Goal: Register for event/course

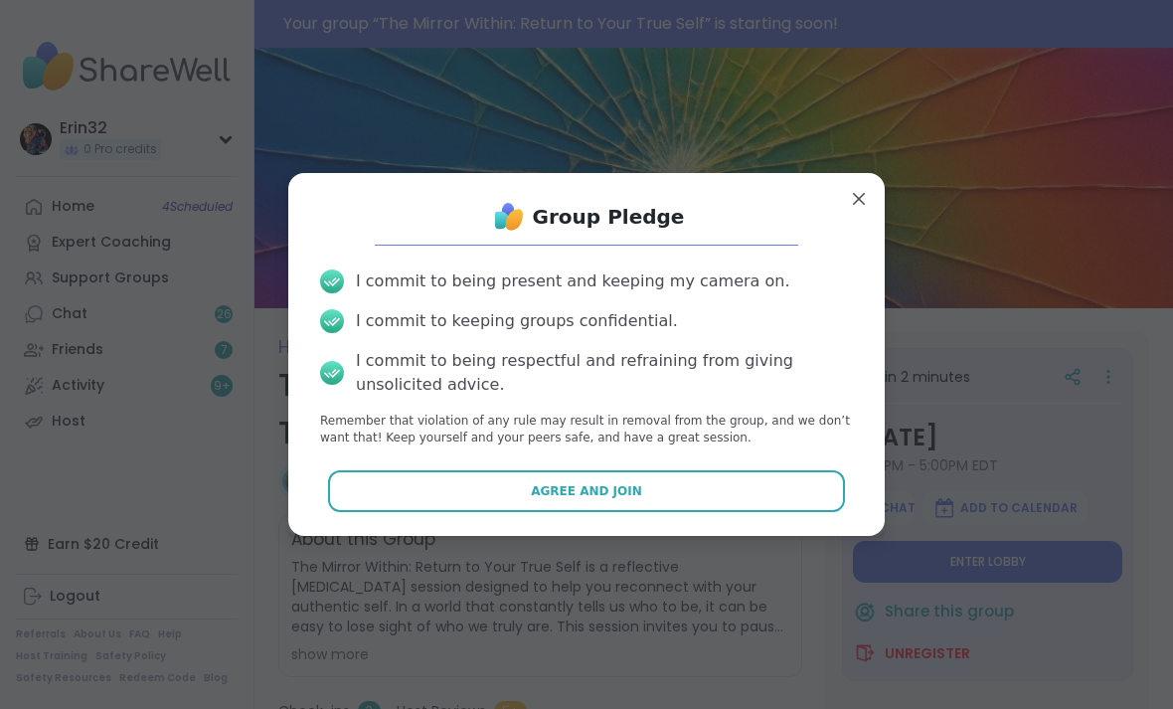
click at [802, 460] on div "I commit to being present and keeping my camera on. I commit to keeping groups …" at bounding box center [586, 357] width 564 height 209
click at [809, 475] on button "Agree and Join" at bounding box center [587, 491] width 518 height 42
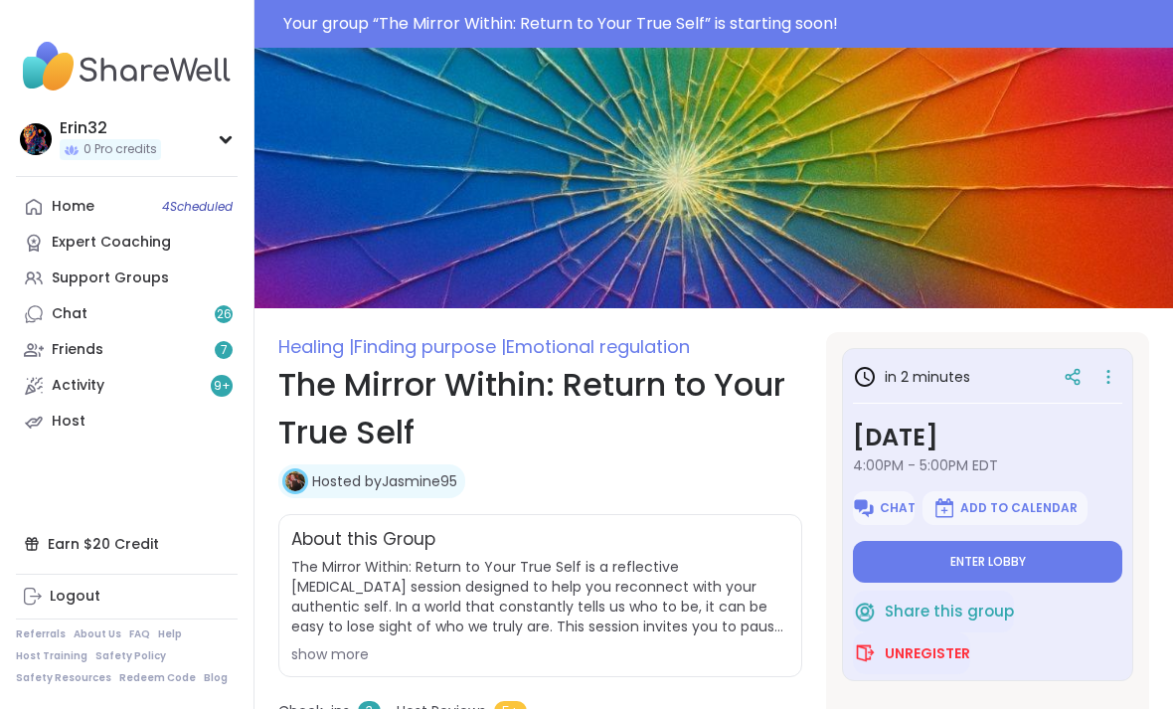
type textarea "*"
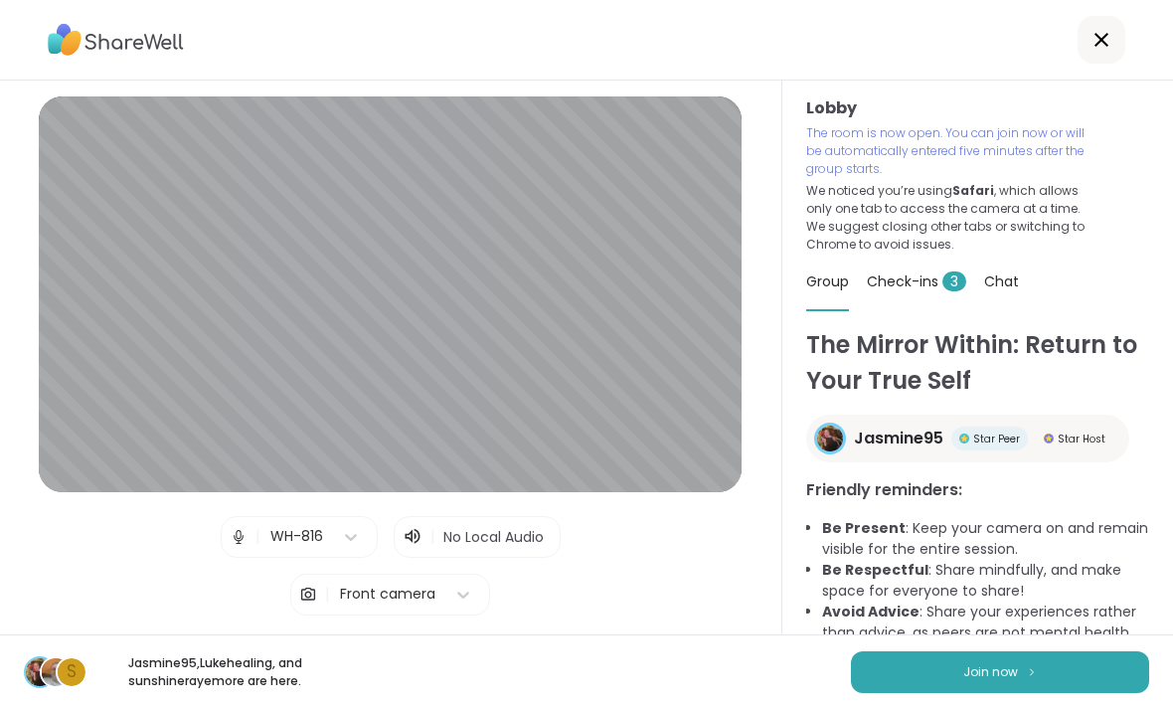
click at [994, 668] on span "Join now" at bounding box center [990, 672] width 55 height 18
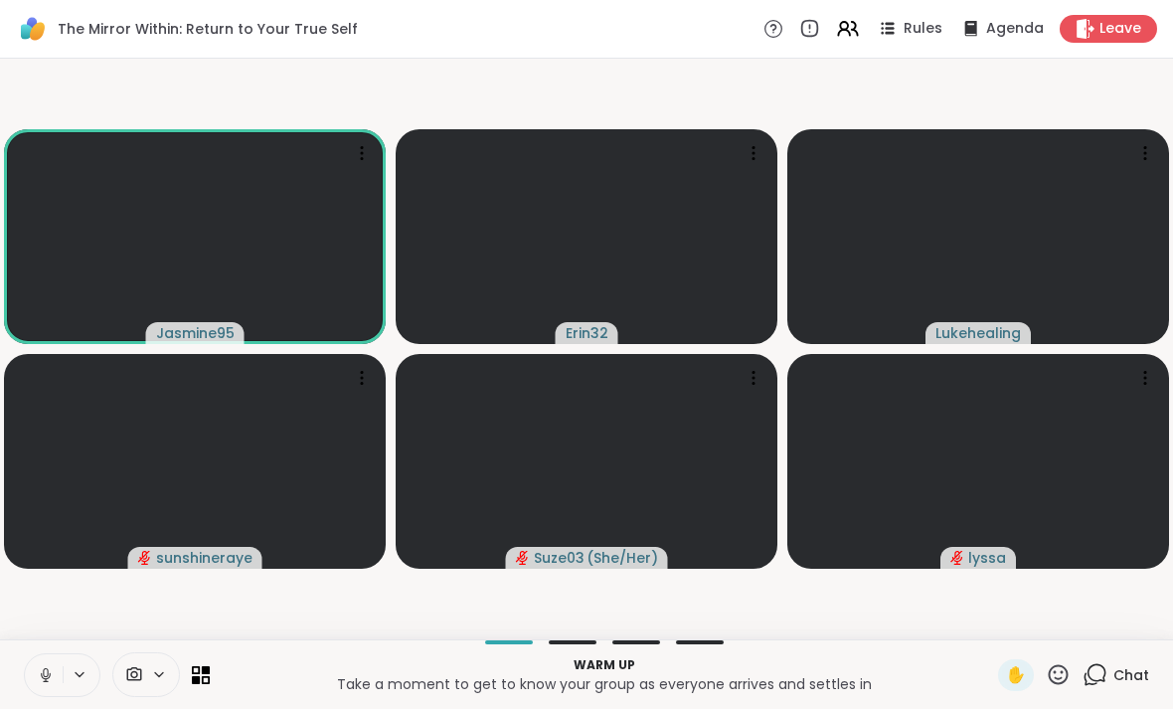
click at [1121, 659] on div "Chat" at bounding box center [1115, 675] width 67 height 32
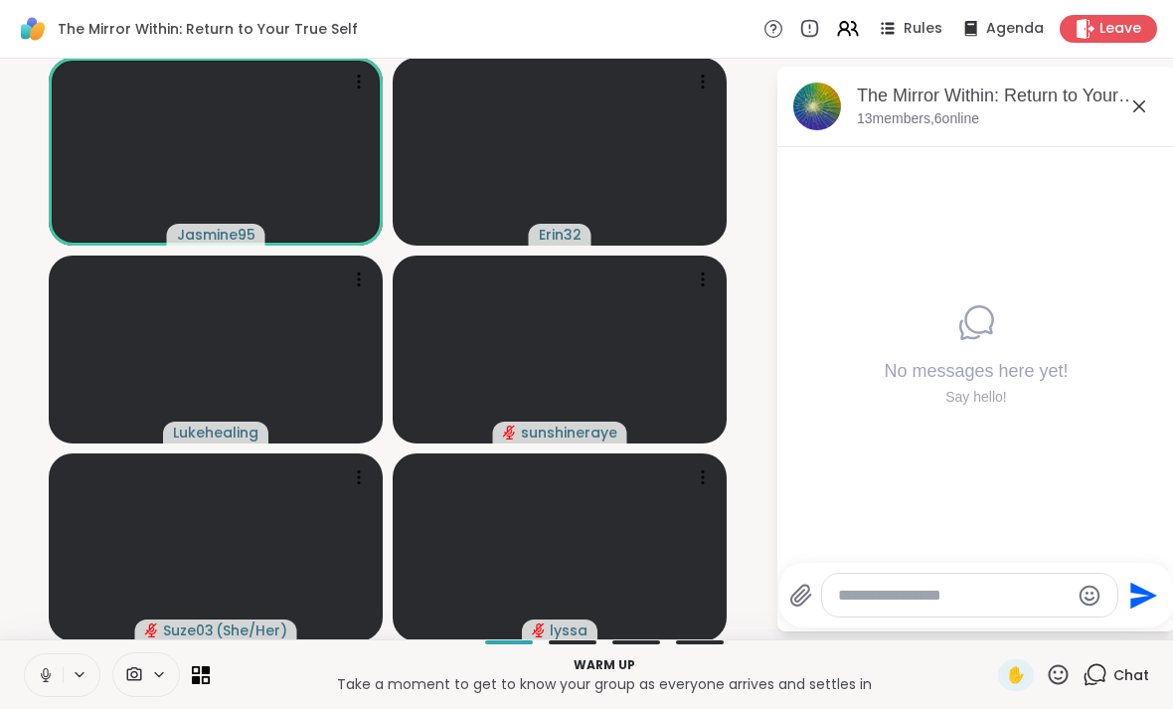
click at [1142, 113] on icon at bounding box center [1139, 106] width 24 height 24
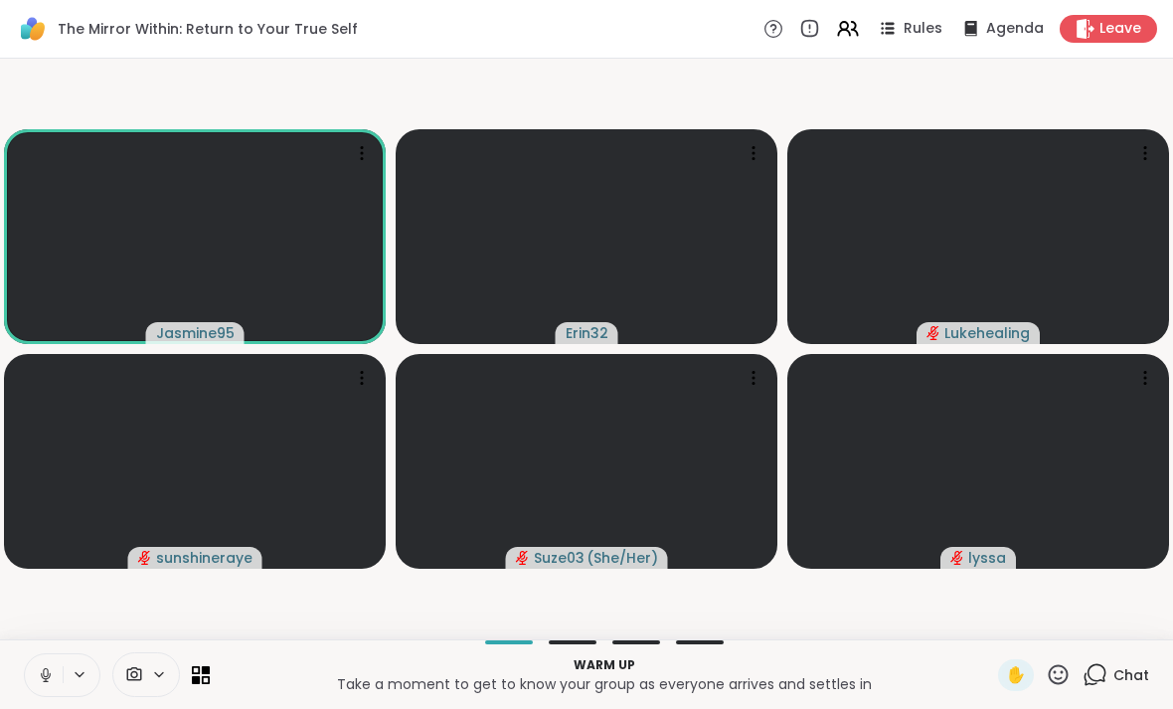
click at [45, 668] on icon at bounding box center [45, 672] width 5 height 9
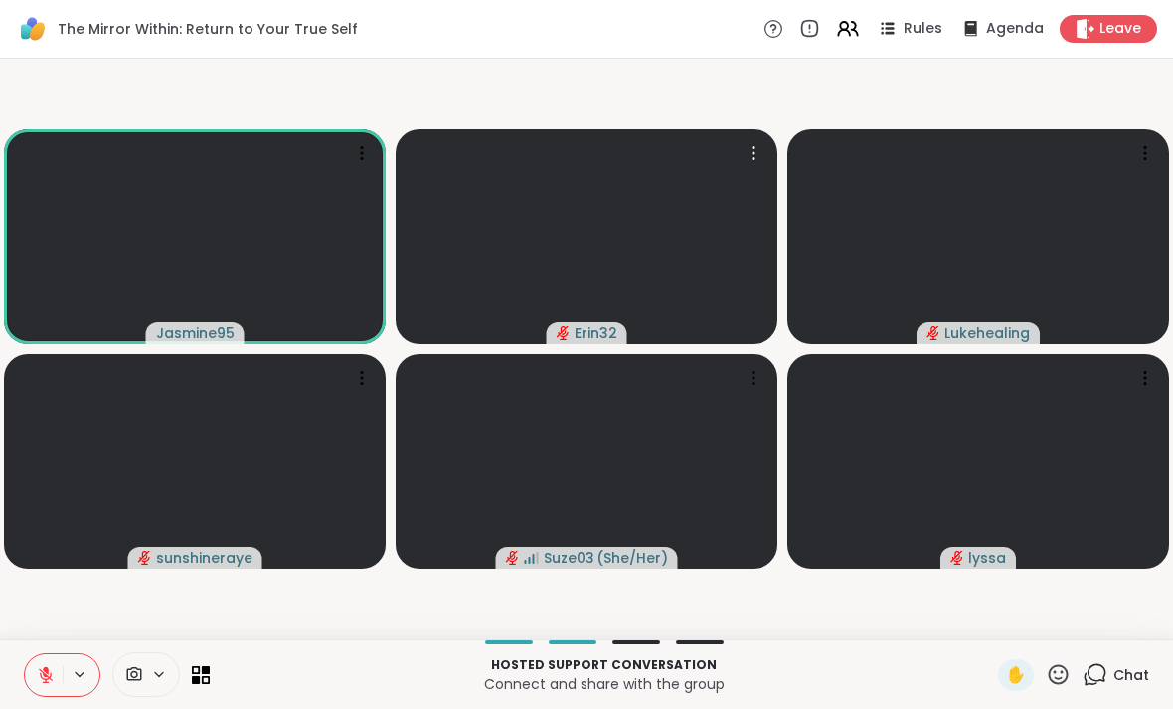
click at [757, 136] on video at bounding box center [587, 236] width 382 height 215
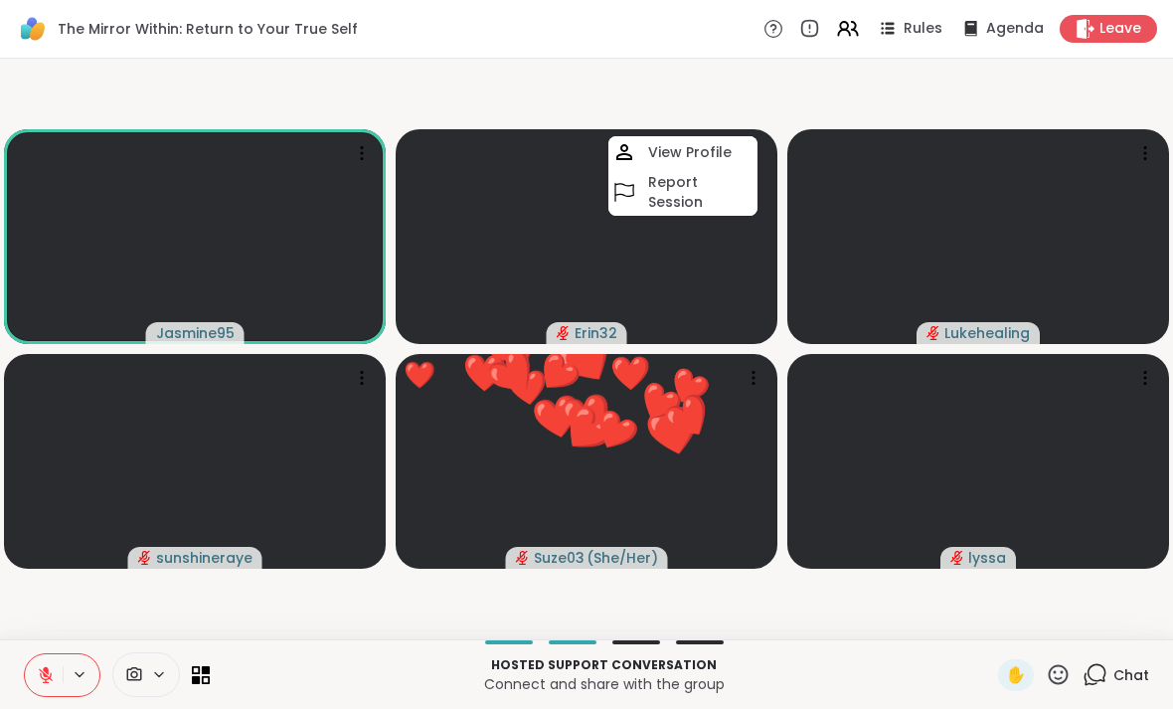
click at [790, 86] on video-player-container "Jasmine95 Erin32 View Profile Report Session Lukehealing sunshineraye ❤️ Suze03…" at bounding box center [586, 349] width 1149 height 564
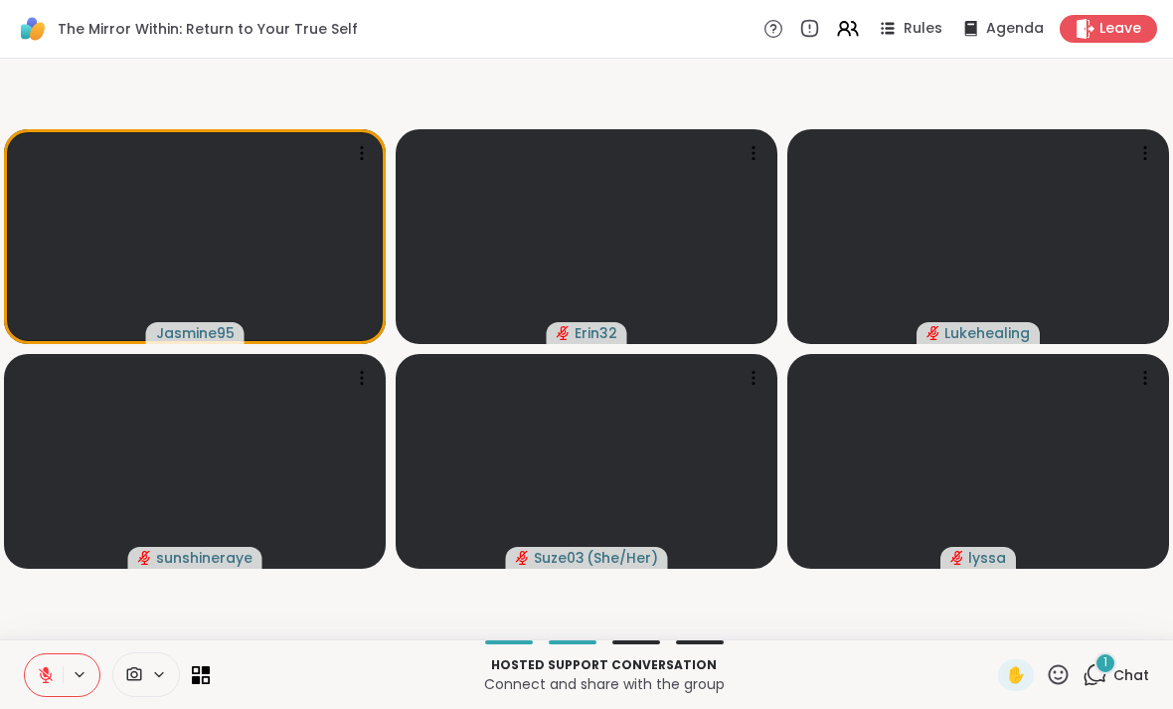
click at [1107, 671] on span "1" at bounding box center [1105, 662] width 4 height 17
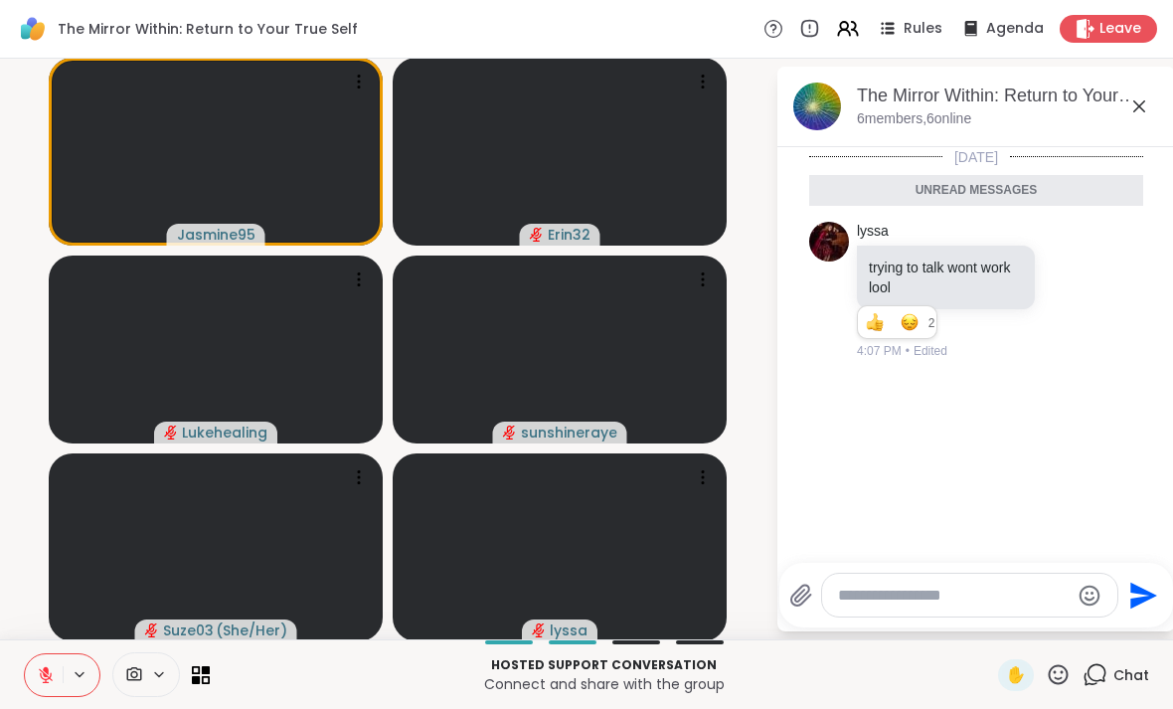
click at [1131, 109] on icon at bounding box center [1139, 106] width 24 height 24
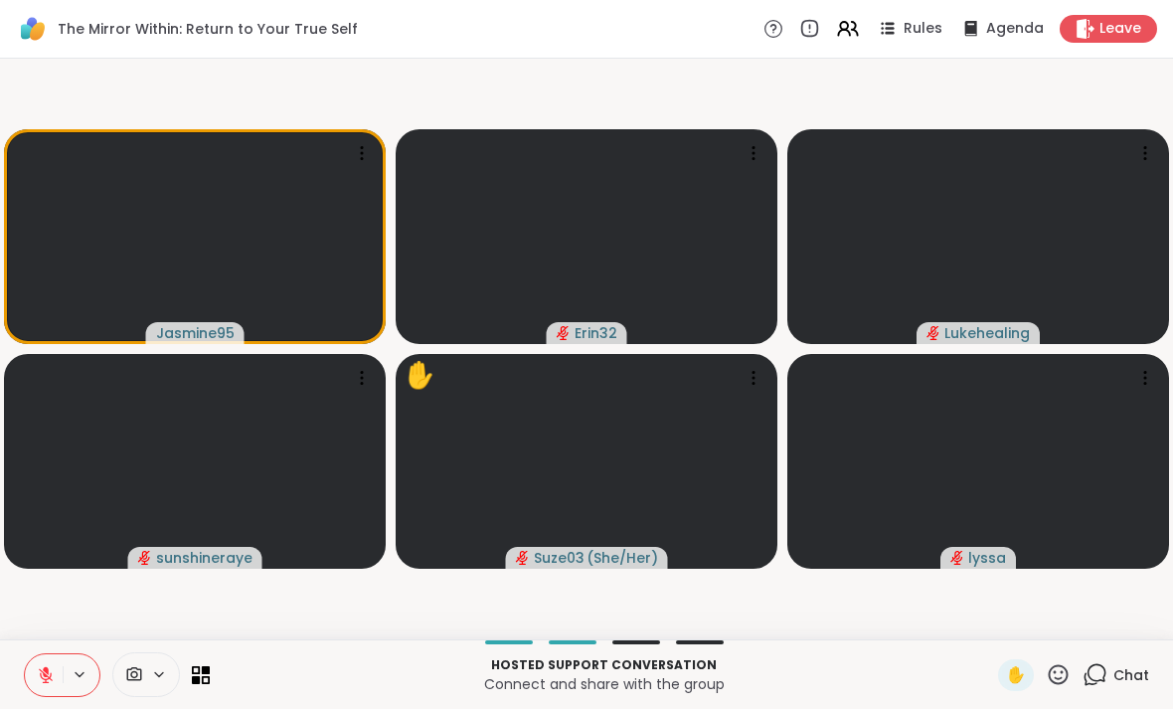
click at [47, 671] on icon at bounding box center [46, 670] width 6 height 8
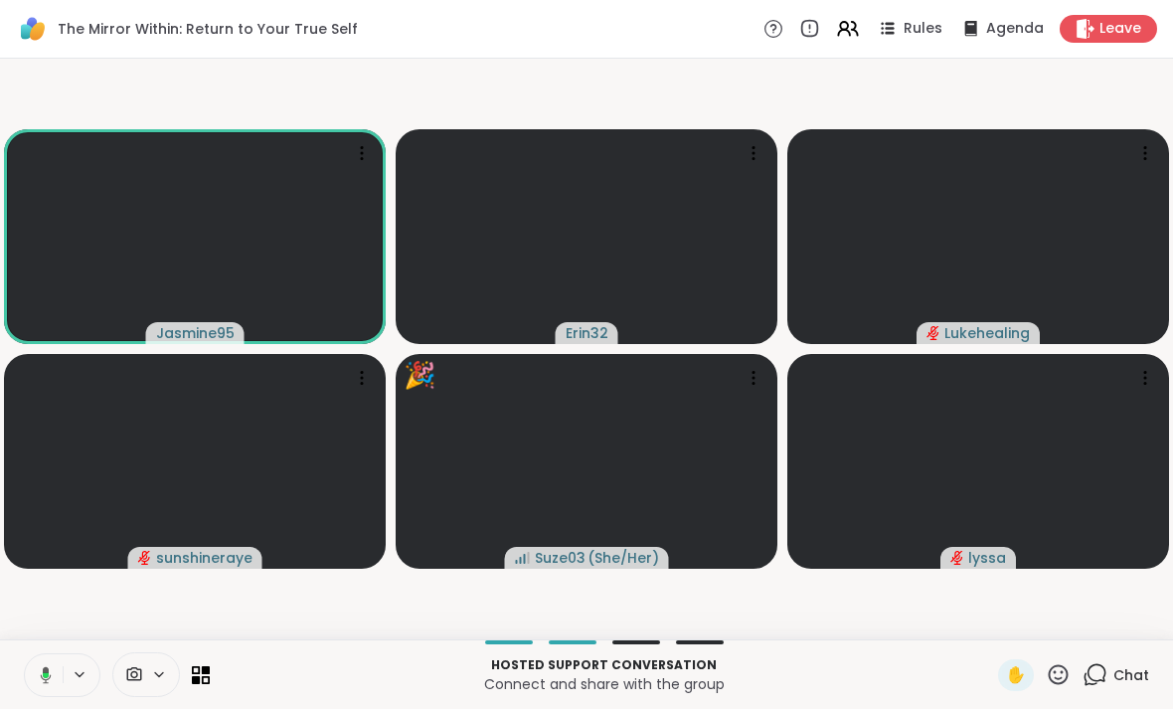
click at [40, 673] on icon at bounding box center [43, 675] width 18 height 18
click at [1112, 665] on div "2" at bounding box center [1105, 663] width 22 height 22
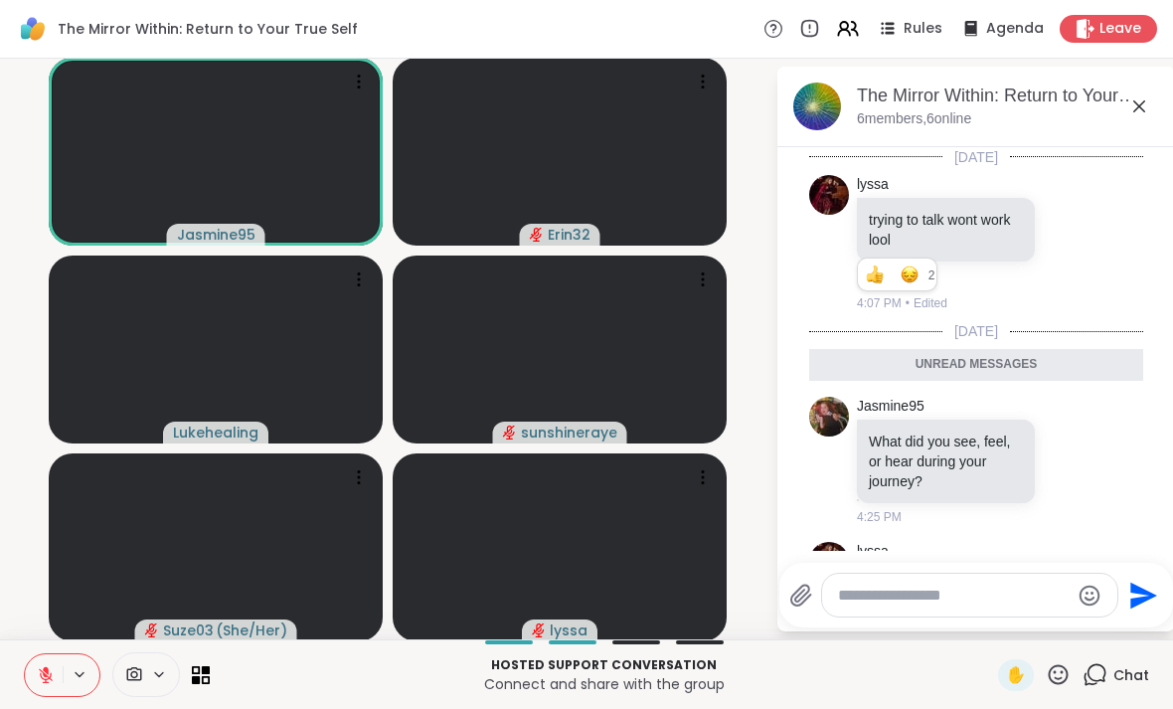
scroll to position [86, 0]
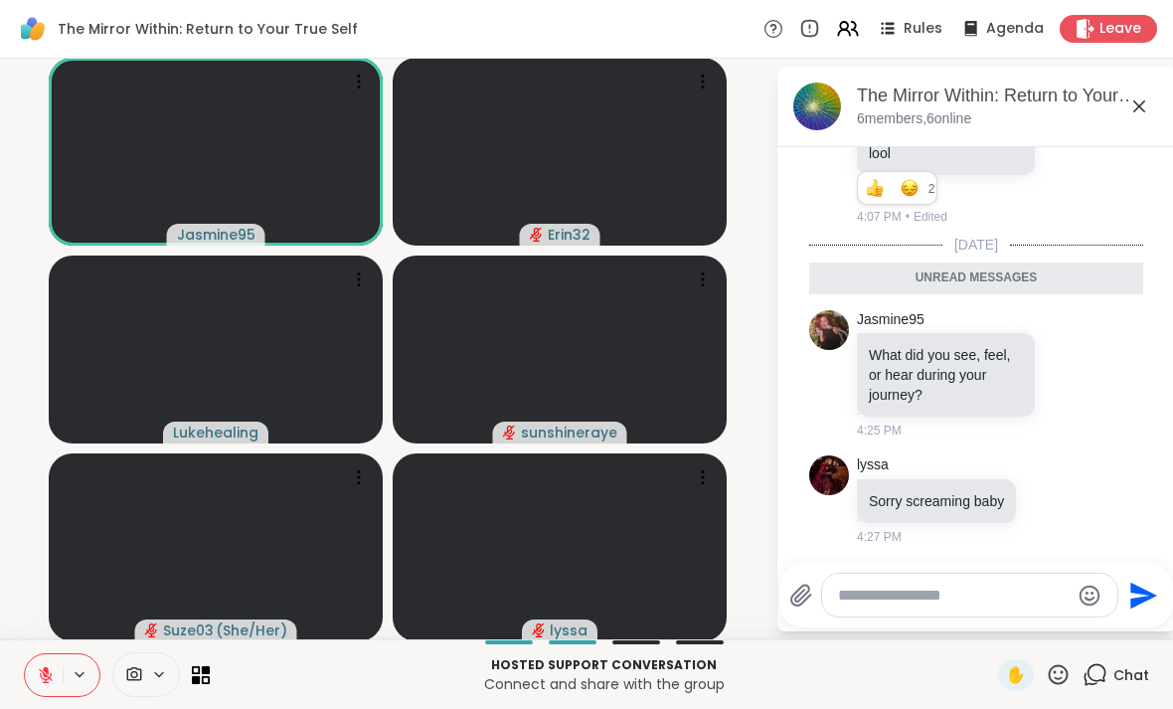
click at [1141, 97] on icon at bounding box center [1139, 106] width 24 height 24
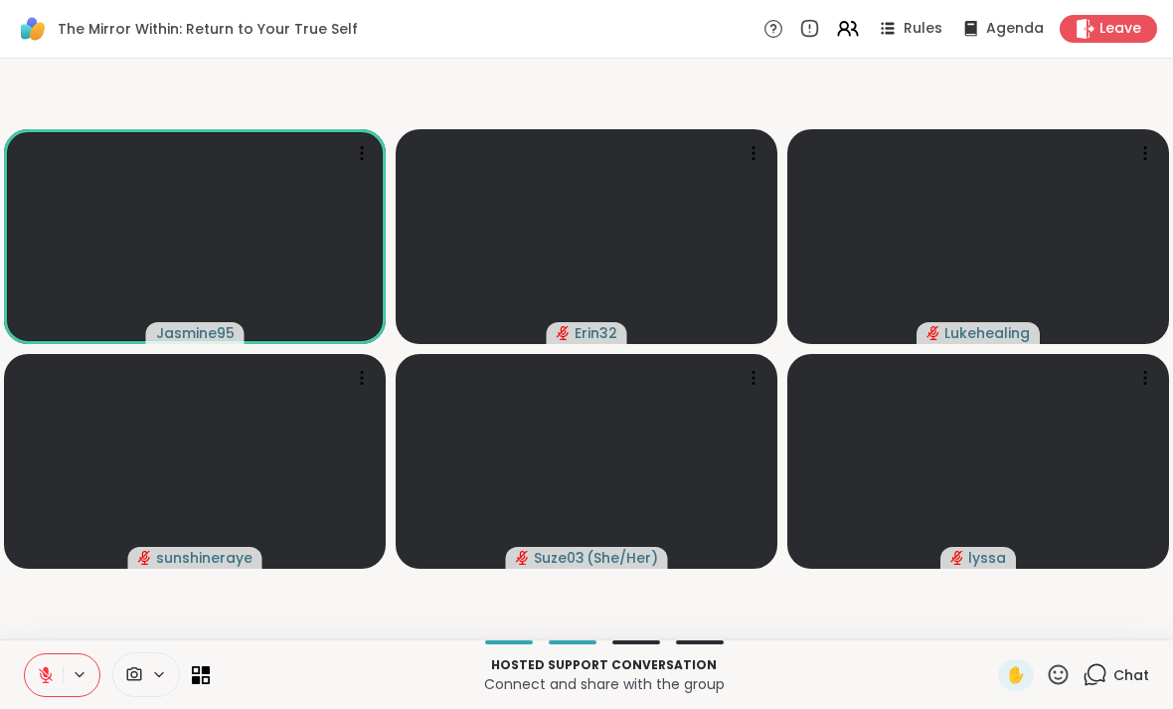
click at [1029, 673] on div "✋" at bounding box center [1016, 675] width 36 height 32
click at [1005, 673] on div "✋" at bounding box center [1016, 675] width 36 height 32
click at [69, 679] on button at bounding box center [81, 674] width 37 height 17
click at [49, 681] on icon at bounding box center [46, 675] width 18 height 18
click at [27, 670] on button at bounding box center [44, 675] width 38 height 42
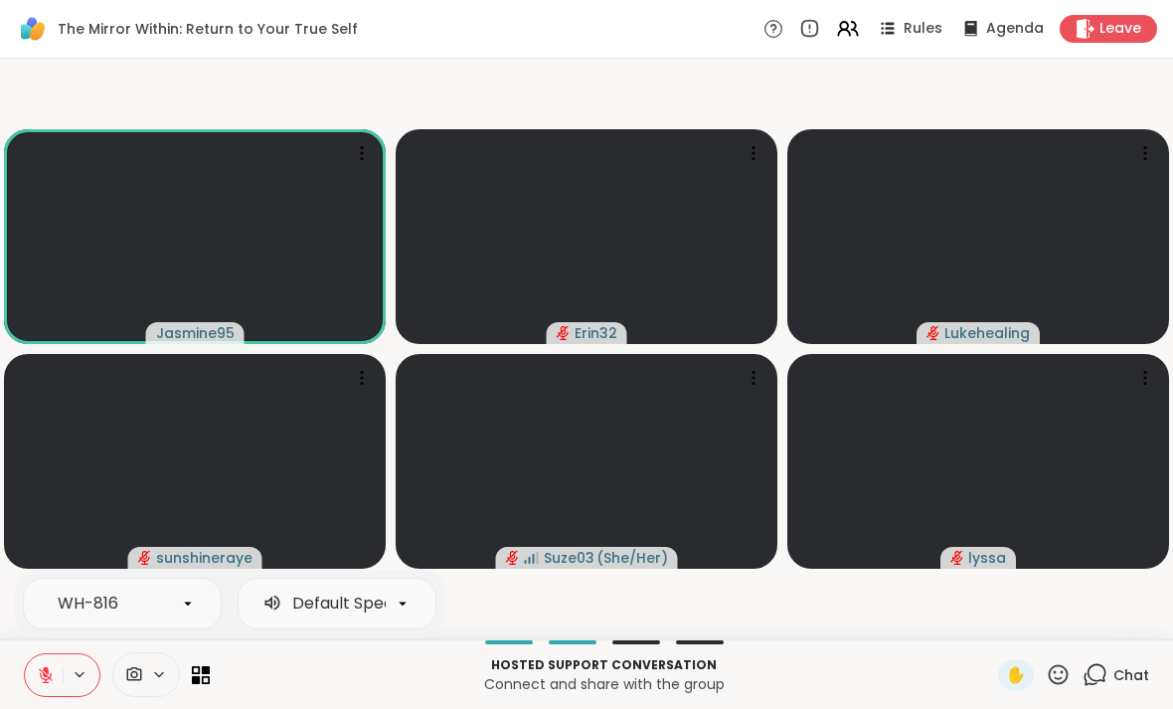
click at [1124, 670] on span "Chat" at bounding box center [1131, 675] width 36 height 20
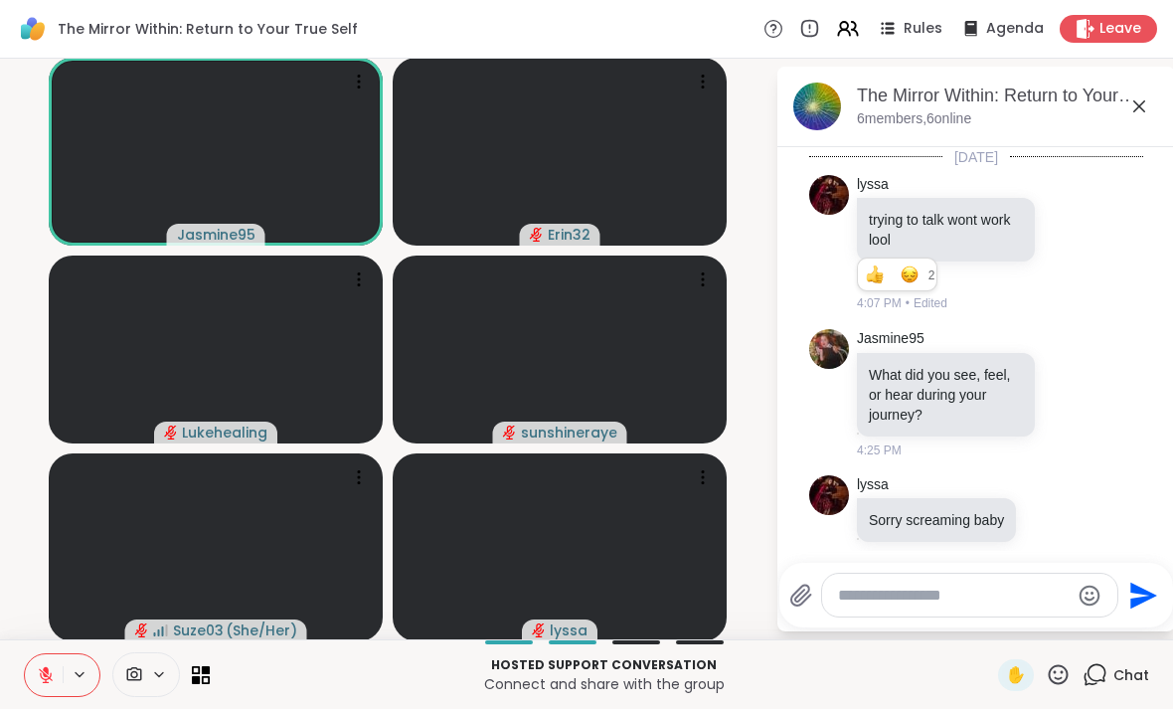
scroll to position [20, 0]
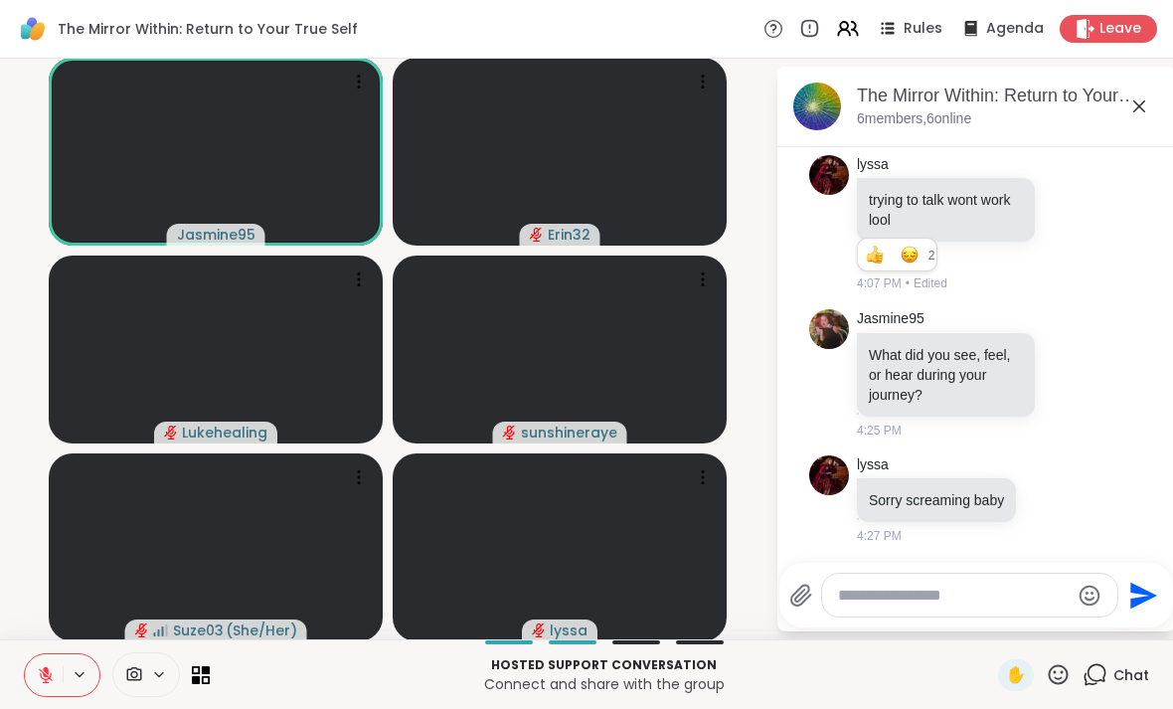
click at [954, 593] on textarea "Type your message" at bounding box center [954, 595] width 232 height 20
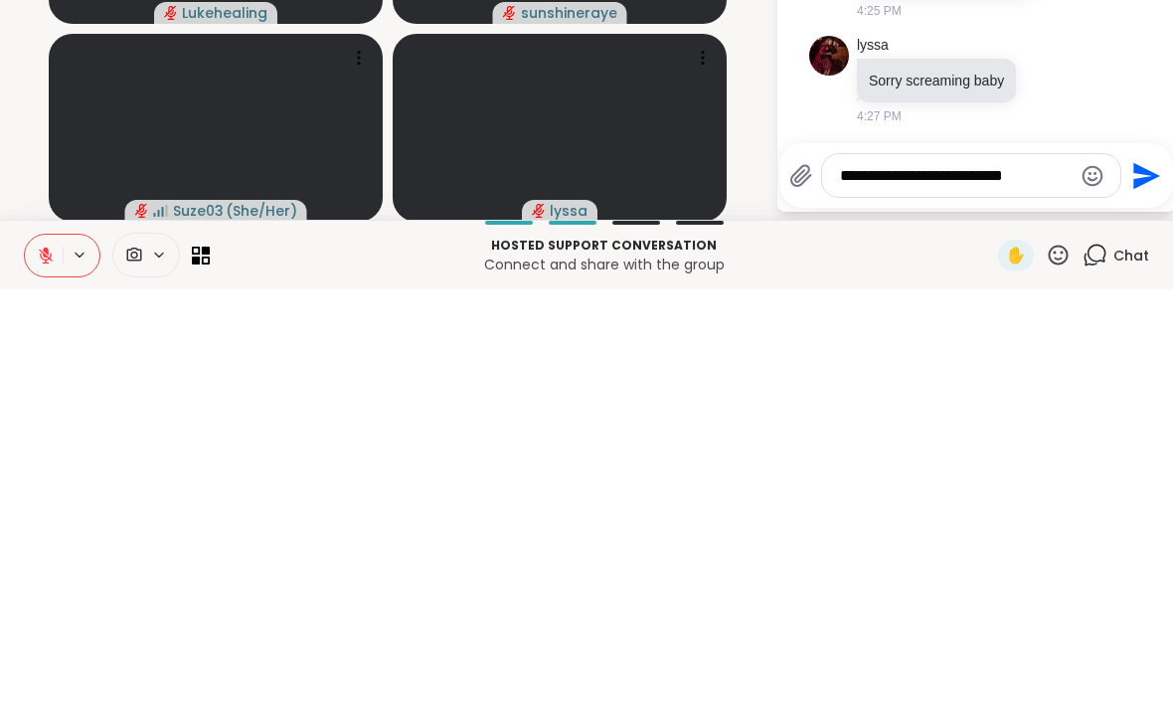
scroll to position [48, 0]
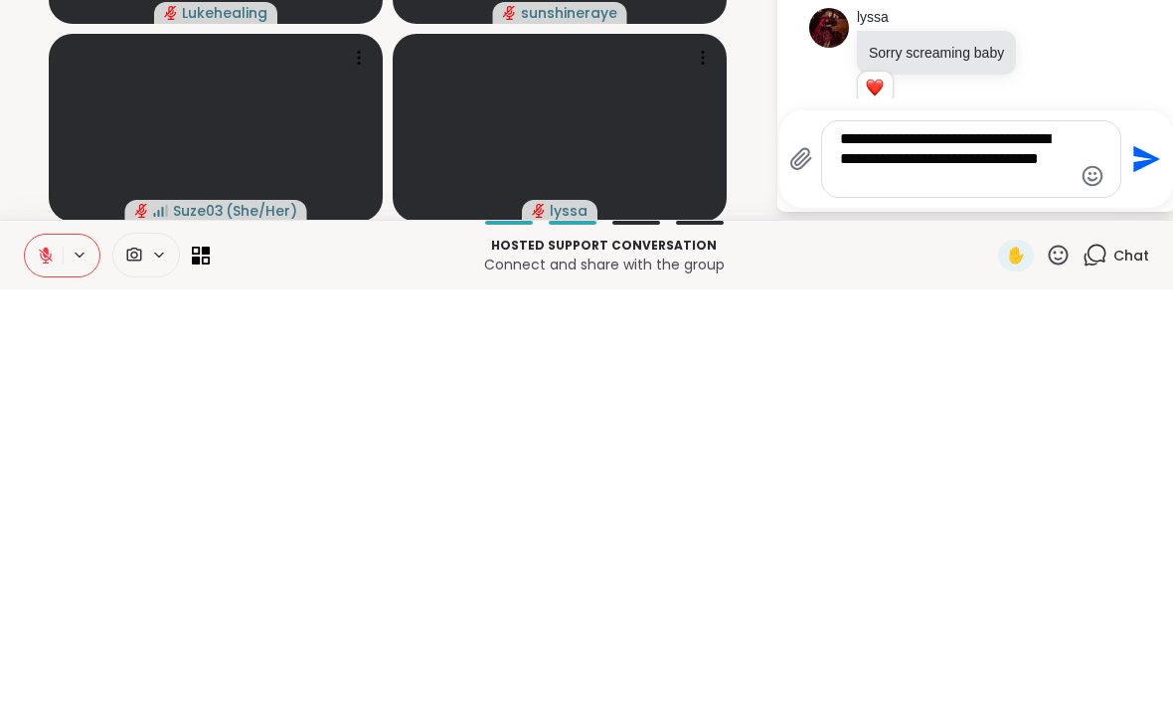
type textarea "**********"
click at [1145, 562] on icon "Send" at bounding box center [1144, 578] width 32 height 32
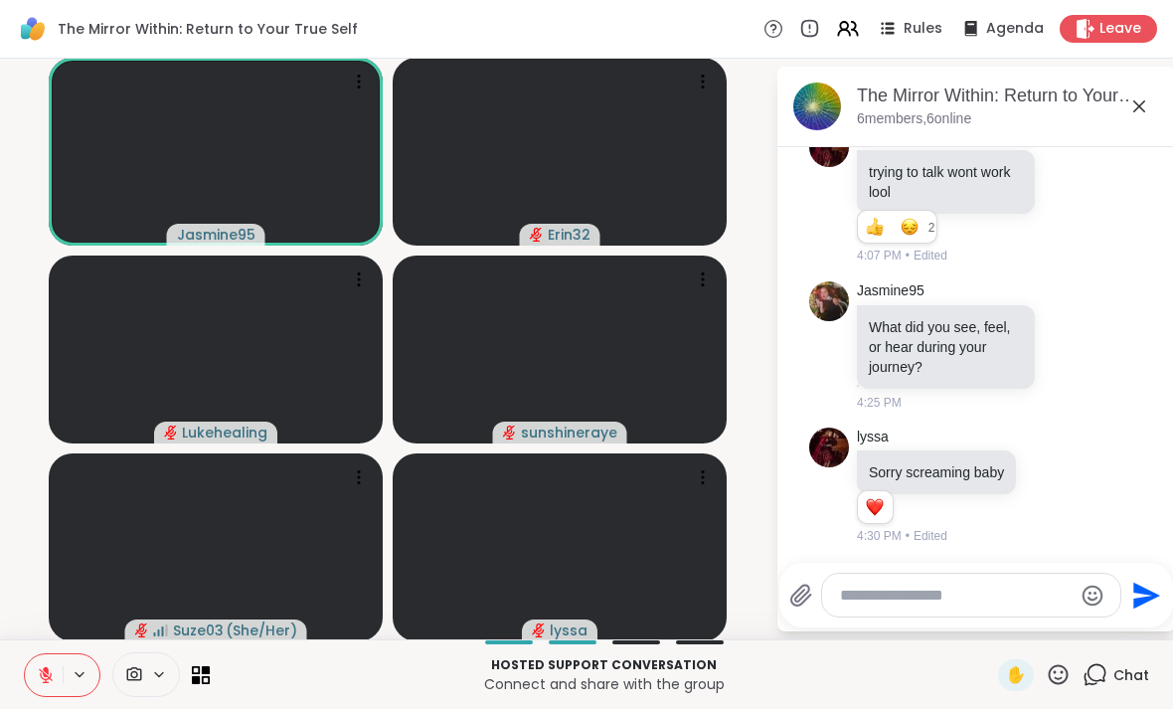
scroll to position [193, 0]
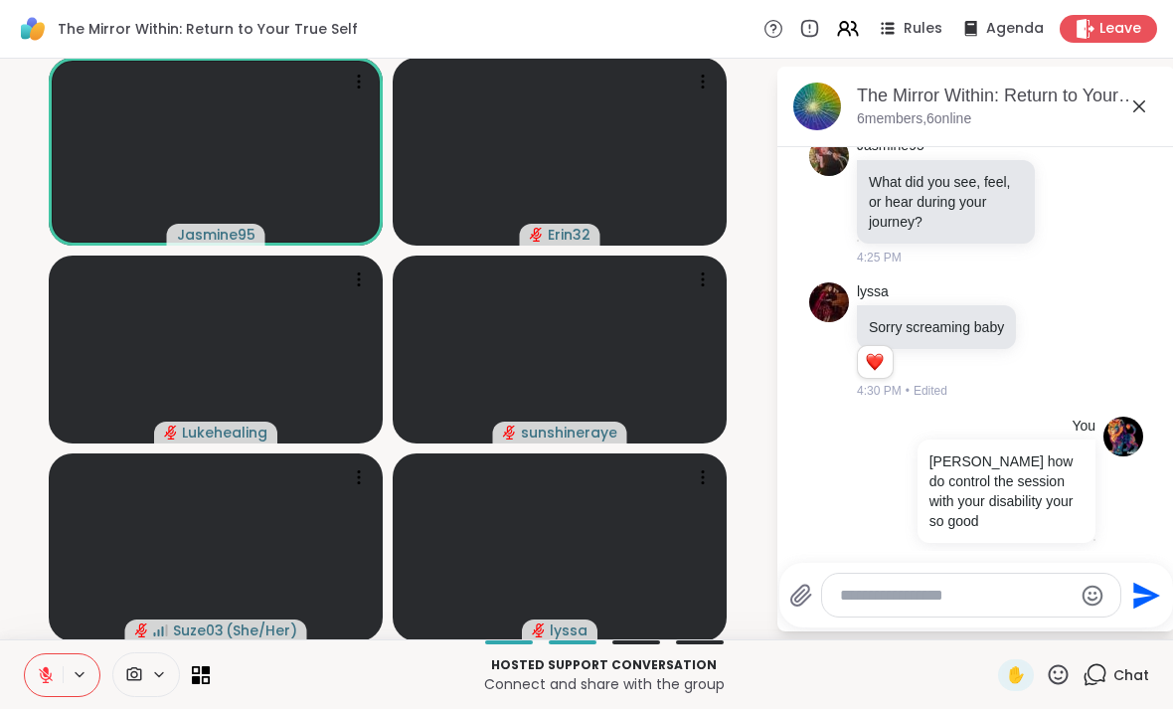
click at [1135, 107] on icon at bounding box center [1139, 106] width 24 height 24
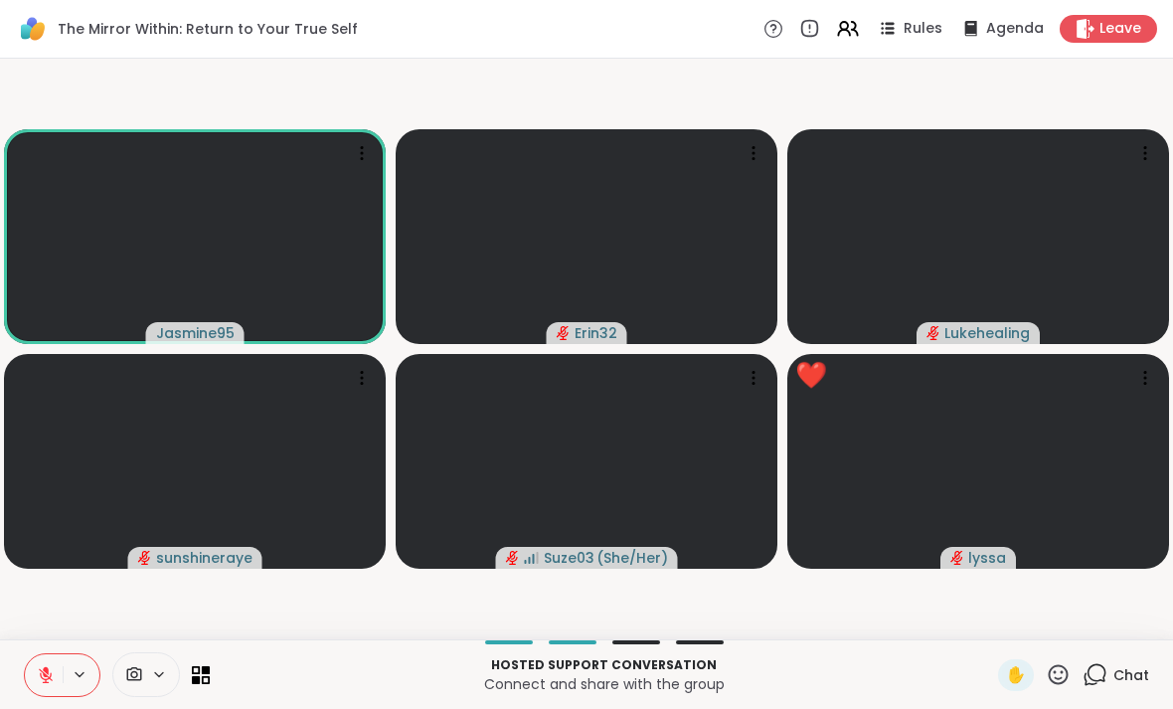
click at [1135, 668] on span "Chat" at bounding box center [1131, 675] width 36 height 20
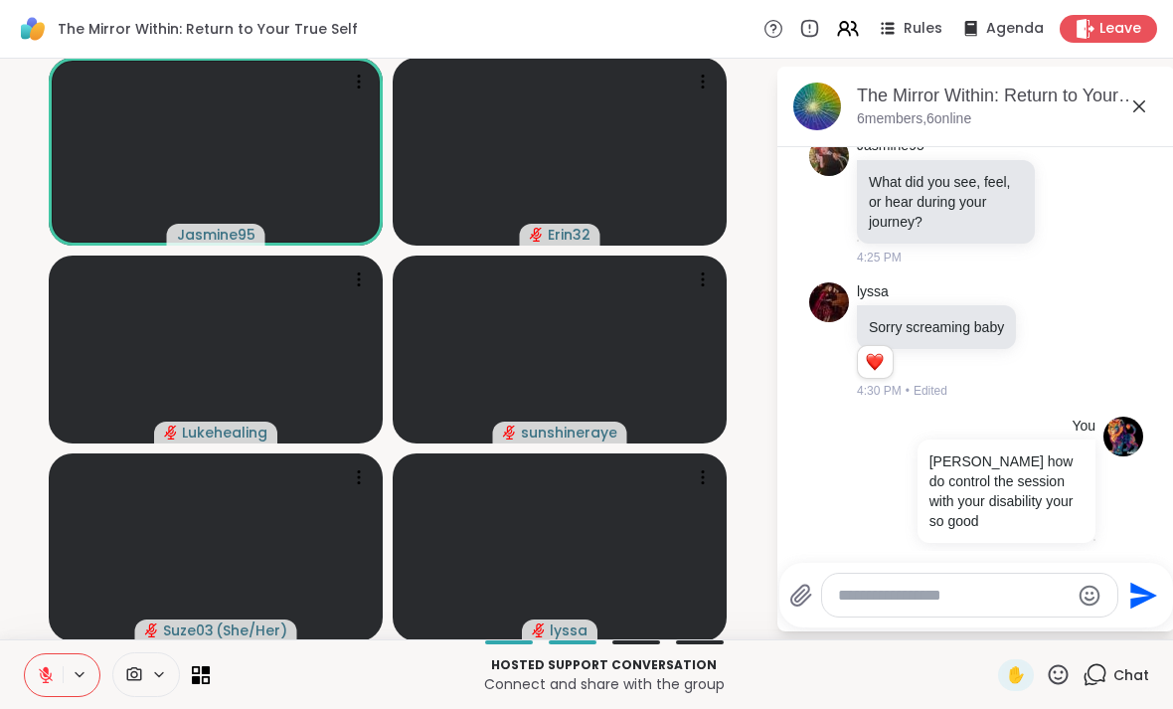
click at [1149, 107] on icon at bounding box center [1139, 106] width 24 height 24
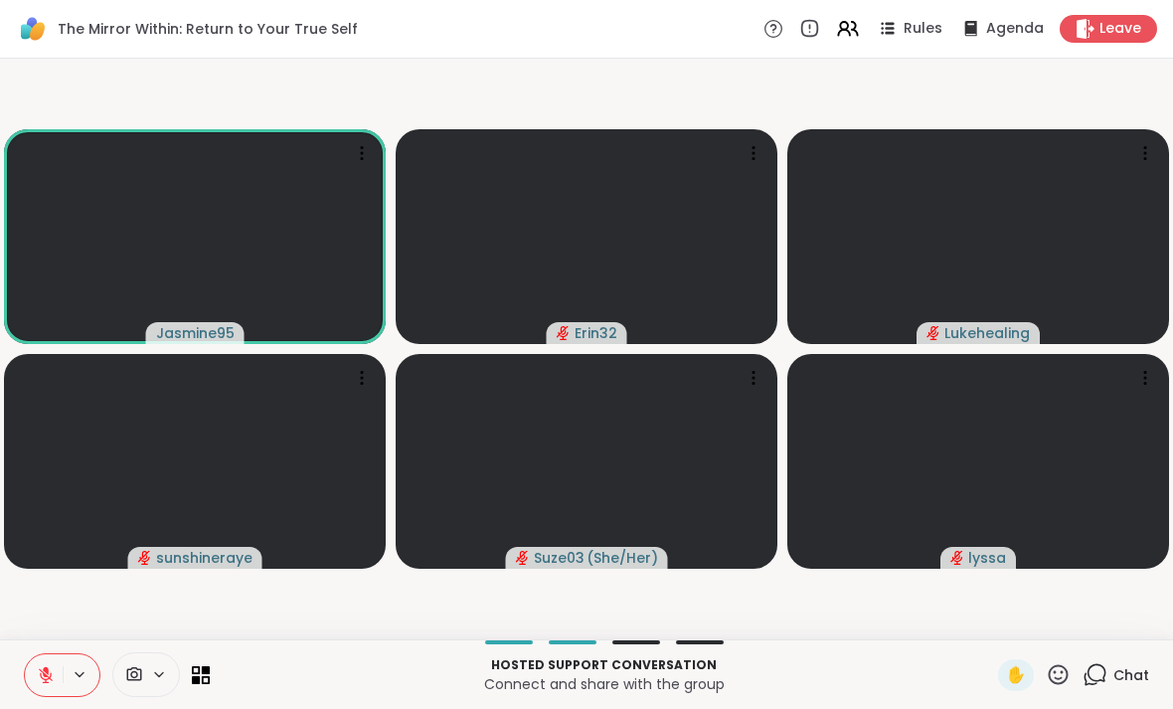
click at [1109, 665] on div "Chat" at bounding box center [1115, 675] width 67 height 32
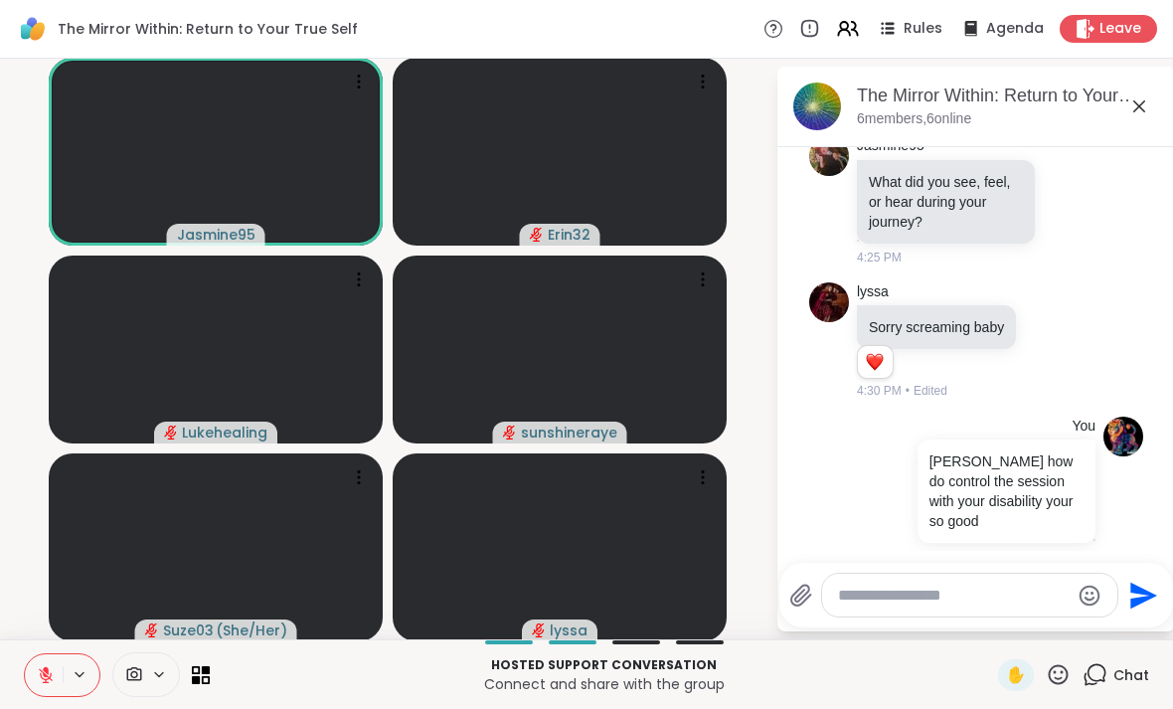
click at [1135, 113] on icon at bounding box center [1139, 106] width 24 height 24
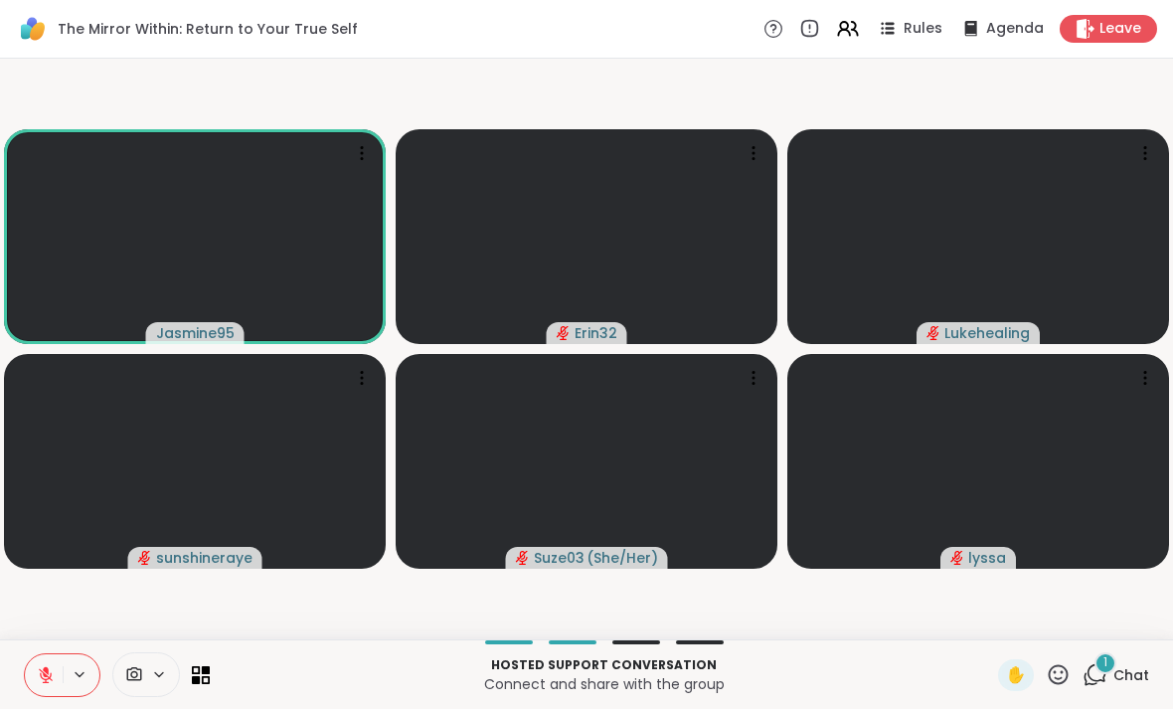
click at [1099, 670] on div "1" at bounding box center [1105, 663] width 22 height 22
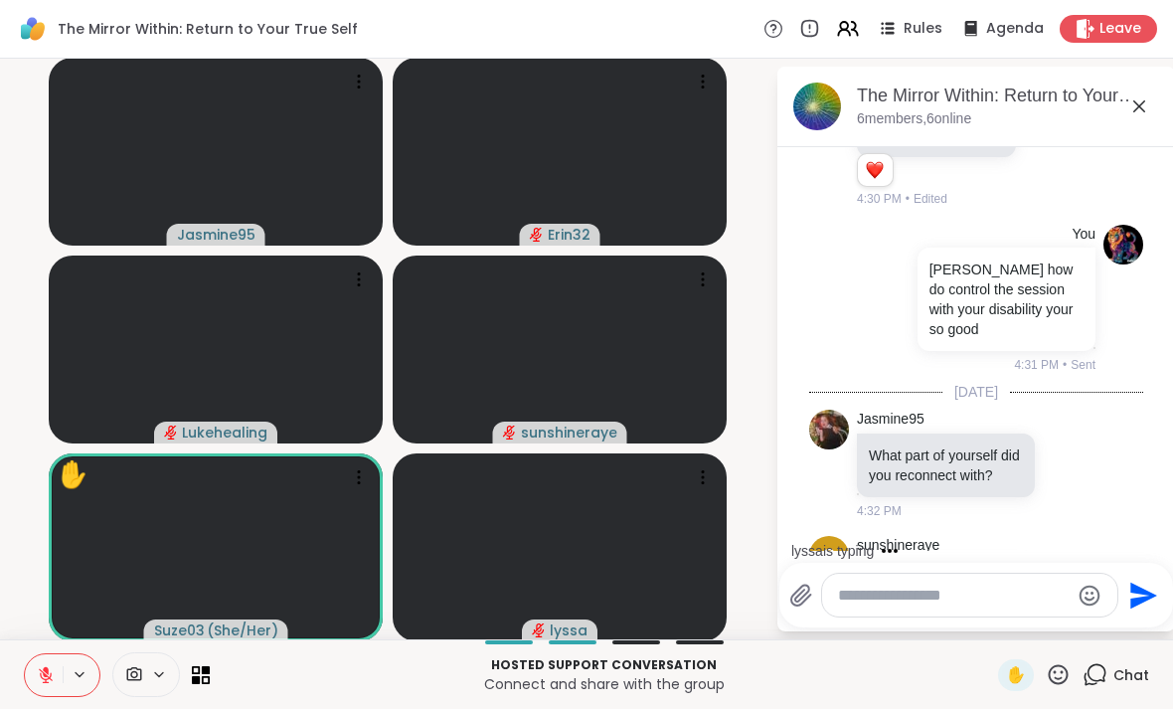
scroll to position [463, 0]
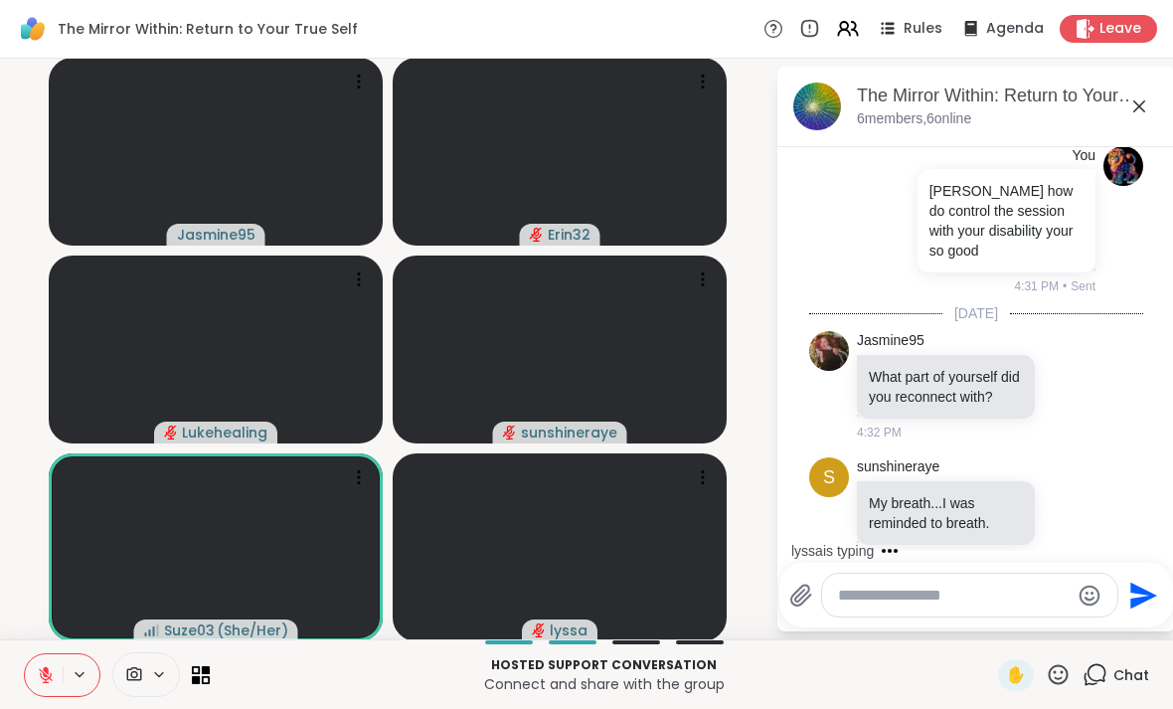
click at [986, 593] on textarea "Type your message" at bounding box center [954, 595] width 232 height 20
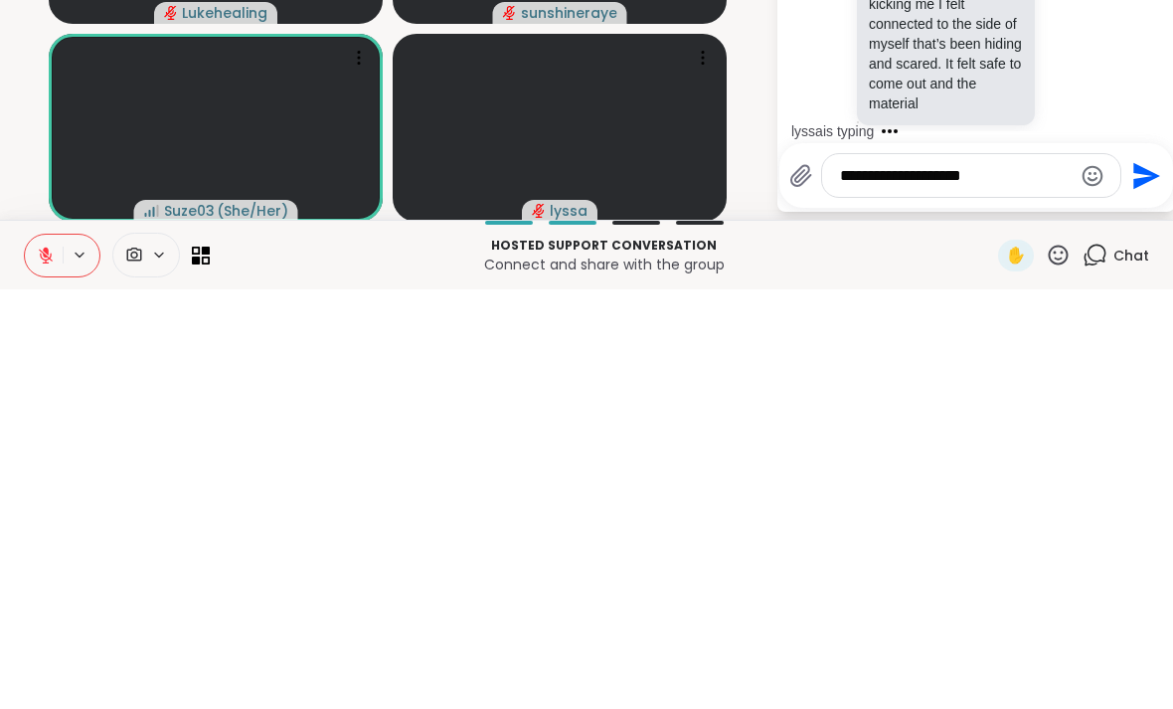
scroll to position [793, 0]
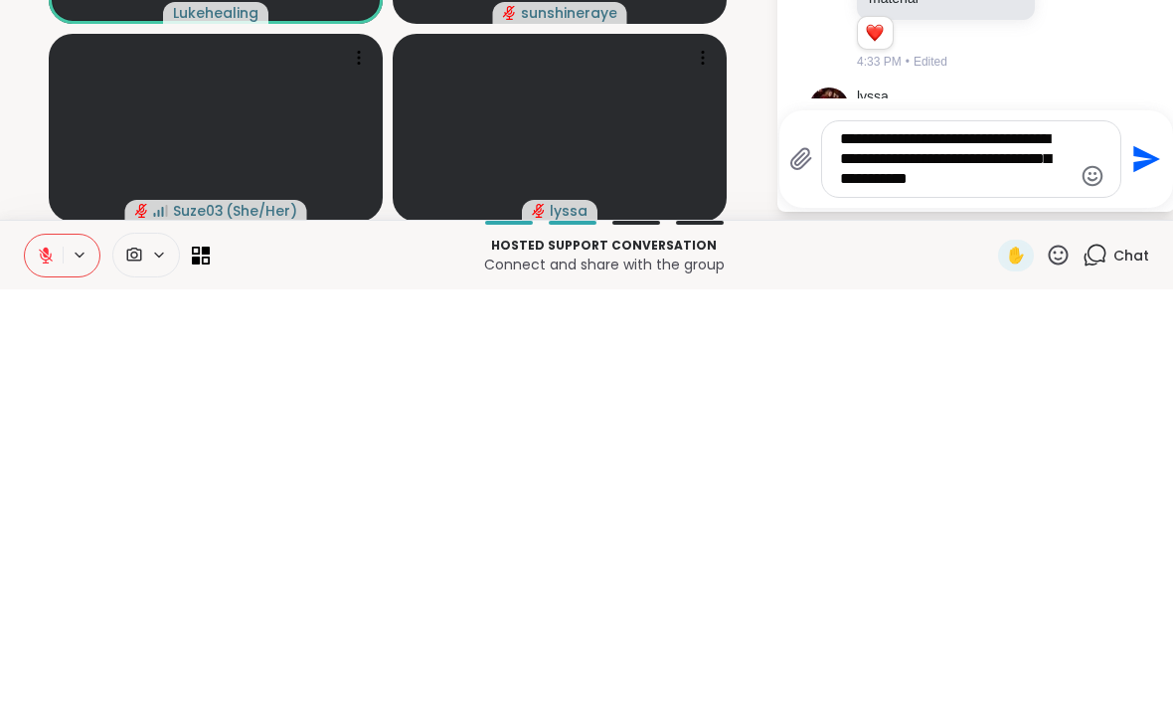
type textarea "**********"
click at [1141, 562] on icon "Send" at bounding box center [1144, 578] width 32 height 32
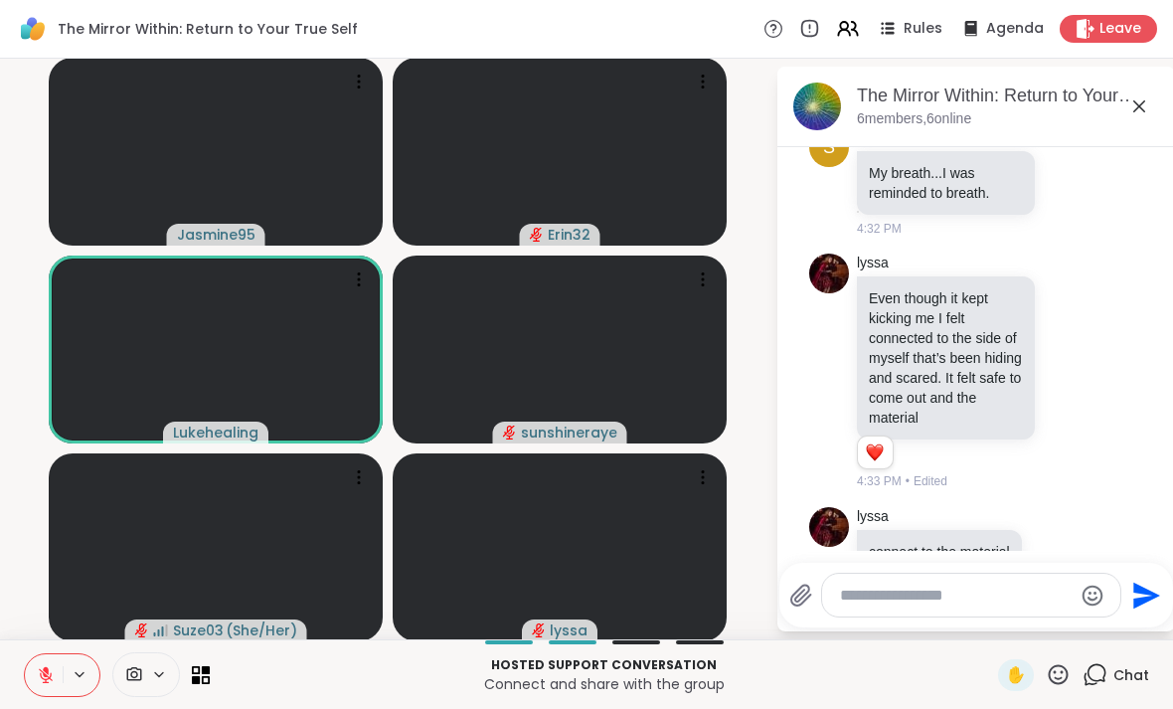
scroll to position [986, 0]
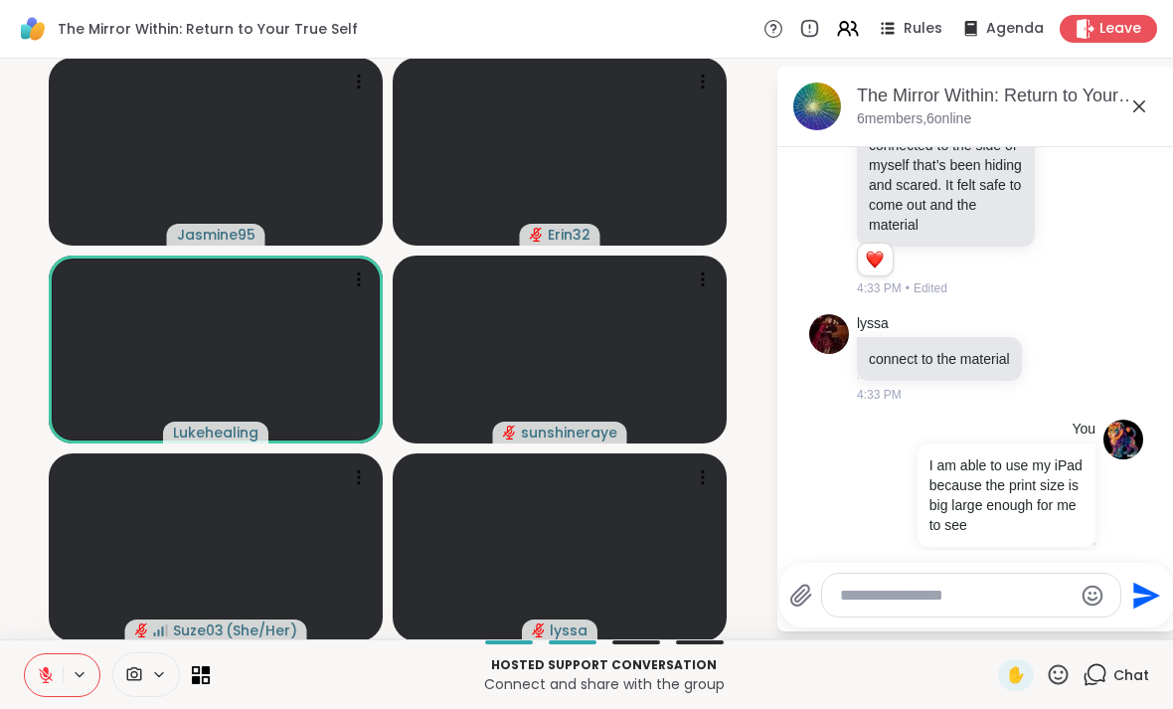
click at [932, 601] on textarea "Type your message" at bounding box center [956, 595] width 232 height 20
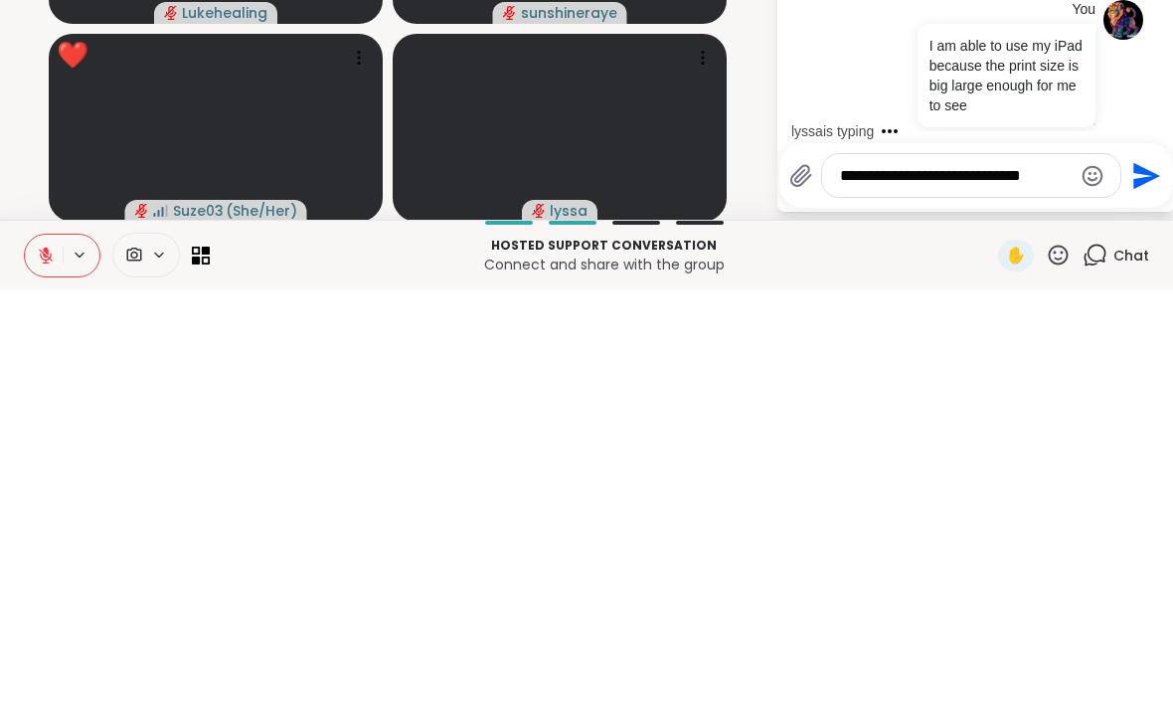
scroll to position [1111, 0]
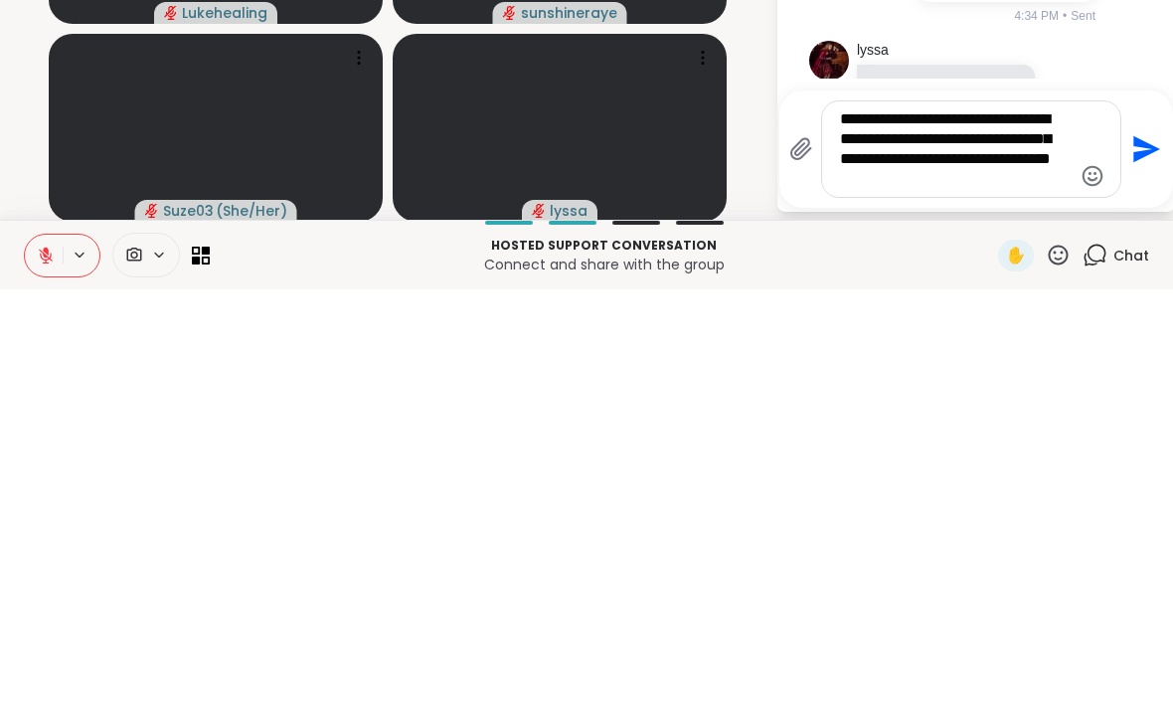
type textarea "**********"
click at [1140, 553] on icon "Send" at bounding box center [1144, 569] width 32 height 32
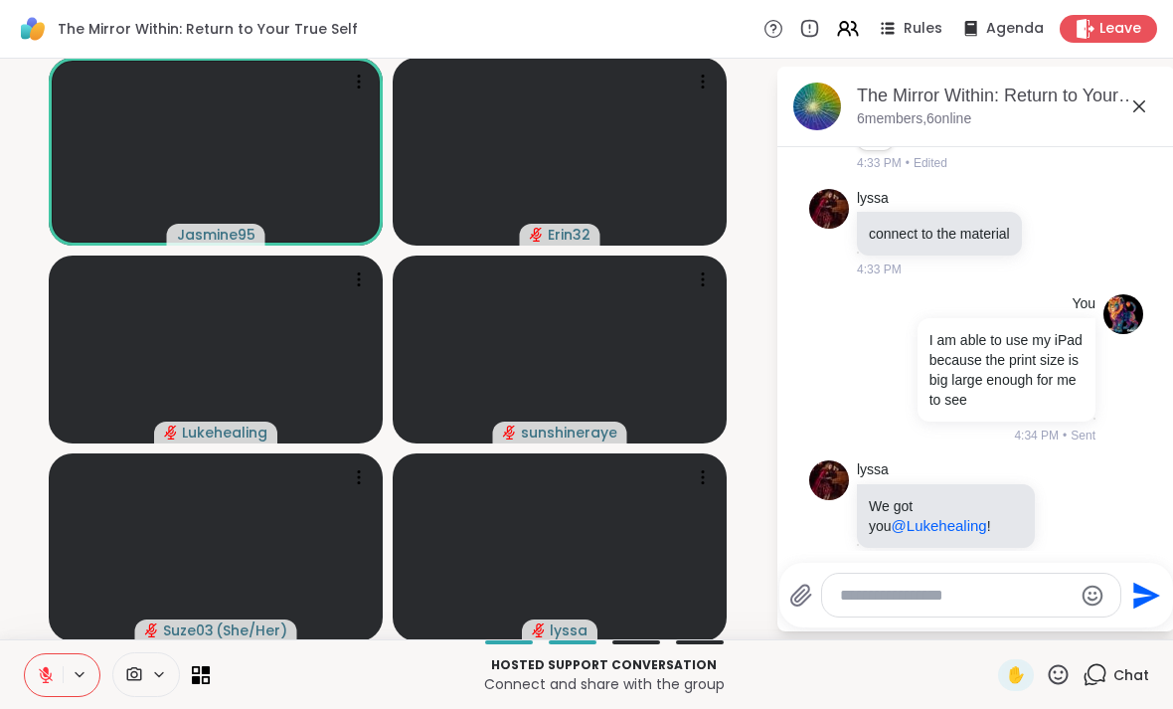
scroll to position [1296, 0]
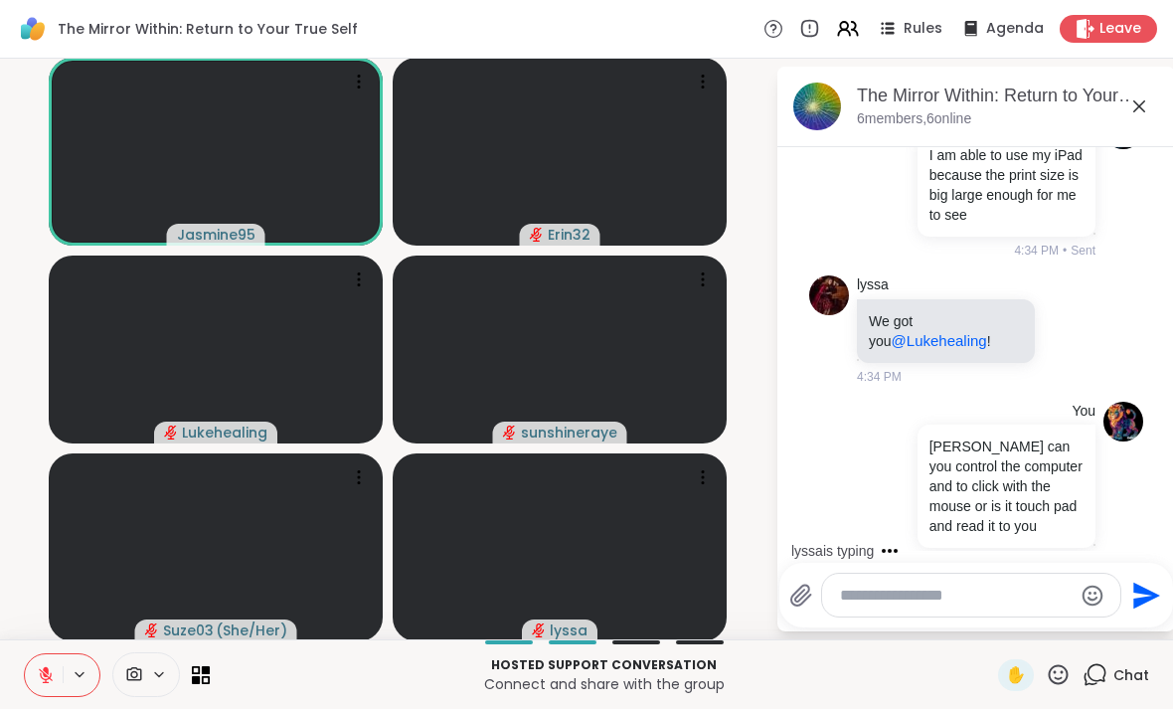
click at [1127, 115] on icon at bounding box center [1139, 106] width 24 height 24
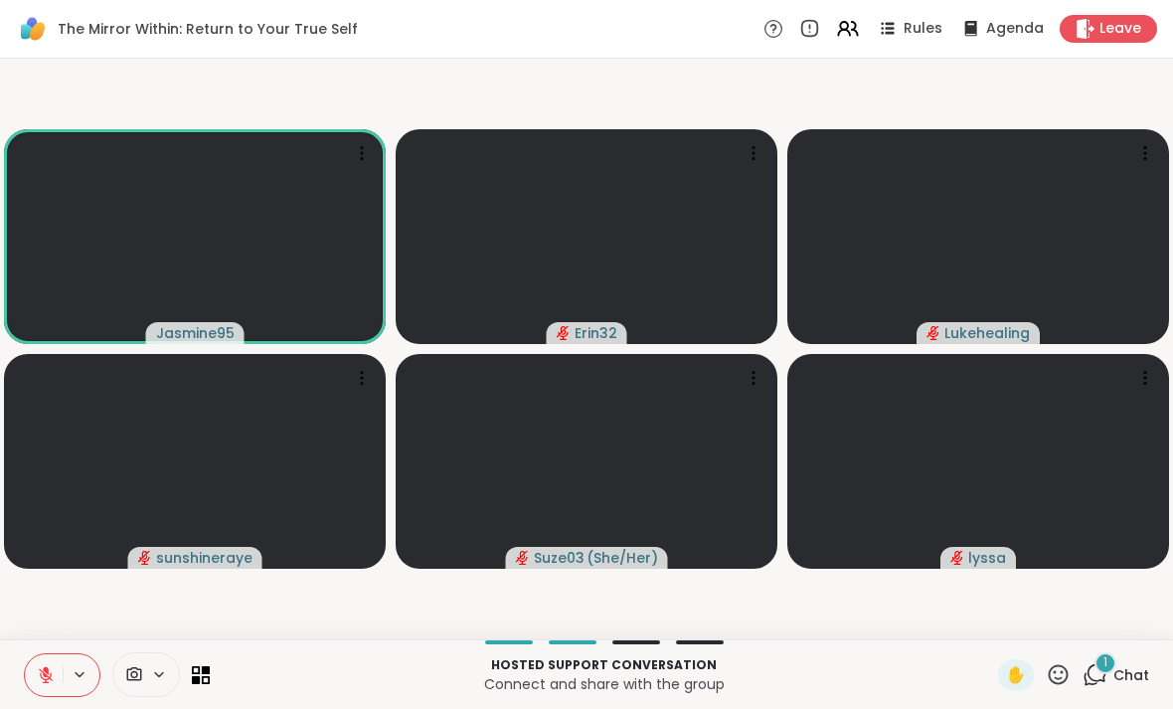
click at [1108, 673] on div "1" at bounding box center [1105, 663] width 22 height 22
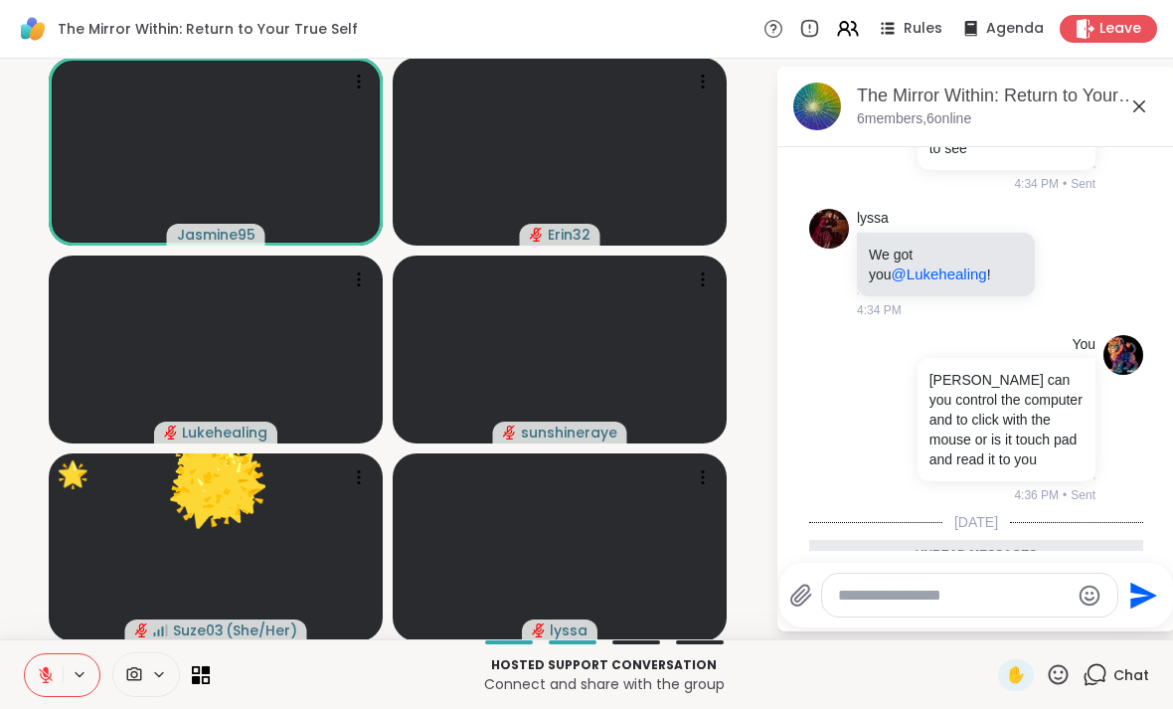
scroll to position [1339, 0]
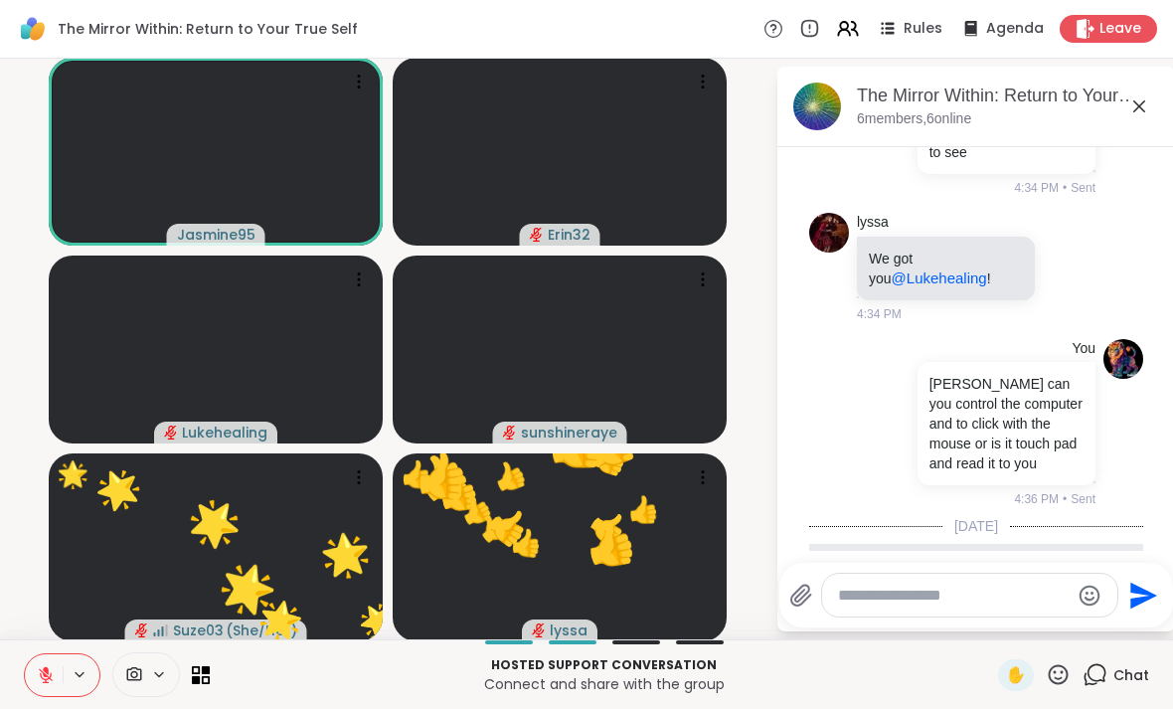
click at [1134, 114] on icon at bounding box center [1139, 106] width 24 height 24
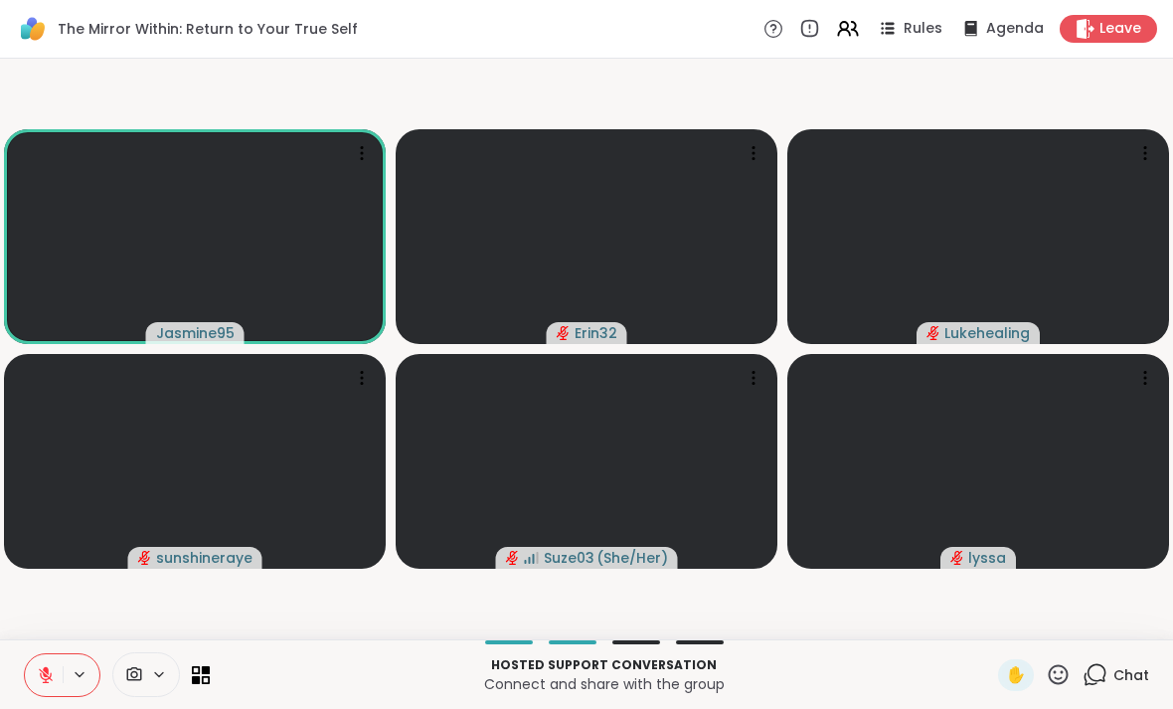
click at [1145, 80] on video-player-container "Jasmine95 Erin32 Lukehealing sunshineraye Suze03 ( She/Her ) lyssa" at bounding box center [586, 349] width 1149 height 564
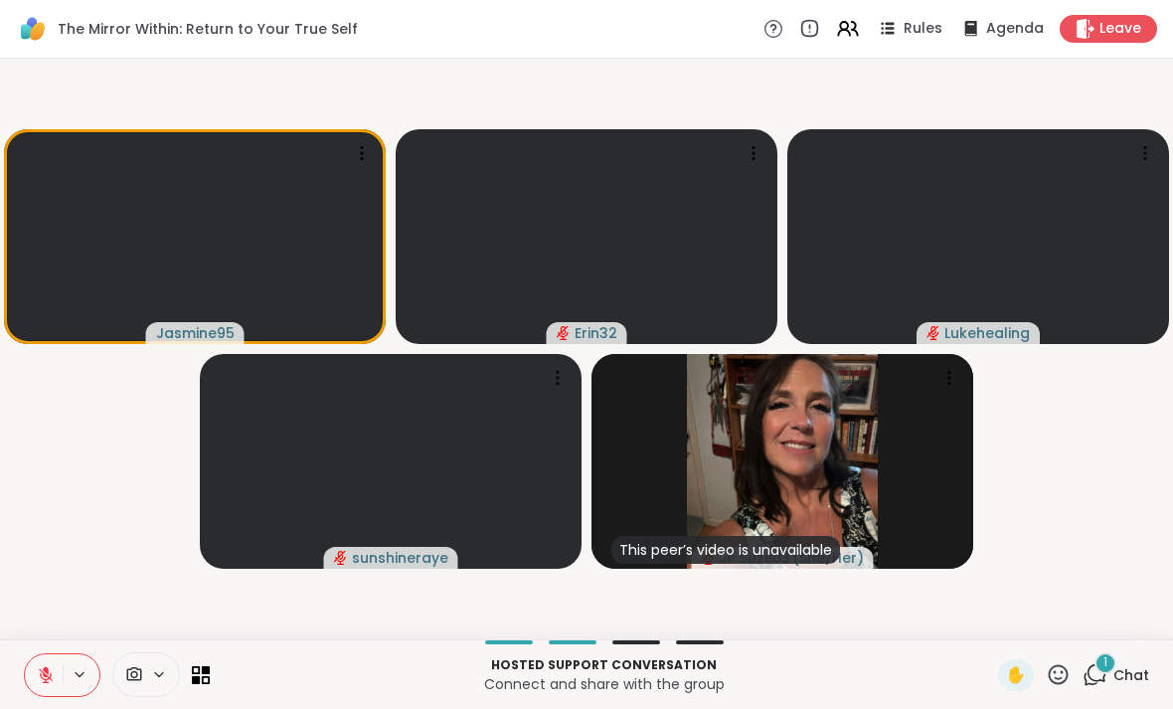
click at [1121, 663] on div "1 Chat" at bounding box center [1115, 675] width 67 height 32
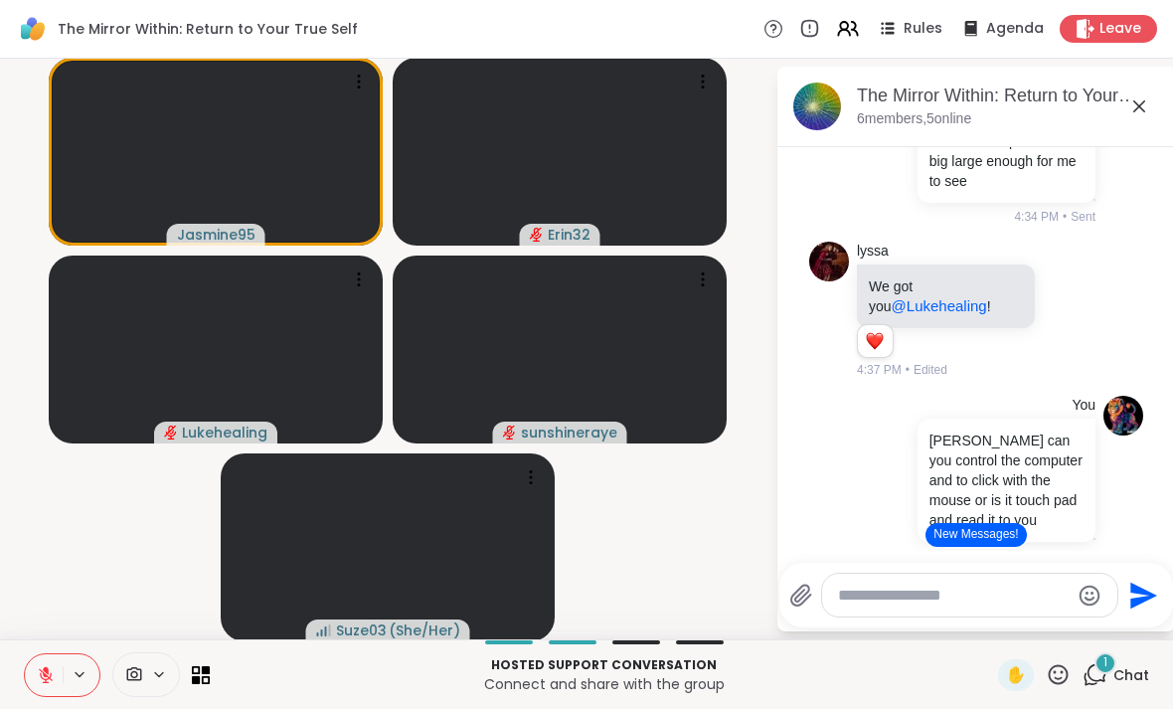
click at [984, 543] on button "New Messages!" at bounding box center [975, 535] width 100 height 24
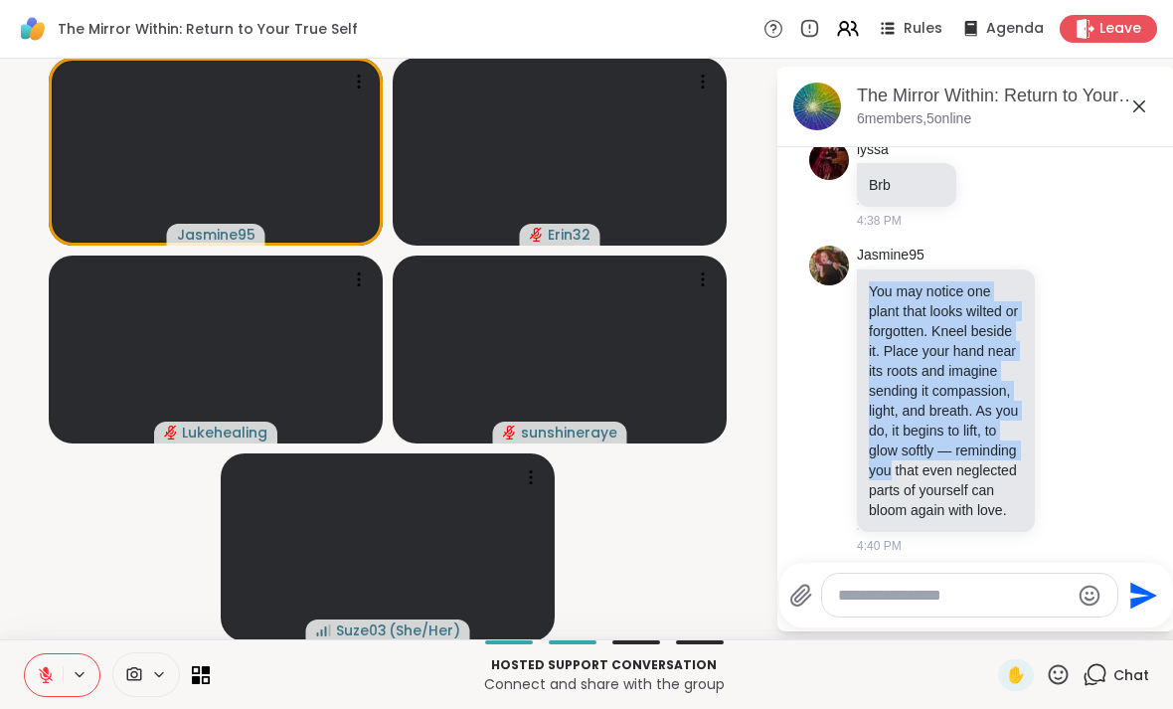
scroll to position [2021, 0]
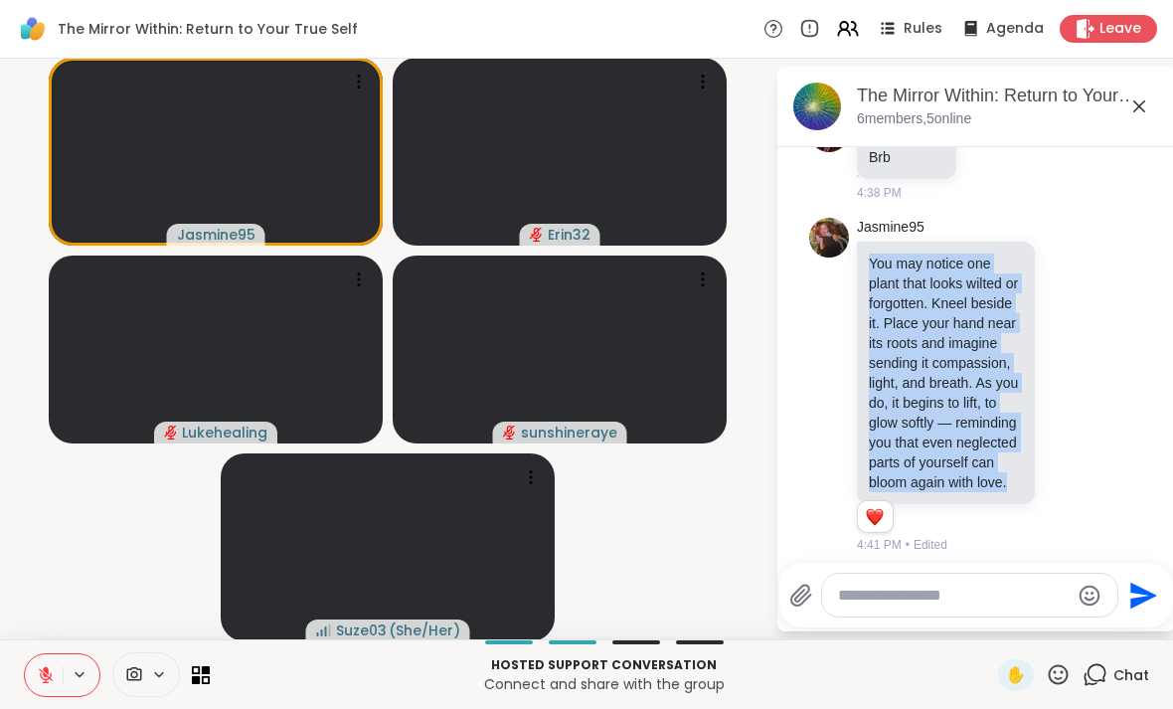
click at [1122, 210] on div "Jasmine95 You may notice one plant that looks wilted or forgotten. Kneel beside…" at bounding box center [976, 386] width 334 height 353
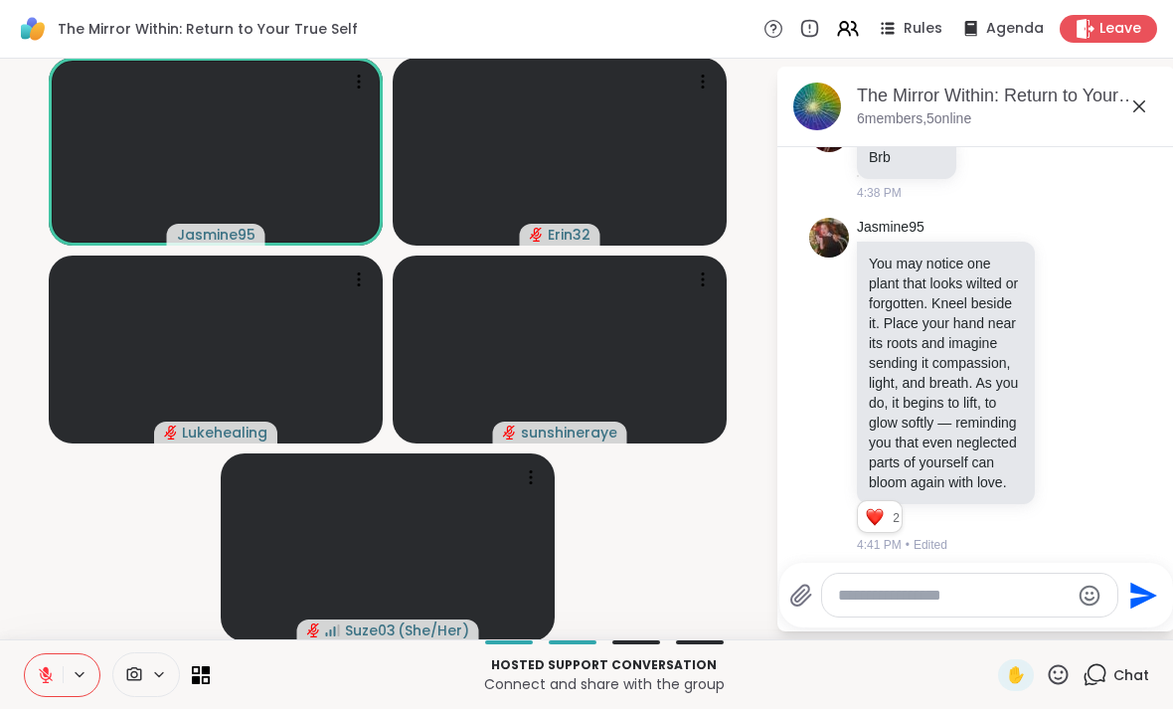
click at [1145, 108] on icon at bounding box center [1139, 106] width 24 height 24
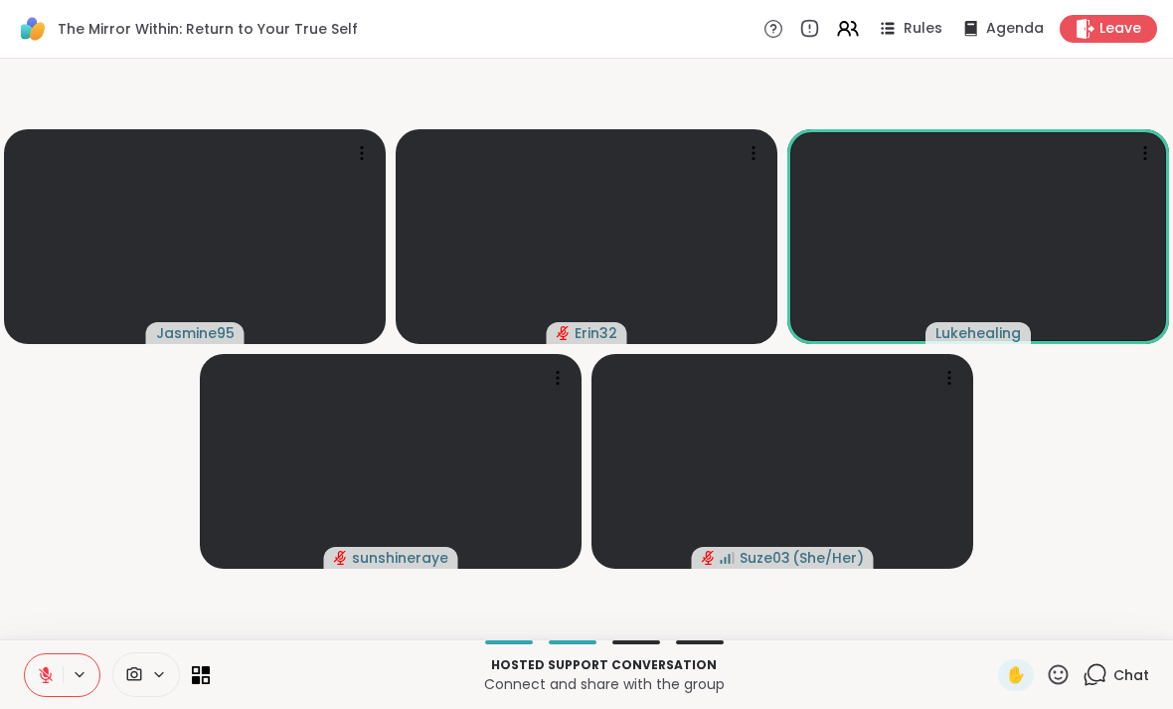
click at [1143, 675] on span "Chat" at bounding box center [1131, 675] width 36 height 20
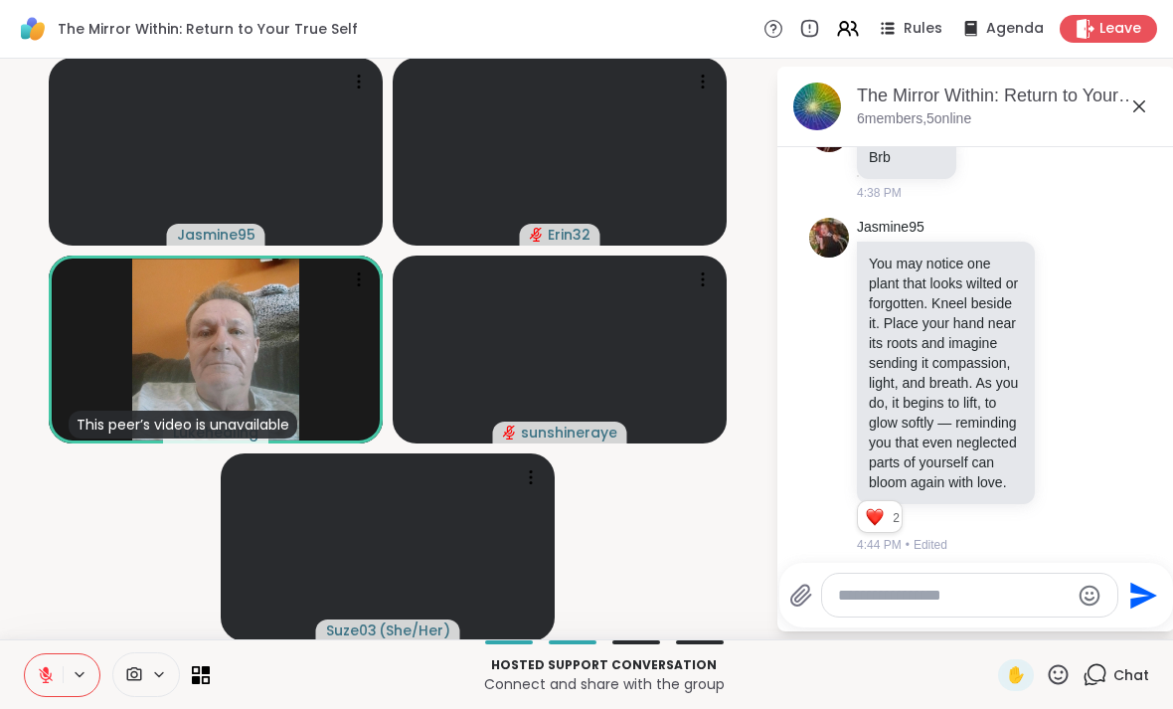
scroll to position [2166, 0]
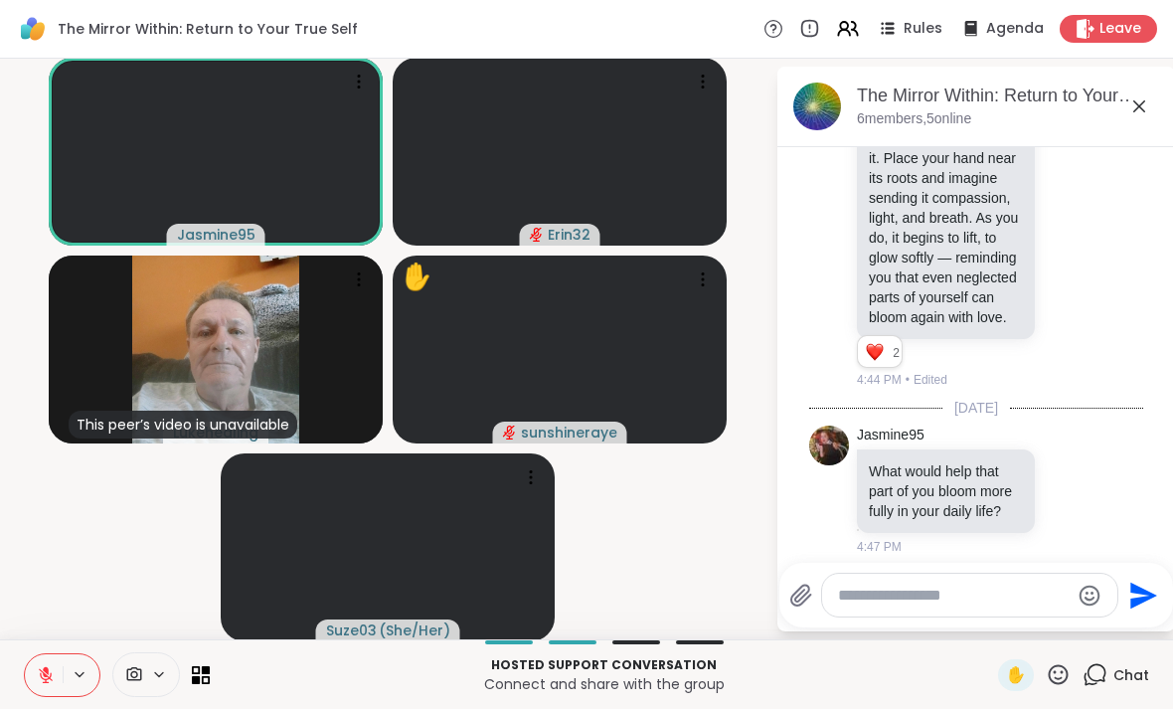
click at [23, 245] on video-player-container "Jasmine95 Erin32 This peer’s video is unavailable Lukehealing ✋ sunshineraye Su…" at bounding box center [387, 349] width 751 height 564
click at [1004, 602] on textarea "Type your message" at bounding box center [954, 595] width 232 height 20
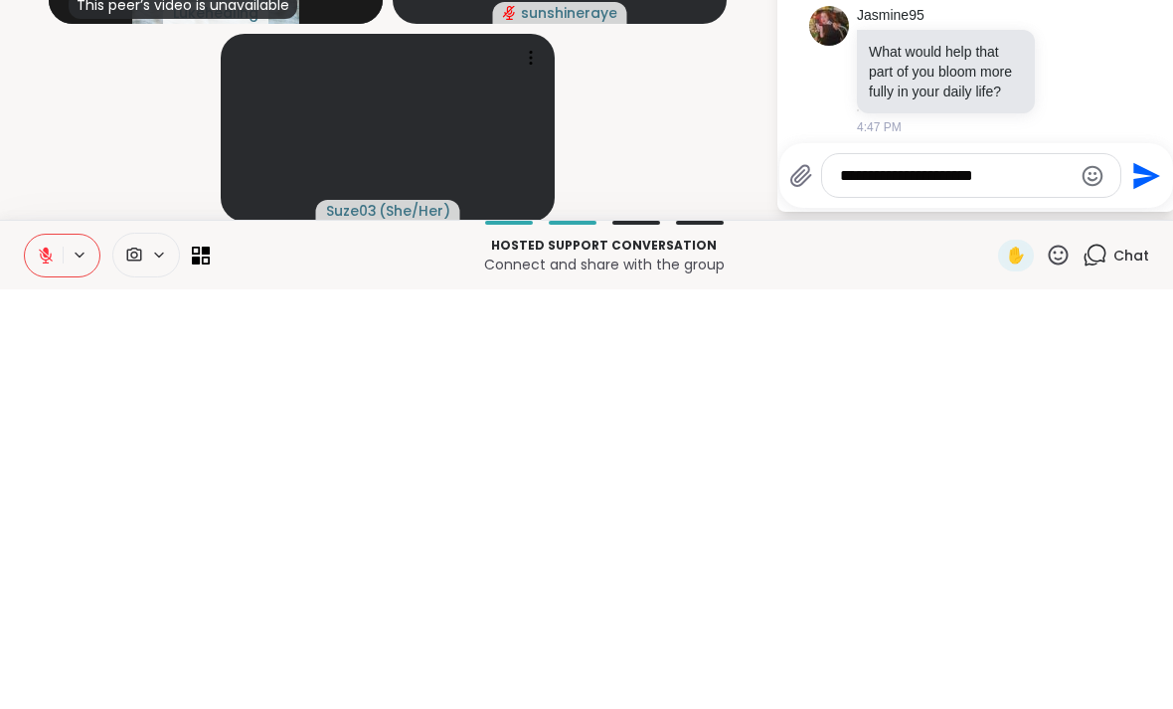
type textarea "**********"
click at [1138, 579] on icon "Send" at bounding box center [1144, 595] width 32 height 32
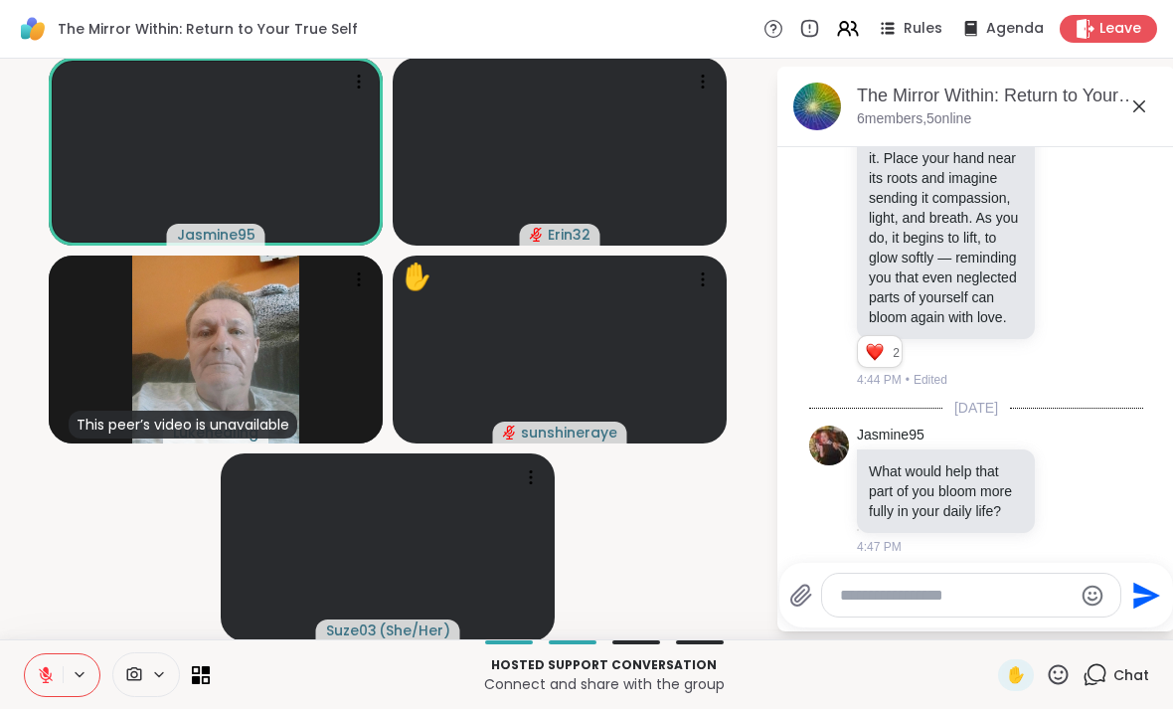
scroll to position [2272, 0]
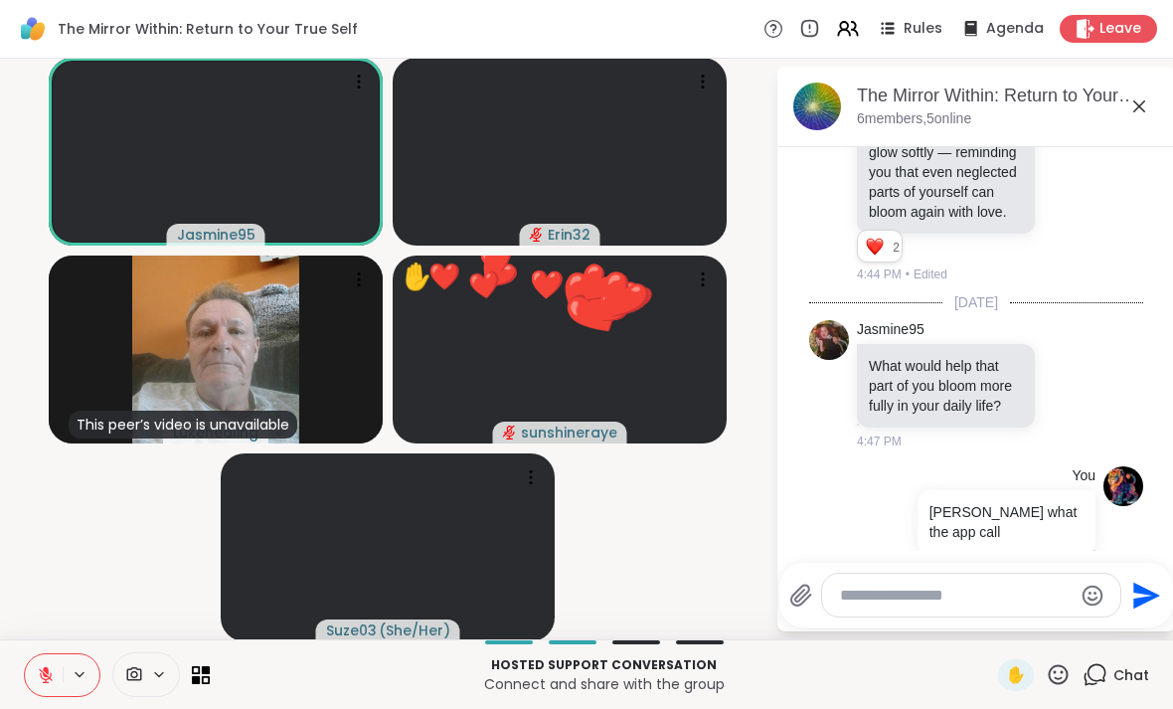
click at [1138, 115] on icon at bounding box center [1139, 106] width 24 height 24
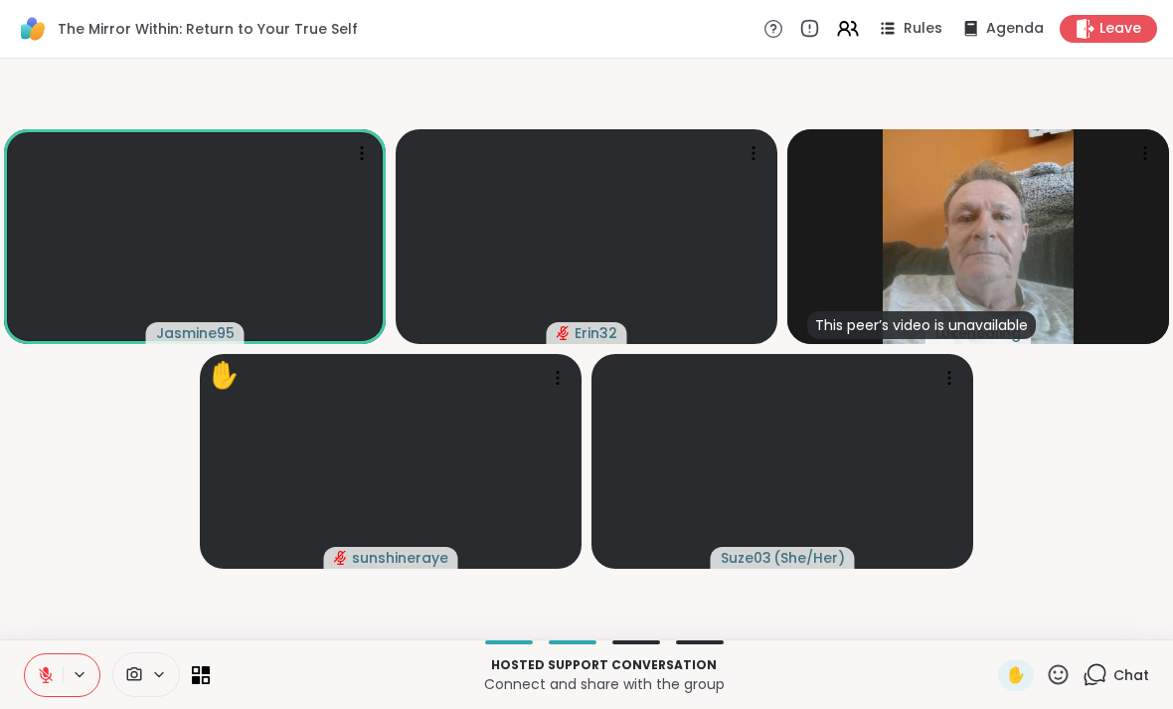
click at [1170, 105] on div "Jasmine95 Erin32 This peer’s video is unavailable Lukehealing ✋ sunshineraye Su…" at bounding box center [586, 349] width 1173 height 580
click at [1136, 666] on span "Chat" at bounding box center [1131, 675] width 36 height 20
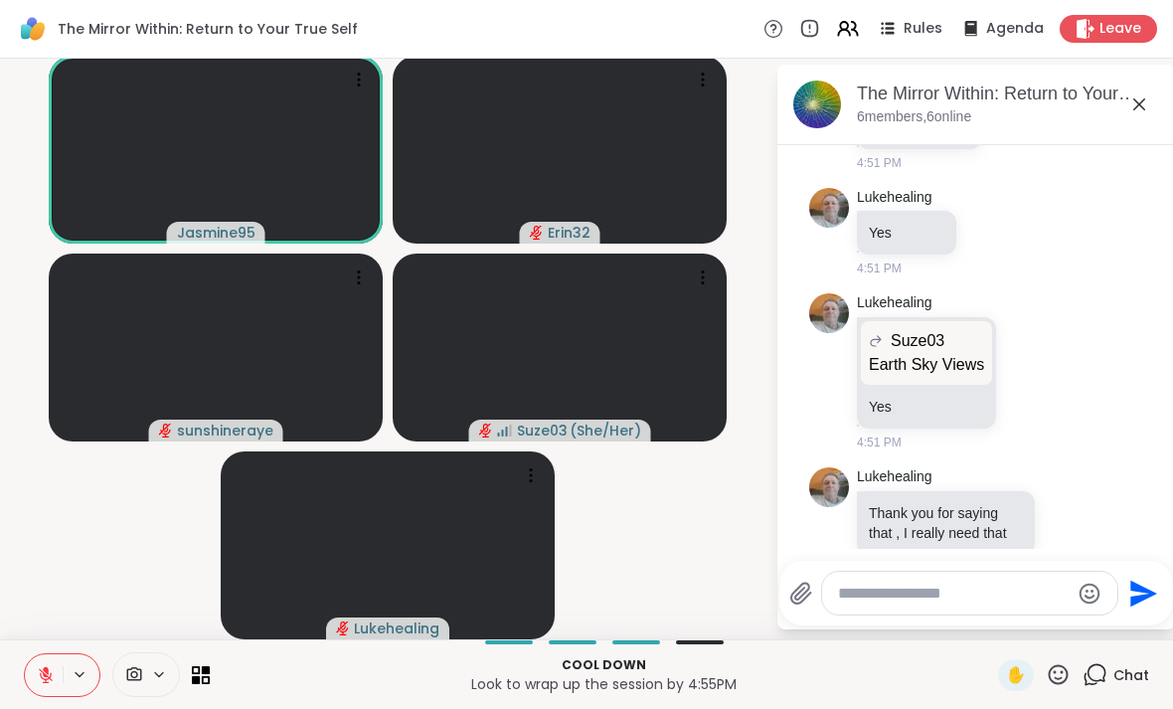
scroll to position [2914, 0]
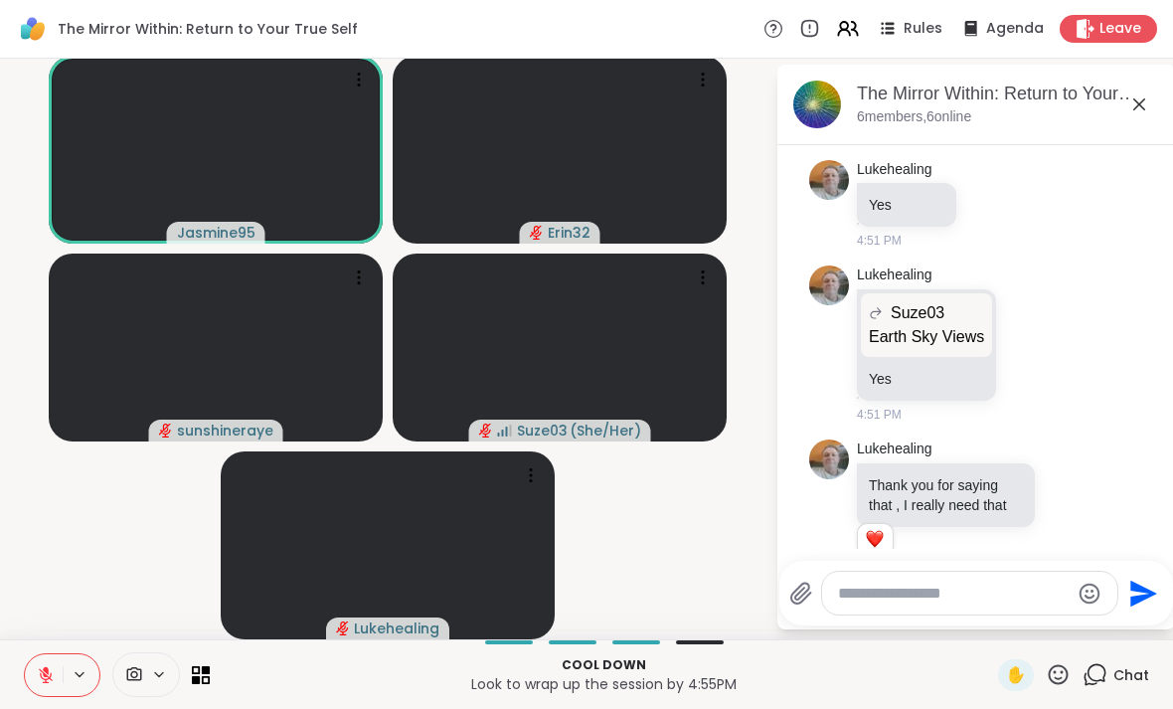
click at [1139, 101] on icon at bounding box center [1139, 104] width 24 height 24
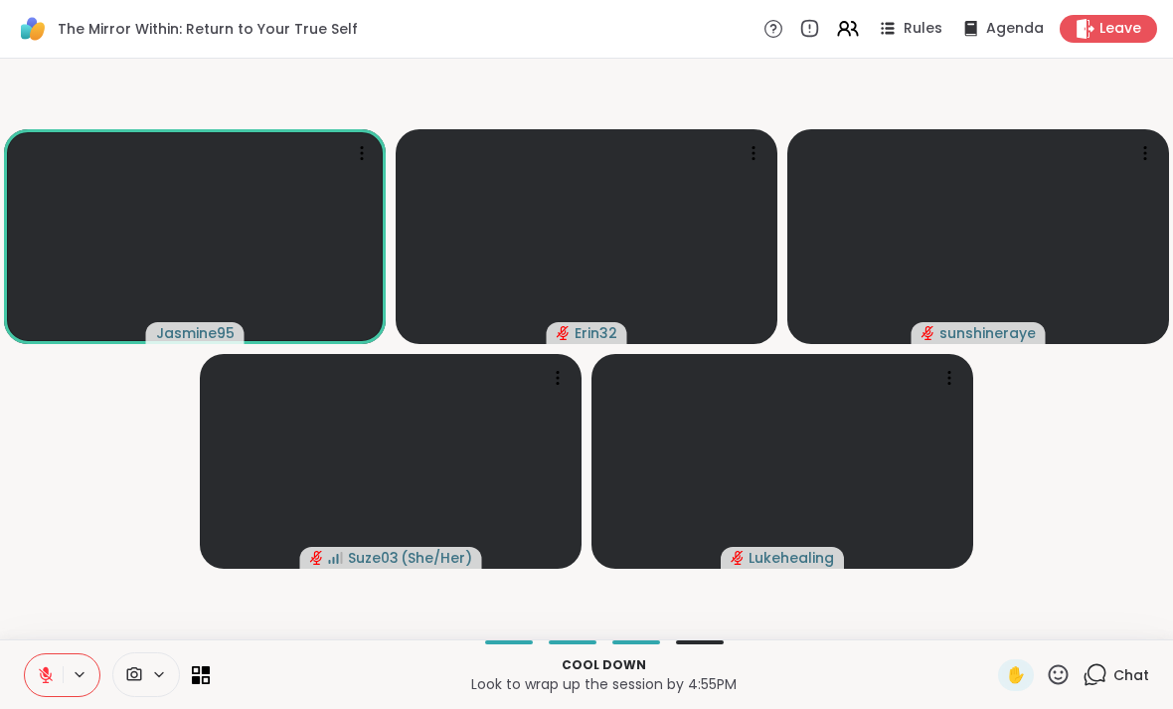
scroll to position [0, 0]
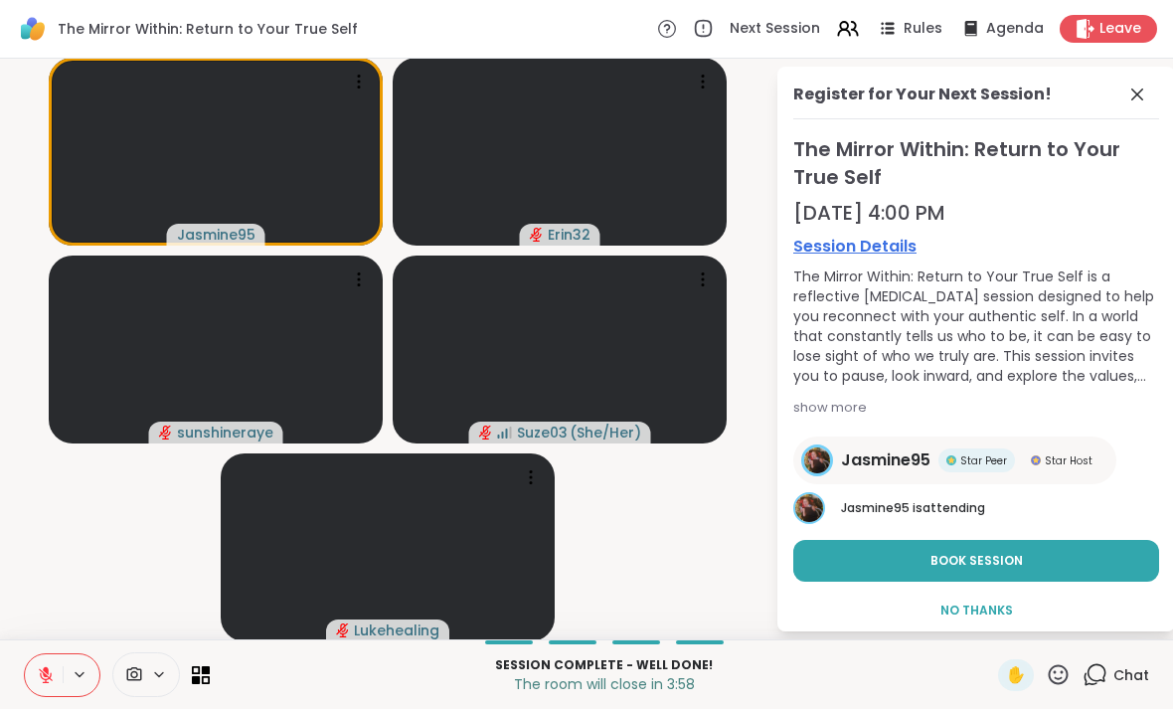
click at [1068, 572] on button "Book Session" at bounding box center [976, 561] width 366 height 42
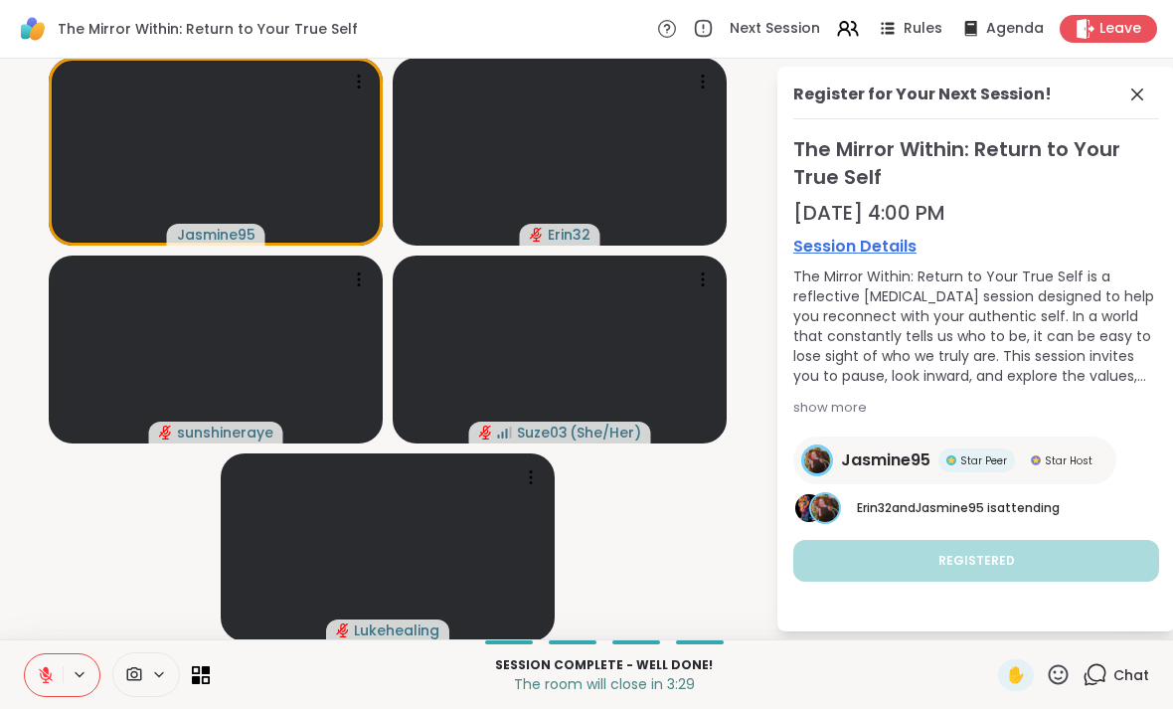
click at [1140, 103] on icon at bounding box center [1137, 94] width 24 height 24
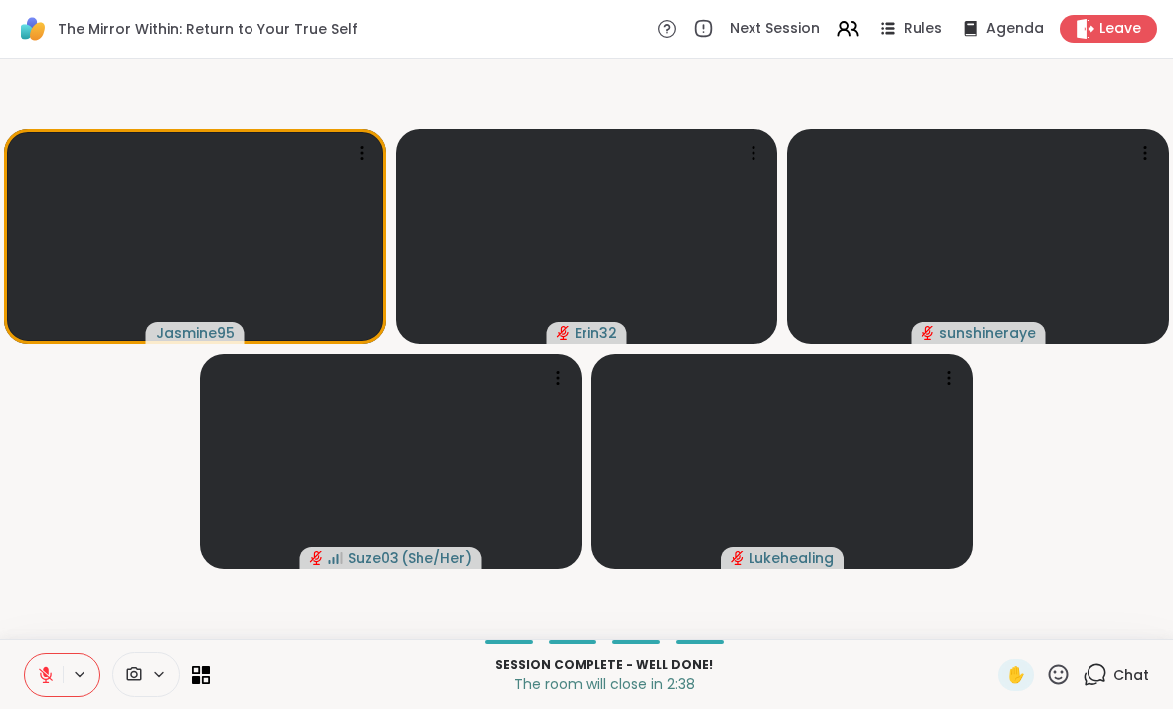
click at [92, 679] on button at bounding box center [81, 674] width 37 height 17
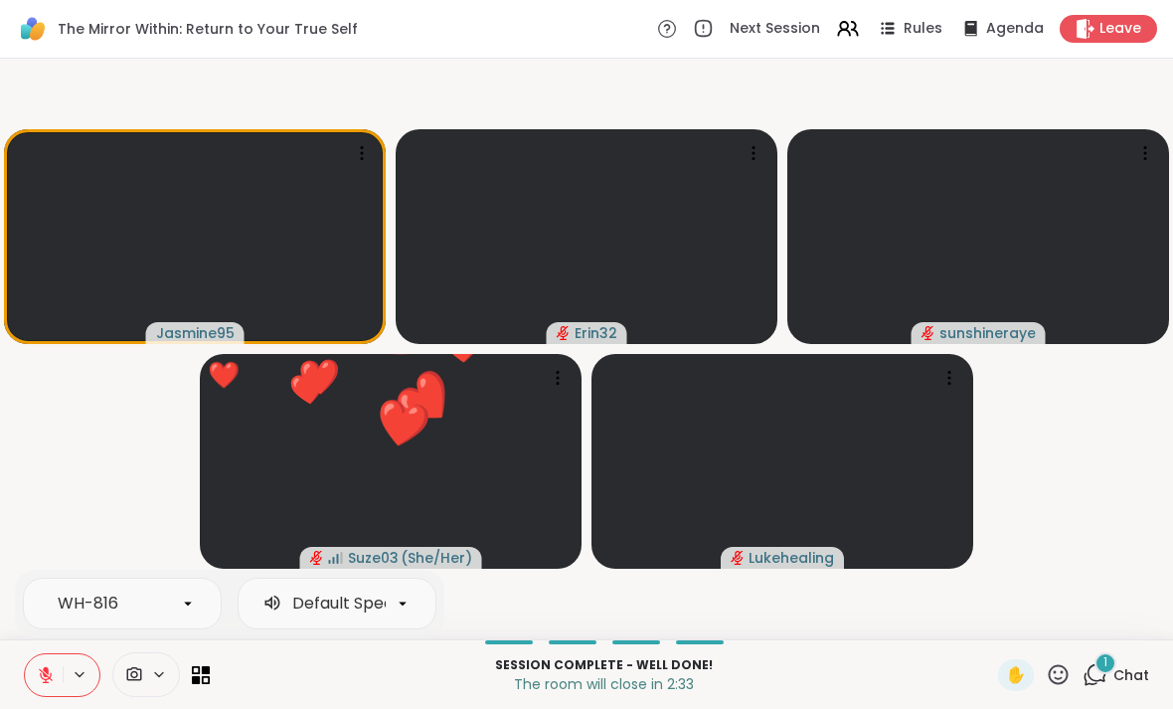
click at [39, 670] on icon at bounding box center [46, 675] width 18 height 18
click at [1133, 675] on span "Chat" at bounding box center [1131, 675] width 36 height 20
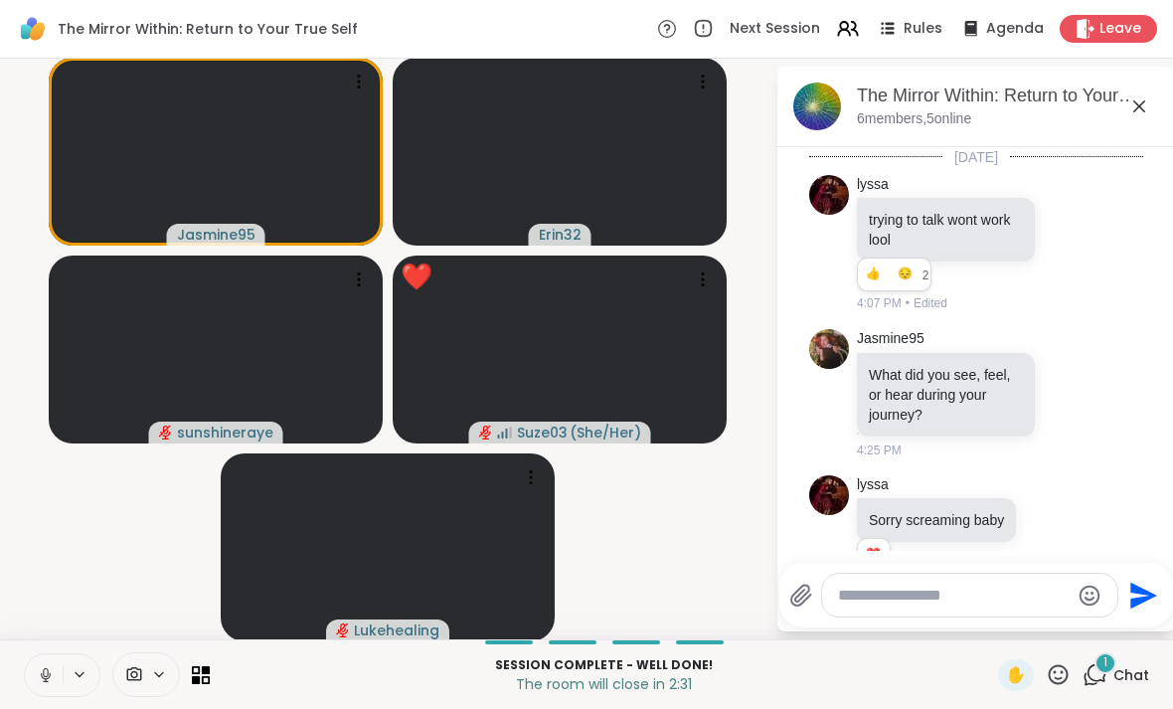
scroll to position [3106, 0]
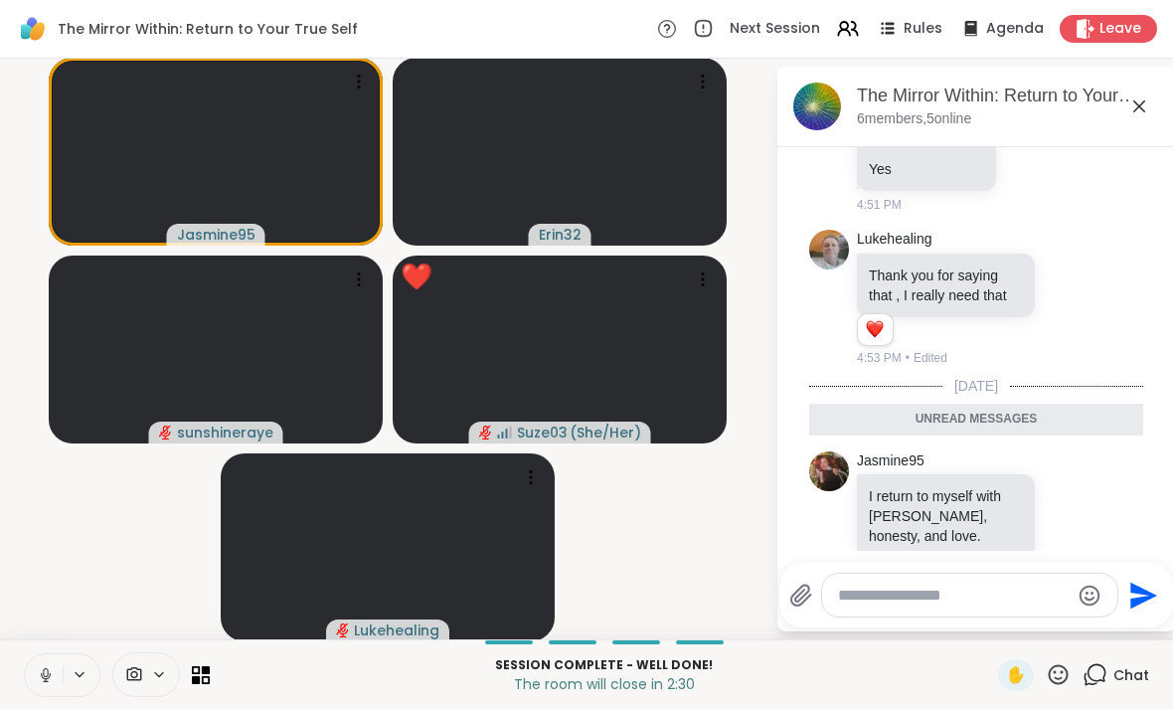
click at [1132, 668] on span "Chat" at bounding box center [1131, 675] width 36 height 20
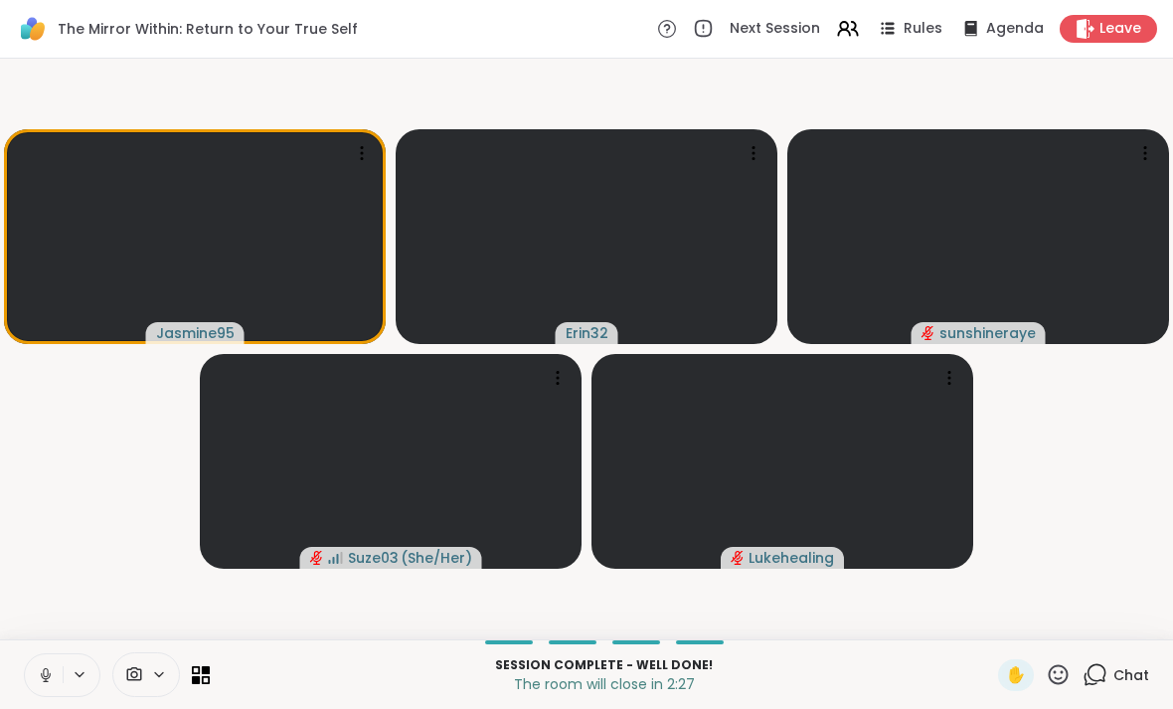
click at [1060, 674] on icon at bounding box center [1057, 674] width 25 height 25
click at [1140, 625] on span "🎉" at bounding box center [1131, 622] width 20 height 24
click at [1053, 671] on icon at bounding box center [1057, 674] width 25 height 25
click at [1141, 617] on div "🎉" at bounding box center [1131, 622] width 36 height 32
click at [1070, 668] on icon at bounding box center [1057, 674] width 25 height 25
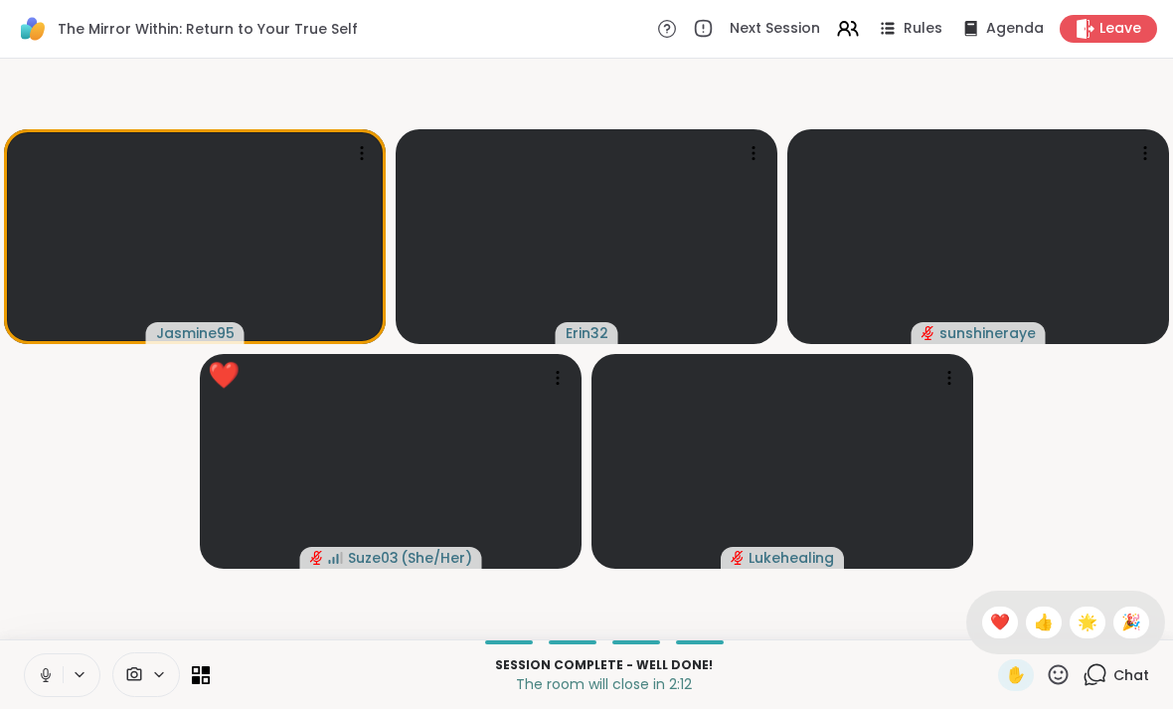
click at [1142, 616] on div "🎉" at bounding box center [1131, 622] width 36 height 32
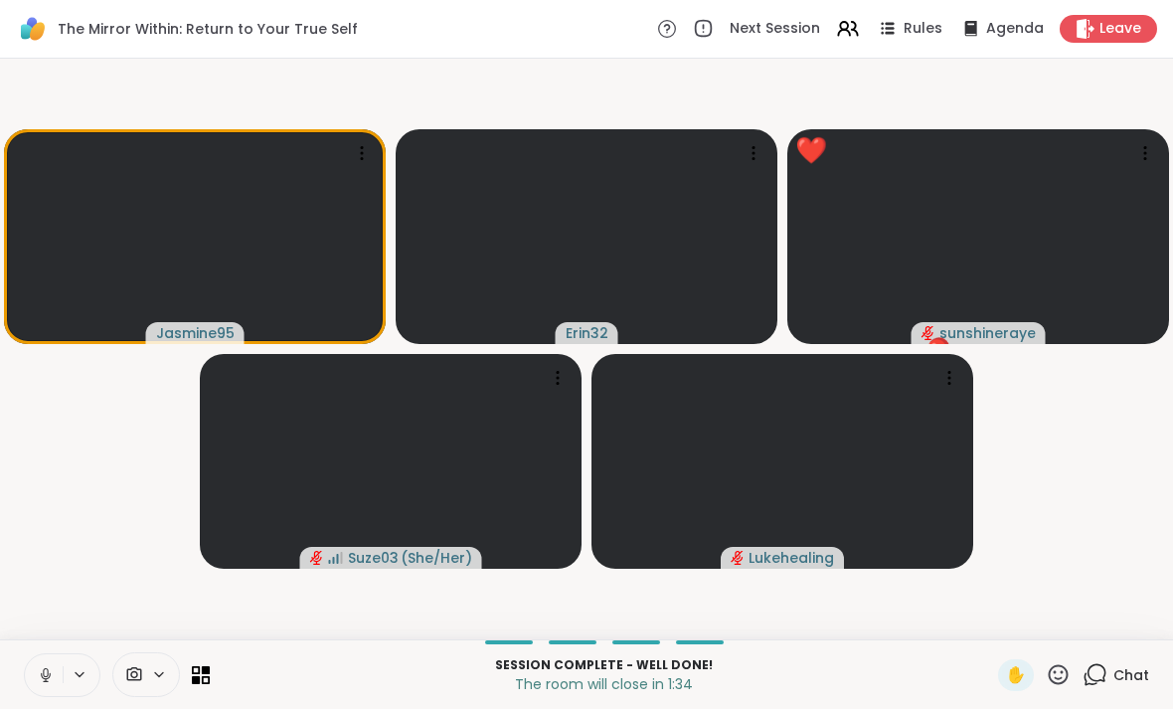
click at [1138, 25] on span "Leave" at bounding box center [1120, 29] width 42 height 20
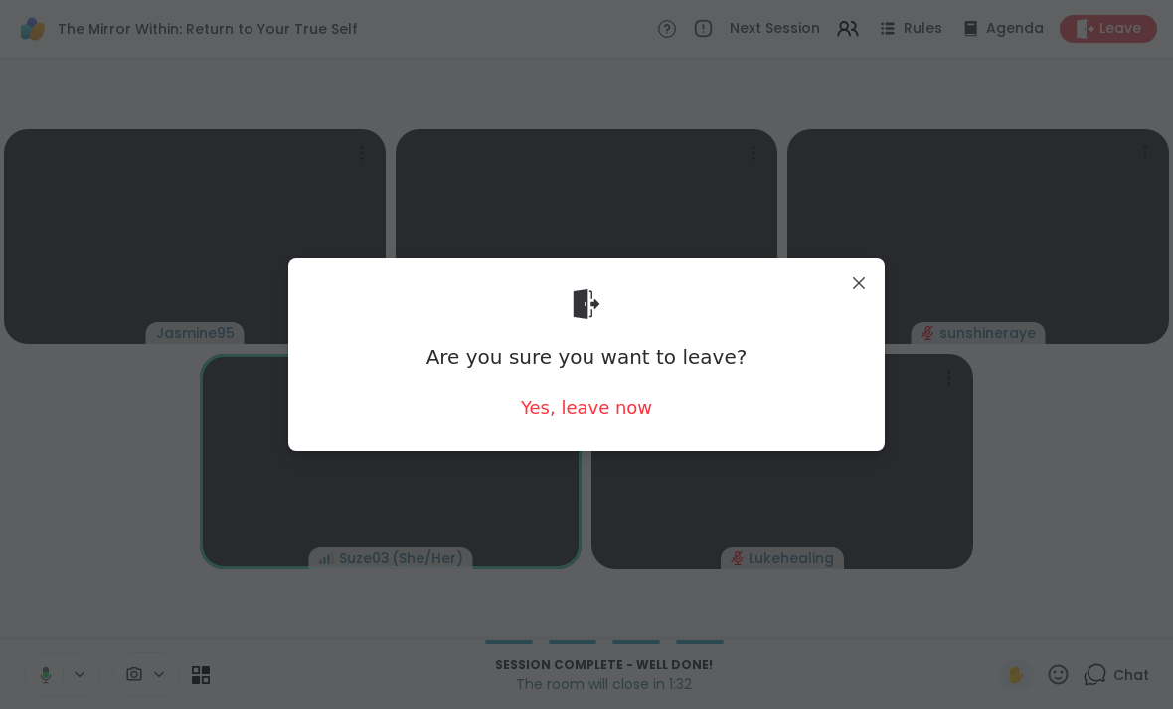
click at [633, 407] on div "Yes, leave now" at bounding box center [586, 407] width 131 height 25
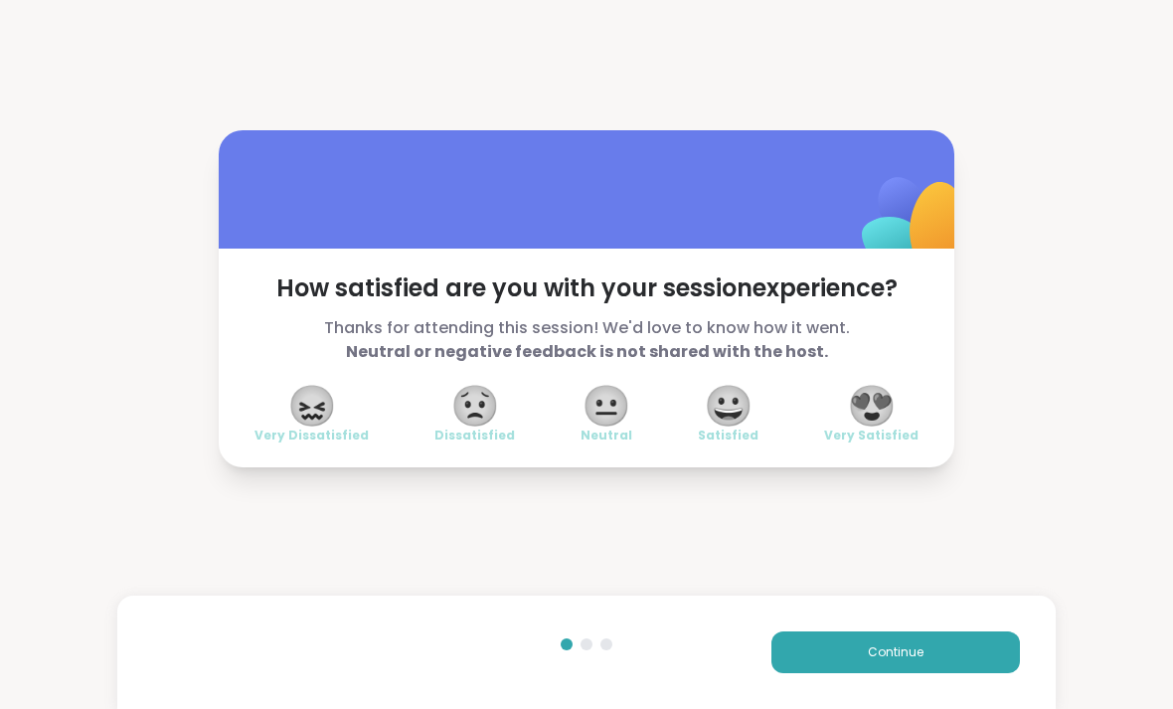
click at [869, 421] on span "😍" at bounding box center [872, 406] width 50 height 36
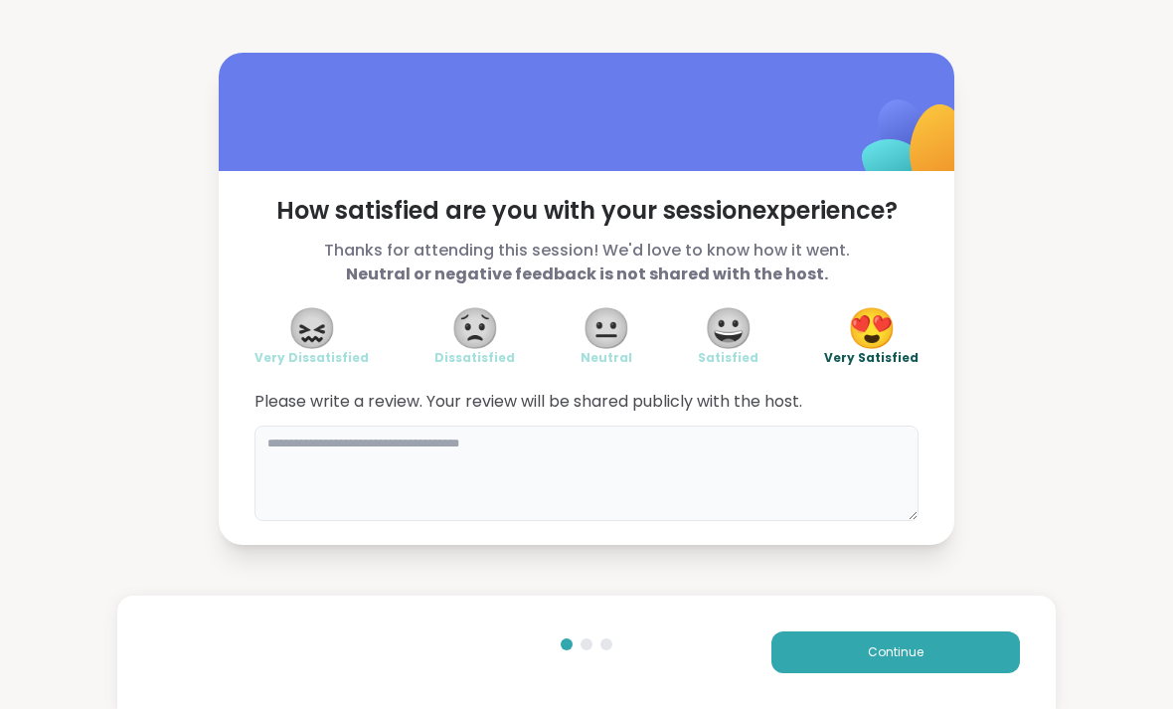
click at [845, 462] on textarea at bounding box center [586, 472] width 664 height 95
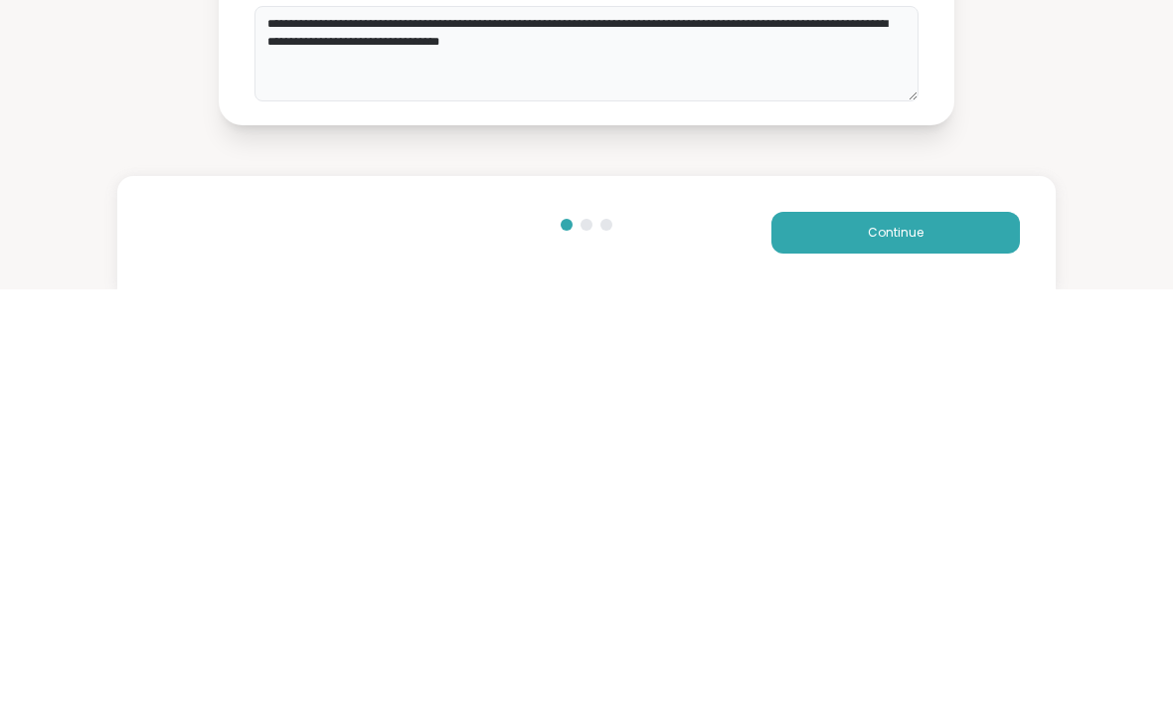
type textarea "**********"
click at [940, 631] on button "Continue" at bounding box center [895, 652] width 248 height 42
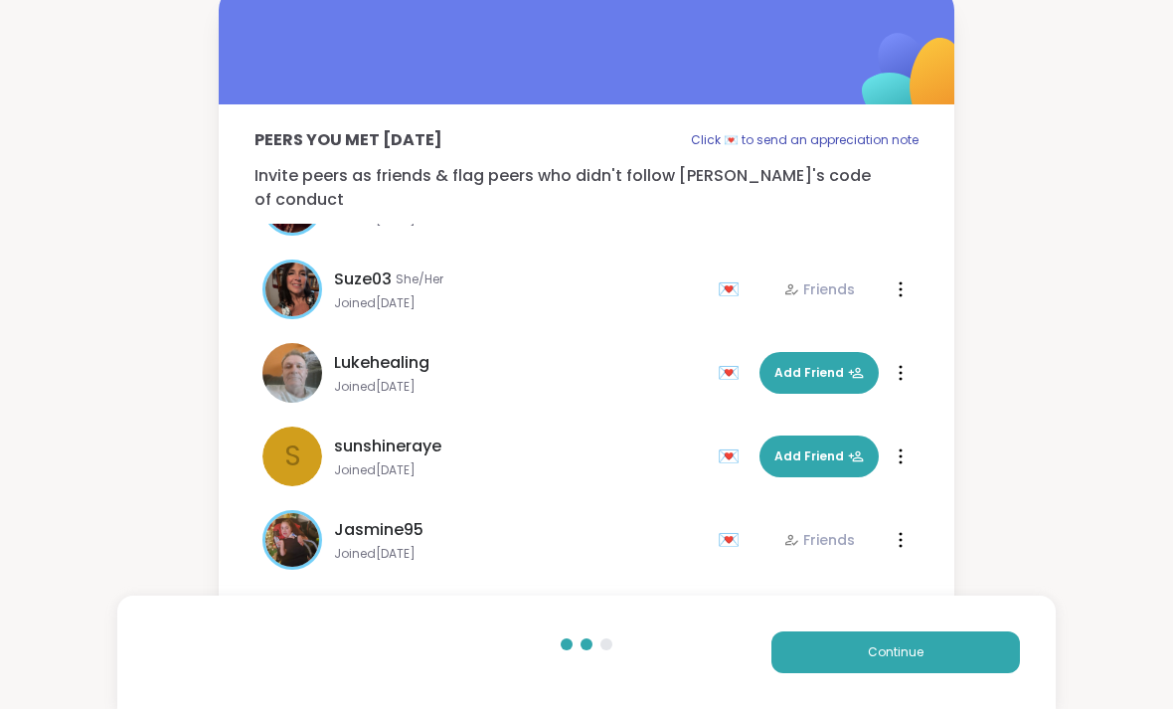
scroll to position [60, 0]
click at [850, 368] on icon at bounding box center [856, 373] width 15 height 11
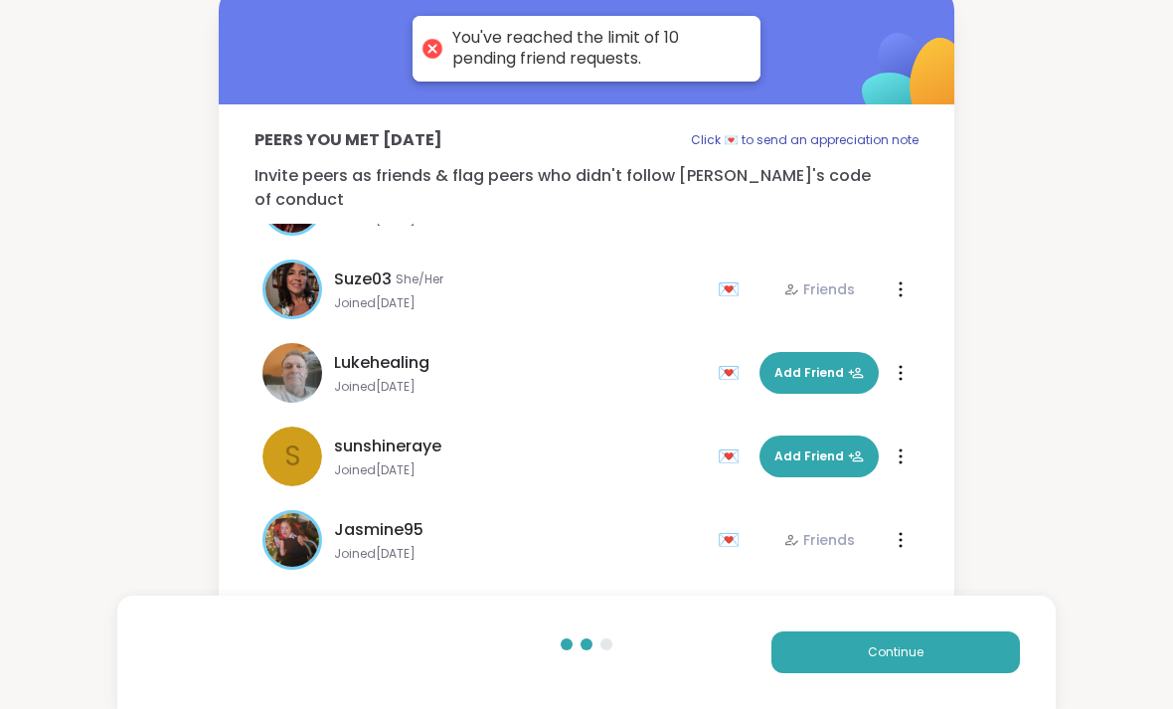
click at [950, 641] on button "Continue" at bounding box center [895, 652] width 248 height 42
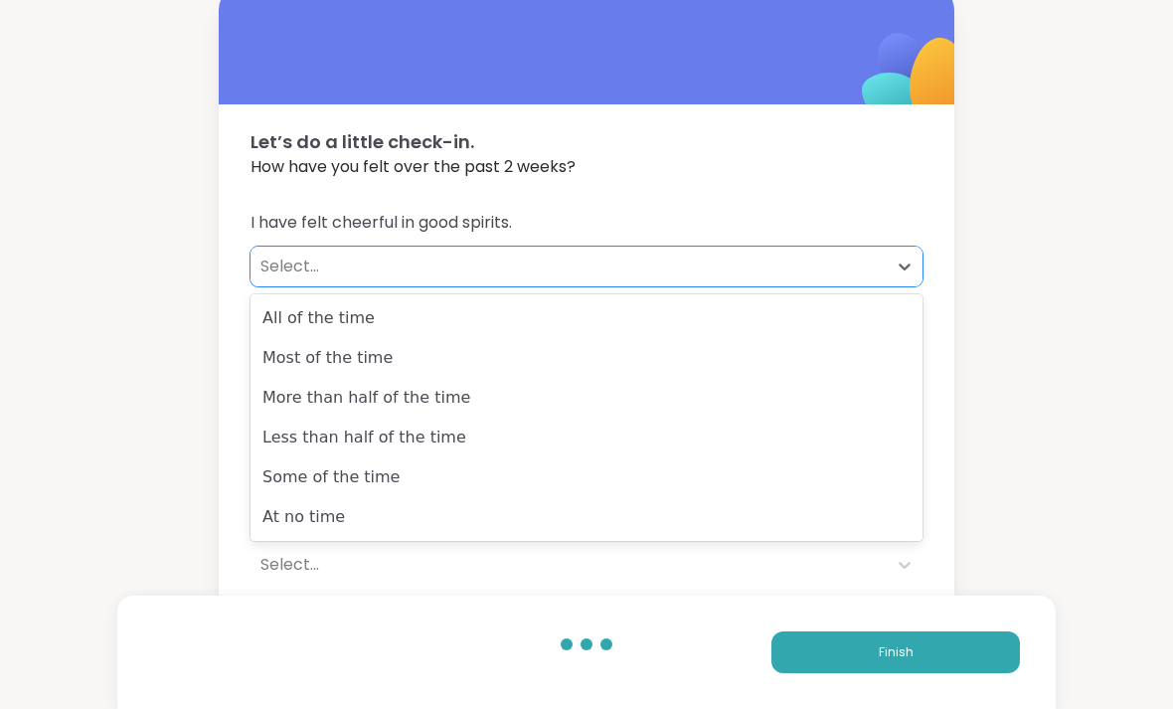
click at [846, 318] on div "All of the time" at bounding box center [586, 318] width 672 height 40
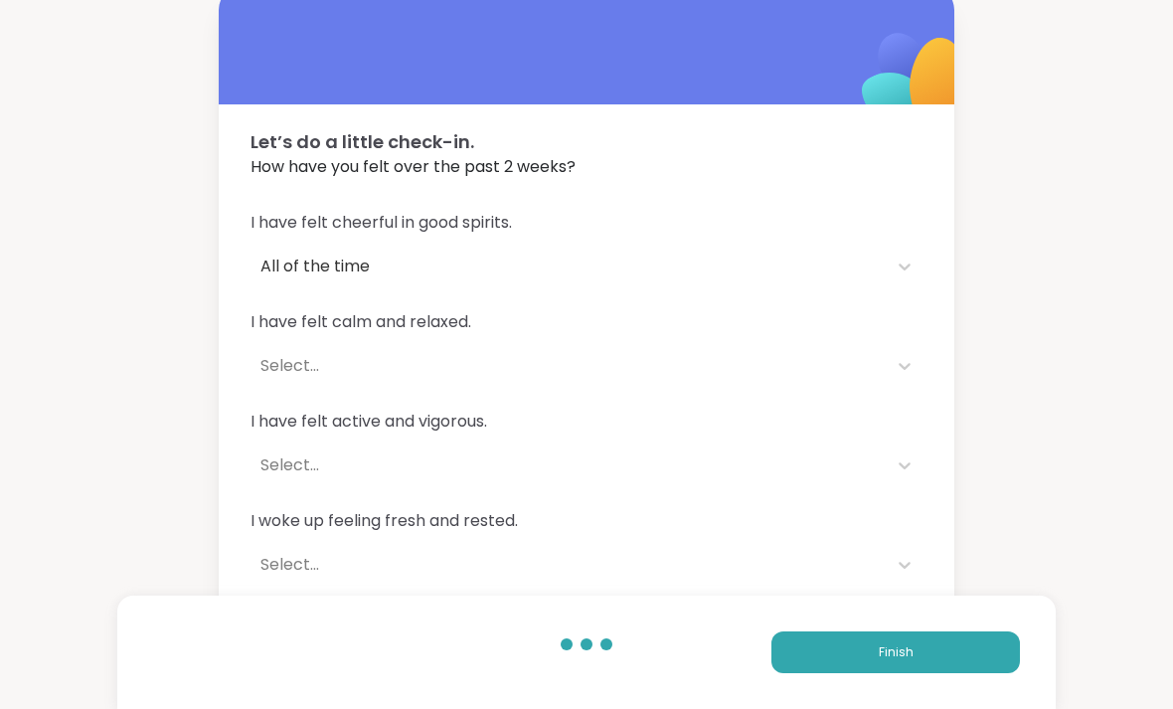
scroll to position [16, 0]
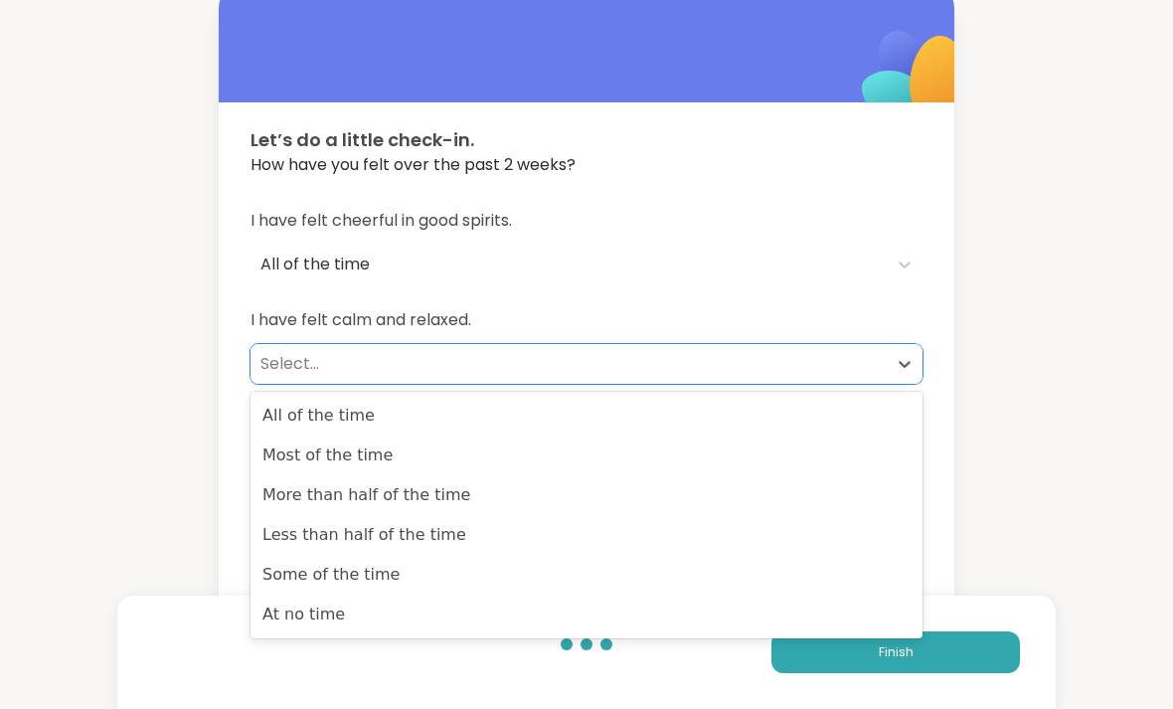
click at [871, 511] on div "More than half of the time" at bounding box center [586, 495] width 672 height 40
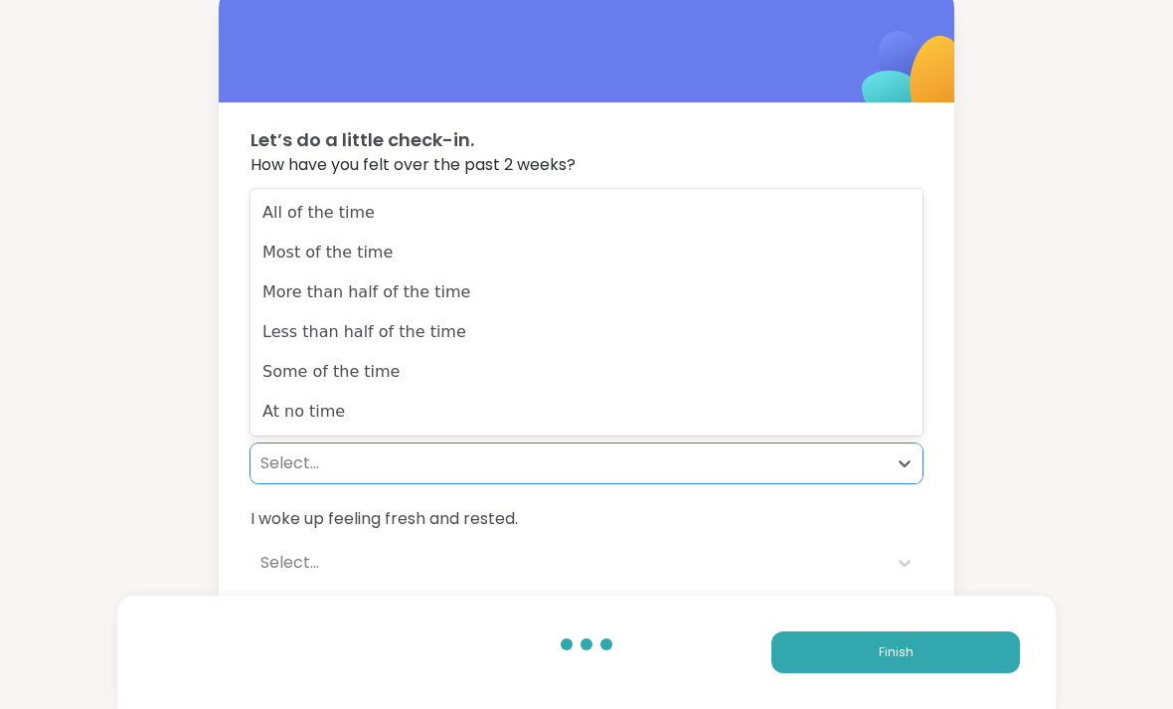
click at [837, 347] on div "Less than half of the time" at bounding box center [586, 332] width 672 height 40
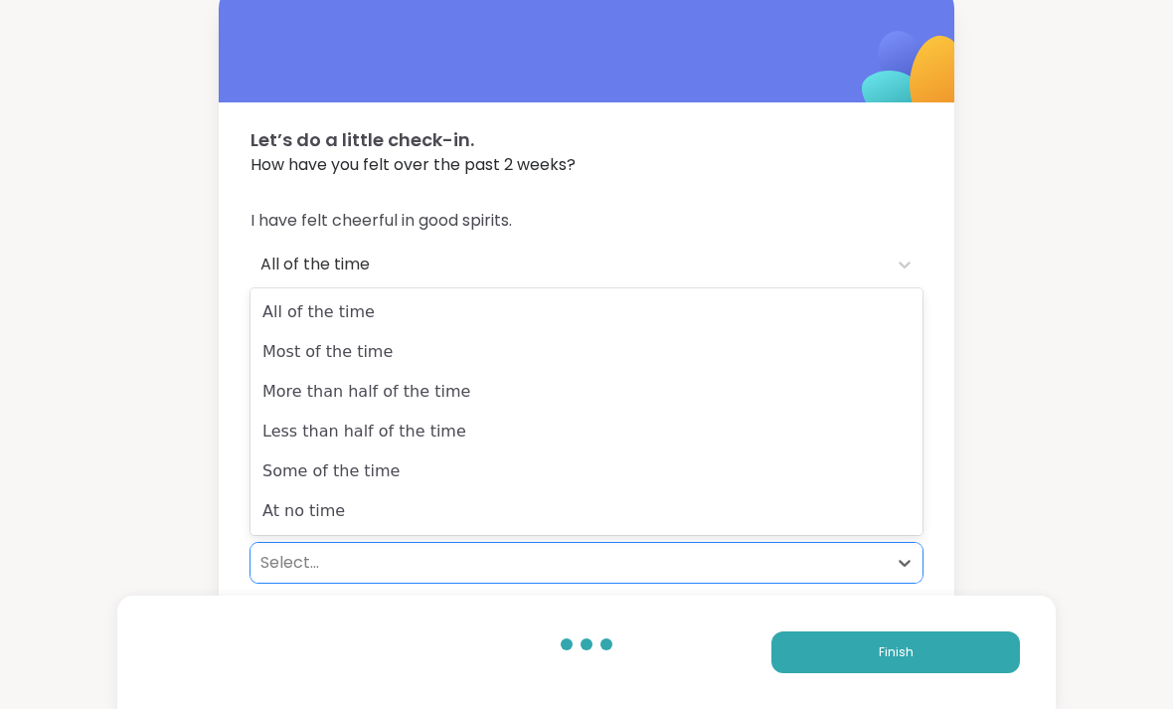
click at [820, 321] on div "All of the time" at bounding box center [586, 312] width 672 height 40
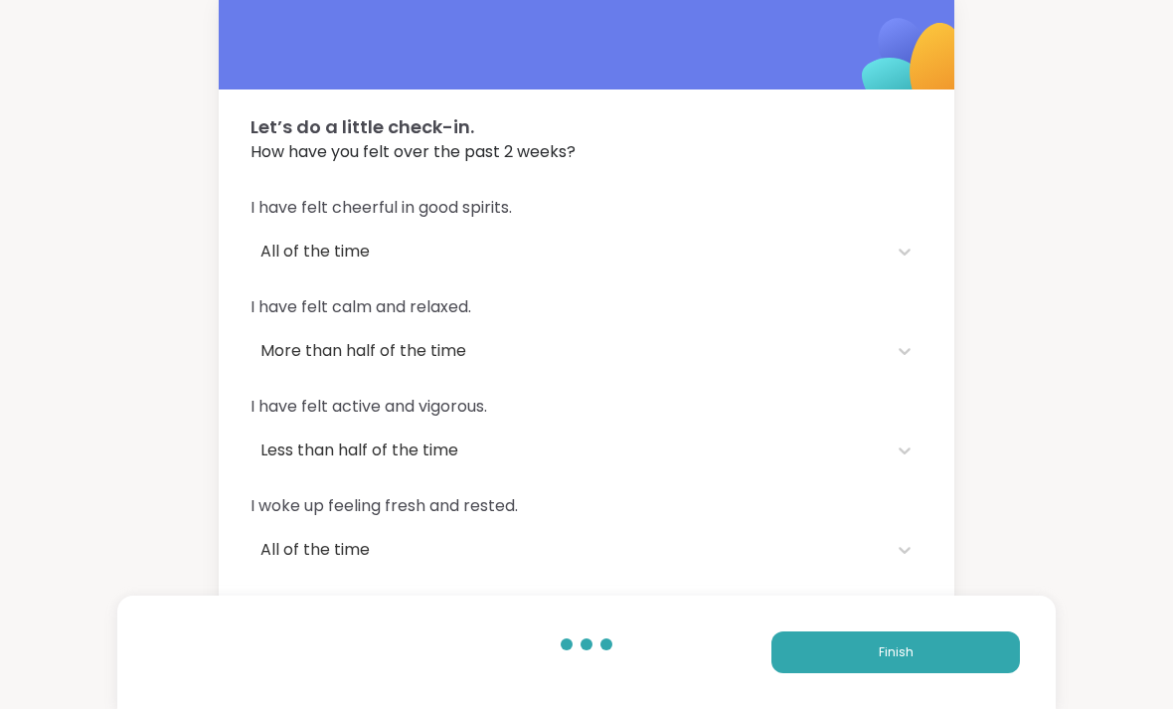
scroll to position [61, 0]
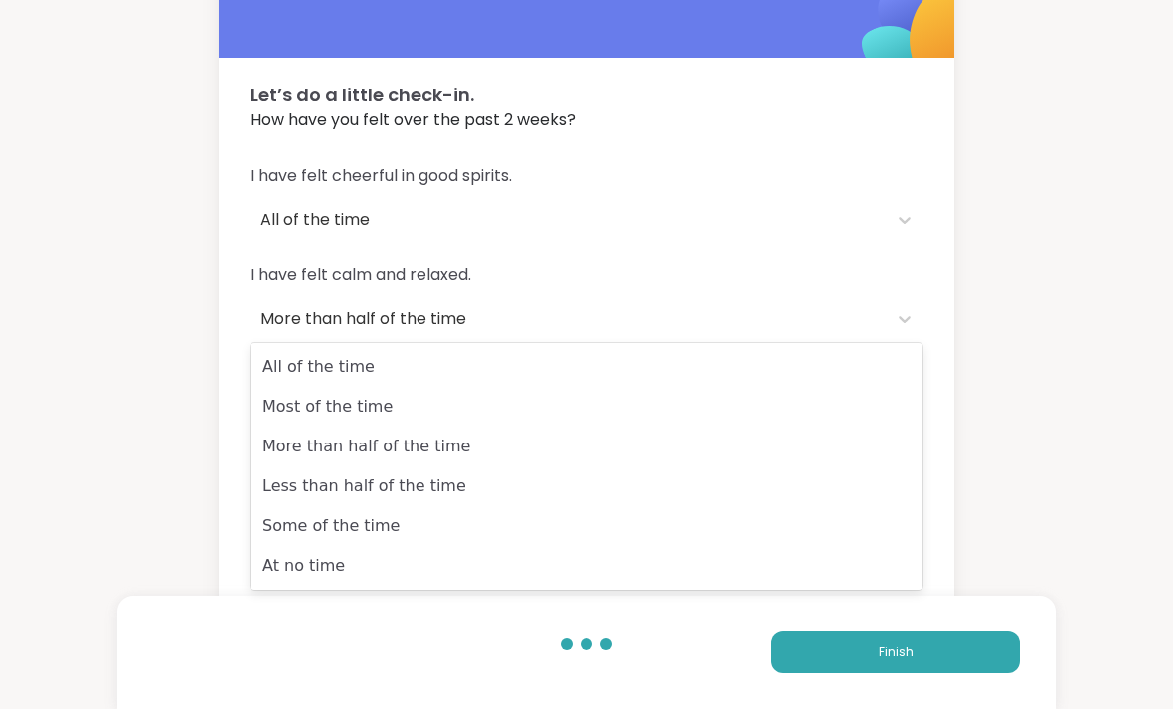
click at [825, 409] on div "Most of the time" at bounding box center [586, 407] width 672 height 40
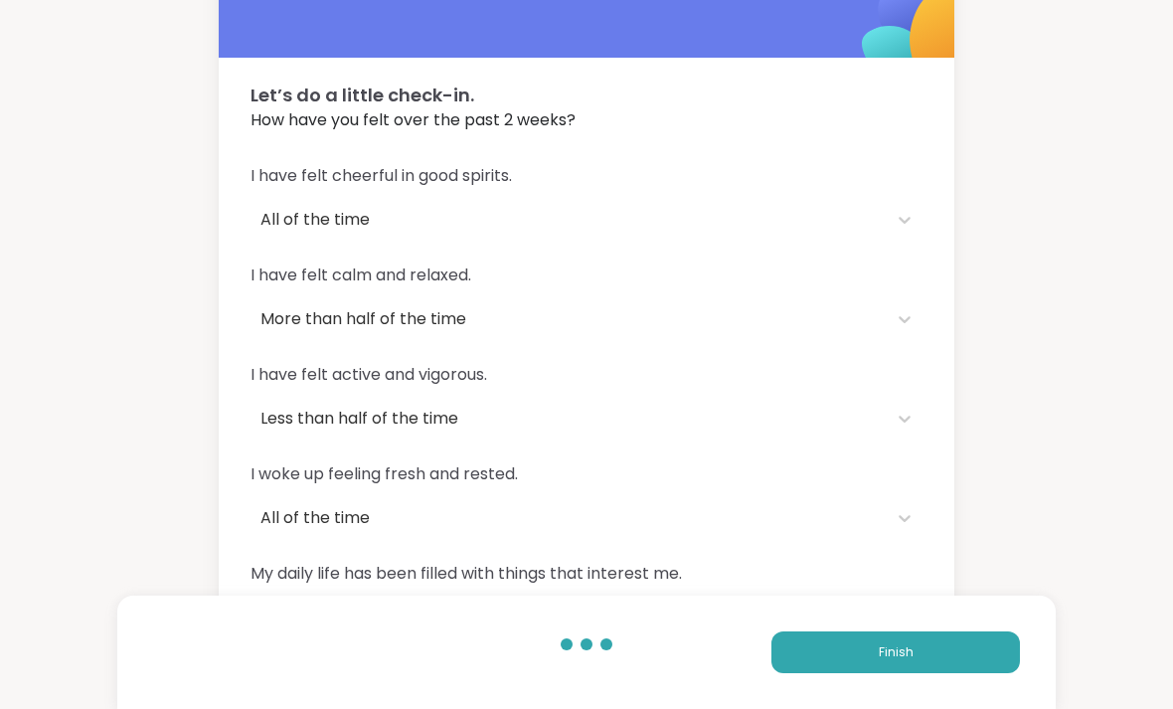
click at [900, 661] on span "Finish" at bounding box center [896, 652] width 35 height 18
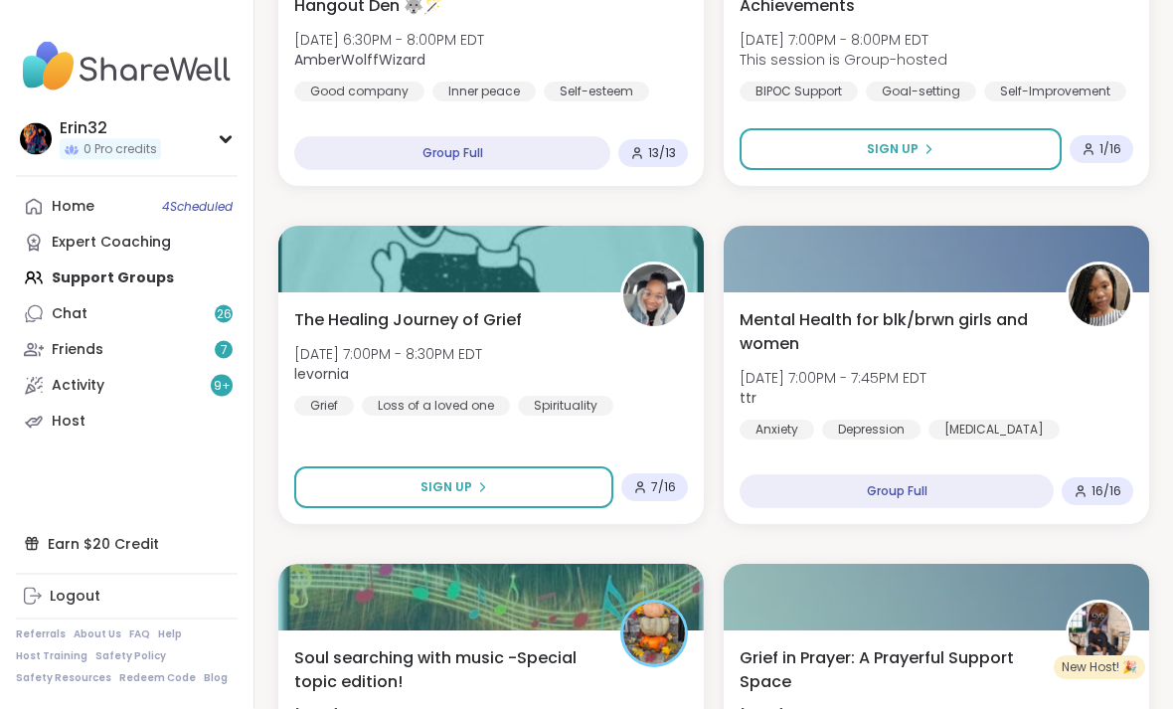
scroll to position [1719, 0]
click at [78, 212] on div "Home 4 Scheduled" at bounding box center [73, 207] width 43 height 20
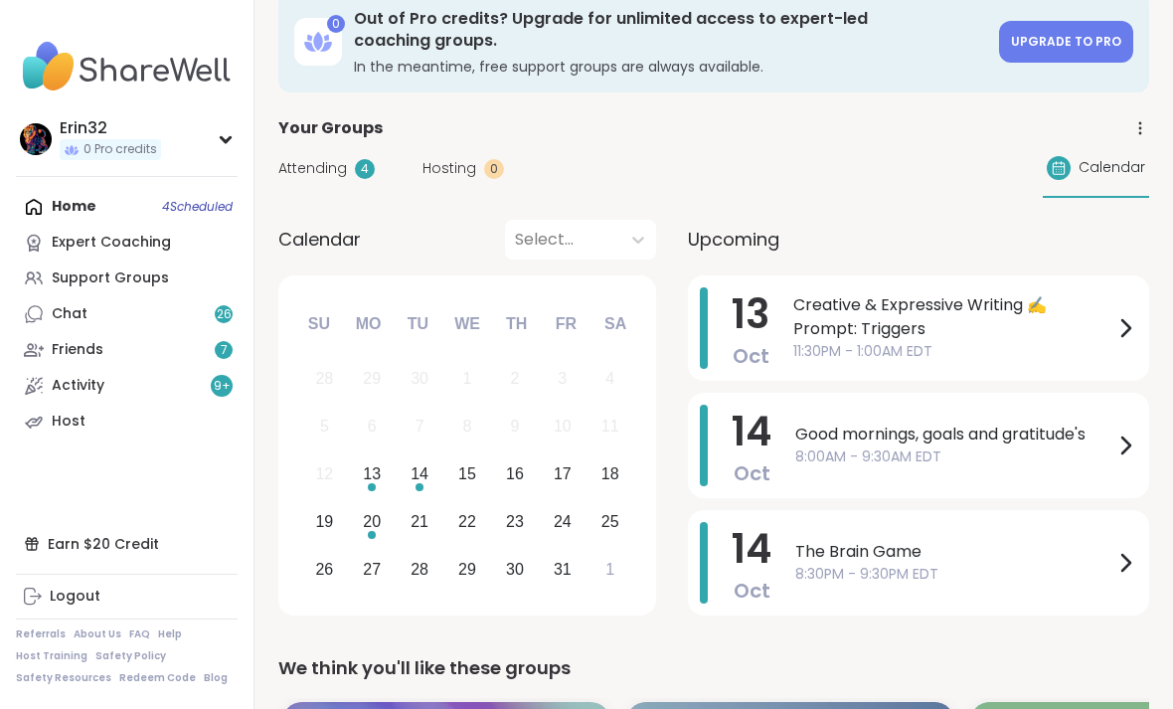
scroll to position [33, 0]
click at [1050, 328] on span "Creative & Expressive Writing ✍️ Prompt: Triggers" at bounding box center [953, 316] width 320 height 48
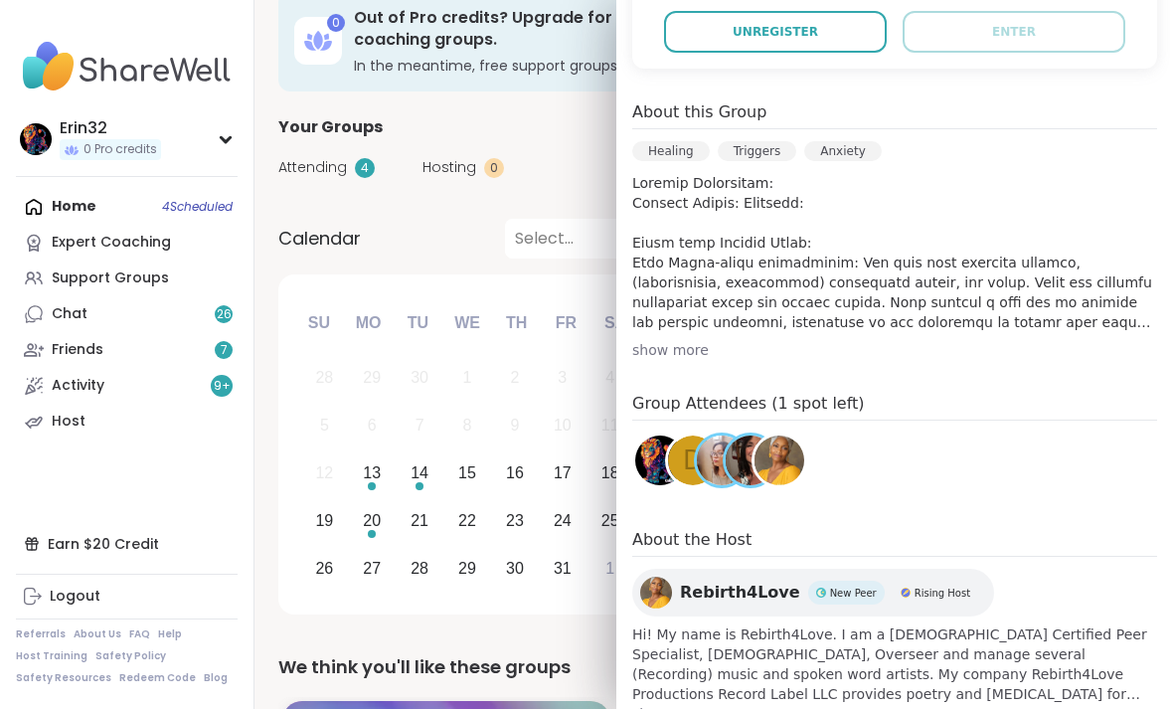
scroll to position [508, 0]
click at [667, 356] on div "show more" at bounding box center [894, 351] width 525 height 20
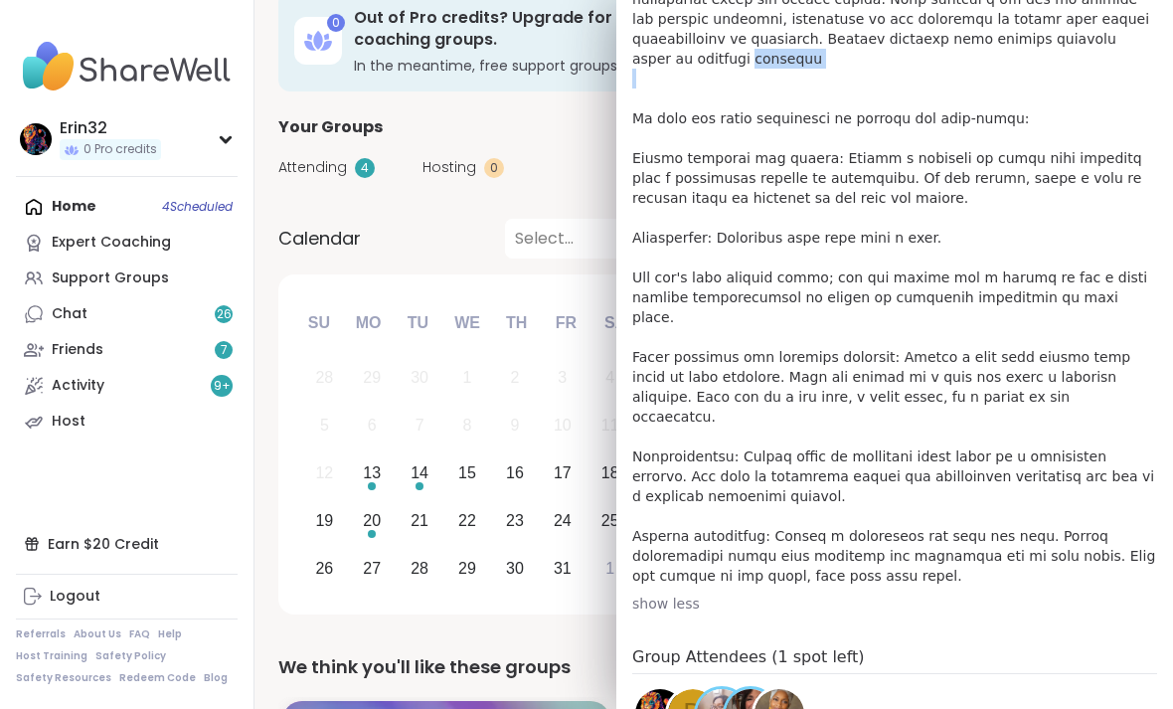
scroll to position [811, 0]
click at [1139, 225] on p at bounding box center [894, 229] width 525 height 716
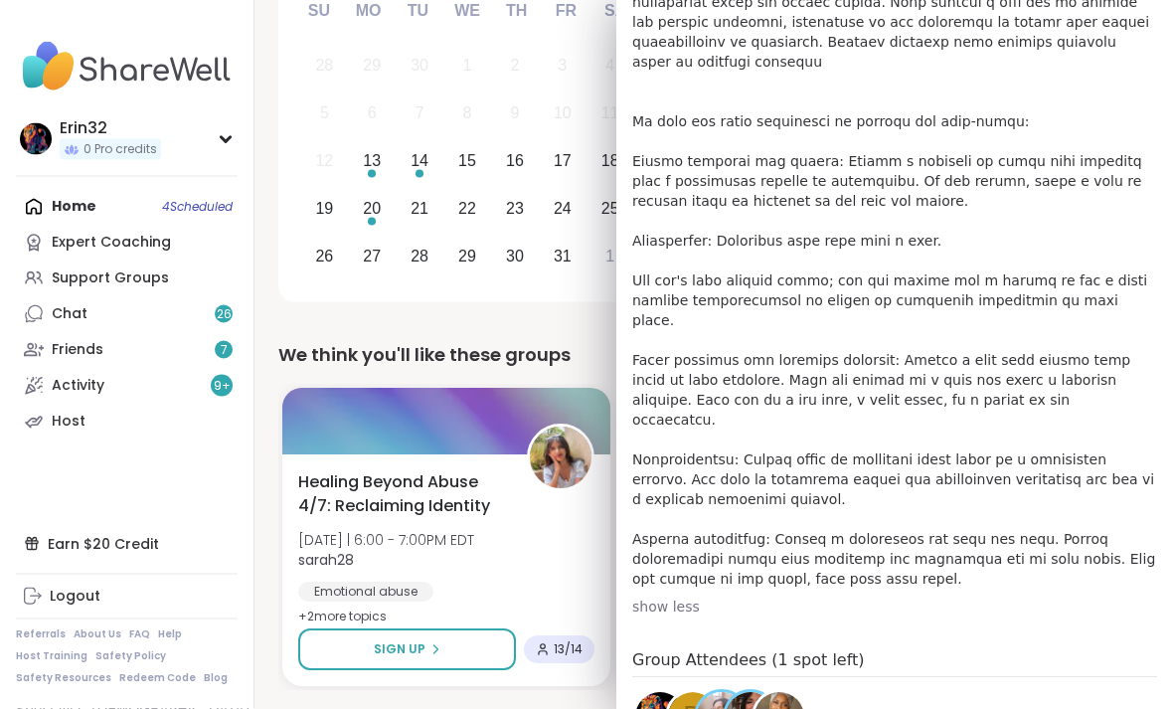
scroll to position [812, 0]
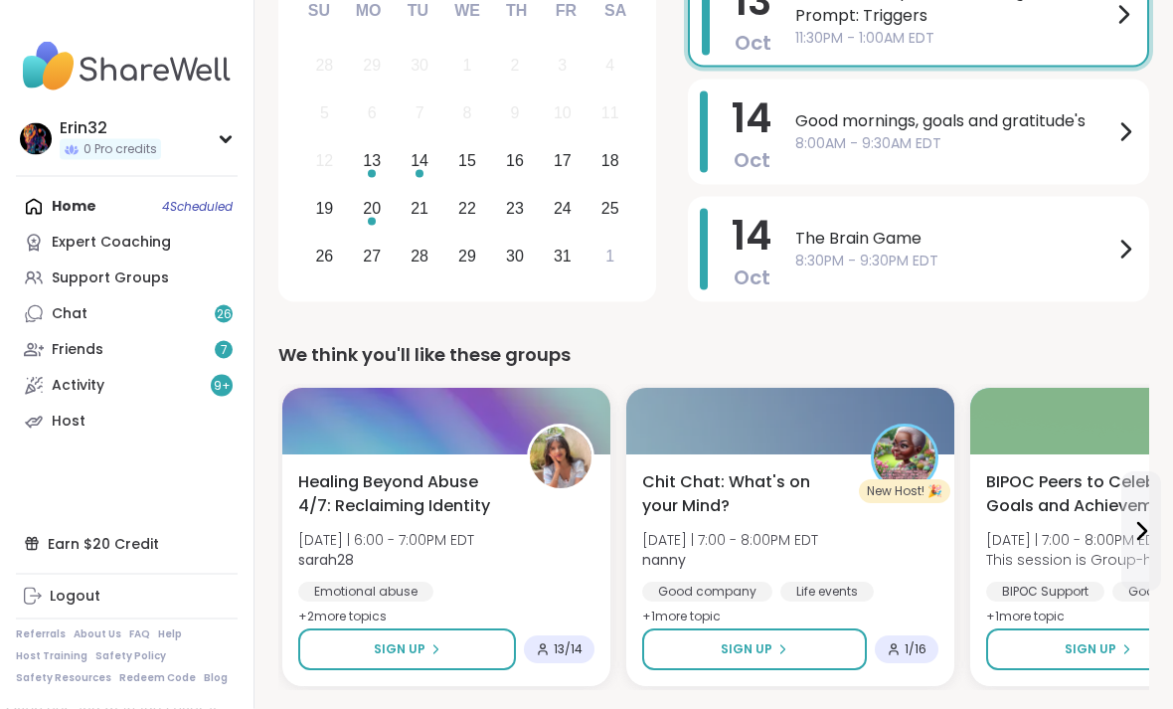
scroll to position [346, 0]
click at [77, 277] on div "Support Groups" at bounding box center [110, 278] width 117 height 20
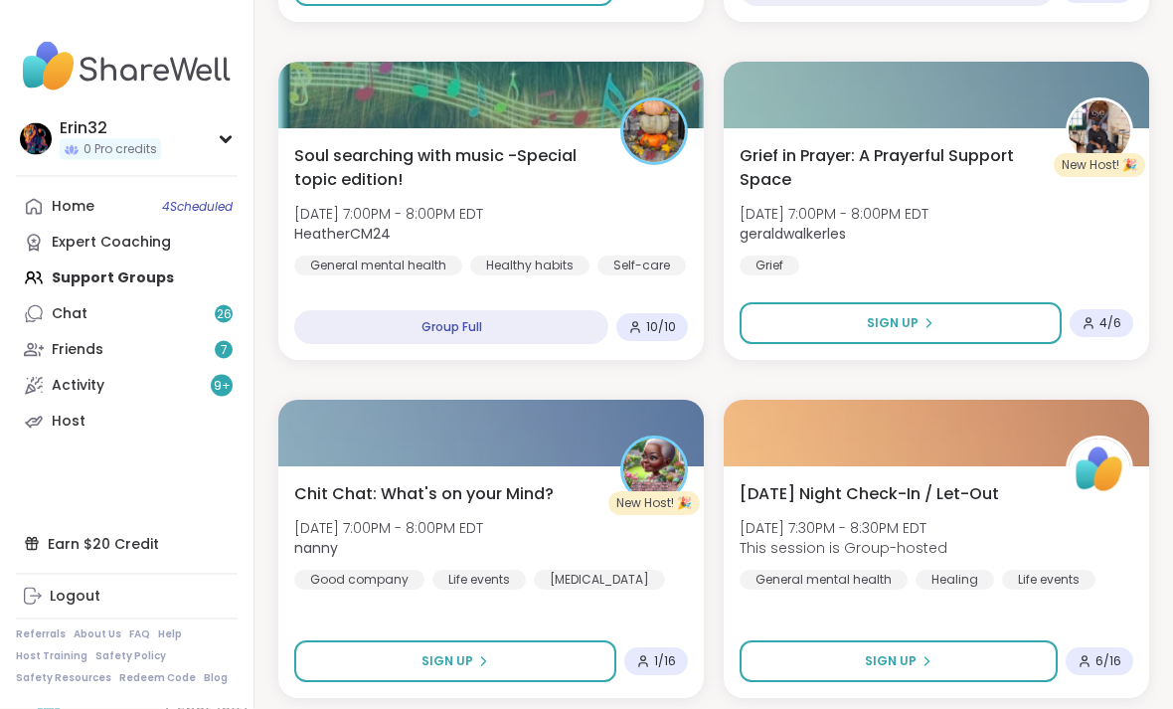
scroll to position [2221, 0]
click at [53, 313] on div "Chat 26" at bounding box center [70, 314] width 36 height 20
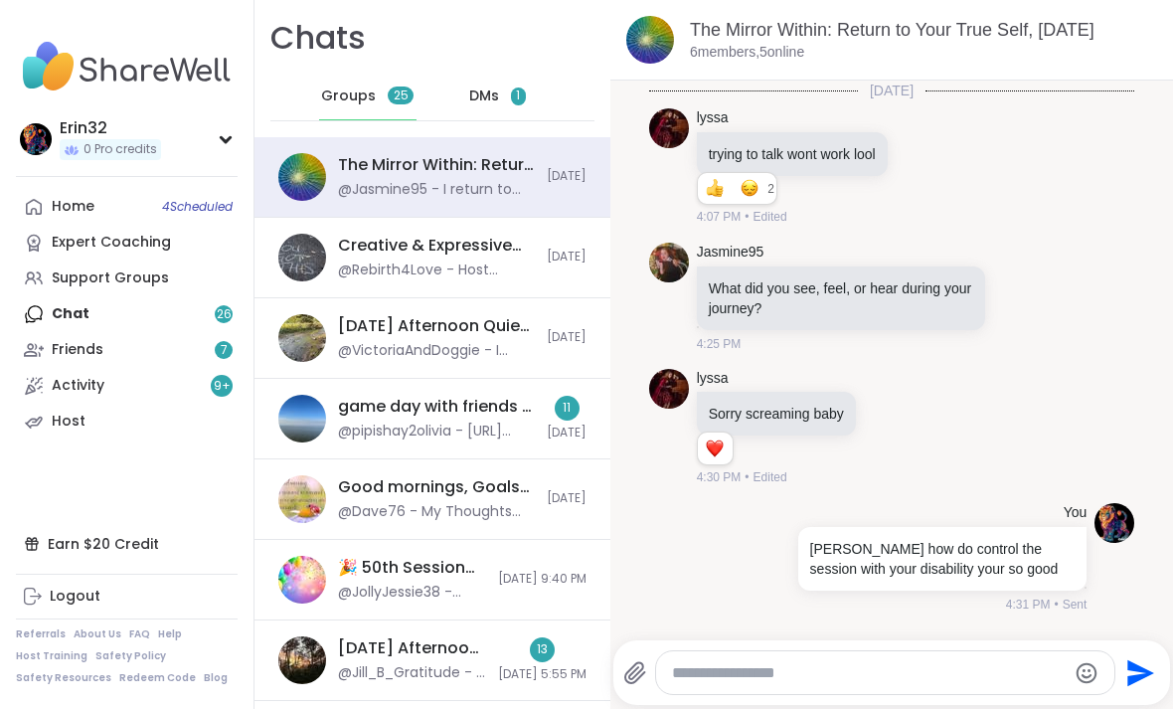
click at [501, 96] on div "DMs 1" at bounding box center [497, 97] width 97 height 48
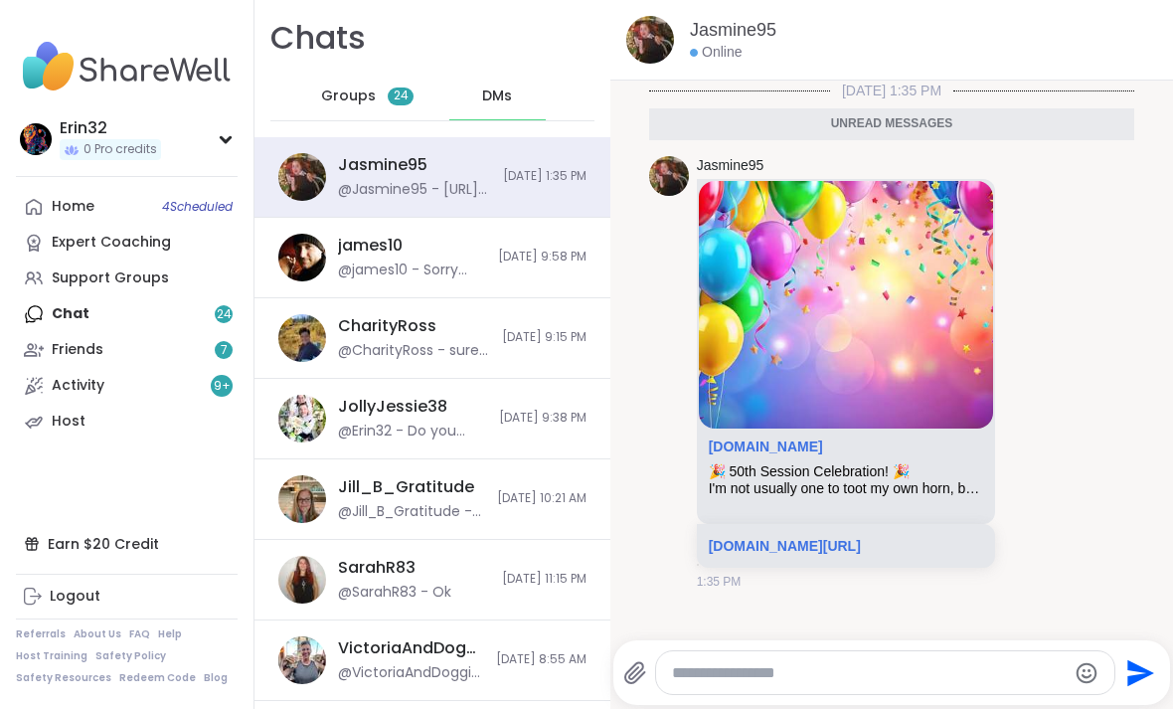
click at [69, 205] on div "Home 4 Scheduled" at bounding box center [73, 207] width 43 height 20
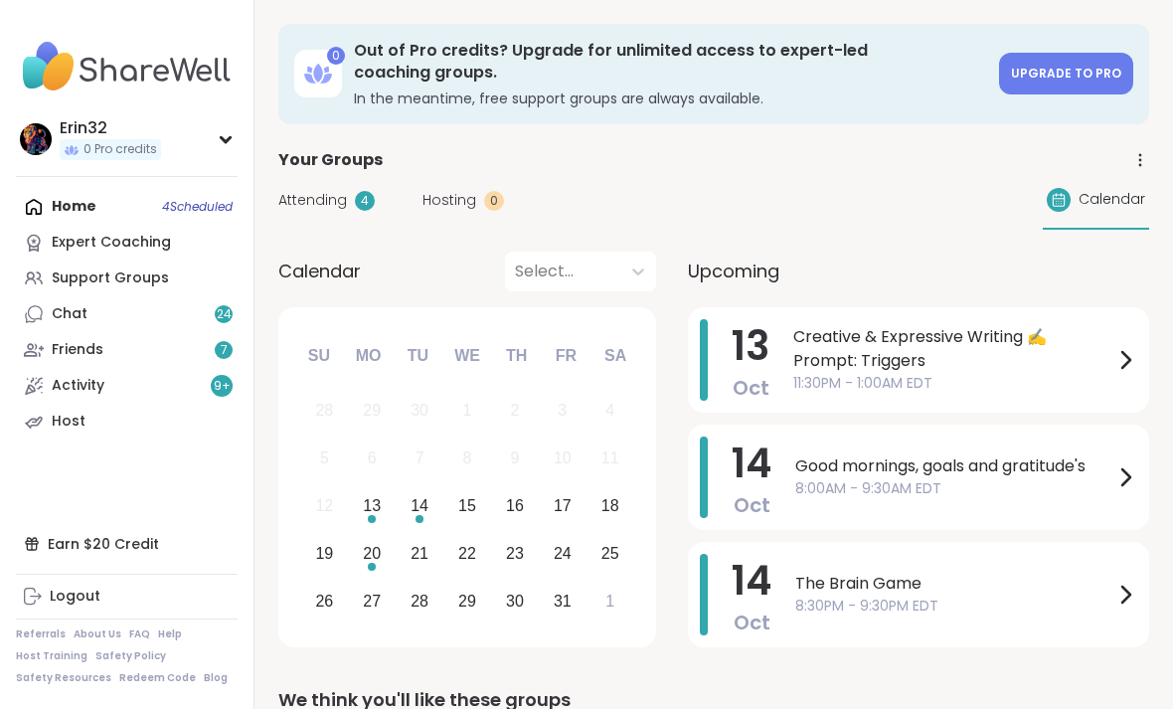
click at [1139, 154] on icon at bounding box center [1139, 154] width 1 height 1
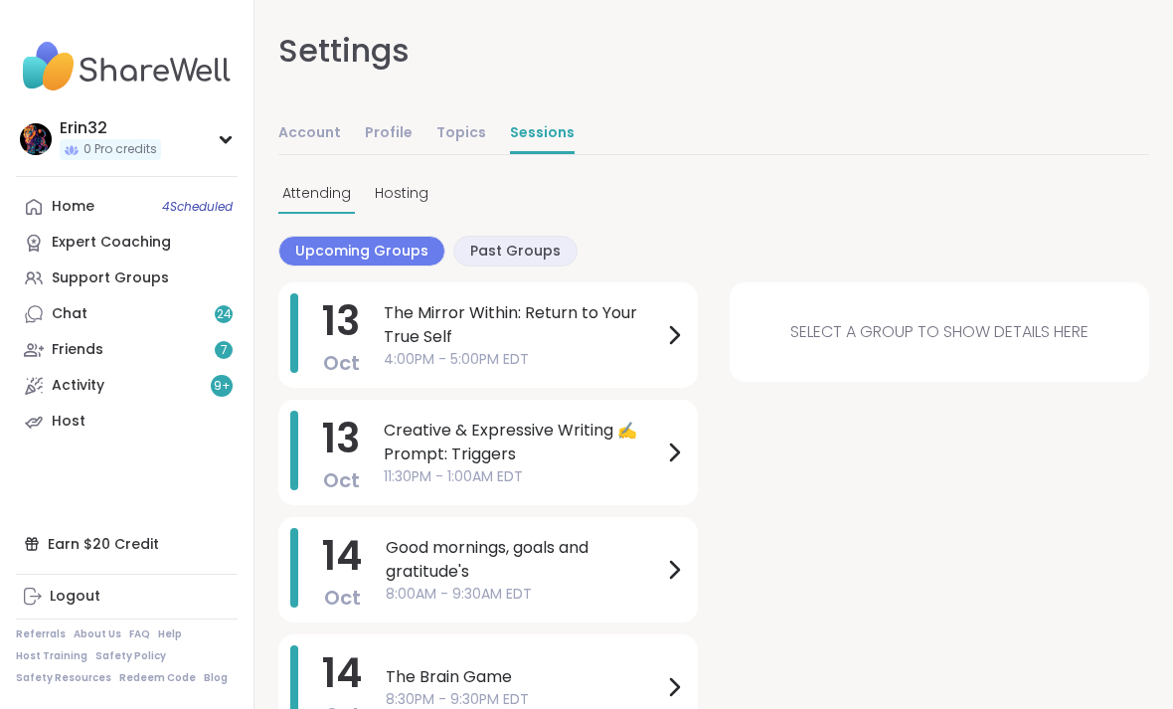
scroll to position [5, 0]
click at [42, 208] on icon at bounding box center [34, 207] width 16 height 16
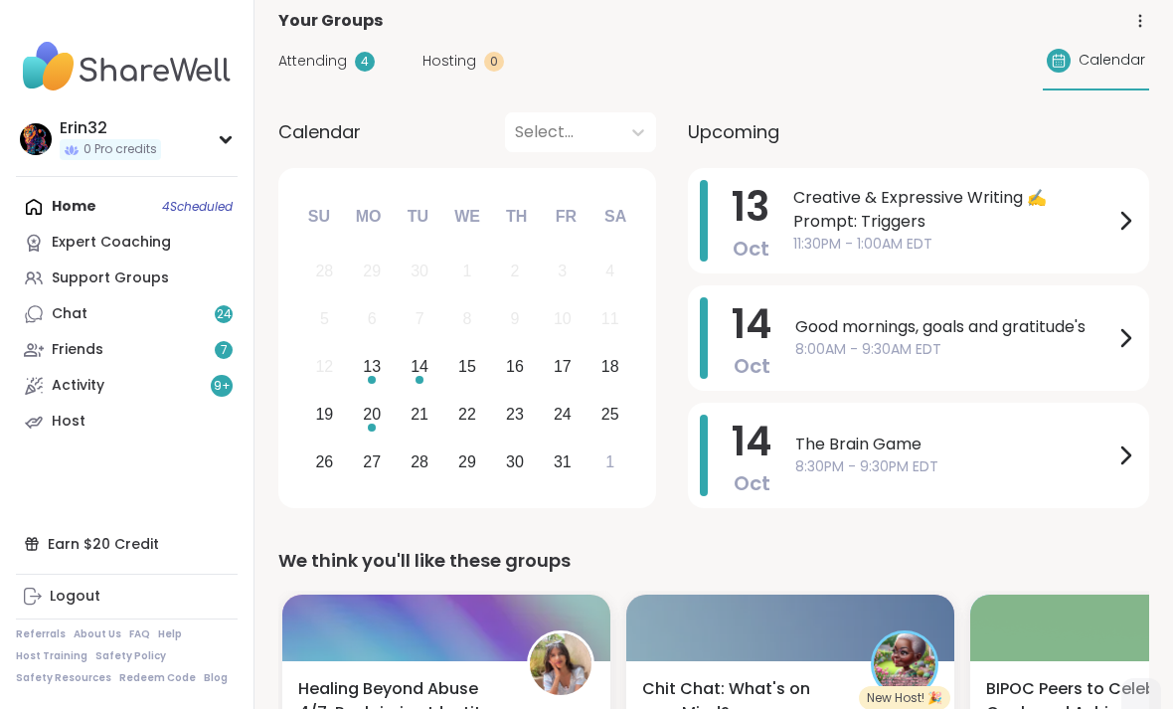
scroll to position [147, 0]
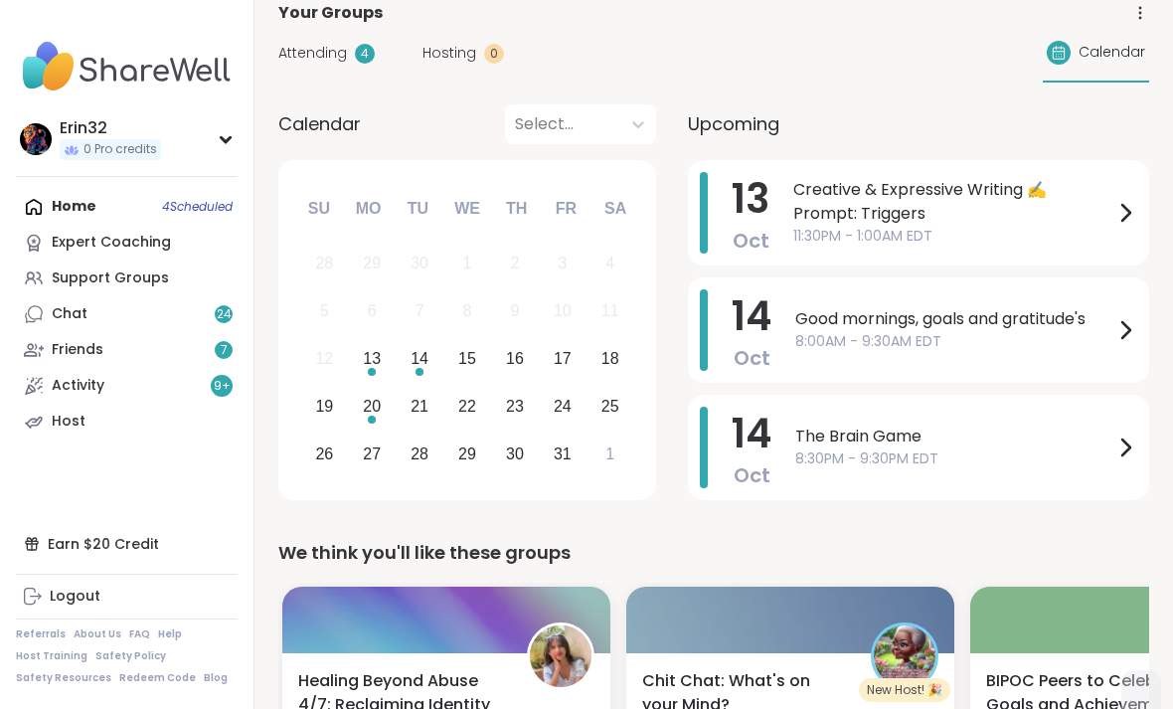
click at [56, 321] on div "Chat 24" at bounding box center [70, 314] width 36 height 20
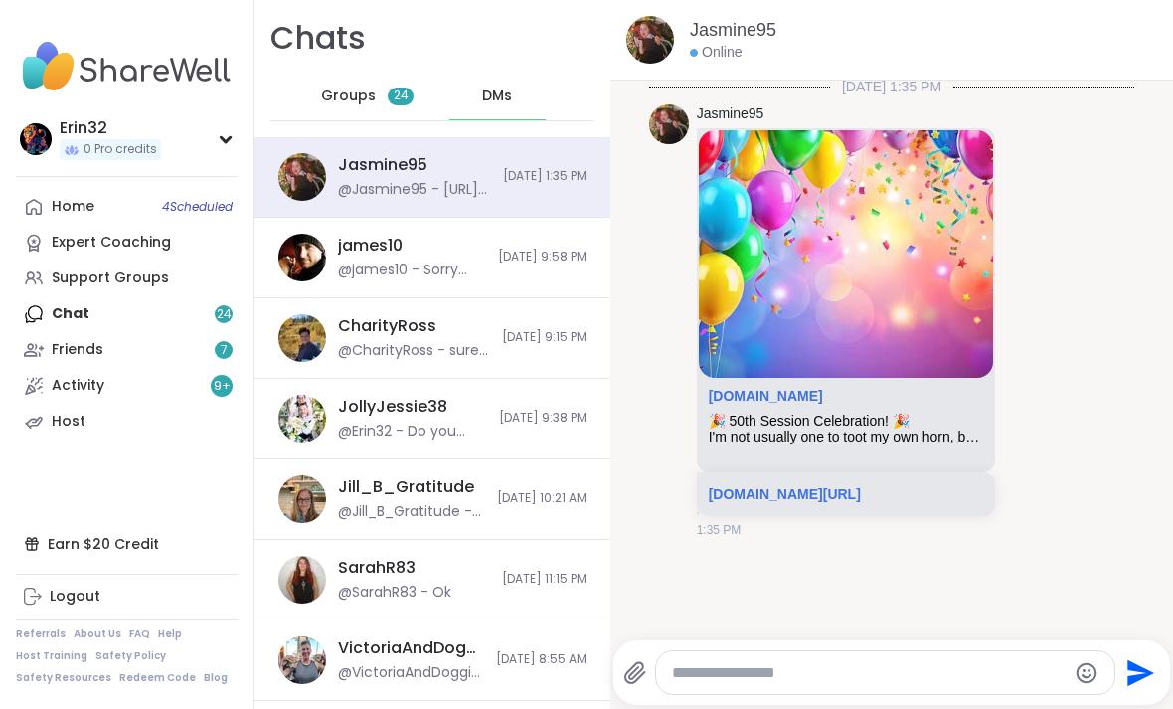
scroll to position [4, 0]
click at [534, 346] on div "CharityRoss @CharityRoss - sure Erin opening you open a spot 10/7/2025, 9:15 PM" at bounding box center [432, 338] width 356 height 80
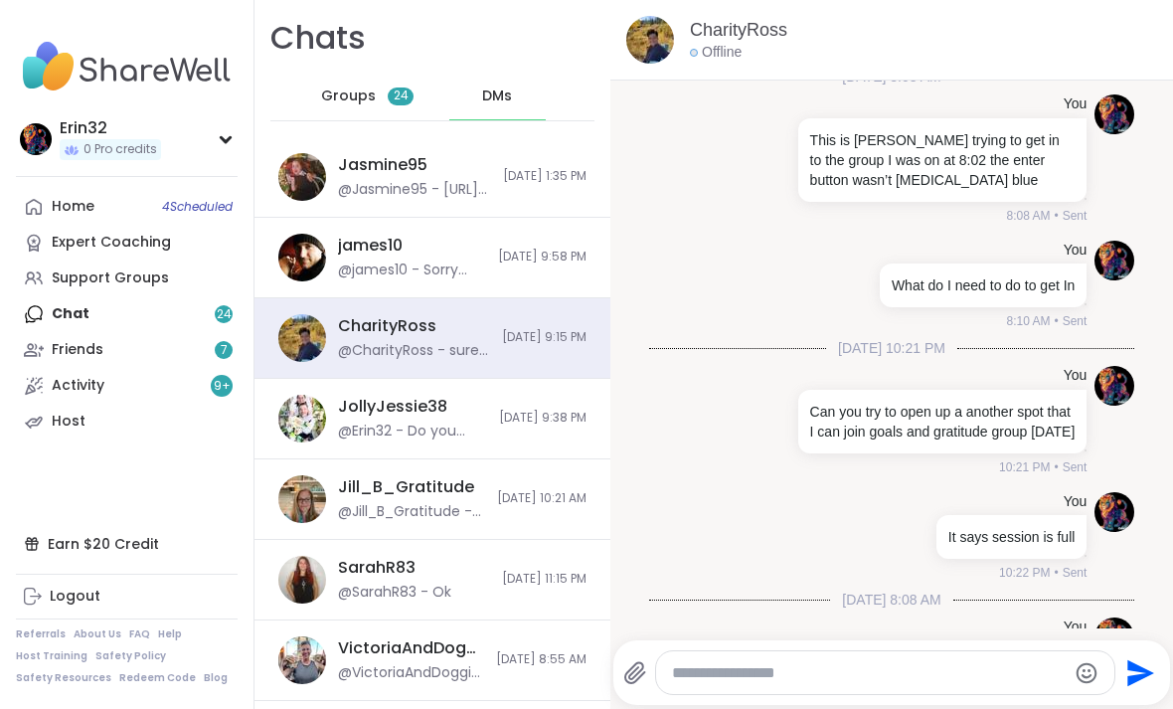
scroll to position [0, 0]
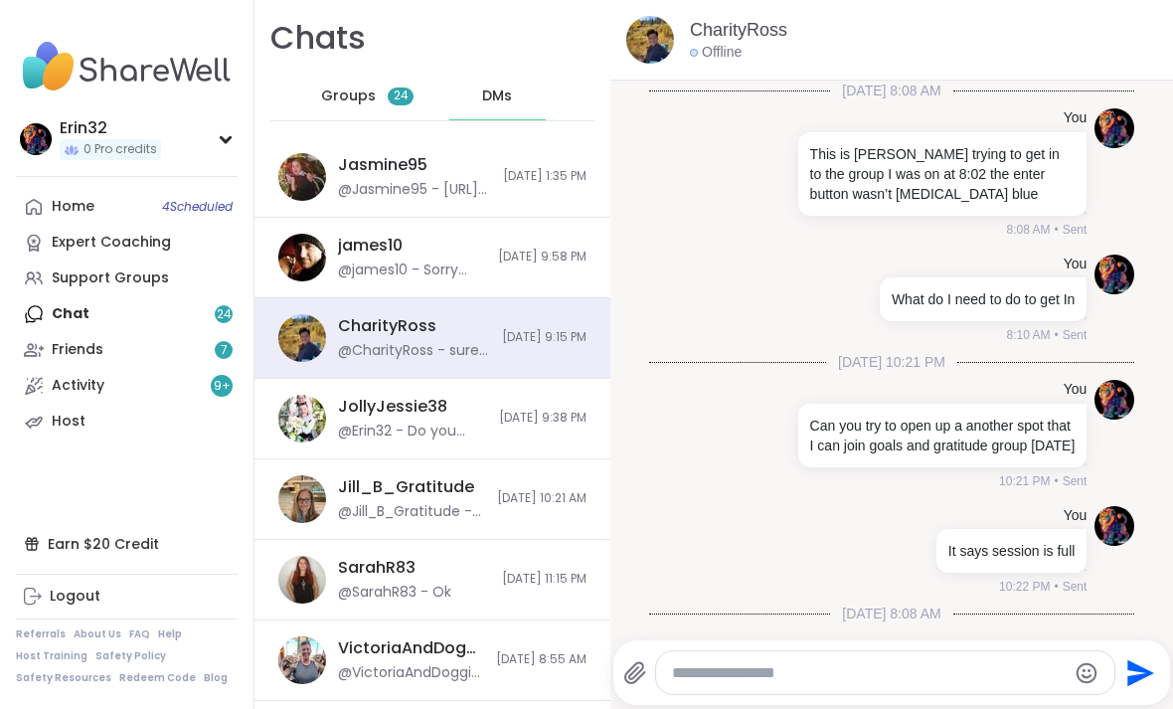
click at [559, 251] on span "10/7/2025, 9:58 PM" at bounding box center [542, 256] width 88 height 17
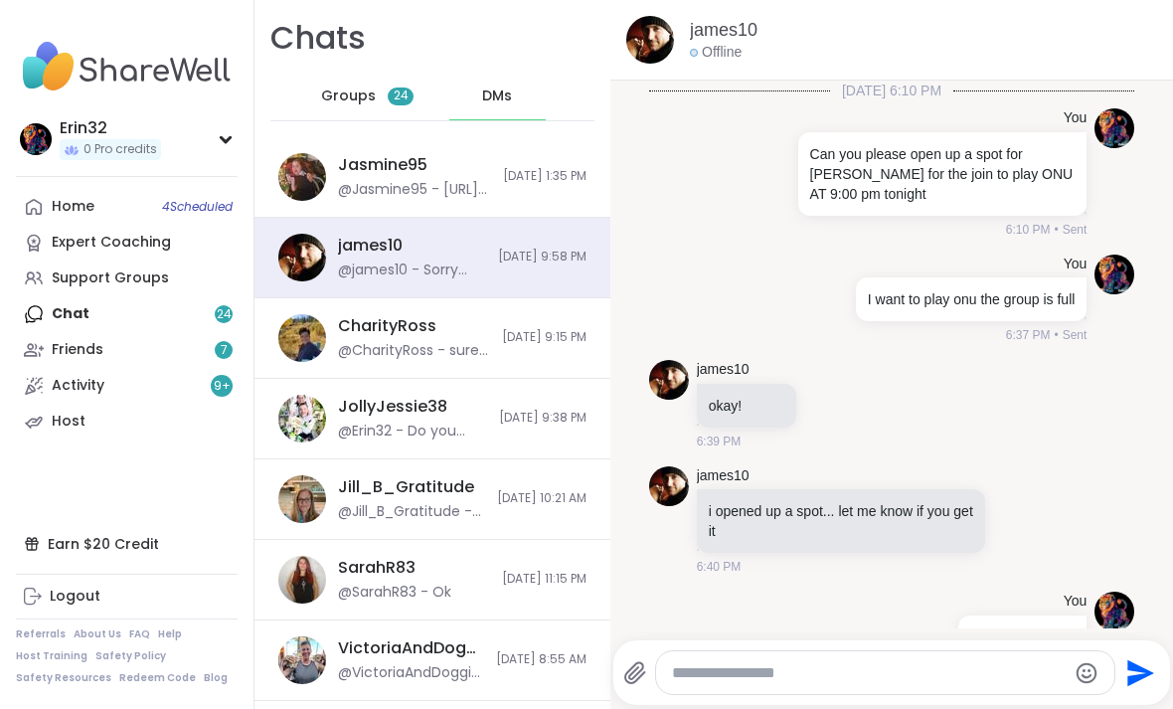
scroll to position [838, 0]
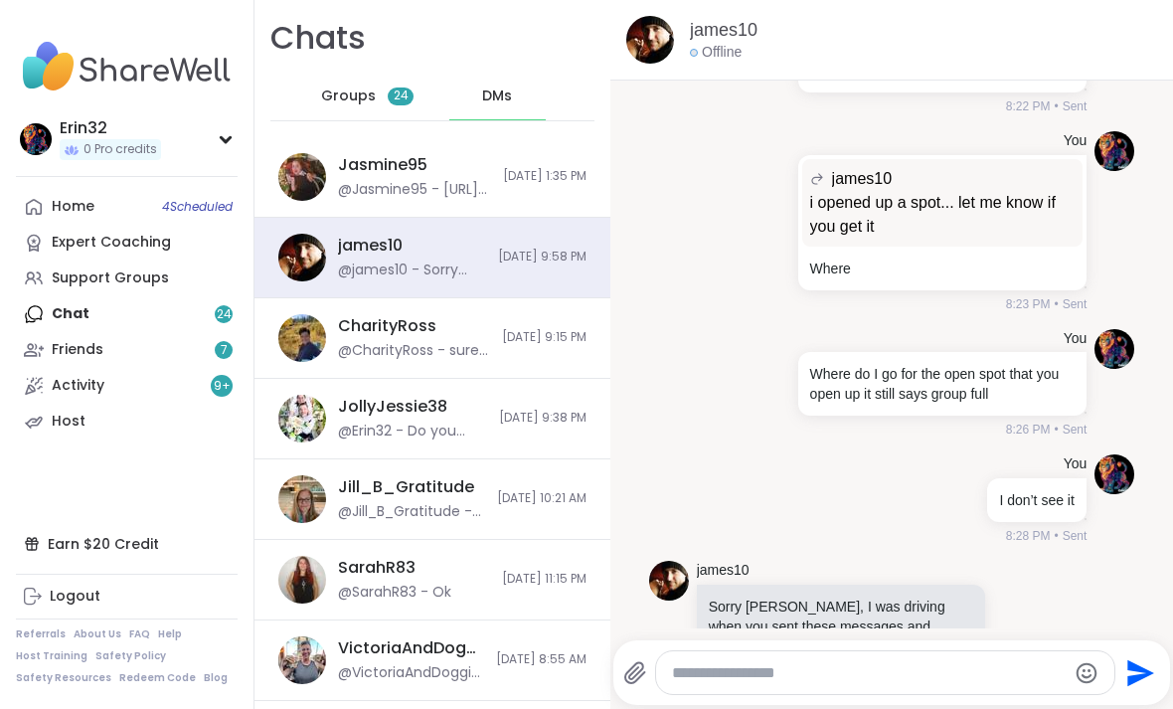
click at [552, 184] on span "10/11/2025, 1:35 PM" at bounding box center [544, 176] width 83 height 17
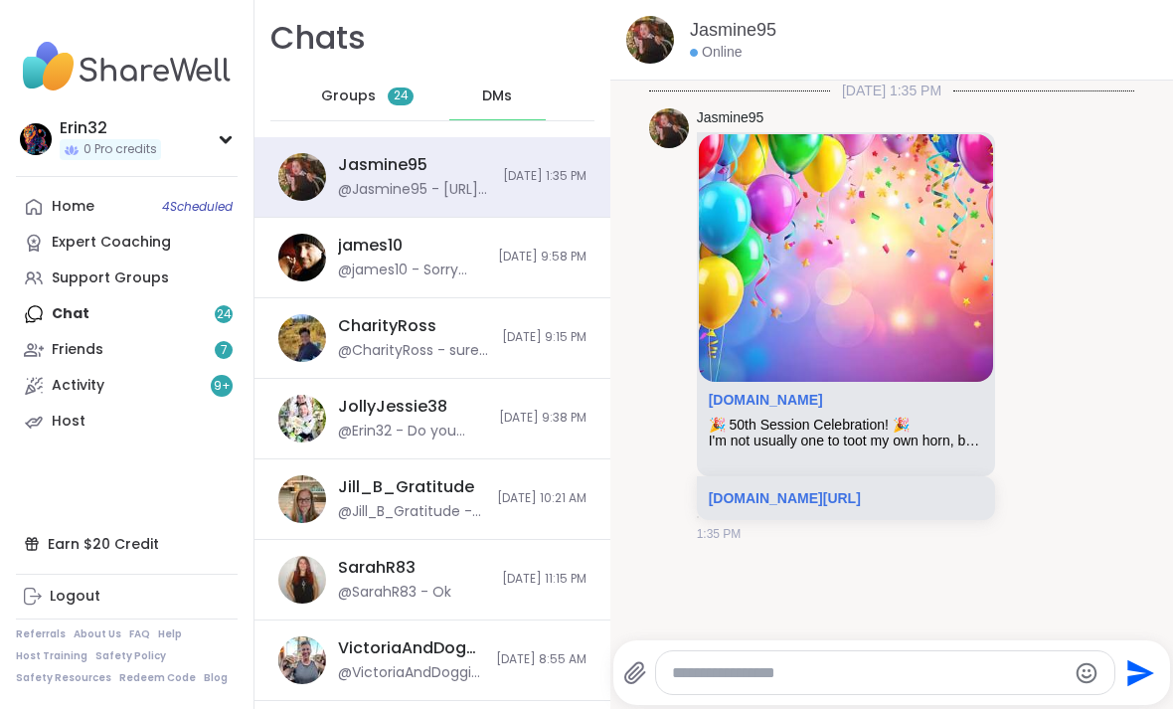
click at [861, 496] on link "sharewellnow.com/session/c610ac0c-0d1b-41f1-acab-526feb3775e0" at bounding box center [785, 498] width 152 height 16
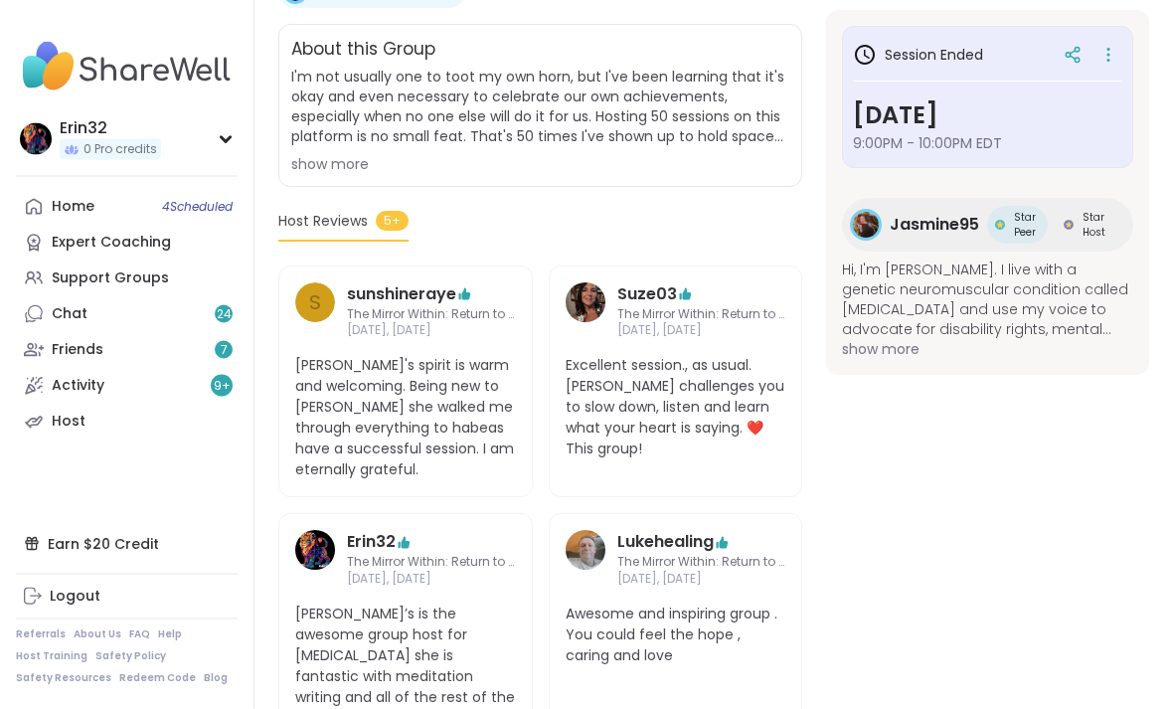
scroll to position [399, 0]
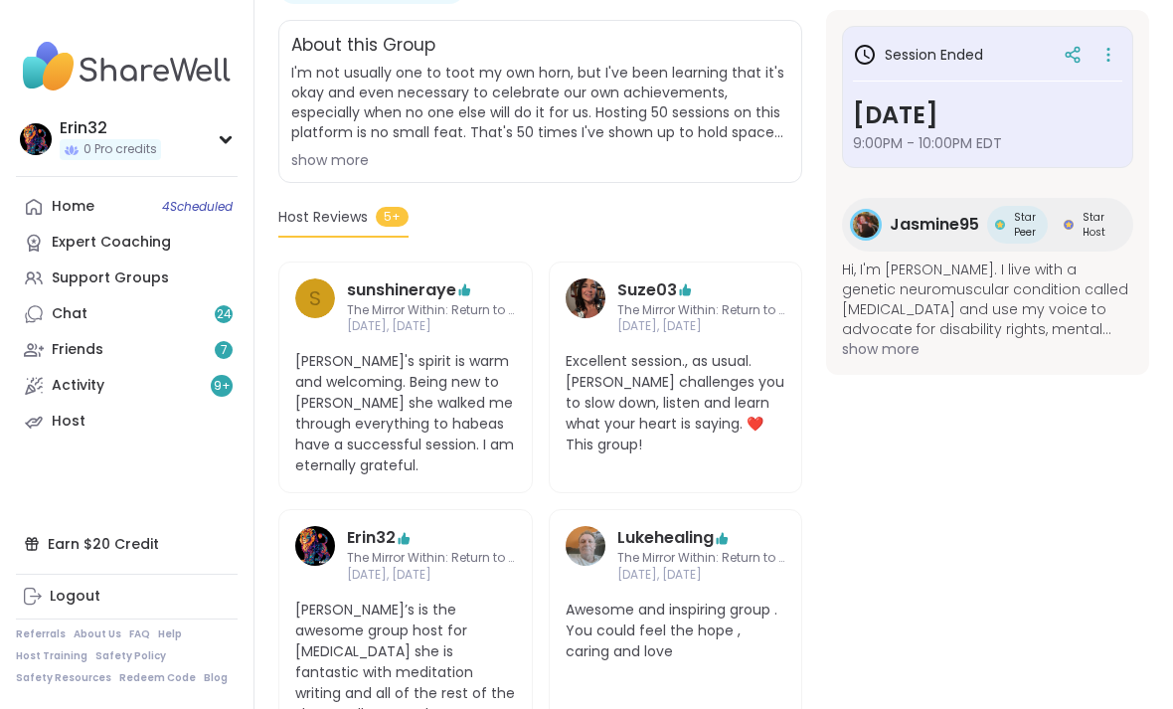
click at [74, 210] on div "Home 4 Scheduled" at bounding box center [73, 207] width 43 height 20
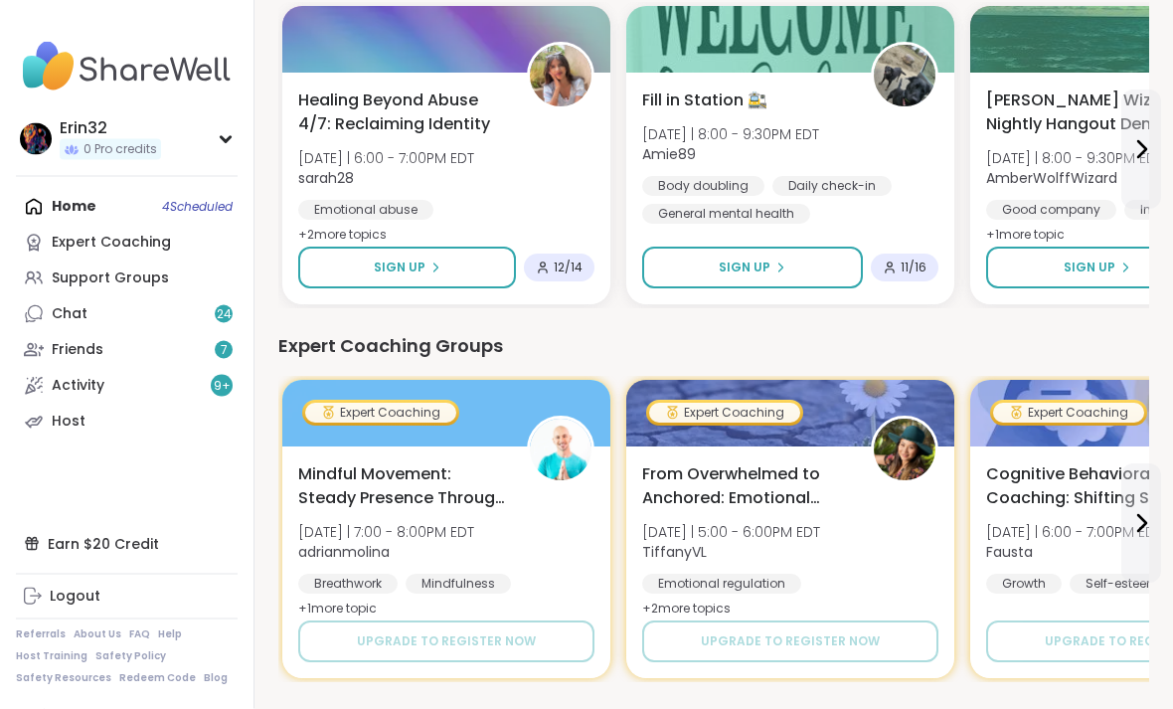
scroll to position [1101, 0]
click at [44, 215] on div "Home 4 Scheduled Expert Coaching Support Groups Chat 24 Friends 7 Activity 9 + …" at bounding box center [127, 314] width 222 height 250
click at [40, 214] on div "Home 4 Scheduled Expert Coaching Support Groups Chat 24 Friends 7 Activity 9 + …" at bounding box center [127, 314] width 222 height 250
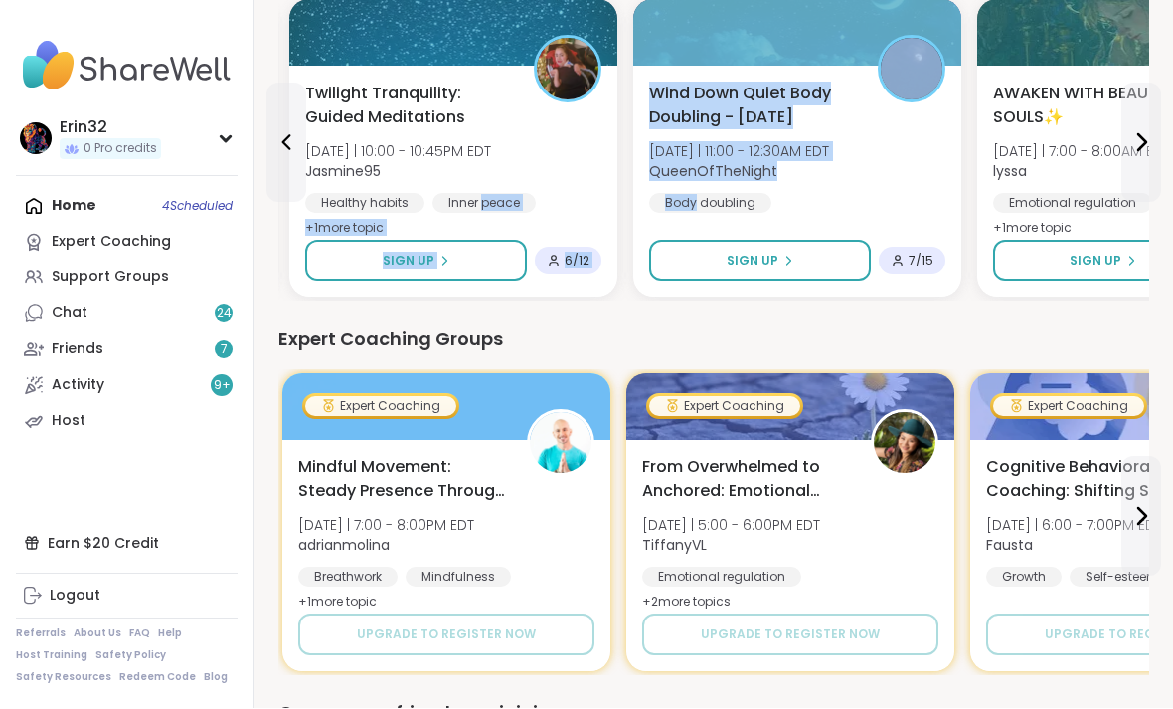
scroll to position [1108, 0]
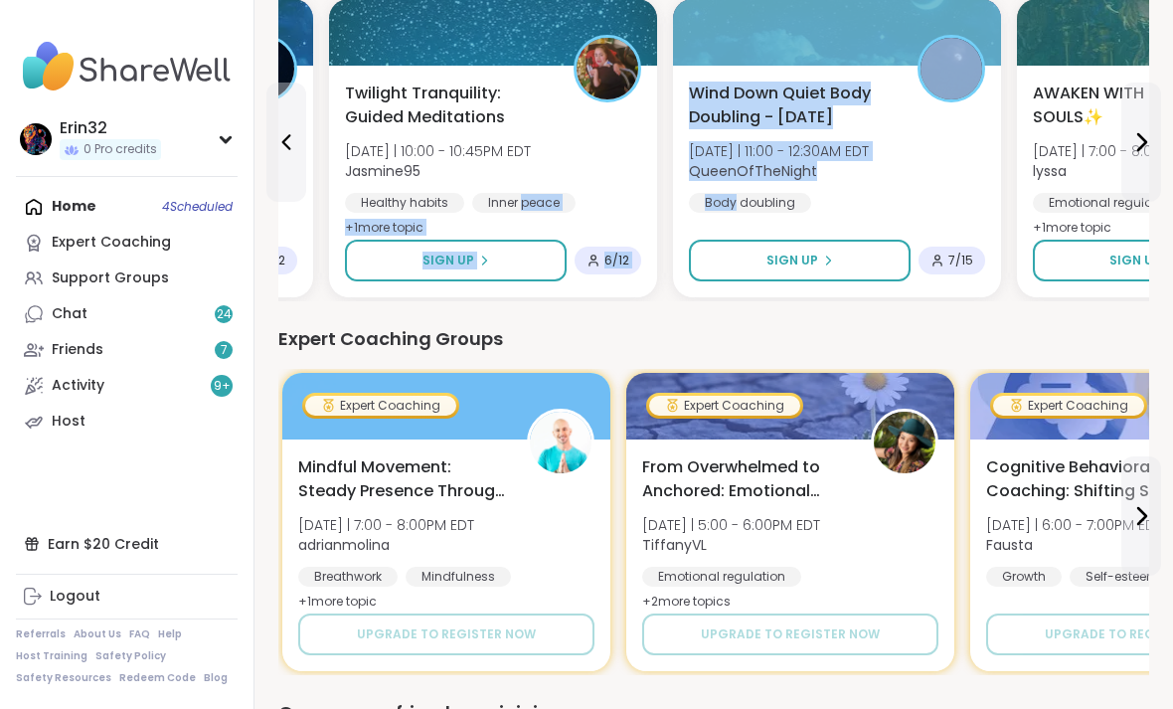
click at [928, 220] on div "Wind Down Quiet Body Doubling - [DATE] [DATE] | 11:00 - 12:30AM EDT QueenOfTheN…" at bounding box center [837, 182] width 328 height 232
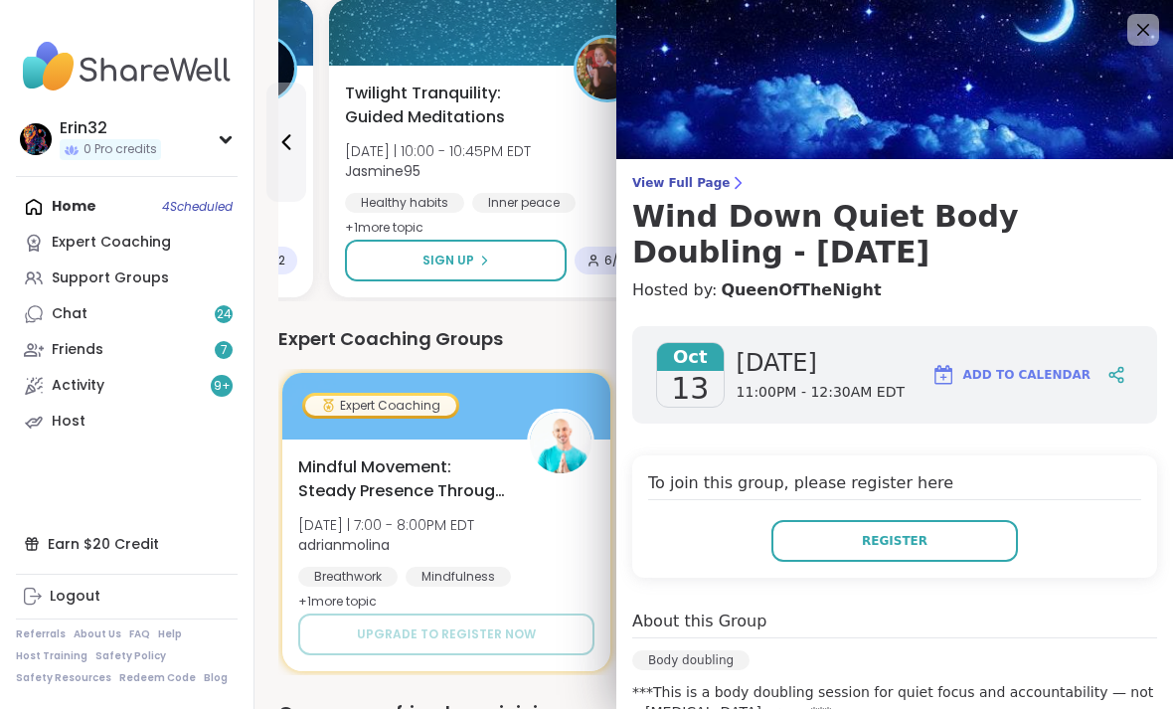
click at [562, 340] on div "Expert Coaching Groups" at bounding box center [713, 339] width 871 height 28
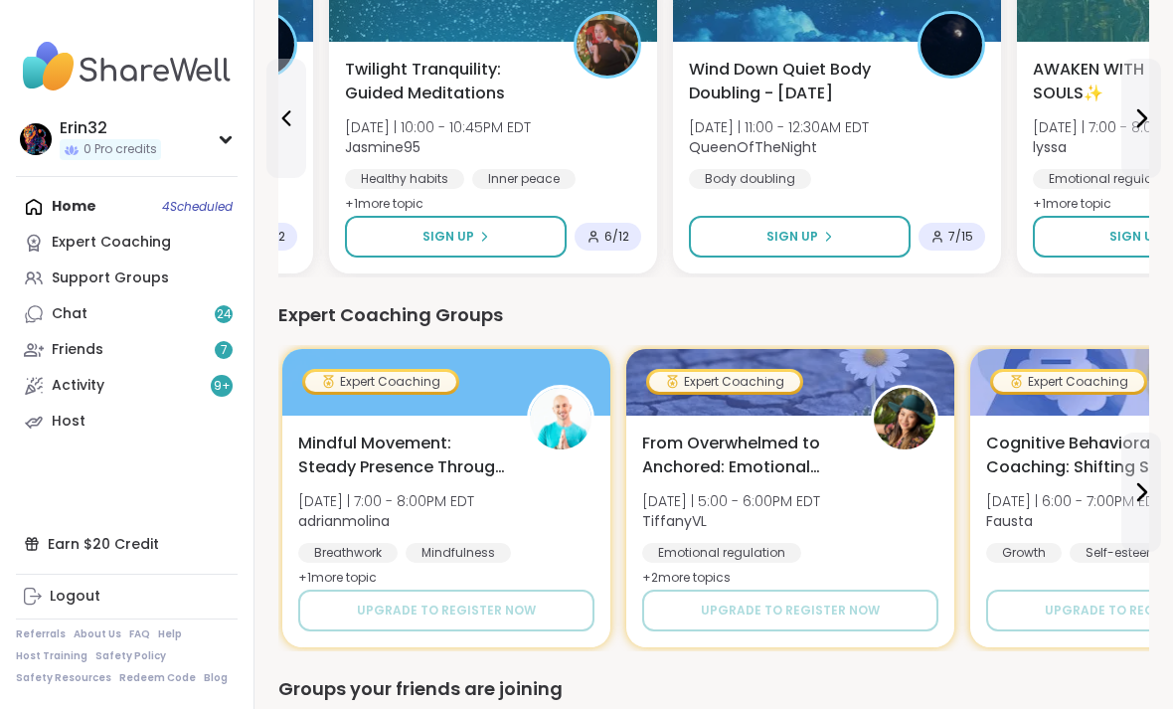
scroll to position [1138, 0]
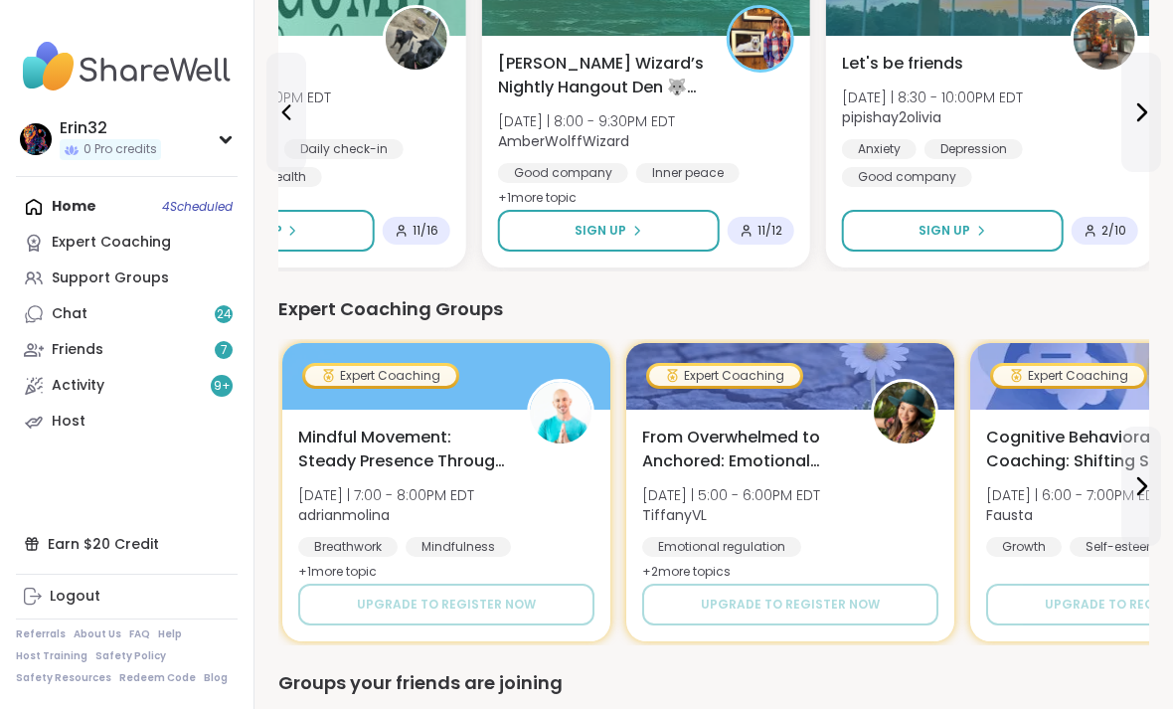
click at [679, 220] on button "Sign Up" at bounding box center [609, 231] width 222 height 42
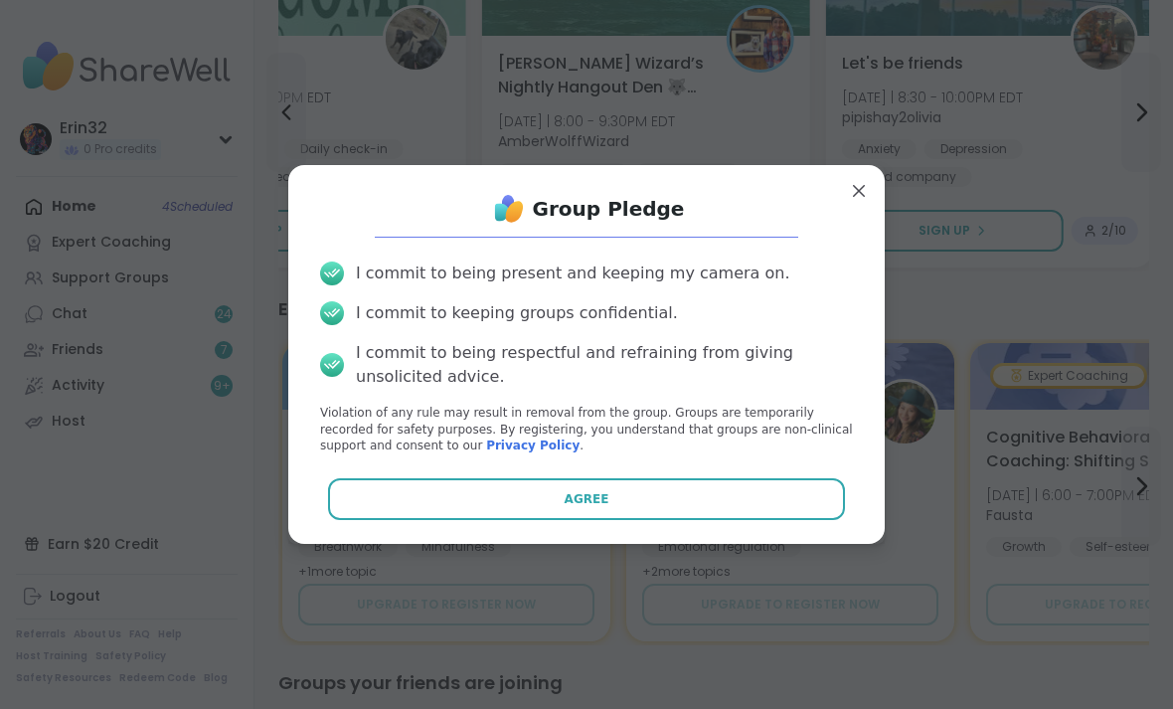
click at [748, 520] on button "Agree" at bounding box center [587, 499] width 518 height 42
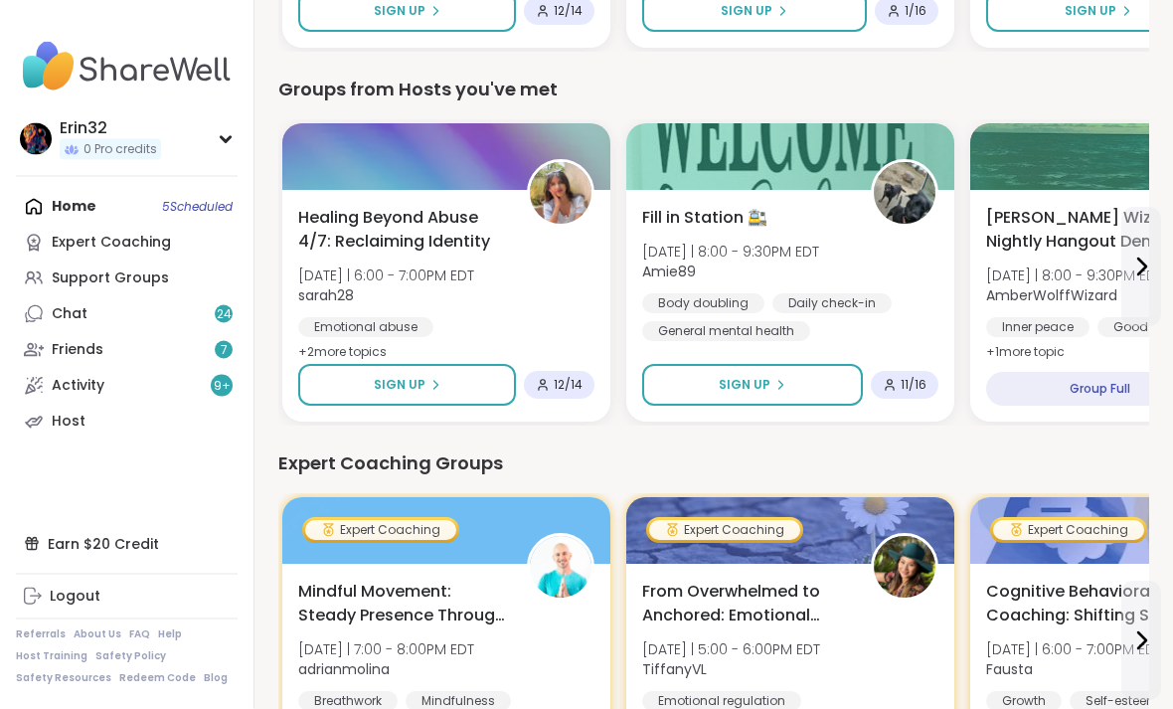
scroll to position [984, 0]
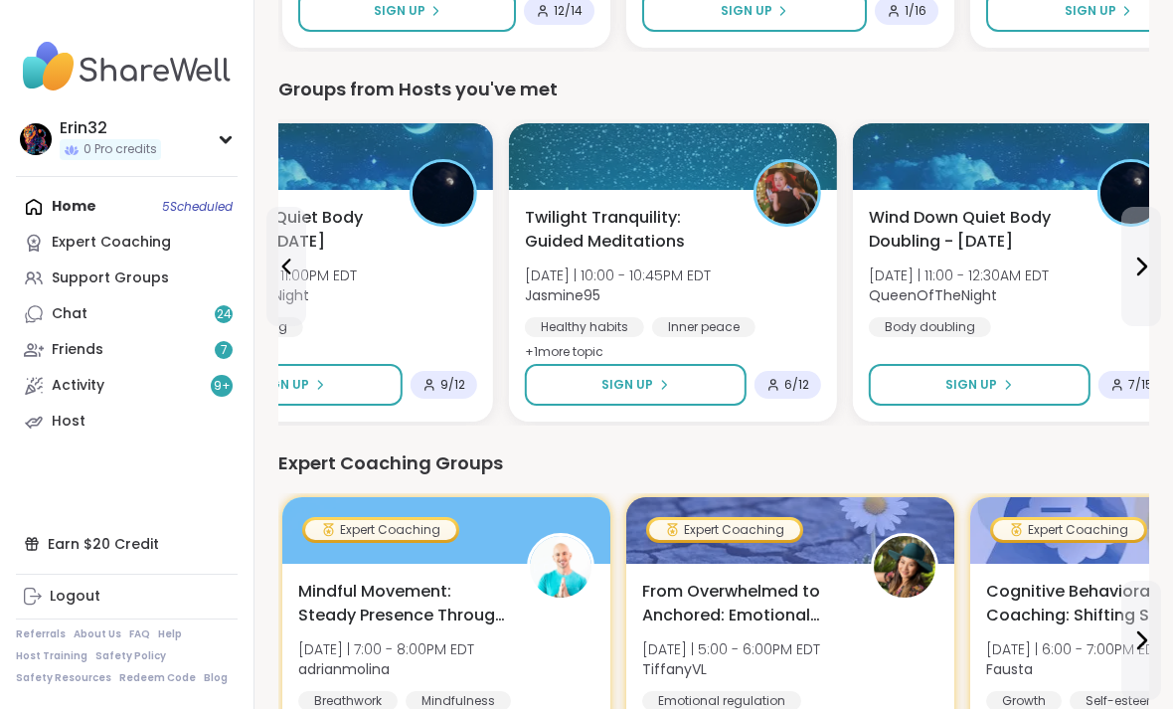
click at [700, 377] on button "Sign Up" at bounding box center [636, 385] width 222 height 42
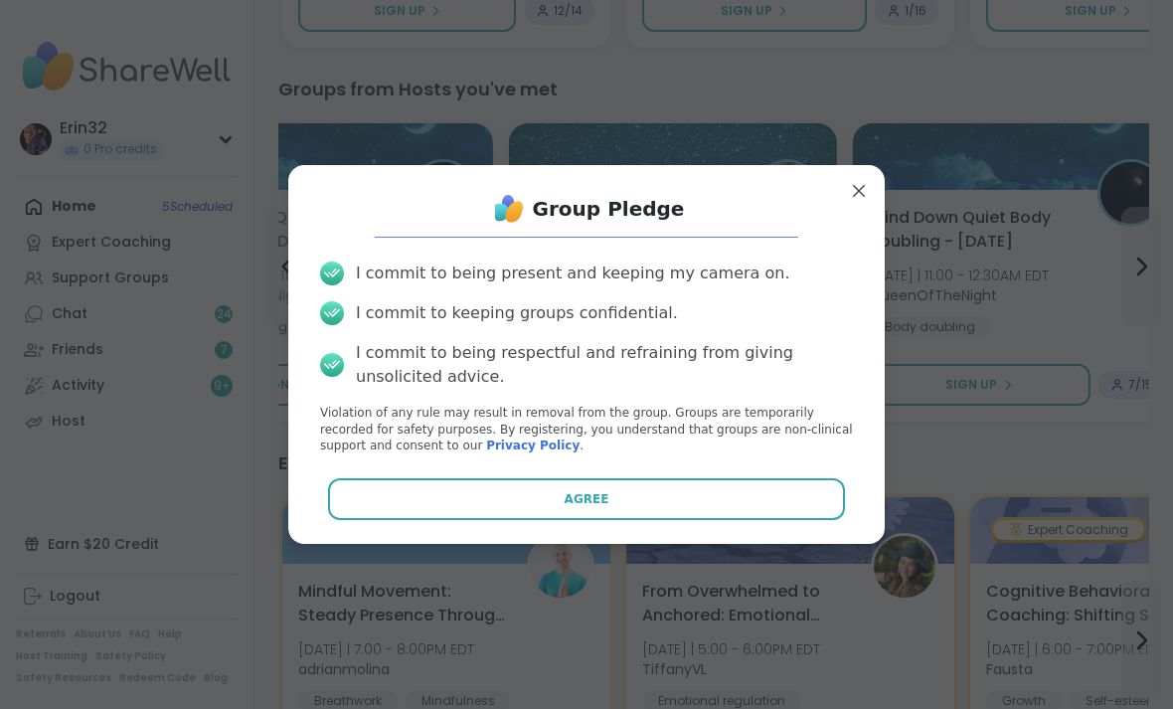
scroll to position [987, 0]
click at [762, 520] on button "Agree" at bounding box center [587, 499] width 518 height 42
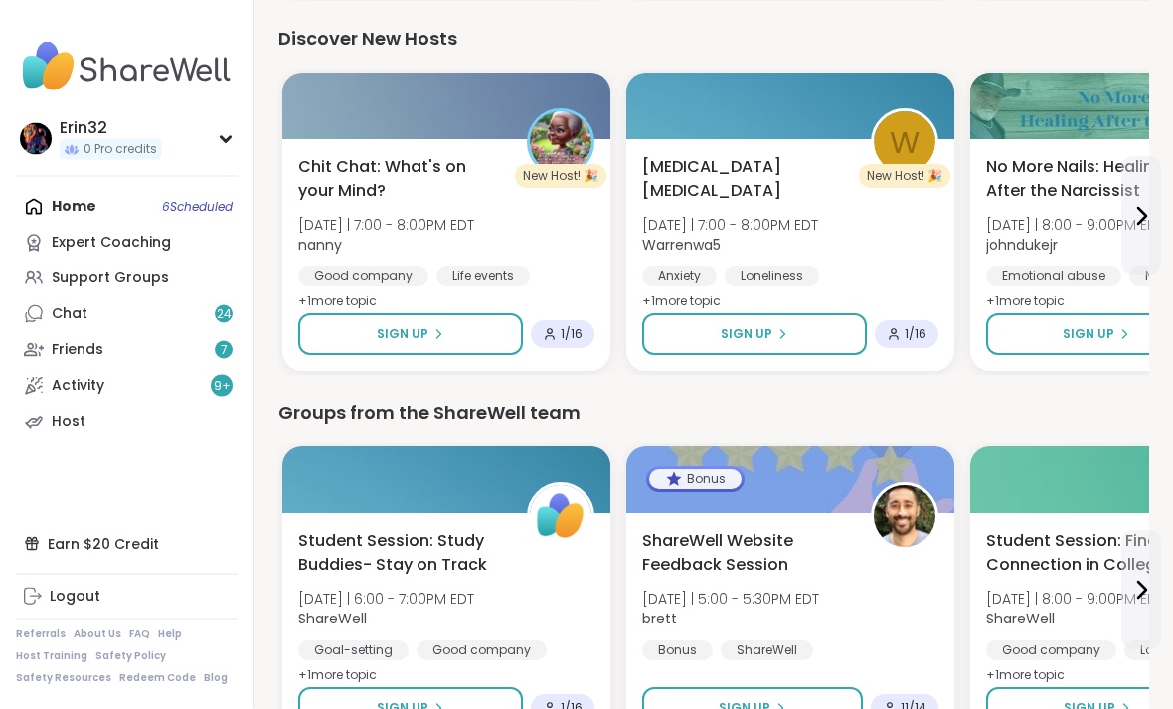
scroll to position [2590, 0]
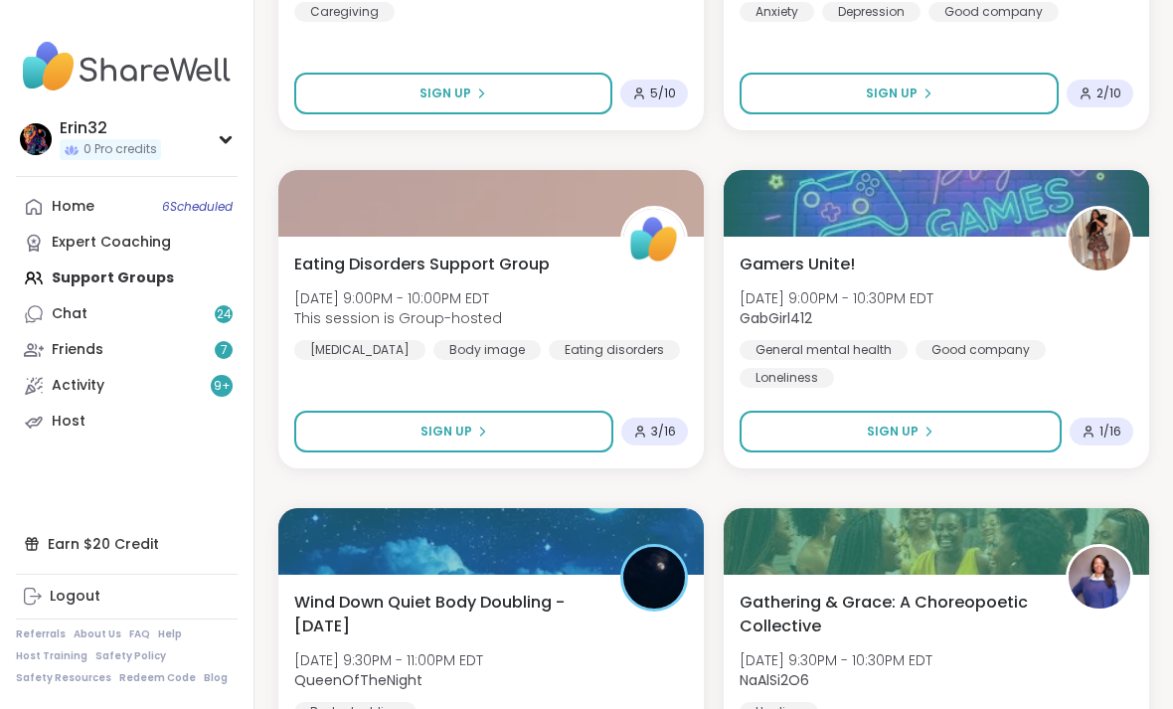
scroll to position [4479, 0]
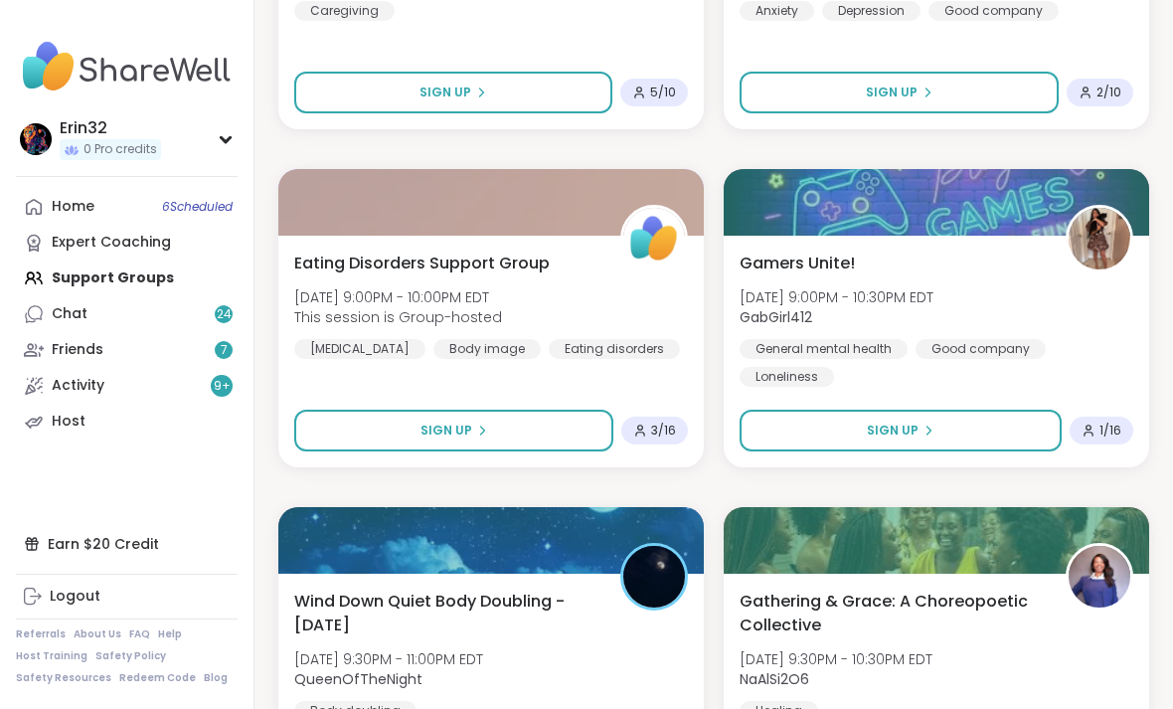
click at [988, 432] on button "Sign Up" at bounding box center [900, 430] width 322 height 42
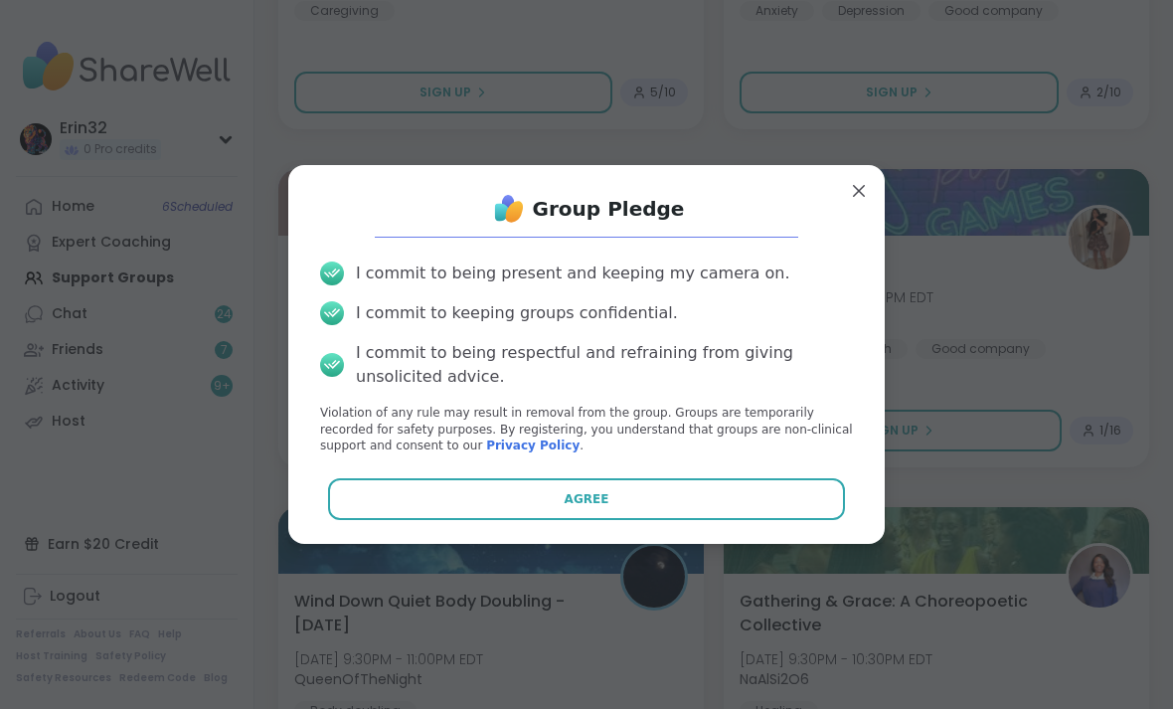
click at [817, 520] on button "Agree" at bounding box center [587, 499] width 518 height 42
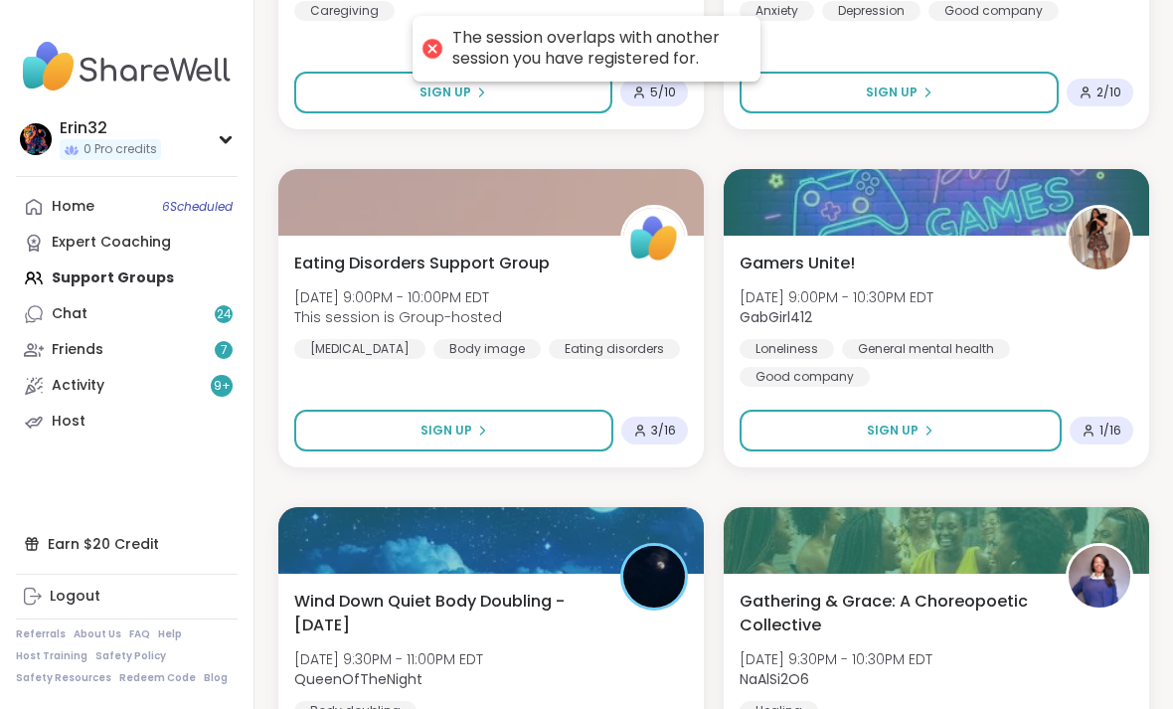
click at [67, 202] on div "Home 6 Scheduled" at bounding box center [73, 207] width 43 height 20
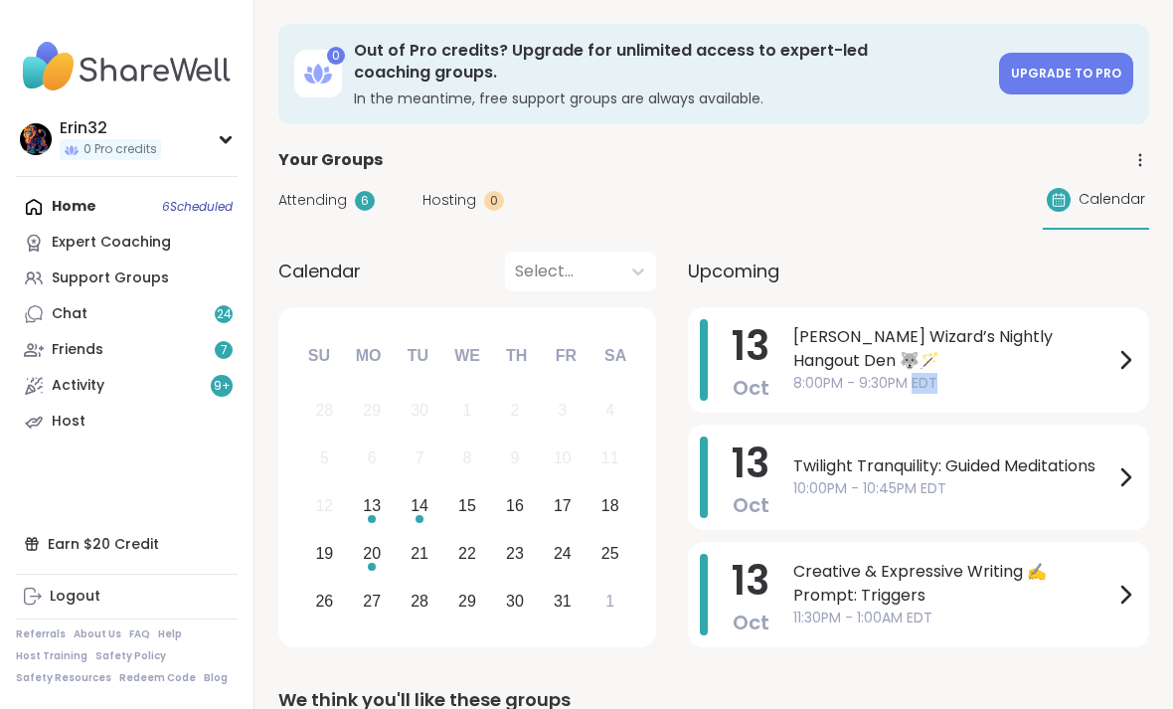
click at [970, 358] on span "[PERSON_NAME] Wizard’s Nightly Hangout Den 🐺🪄" at bounding box center [953, 349] width 320 height 48
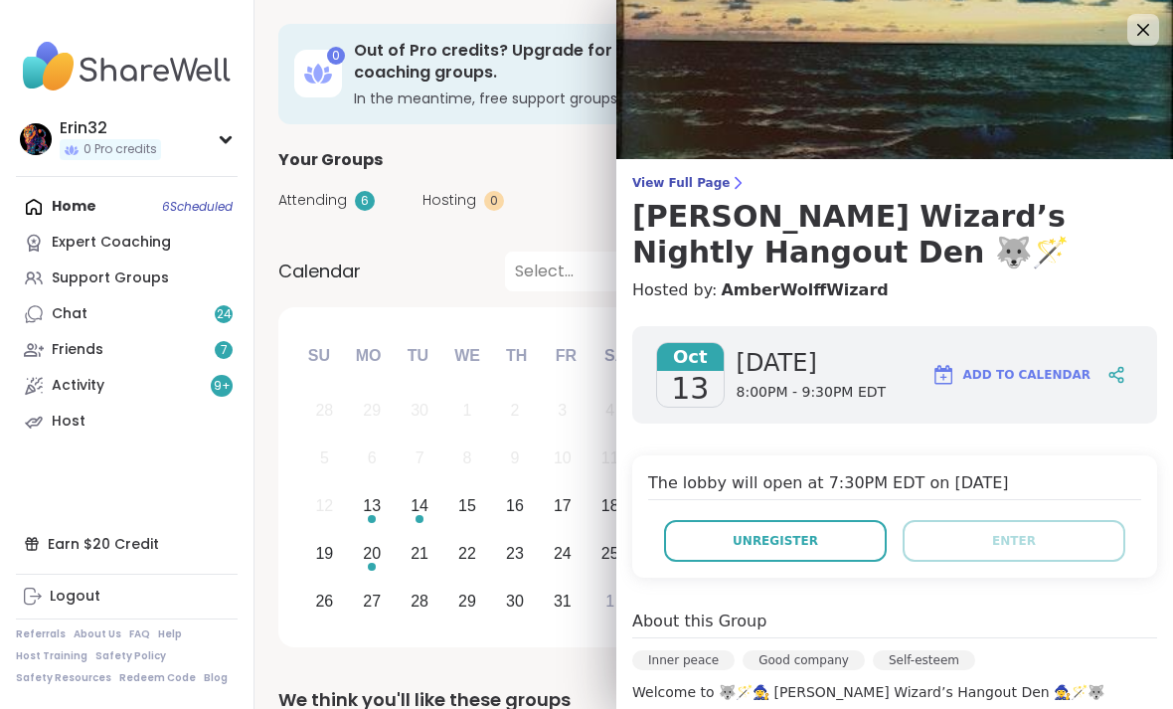
click at [856, 525] on button "Unregister" at bounding box center [775, 541] width 223 height 42
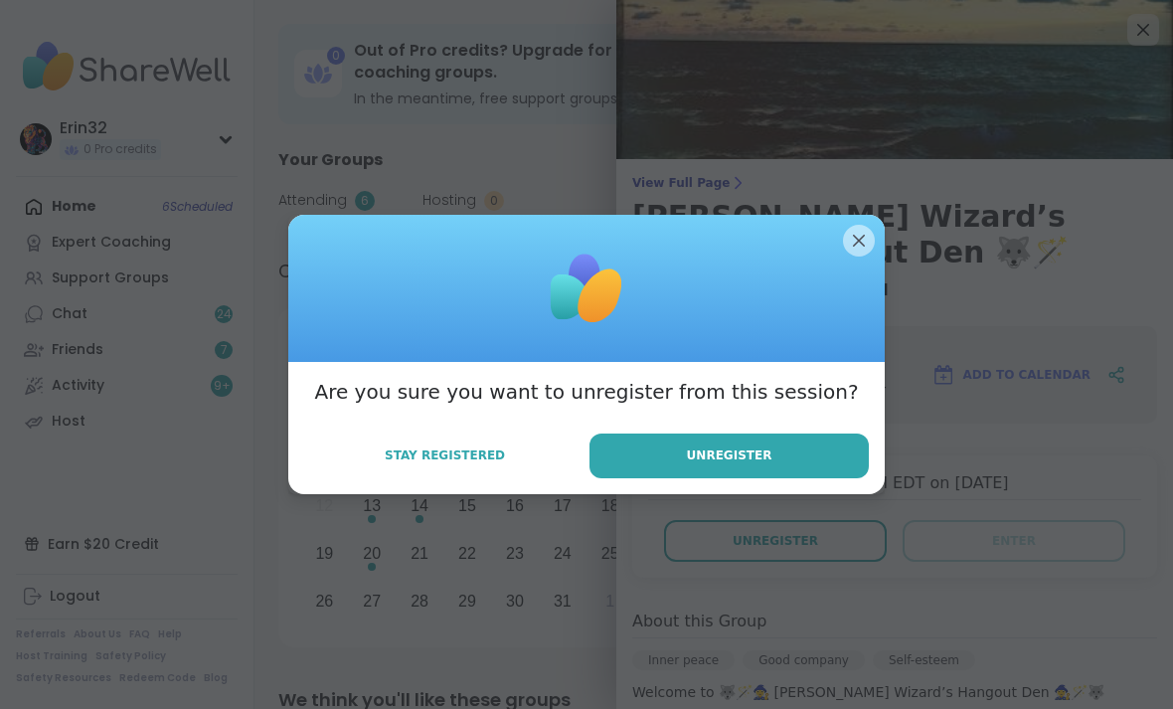
click at [846, 478] on button "Unregister" at bounding box center [728, 455] width 279 height 45
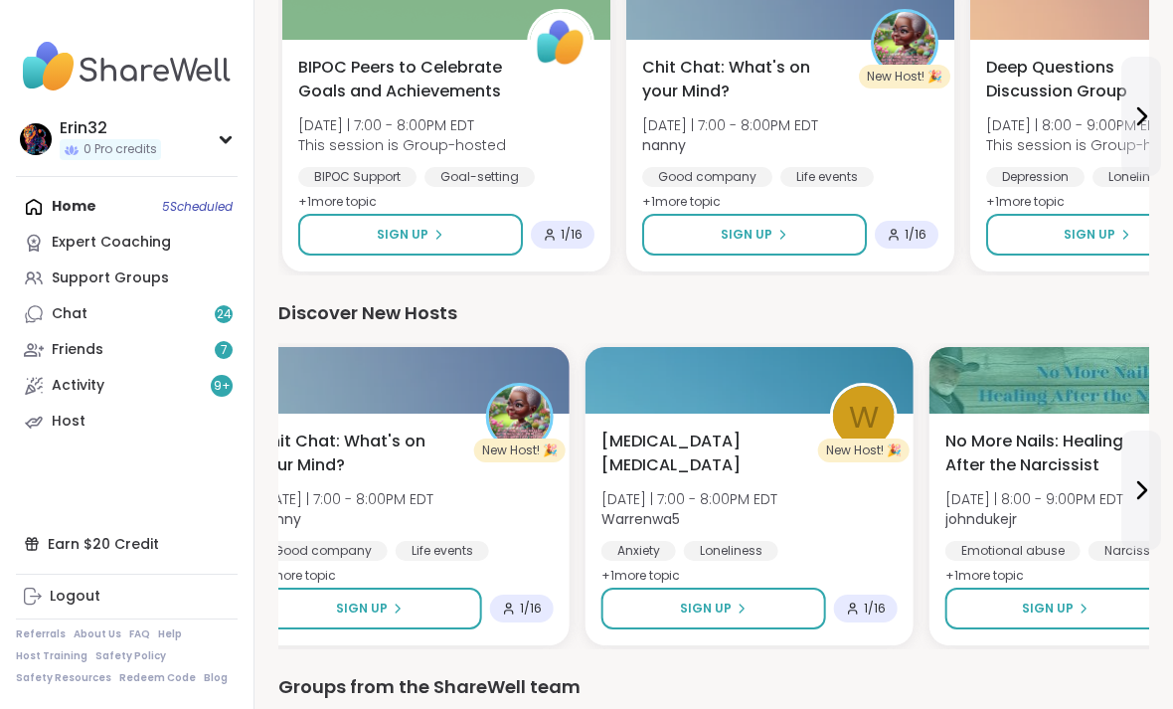
scroll to position [2590, 0]
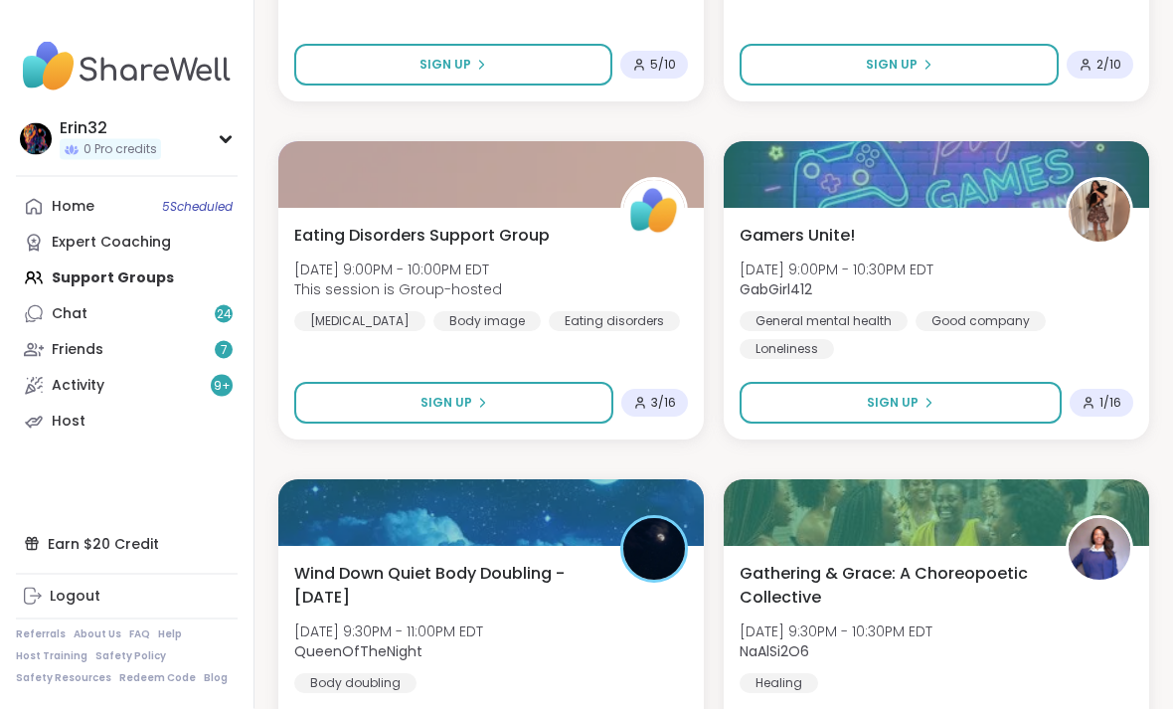
scroll to position [4507, 0]
click at [1066, 252] on div "Gamers Unite! [DATE] 9:00PM - 10:30PM EDT GabGirl412 General mental health Good…" at bounding box center [936, 291] width 394 height 135
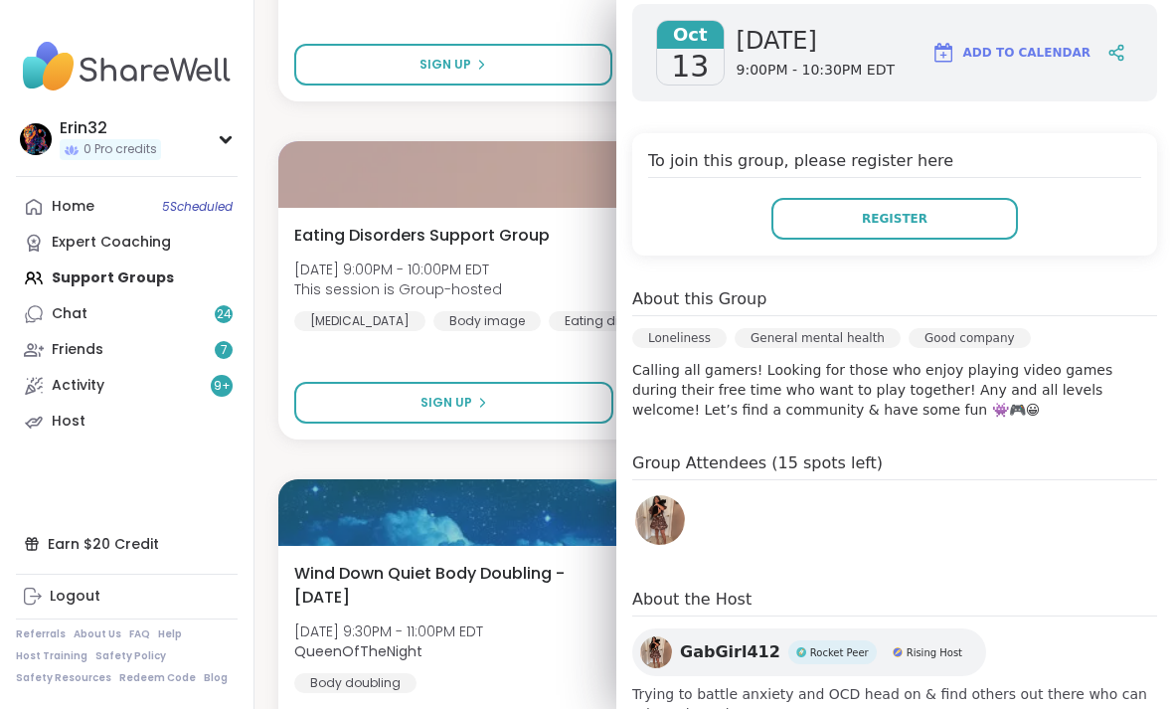
scroll to position [285, 0]
click at [1051, 368] on p "Calling all gamers! Looking for those who enjoy playing video games during thei…" at bounding box center [894, 391] width 525 height 60
click at [951, 222] on button "Register" at bounding box center [894, 220] width 246 height 42
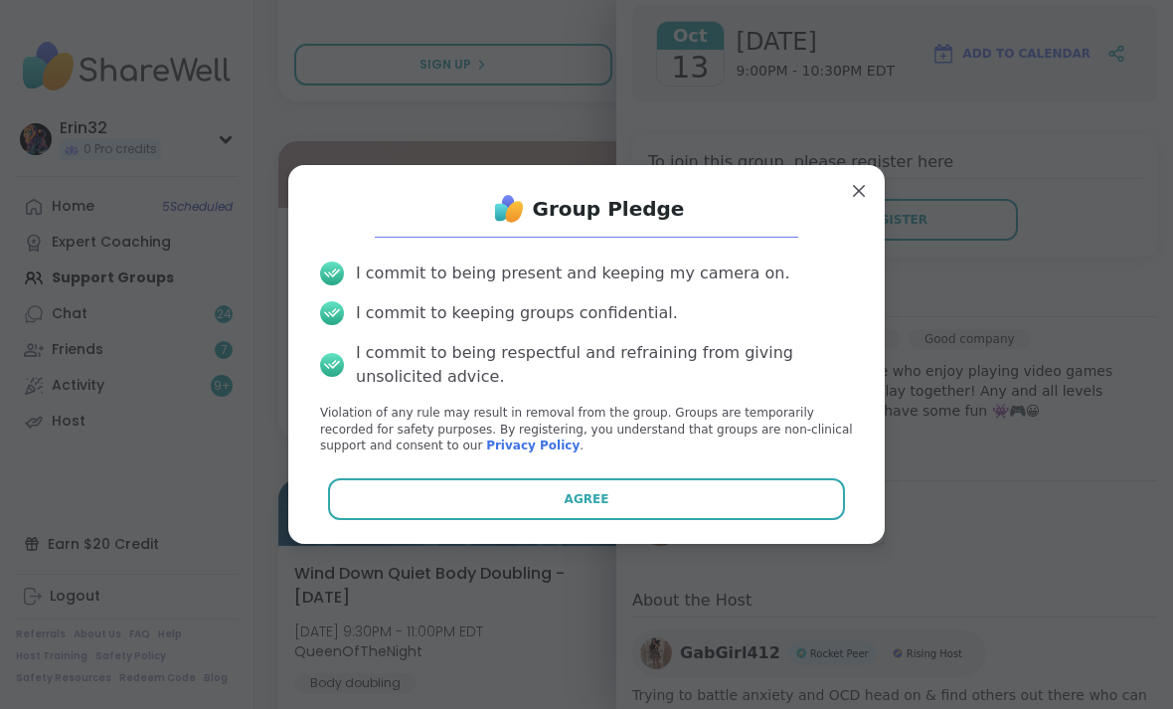
click at [822, 520] on button "Agree" at bounding box center [587, 499] width 518 height 42
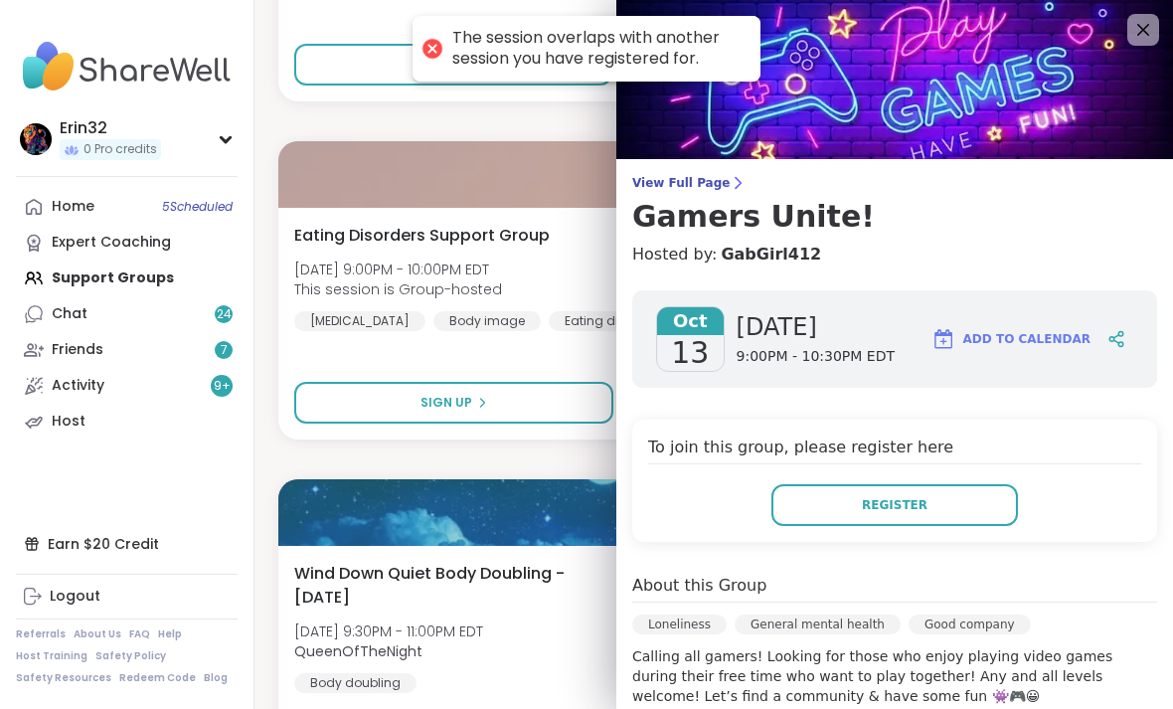
scroll to position [0, 0]
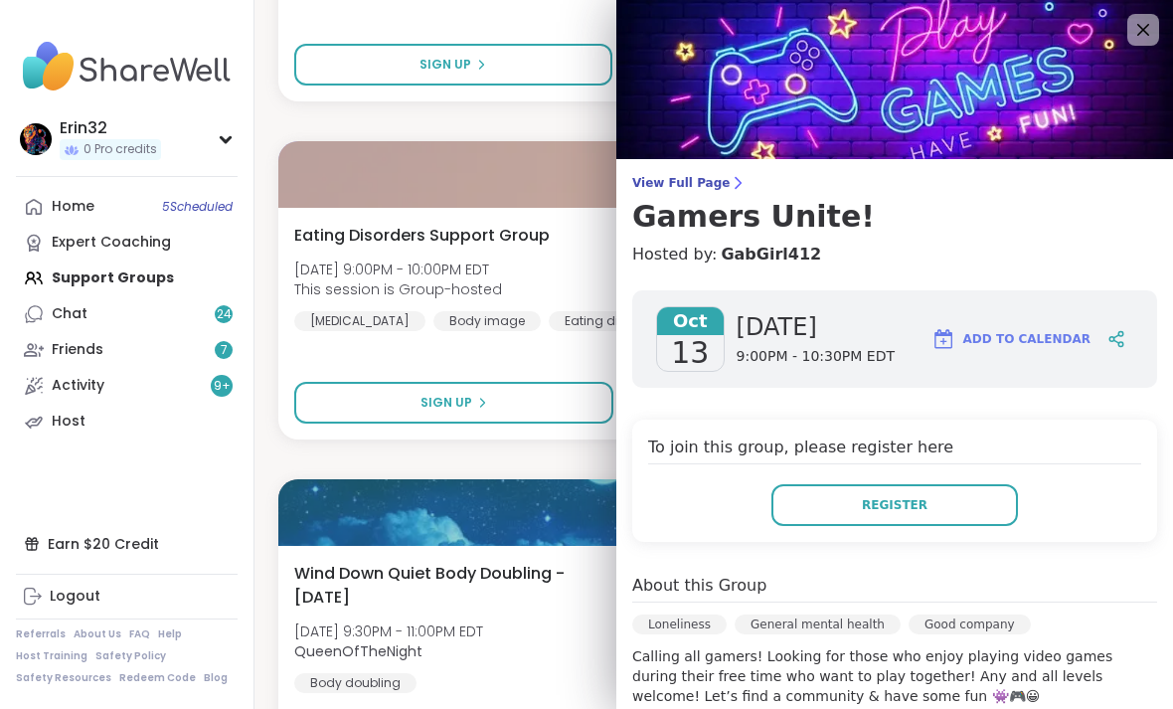
click at [1137, 29] on icon at bounding box center [1143, 30] width 24 height 24
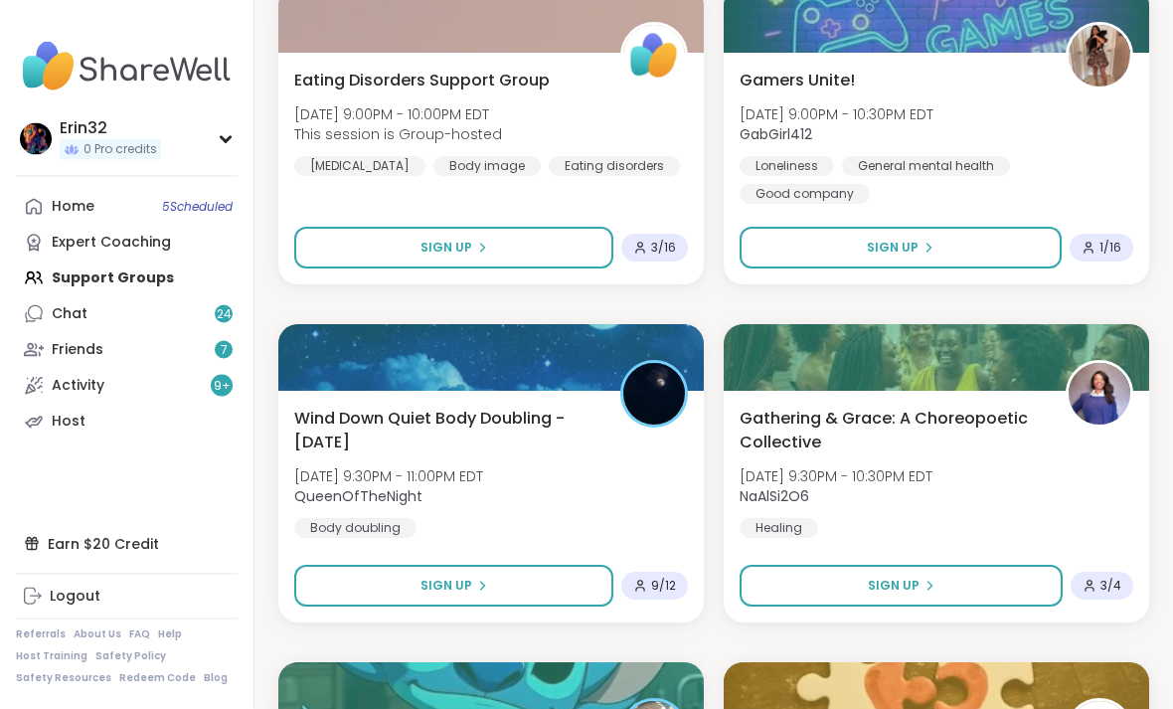
scroll to position [4662, 0]
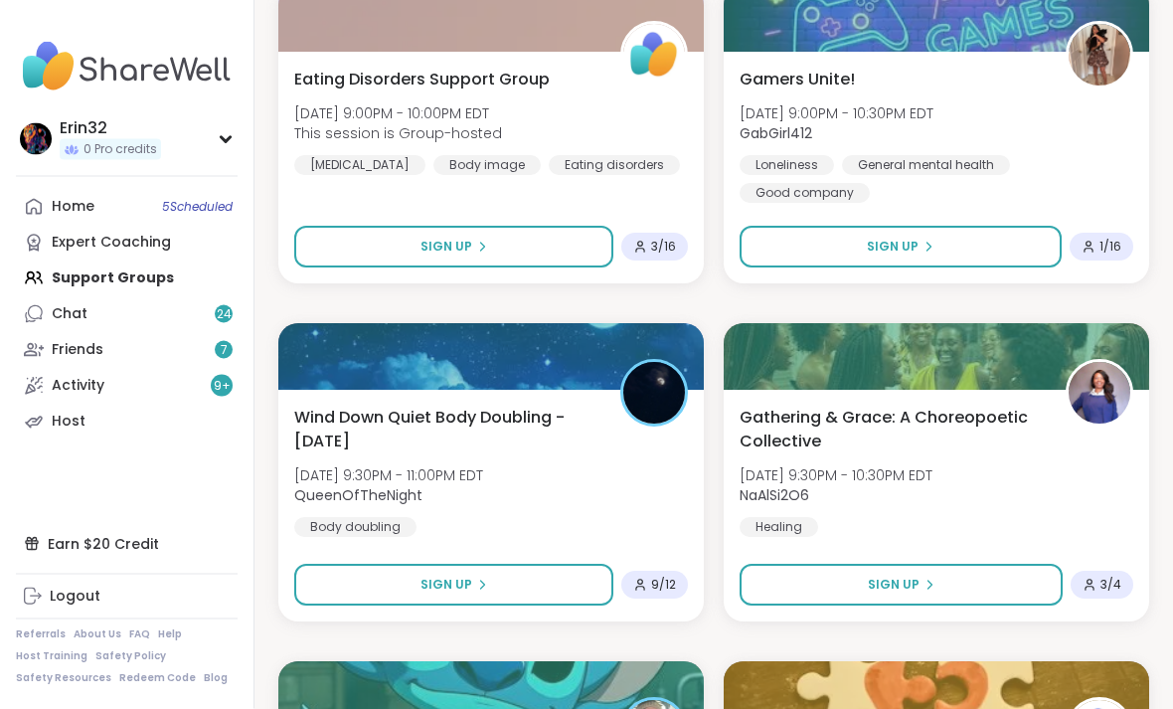
click at [1105, 251] on span "1 / 16" at bounding box center [1110, 248] width 22 height 16
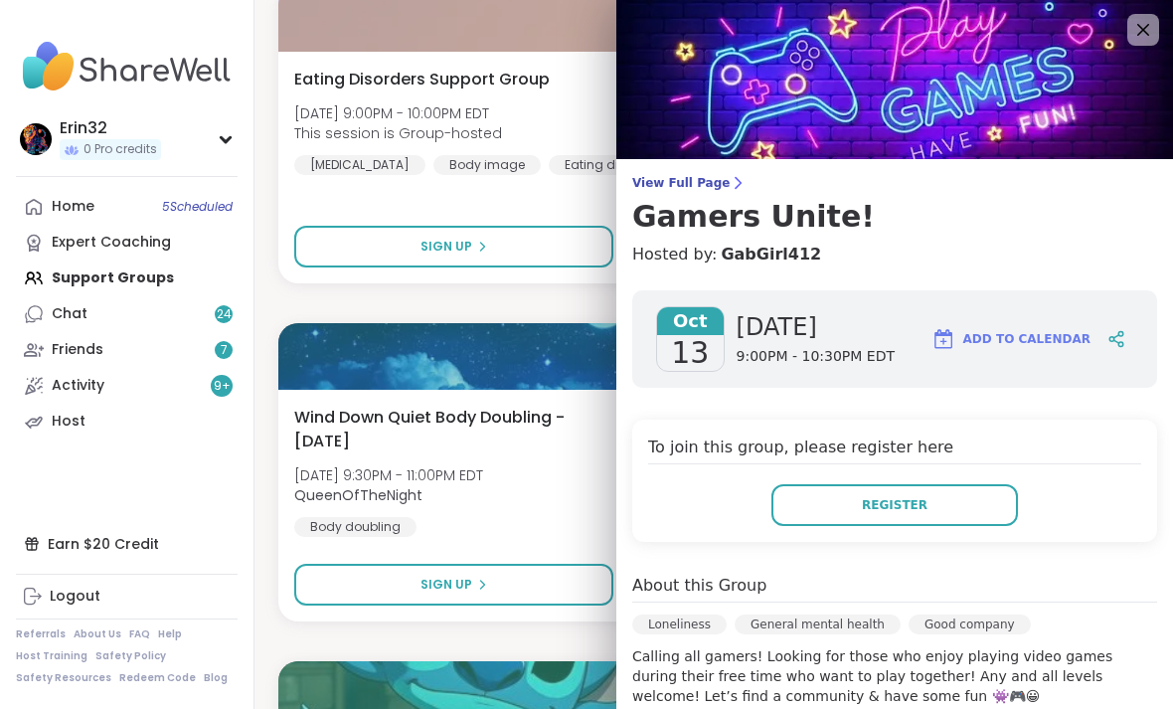
scroll to position [0, 0]
click at [1132, 33] on icon at bounding box center [1143, 30] width 24 height 24
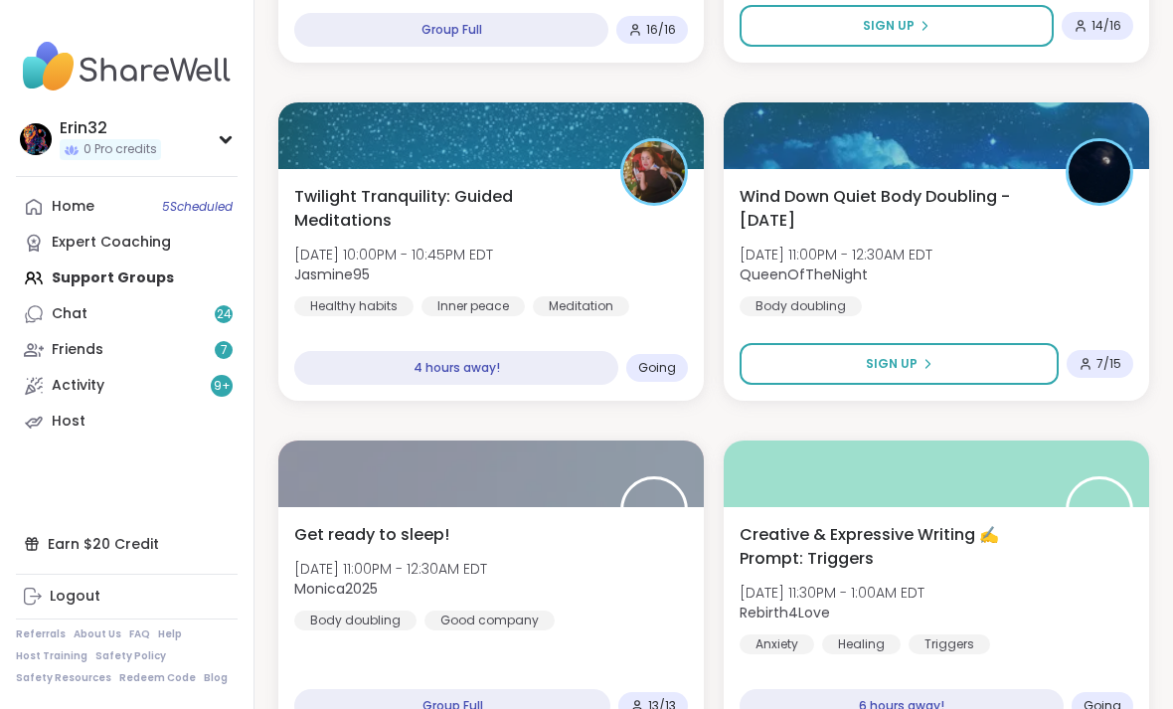
scroll to position [5606, 0]
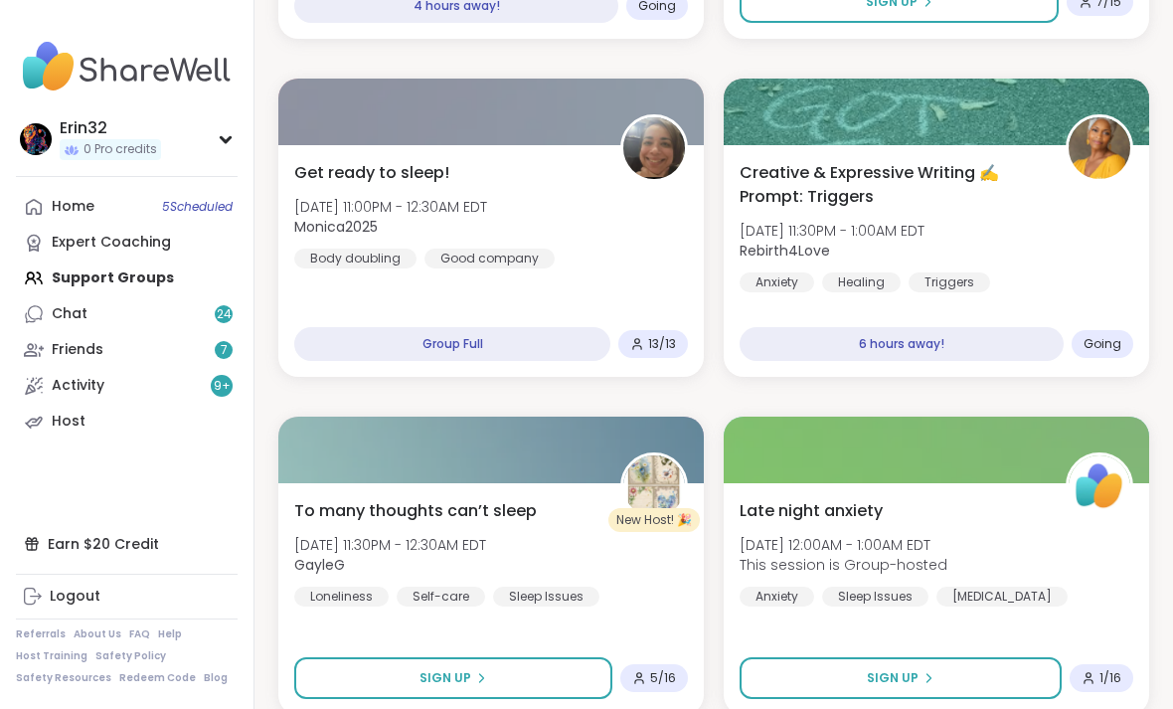
scroll to position [5925, 0]
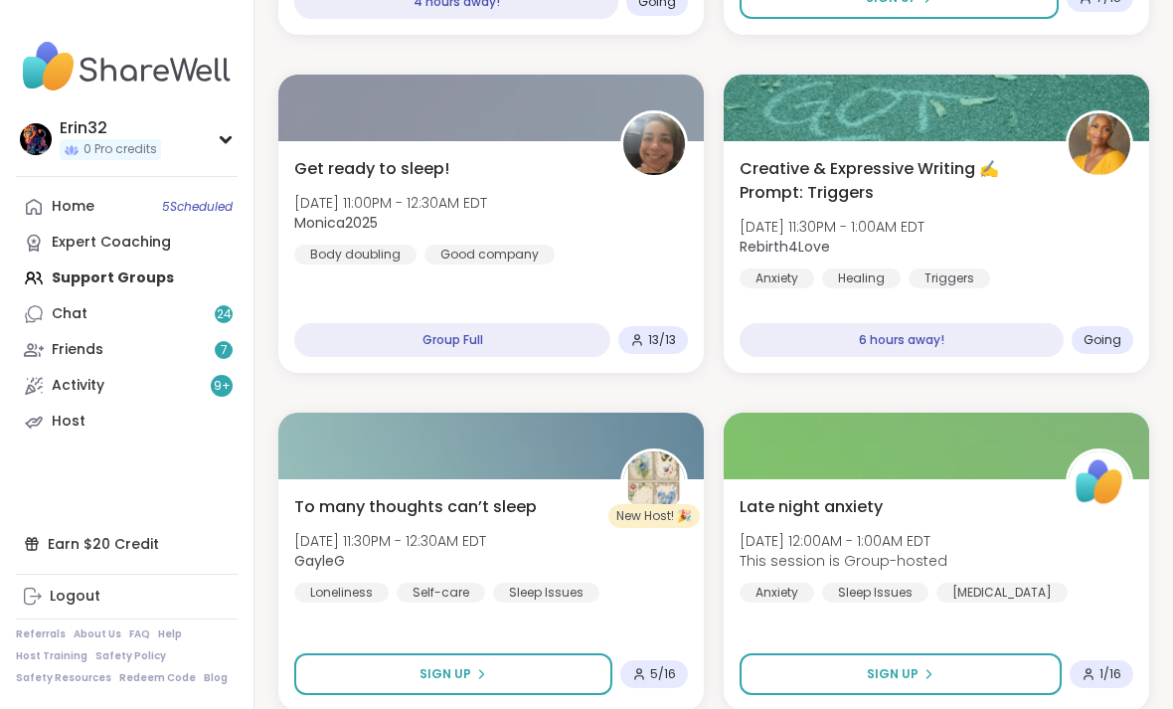
click at [995, 342] on div "6 hours away!" at bounding box center [901, 340] width 324 height 34
click at [1069, 274] on div "Creative & Expressive Writing ✍️ Prompt: Triggers [DATE] 11:30PM - 1:00AM EDT R…" at bounding box center [936, 222] width 394 height 131
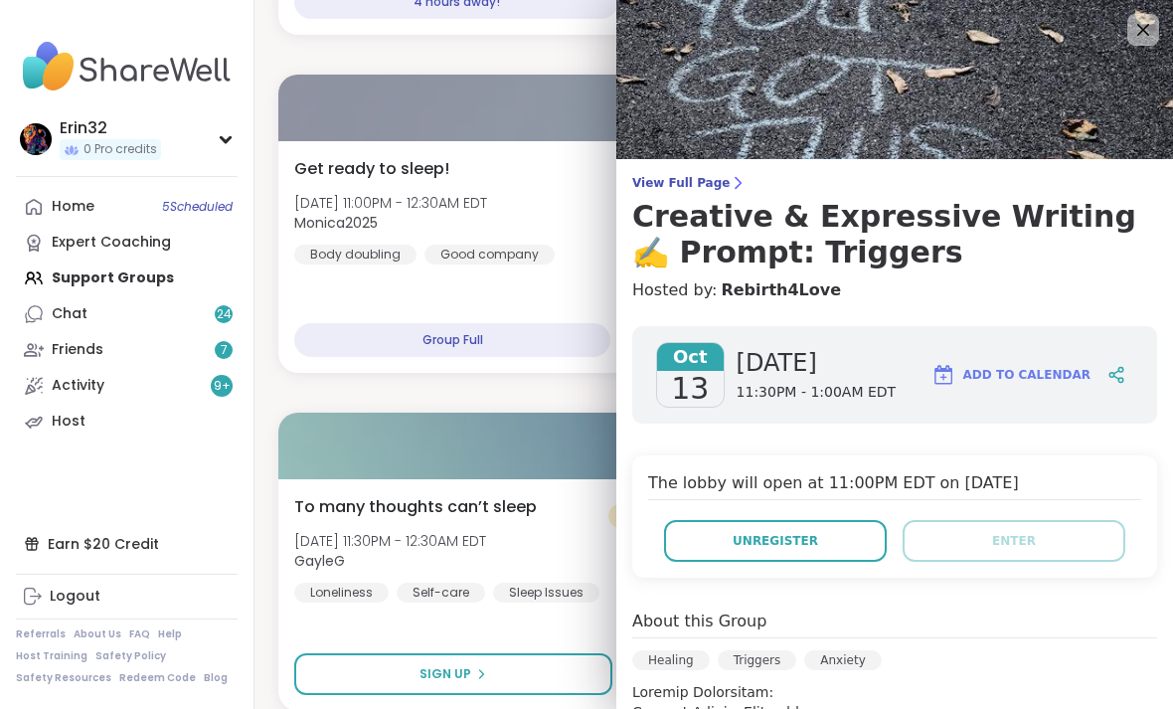
click at [1151, 33] on icon at bounding box center [1143, 30] width 24 height 24
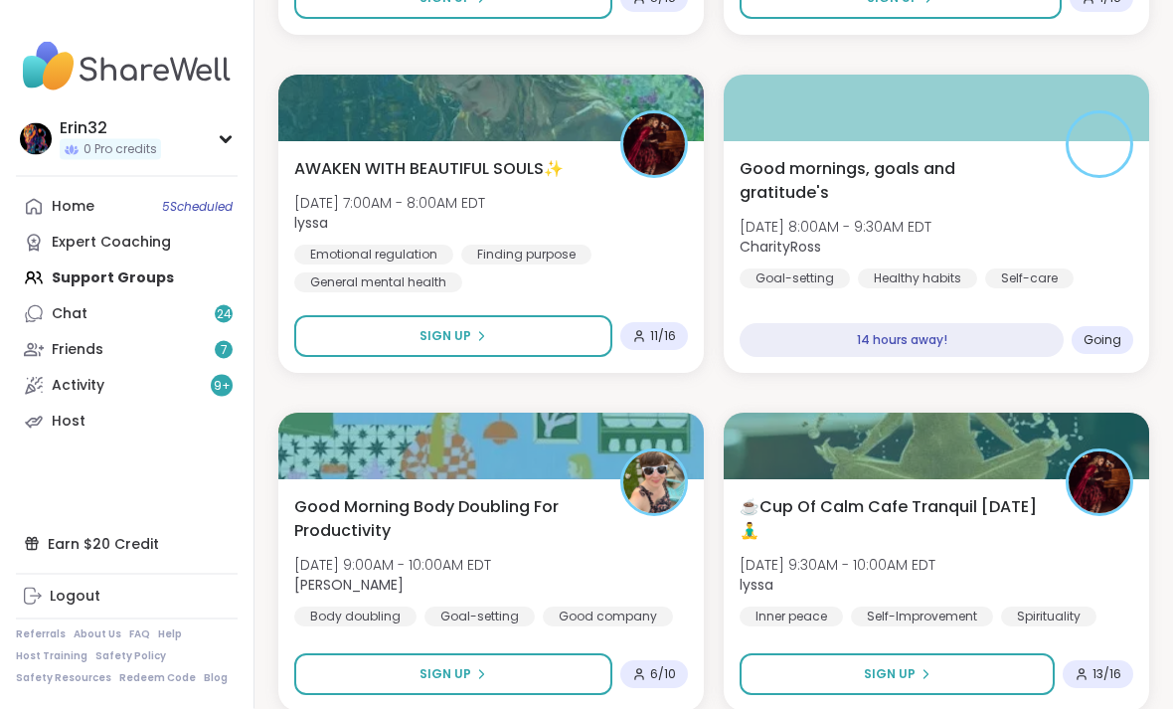
scroll to position [6602, 0]
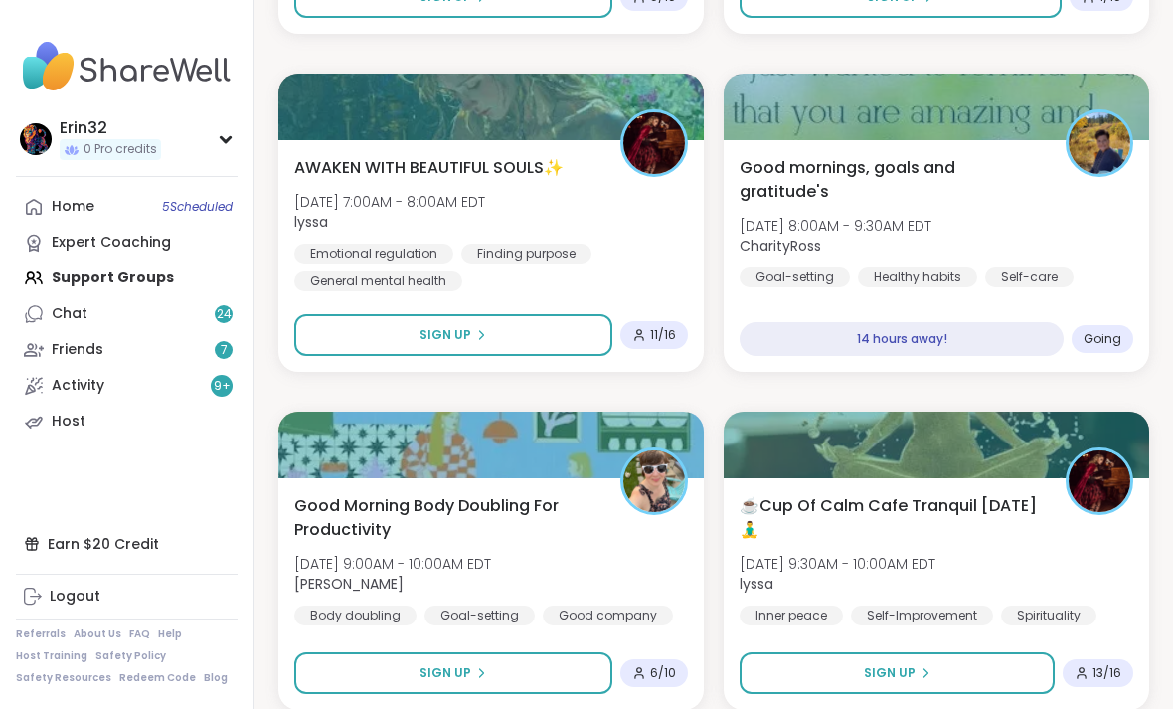
click at [1017, 267] on div "Self-care" at bounding box center [1029, 277] width 88 height 20
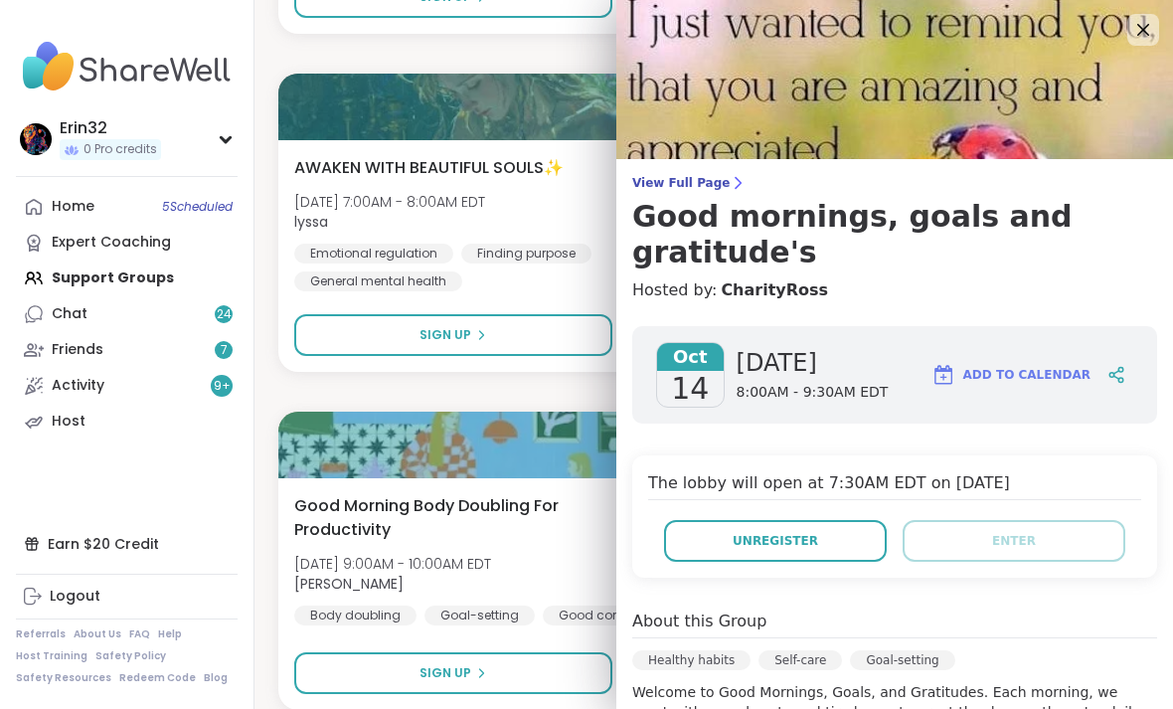
click at [1137, 24] on icon at bounding box center [1143, 30] width 12 height 12
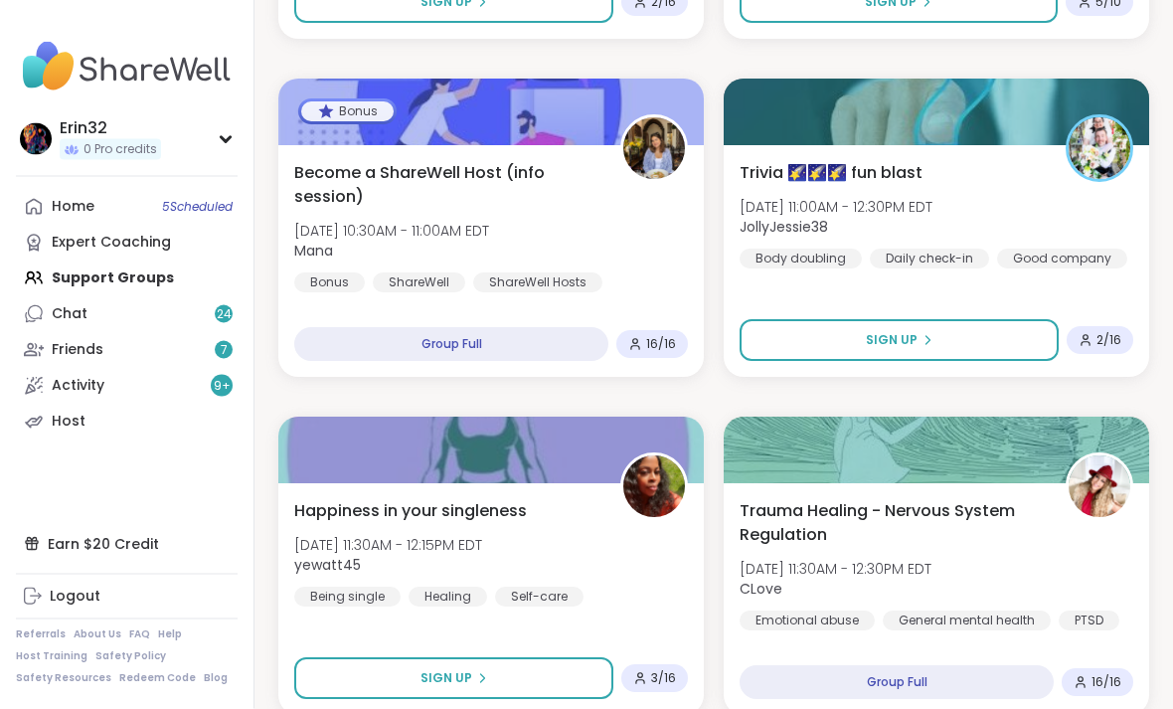
scroll to position [7610, 0]
click at [986, 331] on button "Sign Up" at bounding box center [898, 340] width 319 height 42
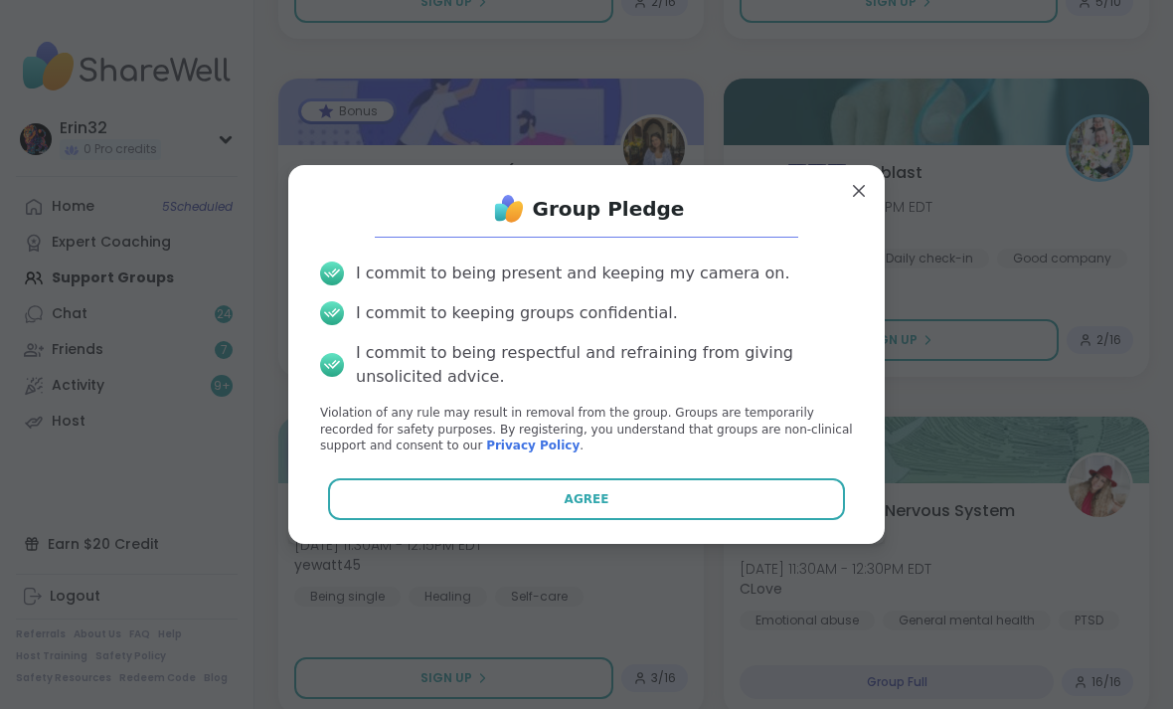
click at [829, 520] on button "Agree" at bounding box center [587, 499] width 518 height 42
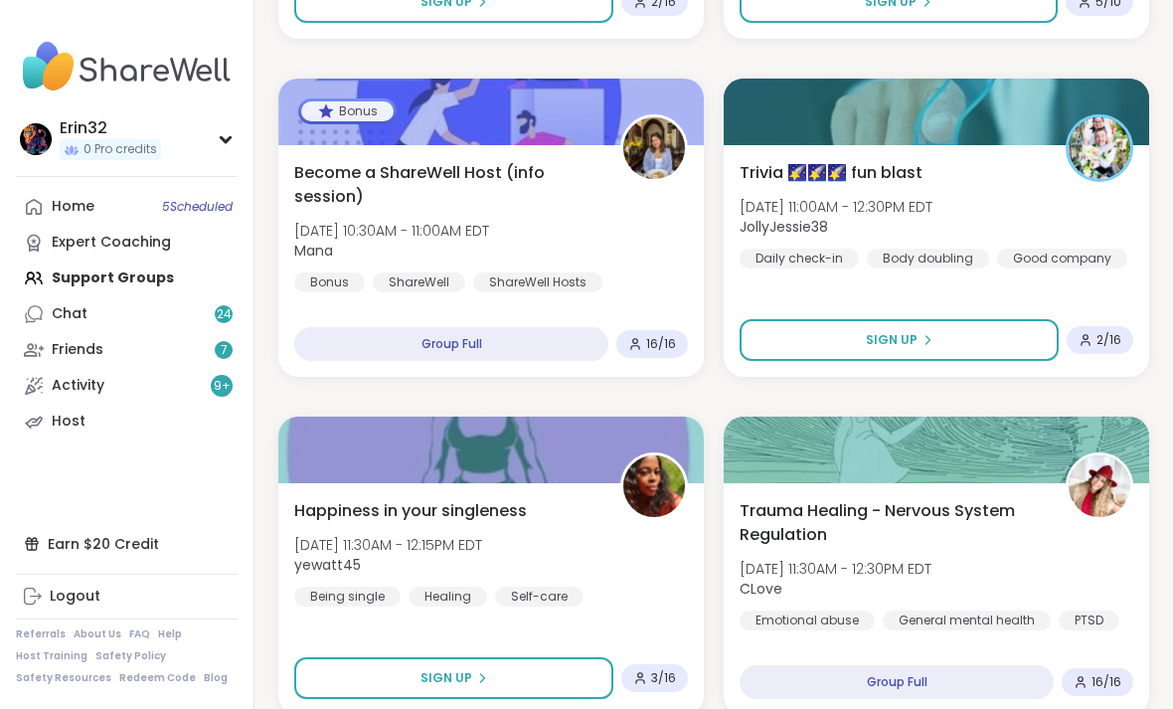
click at [90, 200] on div "Home 5 Scheduled" at bounding box center [73, 207] width 43 height 20
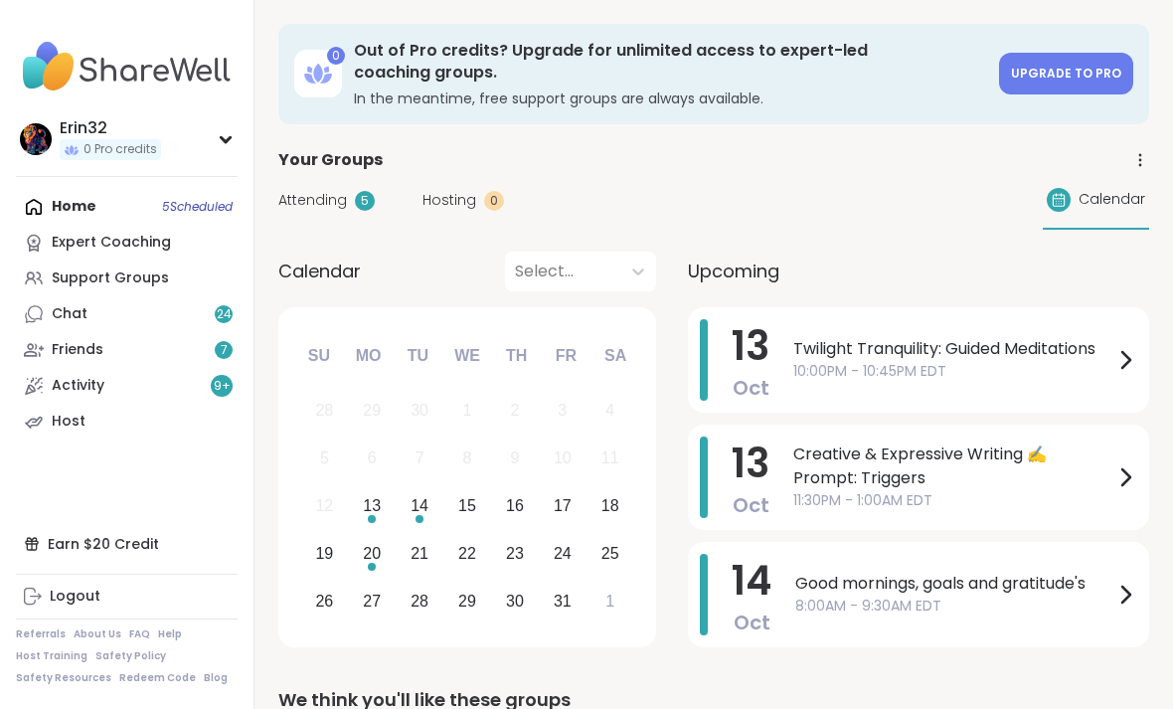
click at [1123, 353] on icon at bounding box center [1126, 360] width 8 height 16
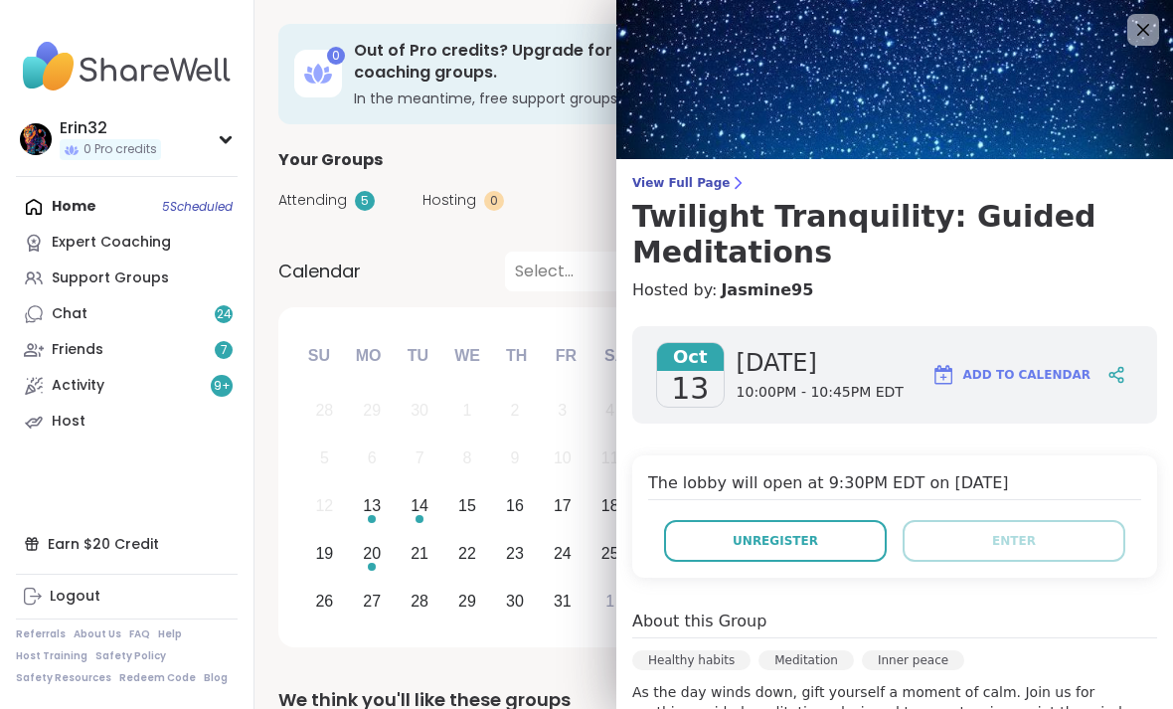
click at [851, 532] on button "Unregister" at bounding box center [775, 541] width 223 height 42
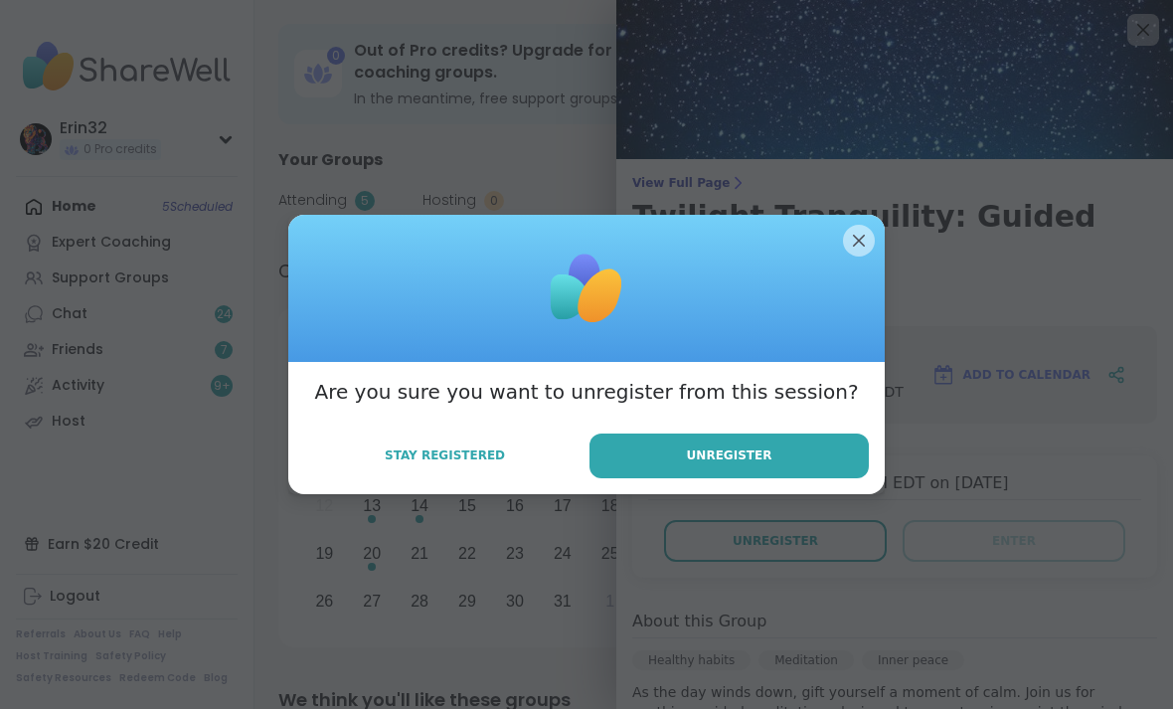
click at [834, 478] on button "Unregister" at bounding box center [728, 455] width 279 height 45
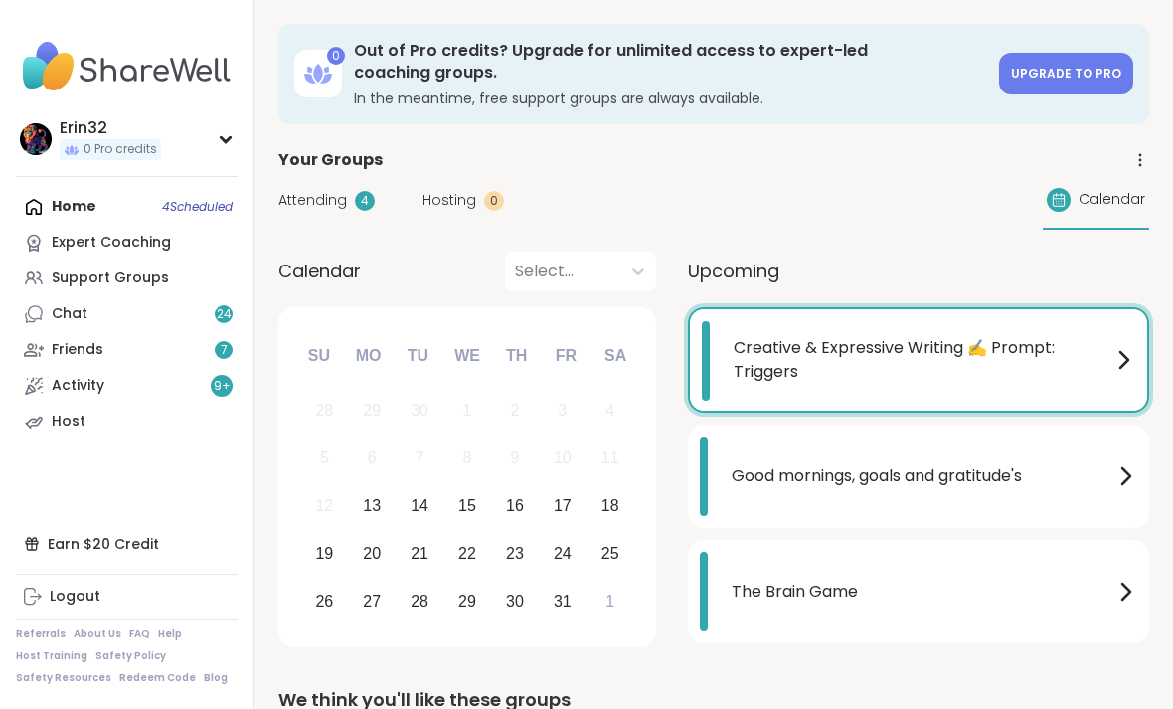
click at [55, 204] on div "Home 4 Scheduled Expert Coaching Support Groups Chat 24 Friends 7 Activity 9 + …" at bounding box center [127, 314] width 222 height 250
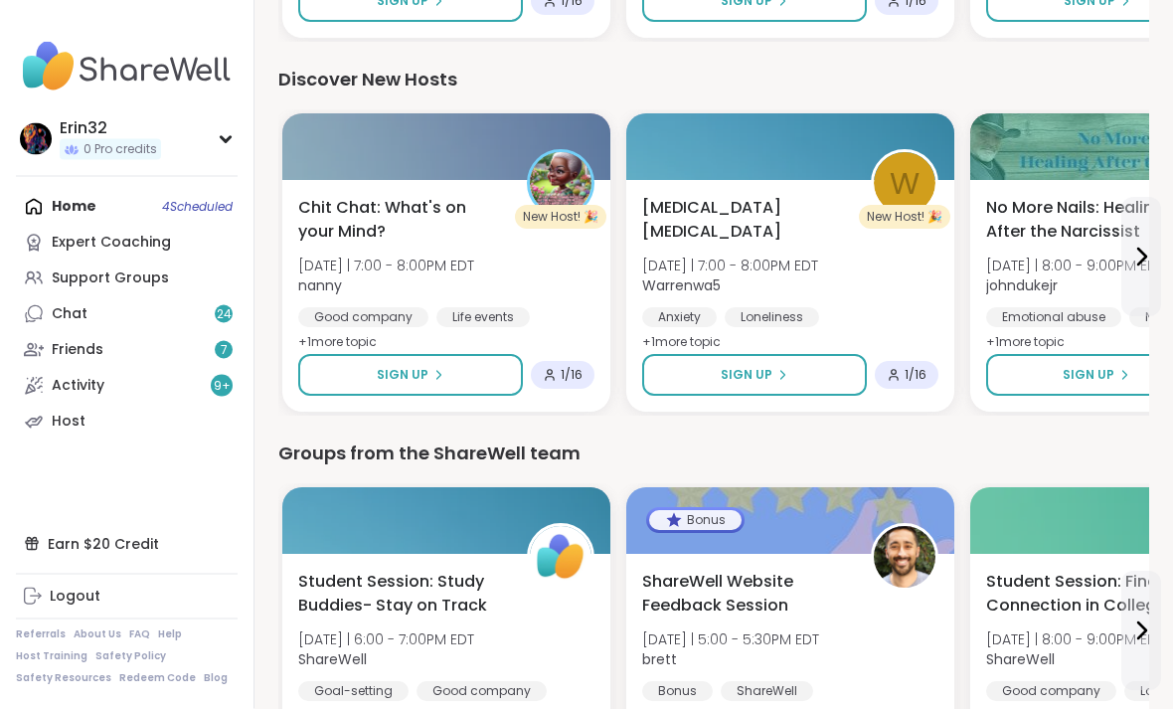
scroll to position [2590, 0]
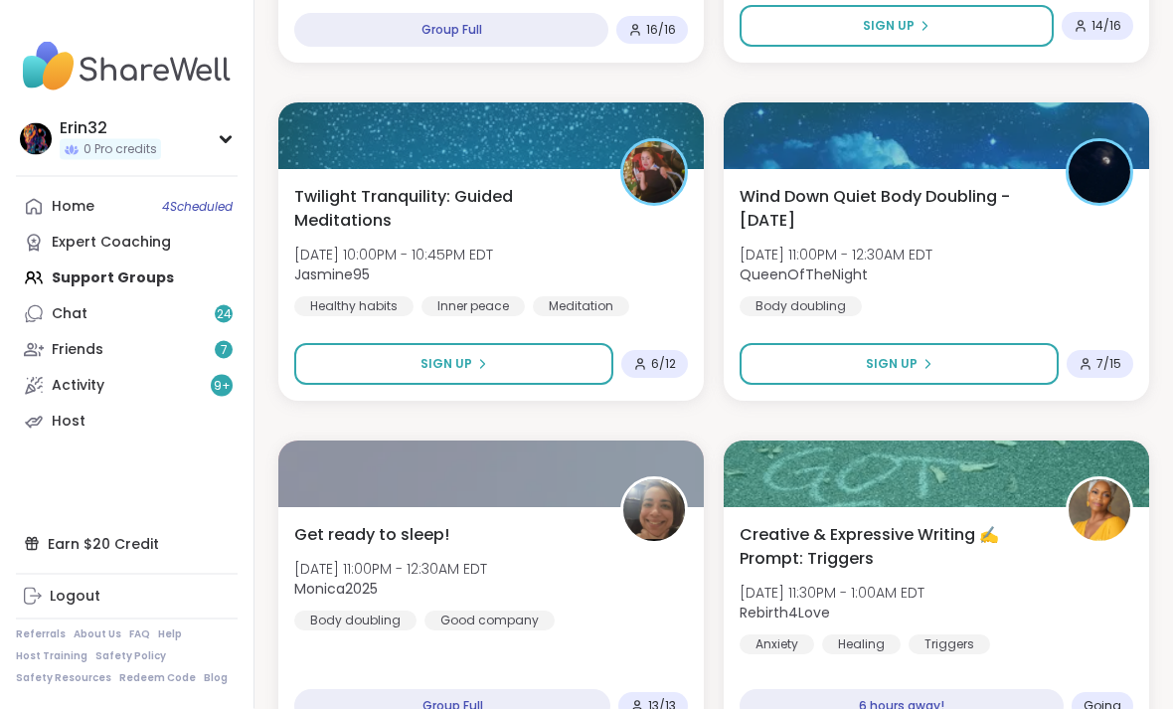
scroll to position [5606, 0]
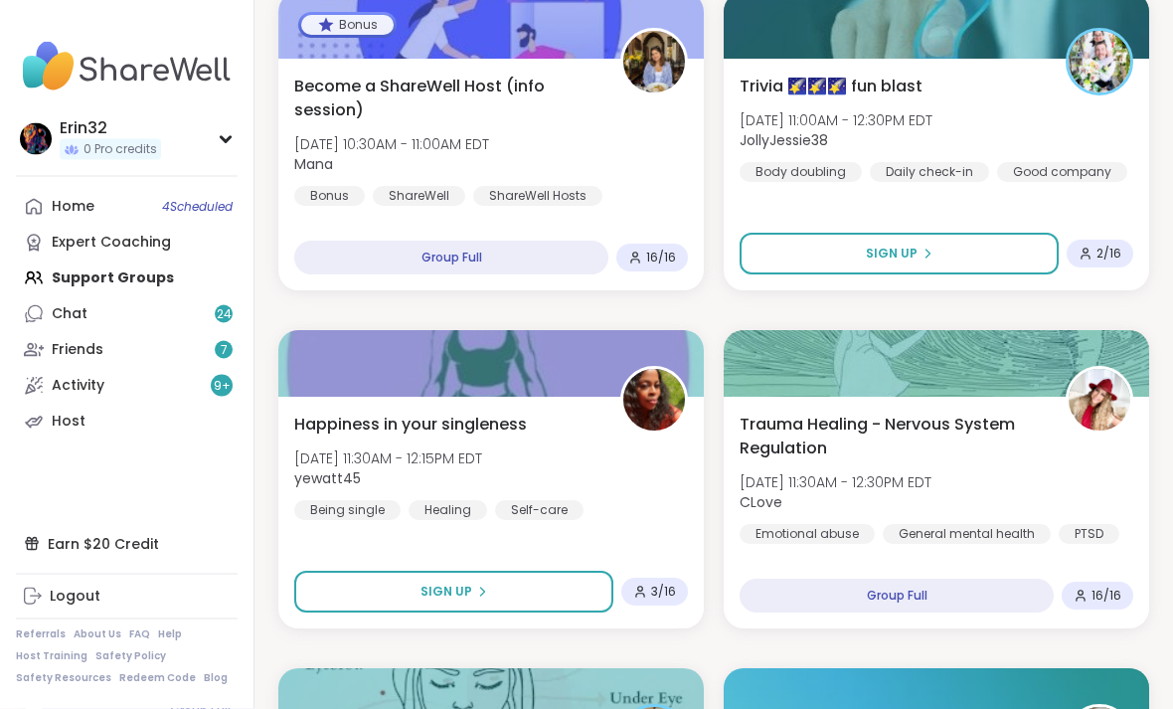
scroll to position [7716, 0]
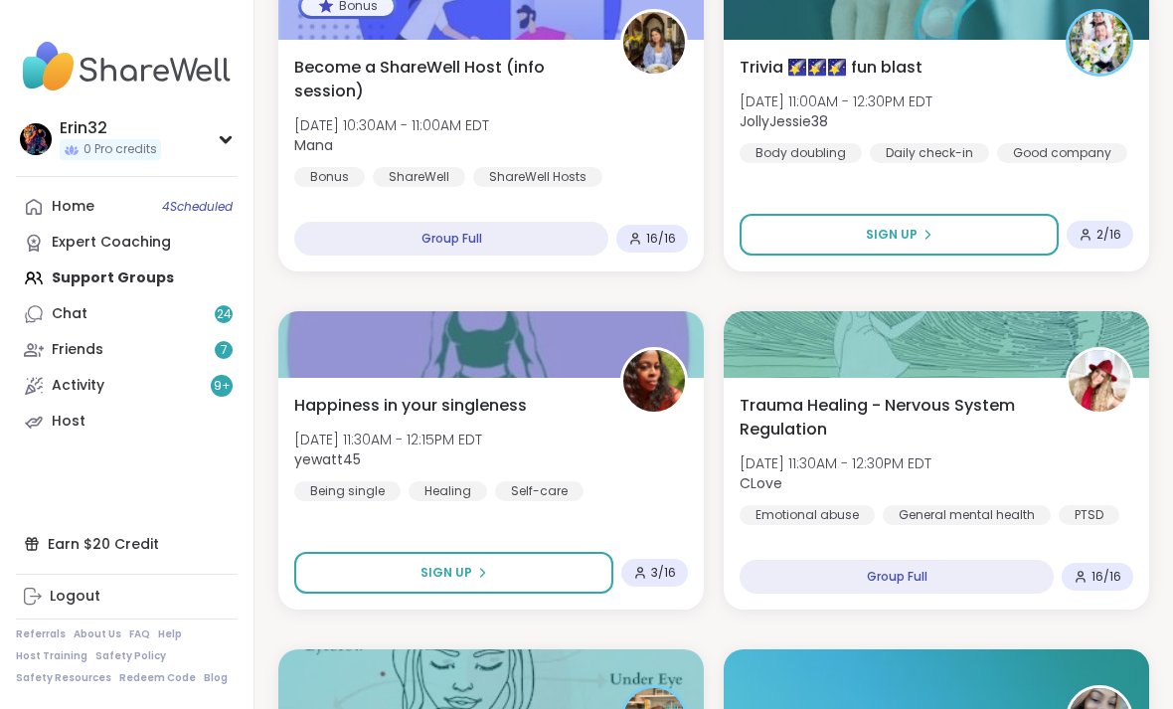
click at [977, 238] on button "Sign Up" at bounding box center [898, 235] width 319 height 42
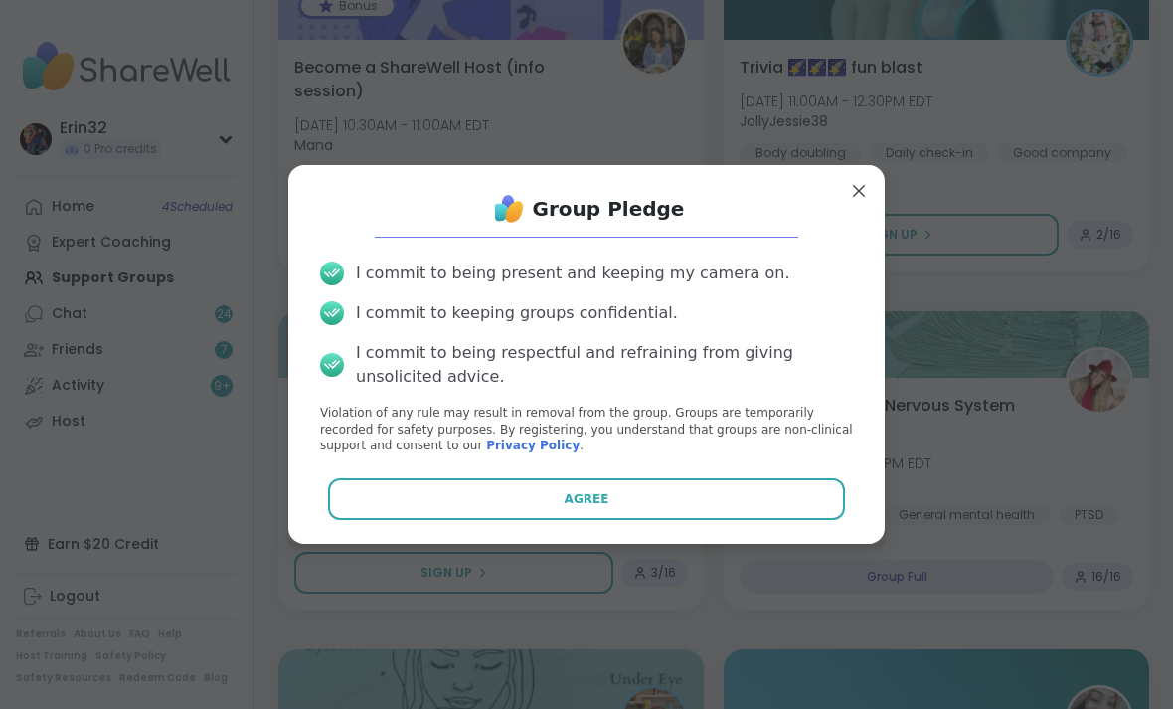
click at [818, 520] on button "Agree" at bounding box center [587, 499] width 518 height 42
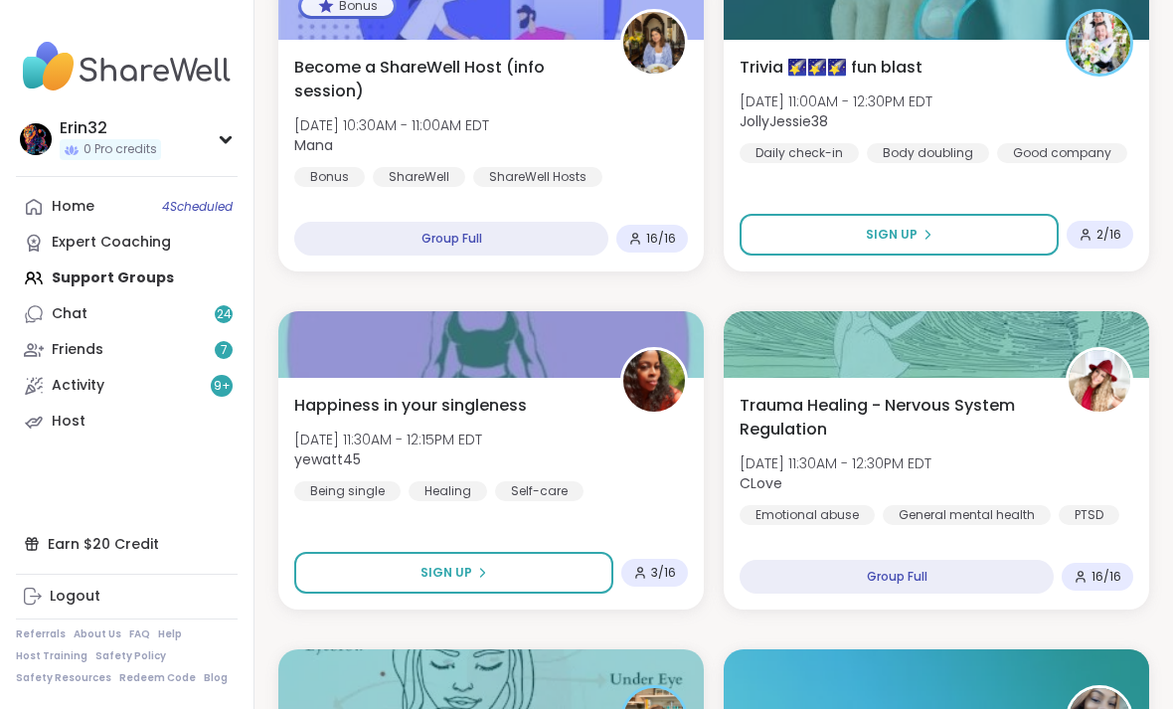
click at [89, 204] on div "Home 4 Scheduled" at bounding box center [73, 207] width 43 height 20
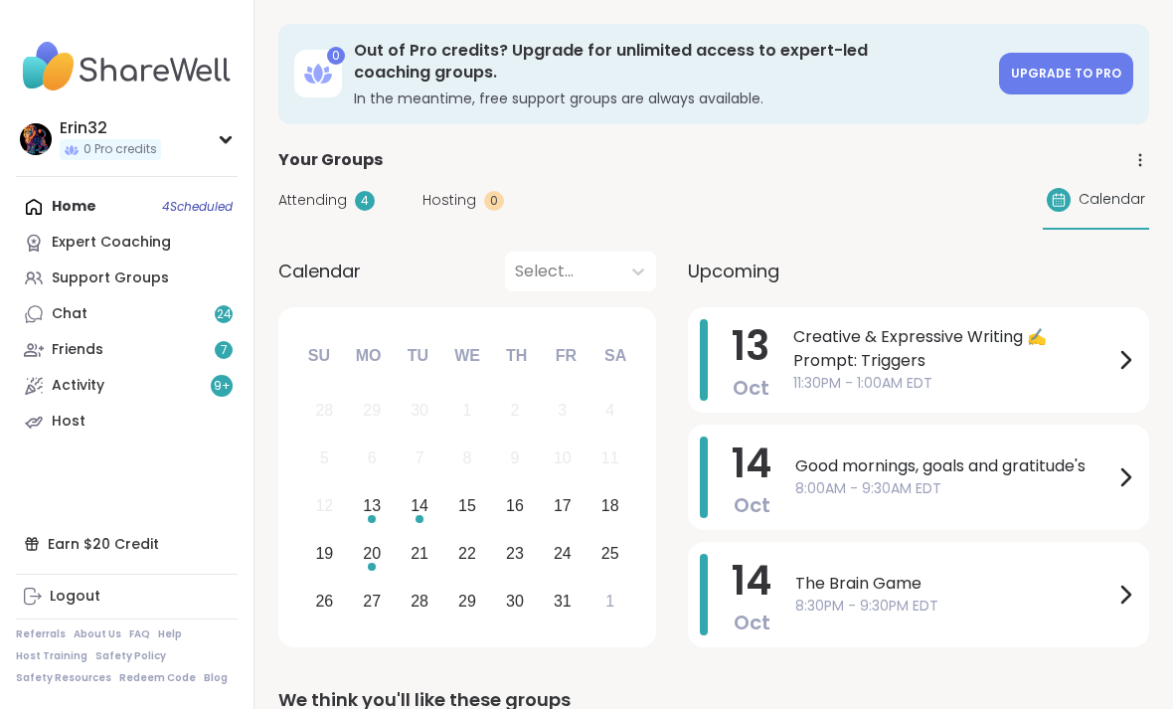
click at [1139, 350] on div "[DATE] Creative & Expressive Writing ✍️ Prompt: Triggers 11:30PM - 1:00AM EDT" at bounding box center [918, 359] width 461 height 105
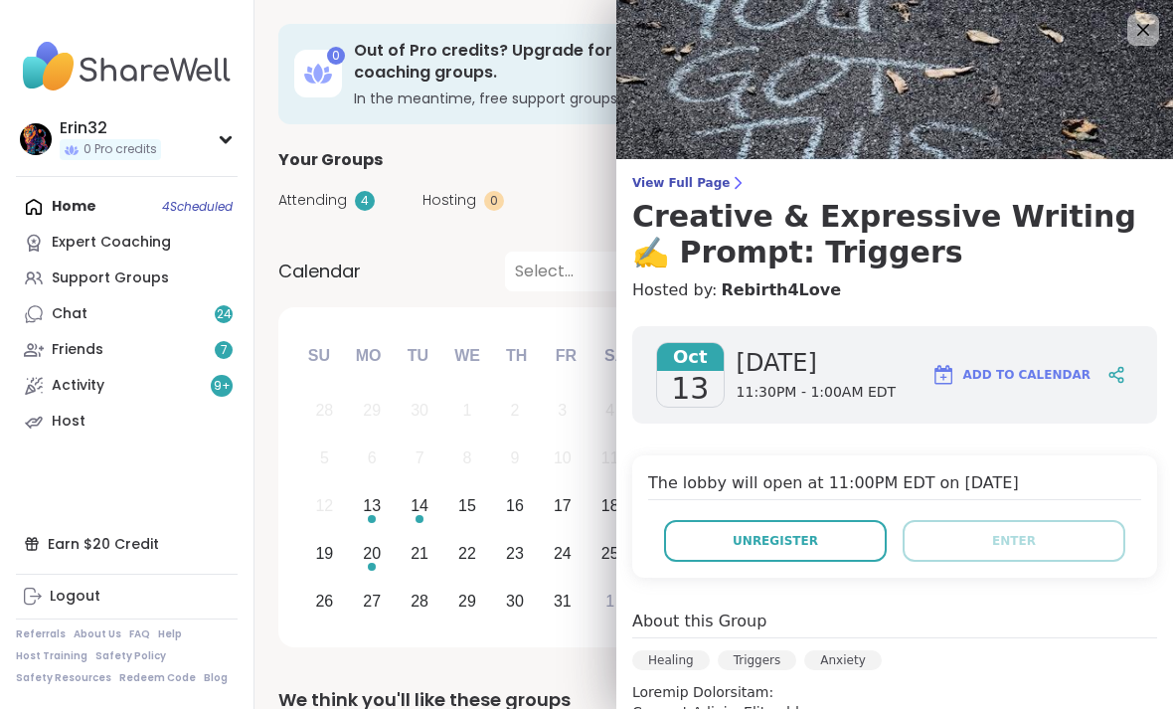
click at [863, 544] on button "Unregister" at bounding box center [775, 541] width 223 height 42
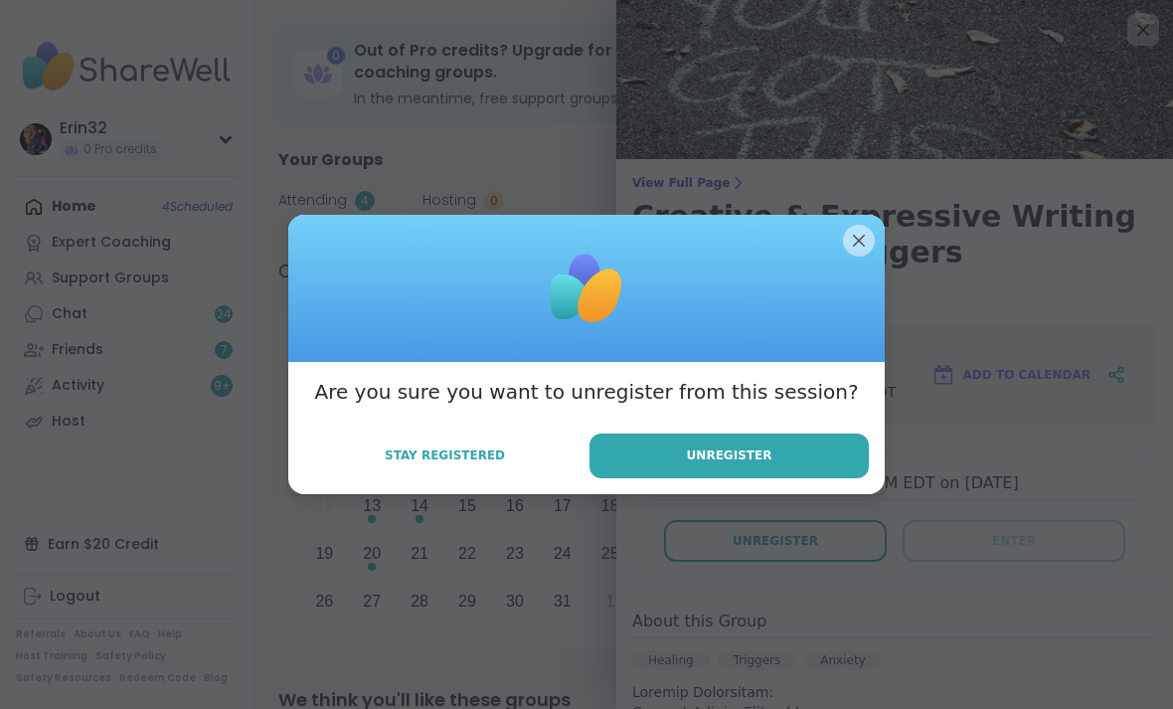
click at [832, 478] on button "Unregister" at bounding box center [728, 455] width 279 height 45
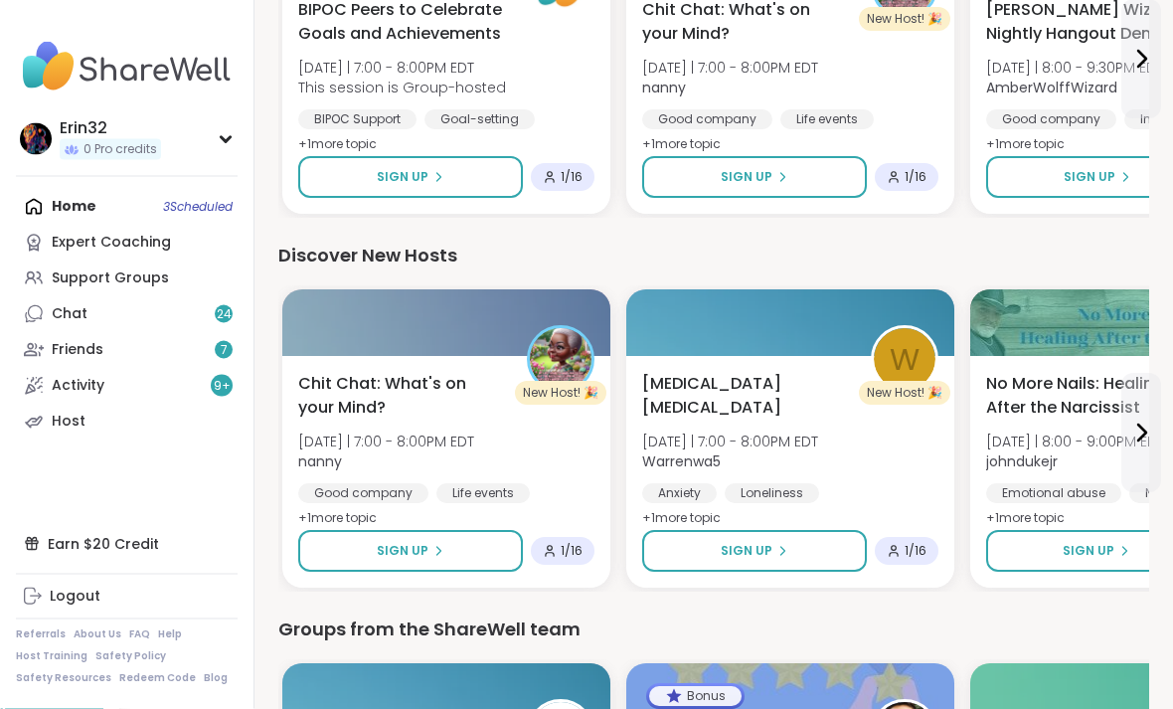
scroll to position [2590, 0]
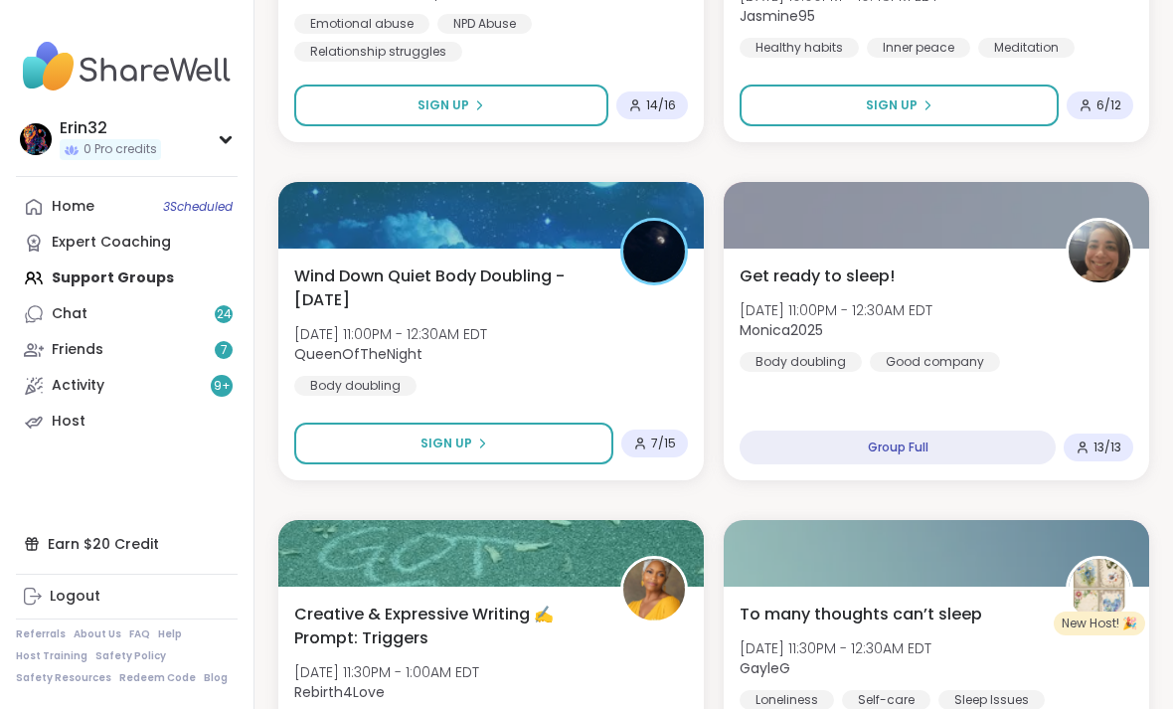
scroll to position [5606, 0]
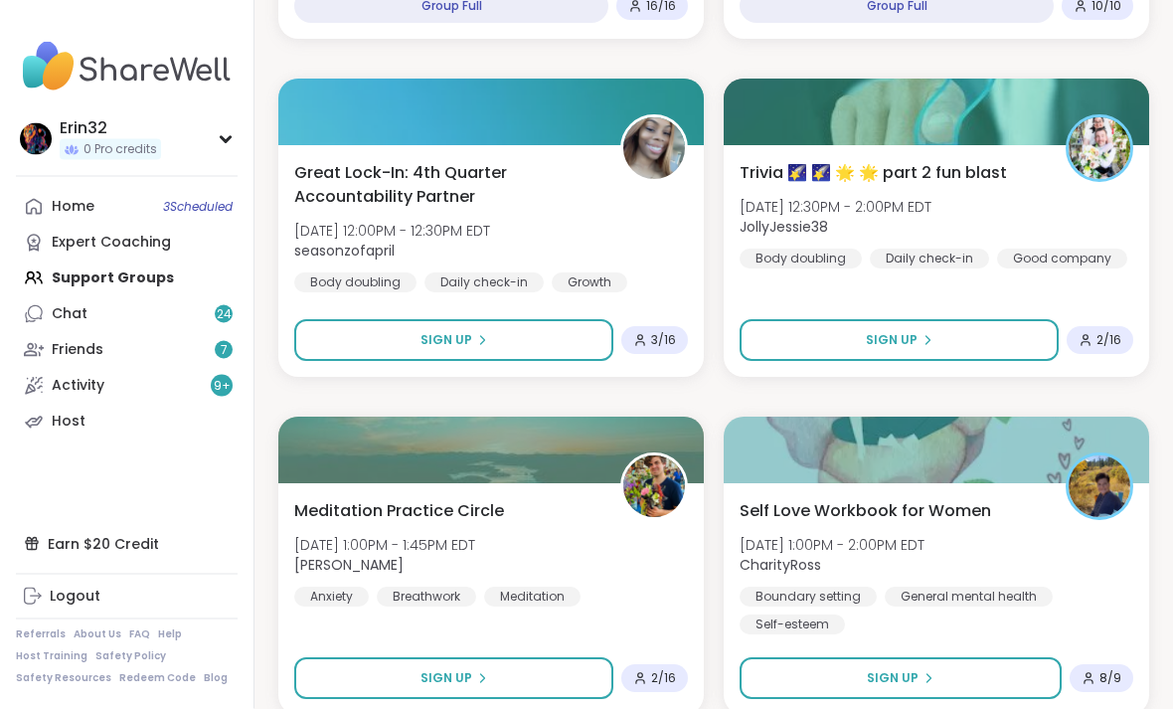
scroll to position [8286, 0]
click at [976, 341] on button "Sign Up" at bounding box center [898, 340] width 319 height 42
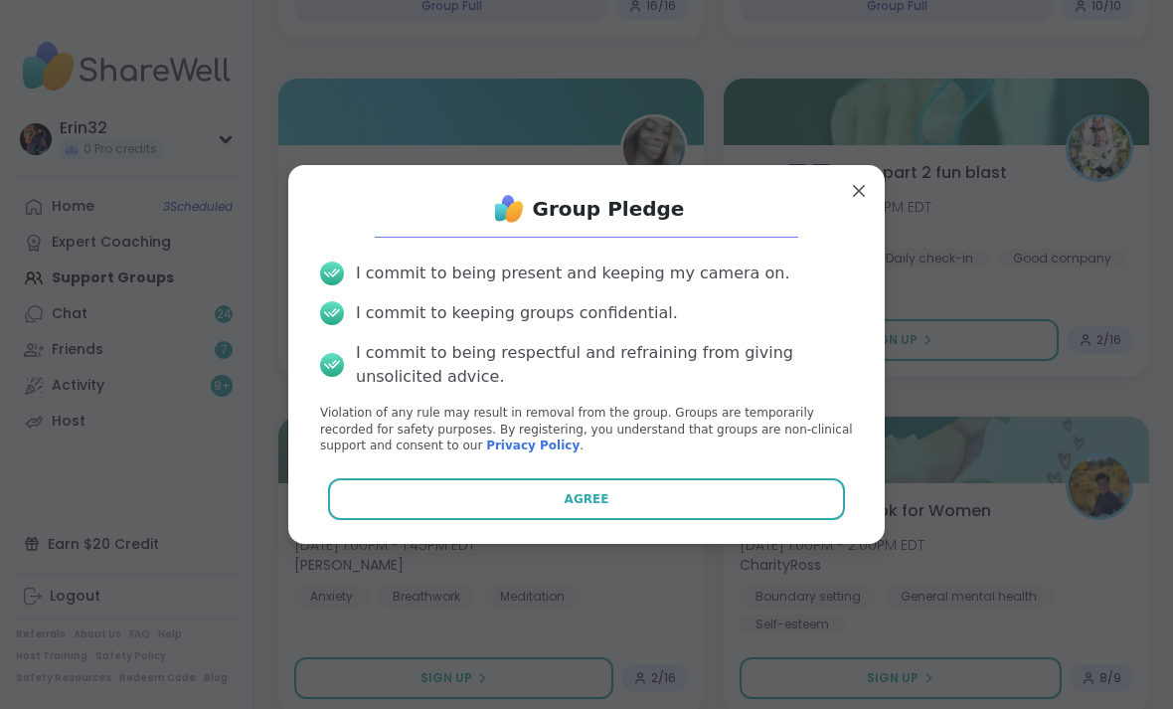
click at [835, 520] on button "Agree" at bounding box center [587, 499] width 518 height 42
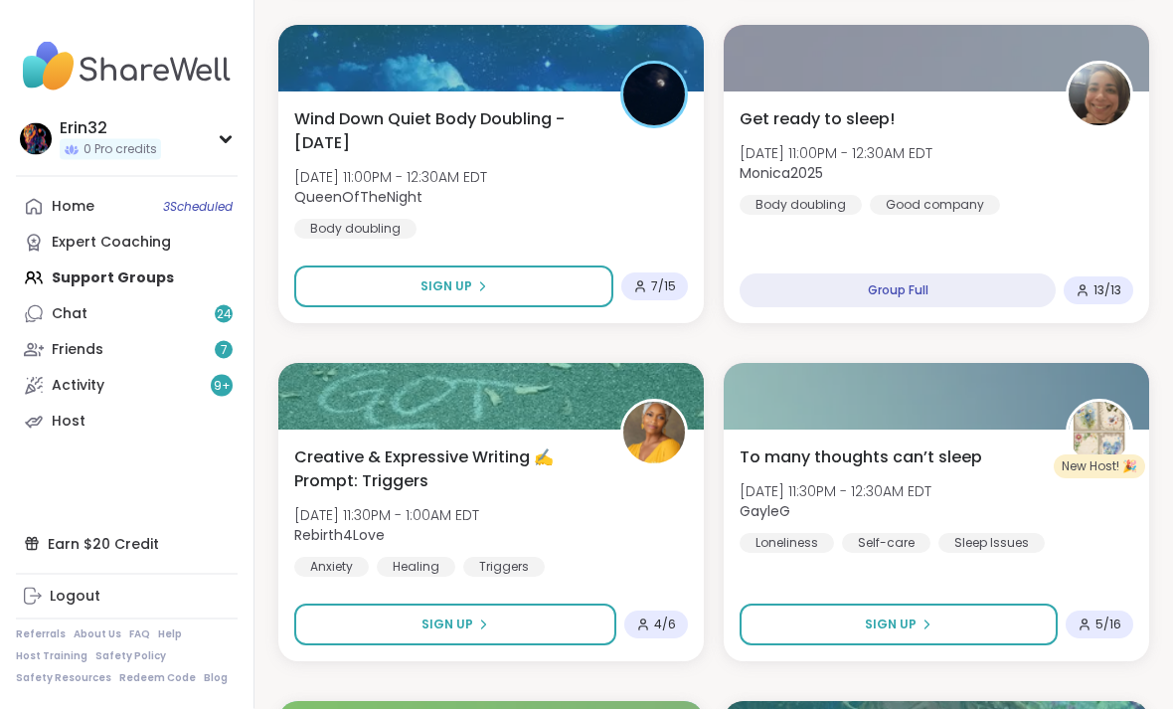
scroll to position [5638, 0]
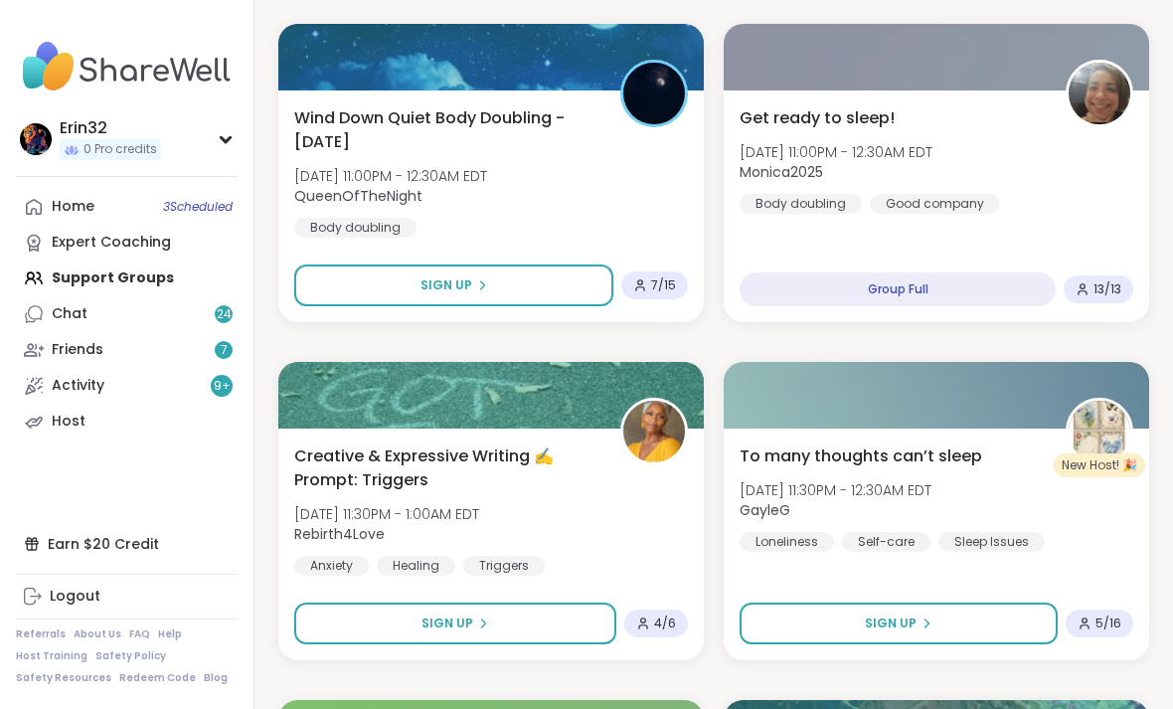
click at [548, 628] on button "Sign Up" at bounding box center [455, 623] width 322 height 42
click at [550, 618] on button "Sign Up" at bounding box center [455, 623] width 322 height 42
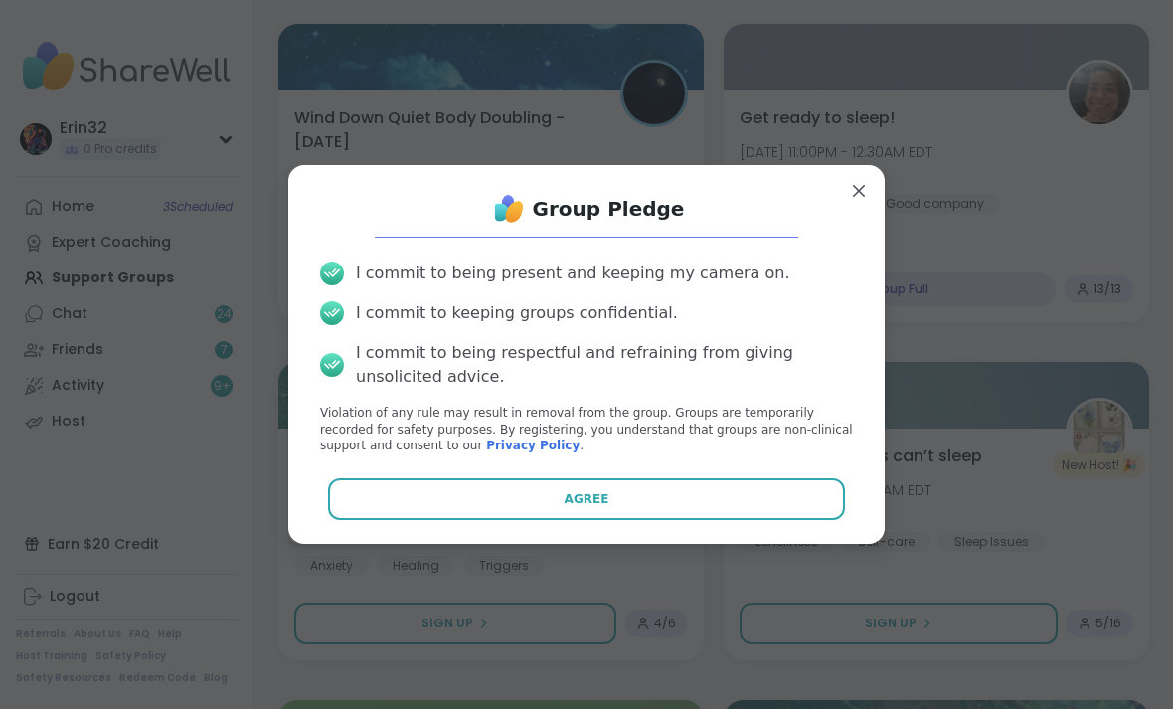
click at [715, 518] on button "Agree" at bounding box center [587, 499] width 518 height 42
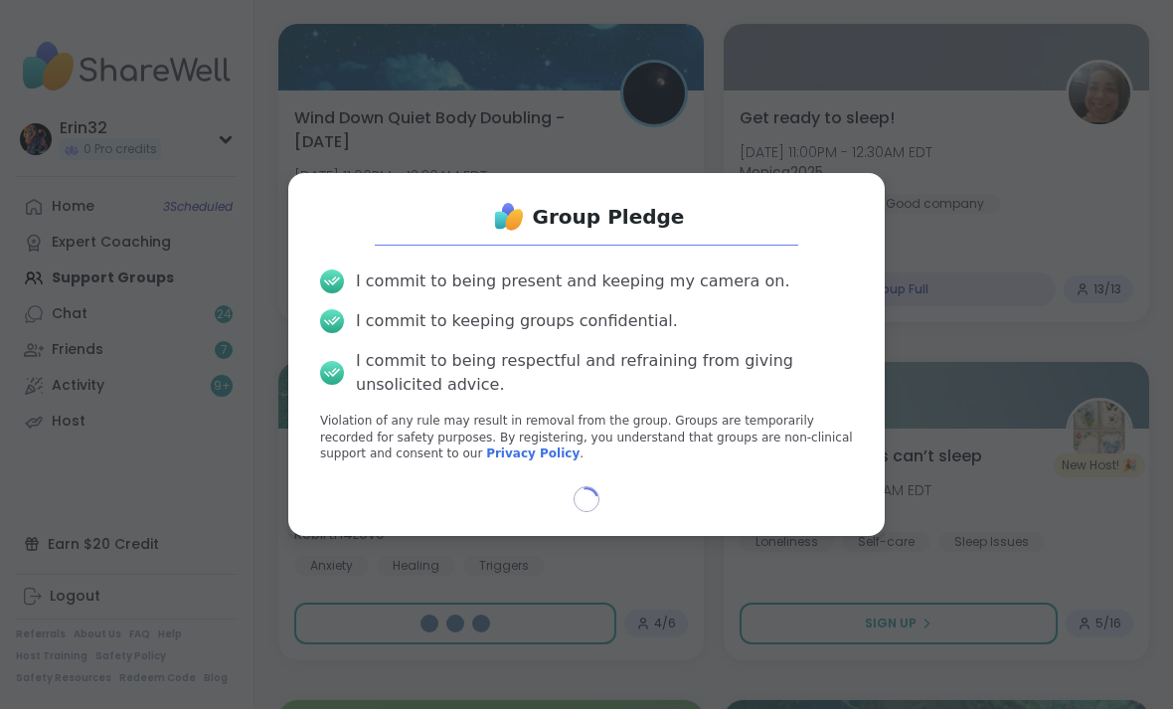
type textarea "*"
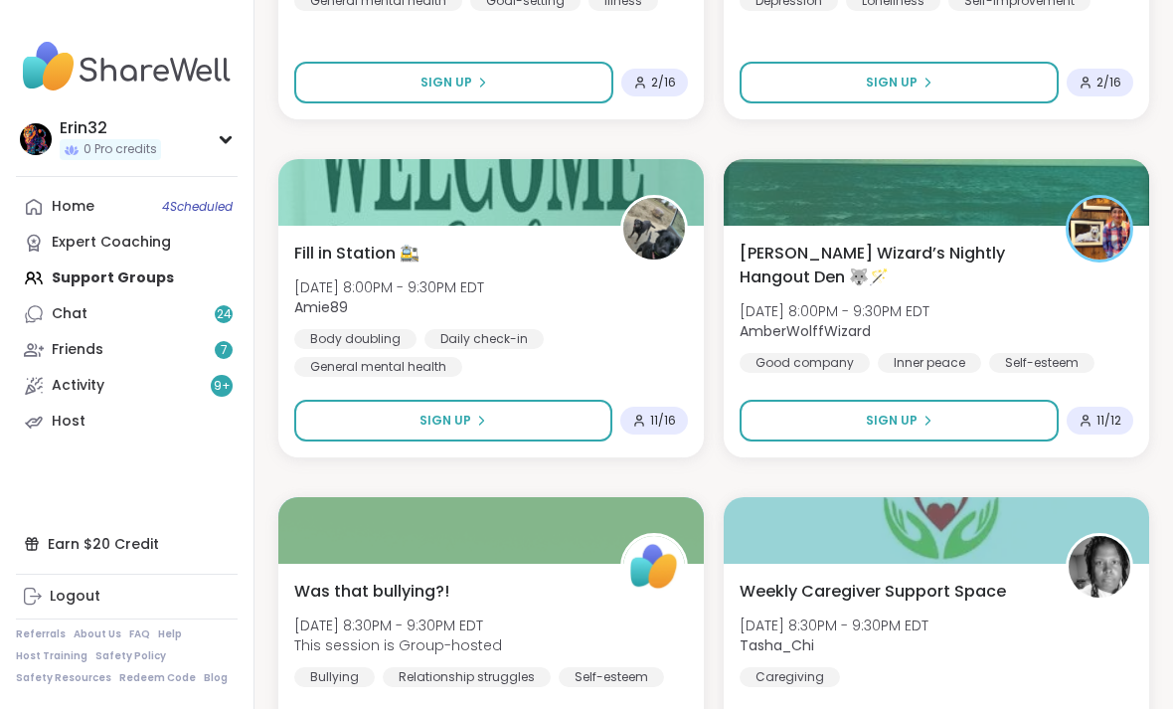
scroll to position [3459, 0]
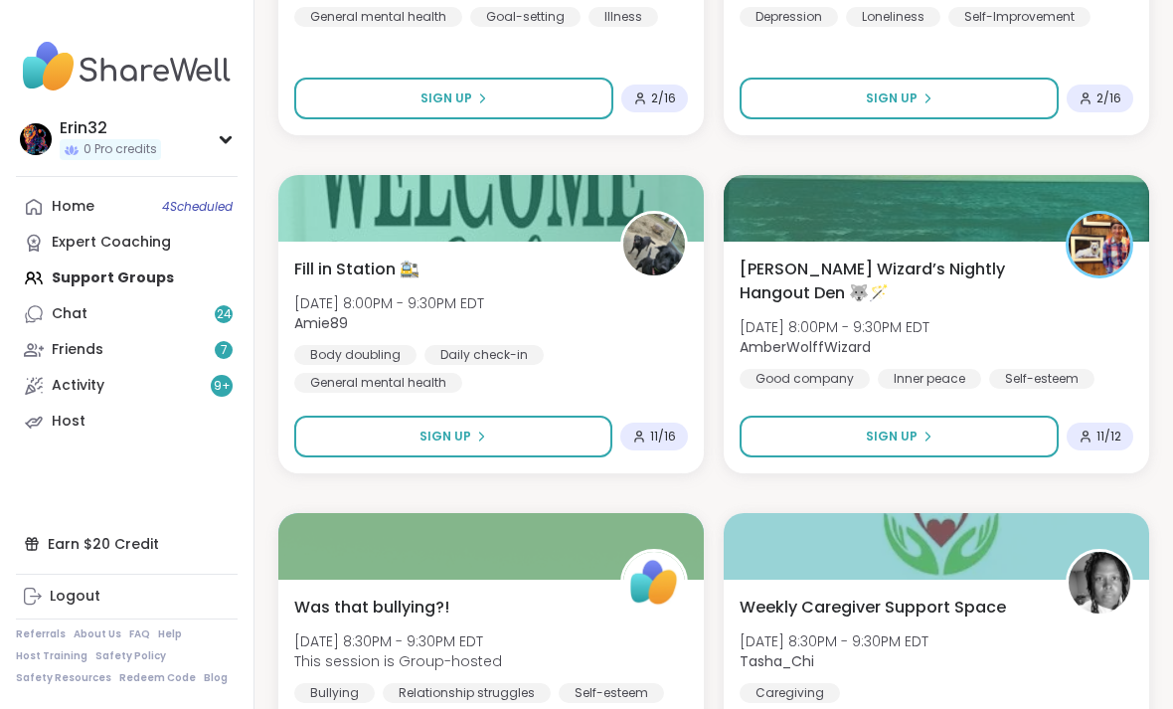
click at [67, 212] on div "Home 4 Scheduled" at bounding box center [73, 207] width 43 height 20
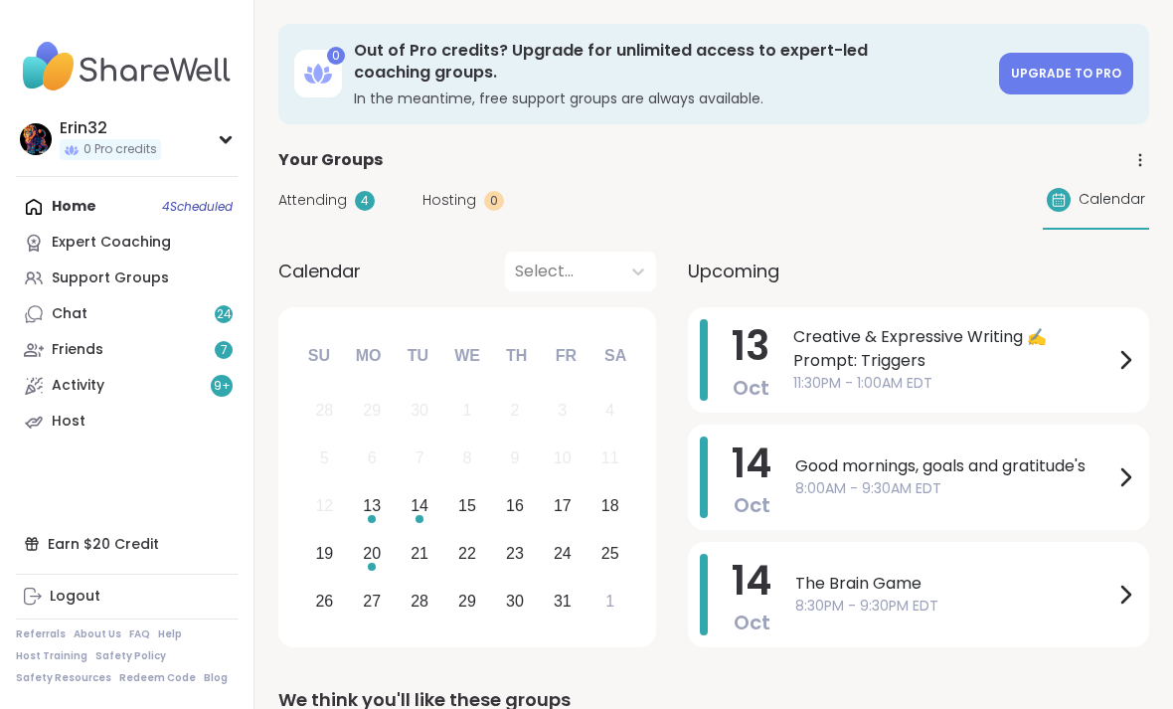
click at [69, 241] on div "Expert Coaching" at bounding box center [111, 243] width 119 height 20
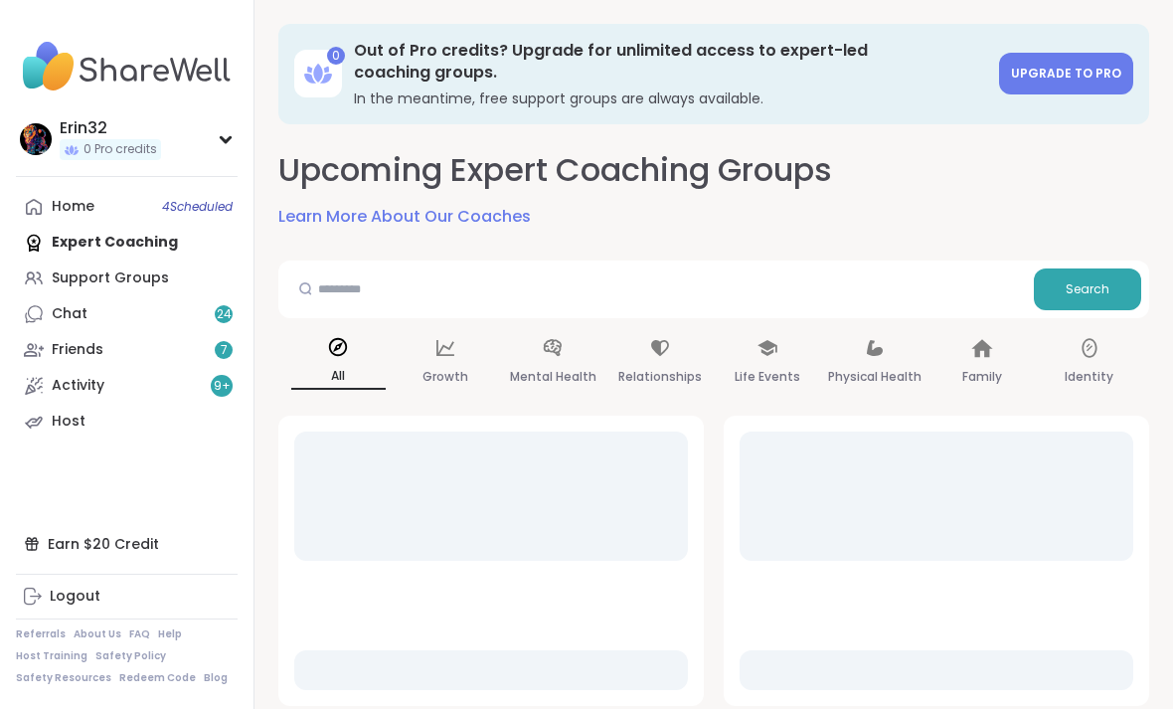
click at [80, 277] on div "Support Groups" at bounding box center [110, 278] width 117 height 20
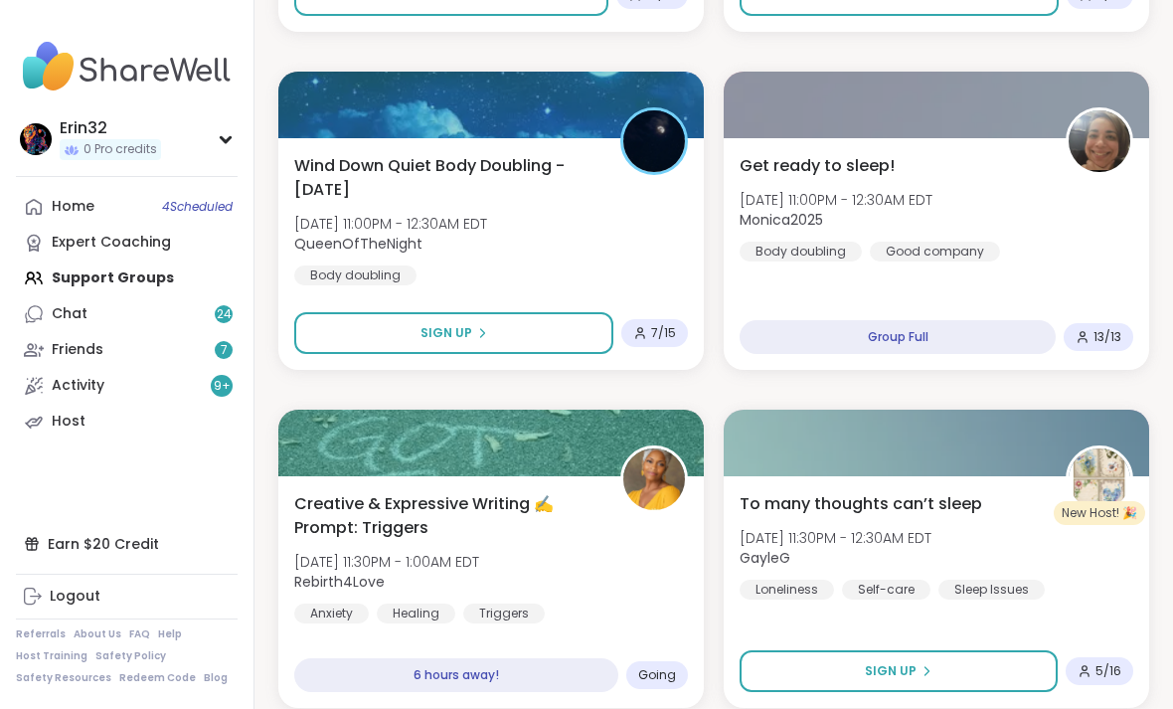
scroll to position [5606, 0]
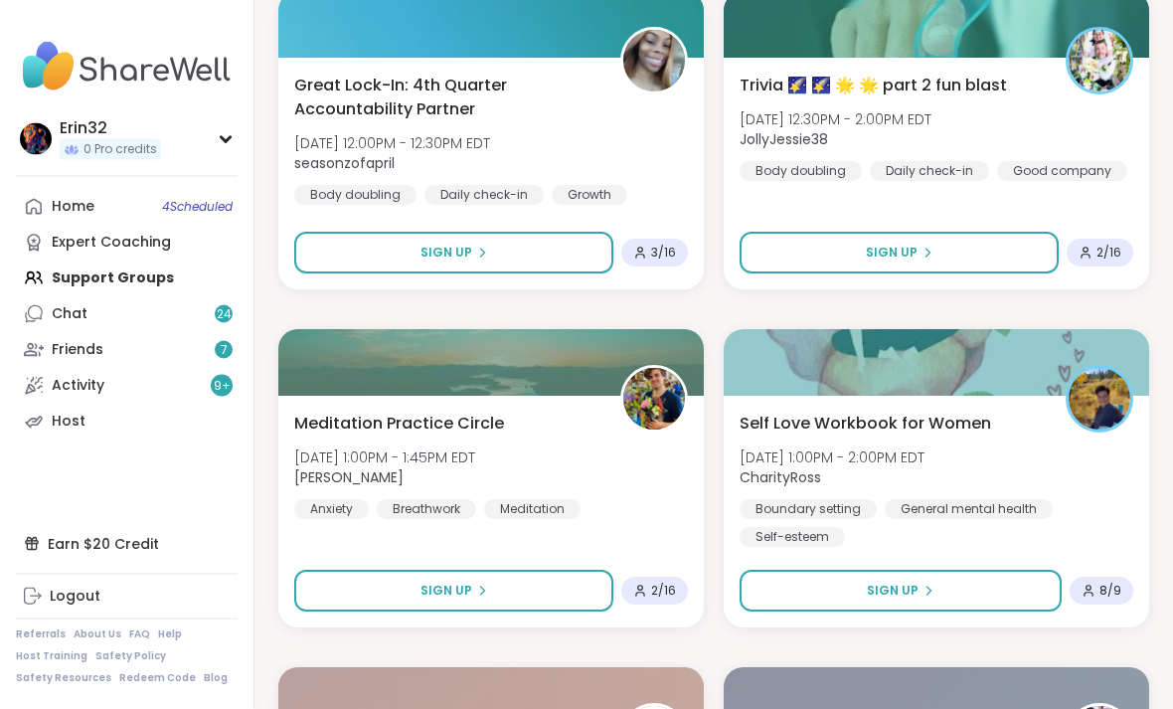
scroll to position [8375, 0]
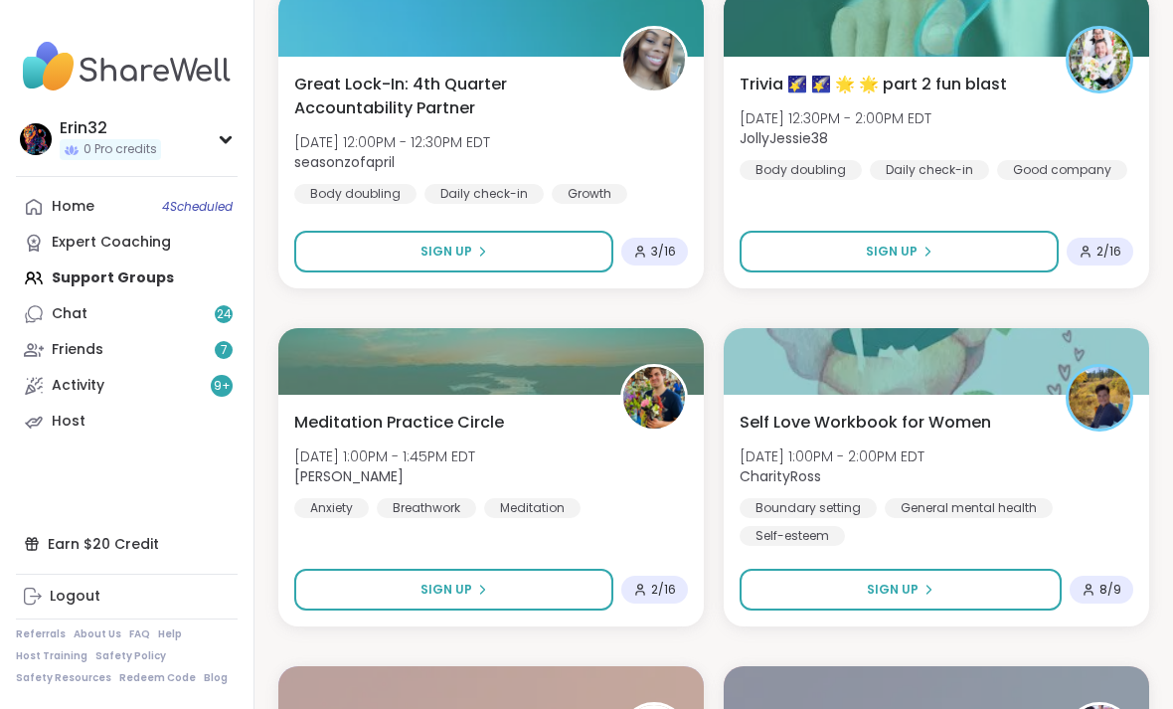
click at [1001, 251] on button "Sign Up" at bounding box center [898, 252] width 319 height 42
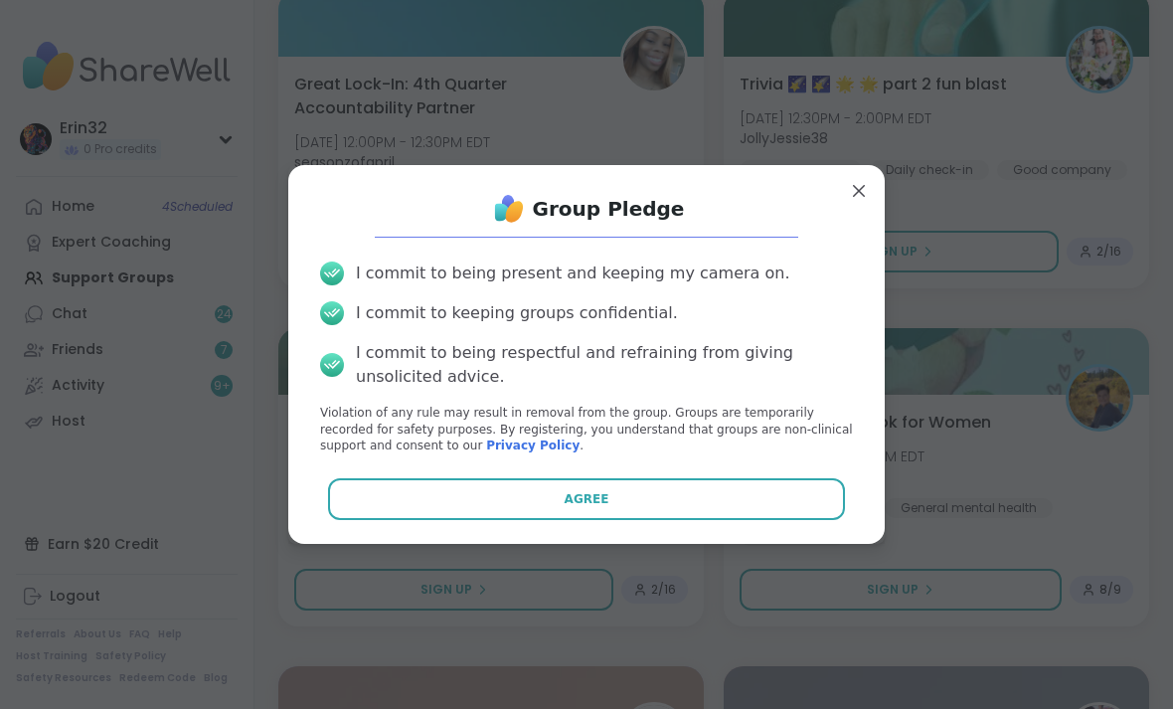
click at [817, 520] on button "Agree" at bounding box center [587, 499] width 518 height 42
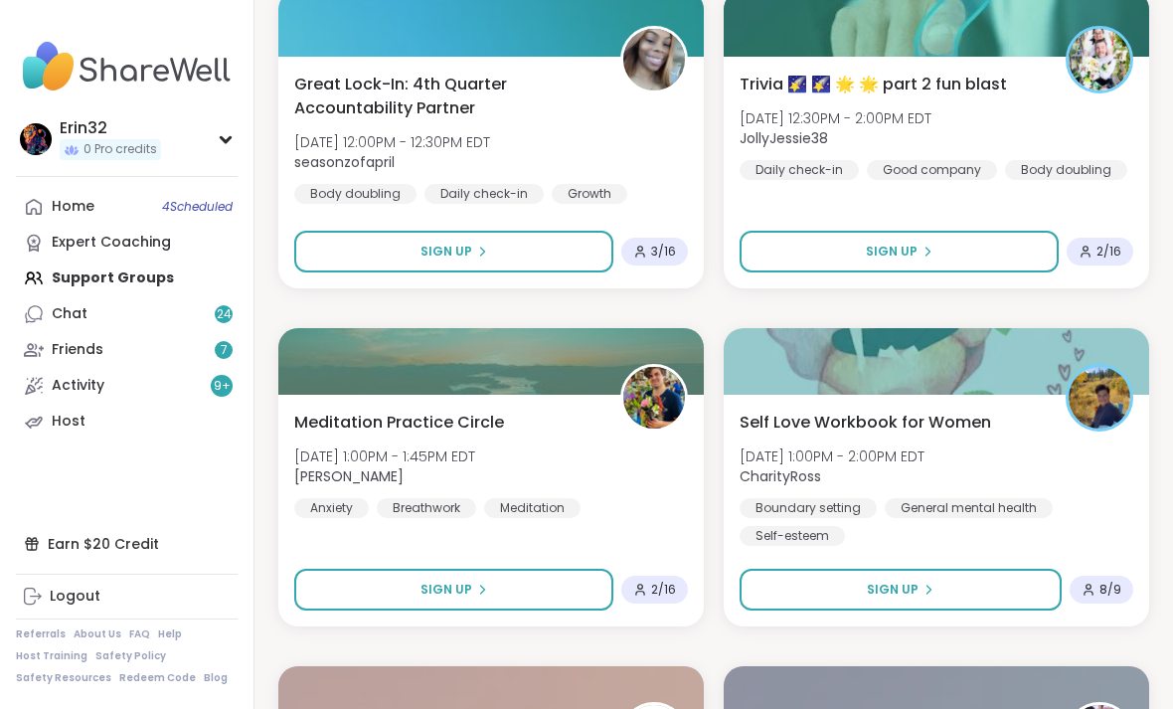
click at [989, 87] on span "Trivia 🌠 🌠 🌟 🌟 part 2 fun blast" at bounding box center [872, 85] width 267 height 24
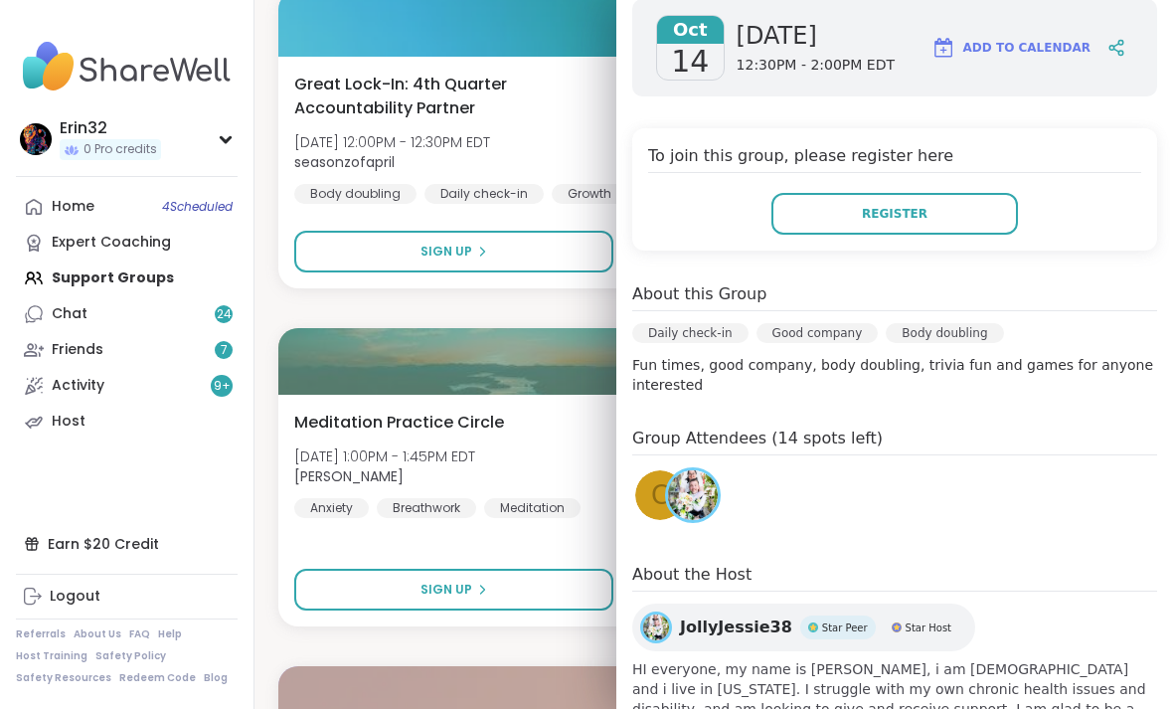
scroll to position [325, 0]
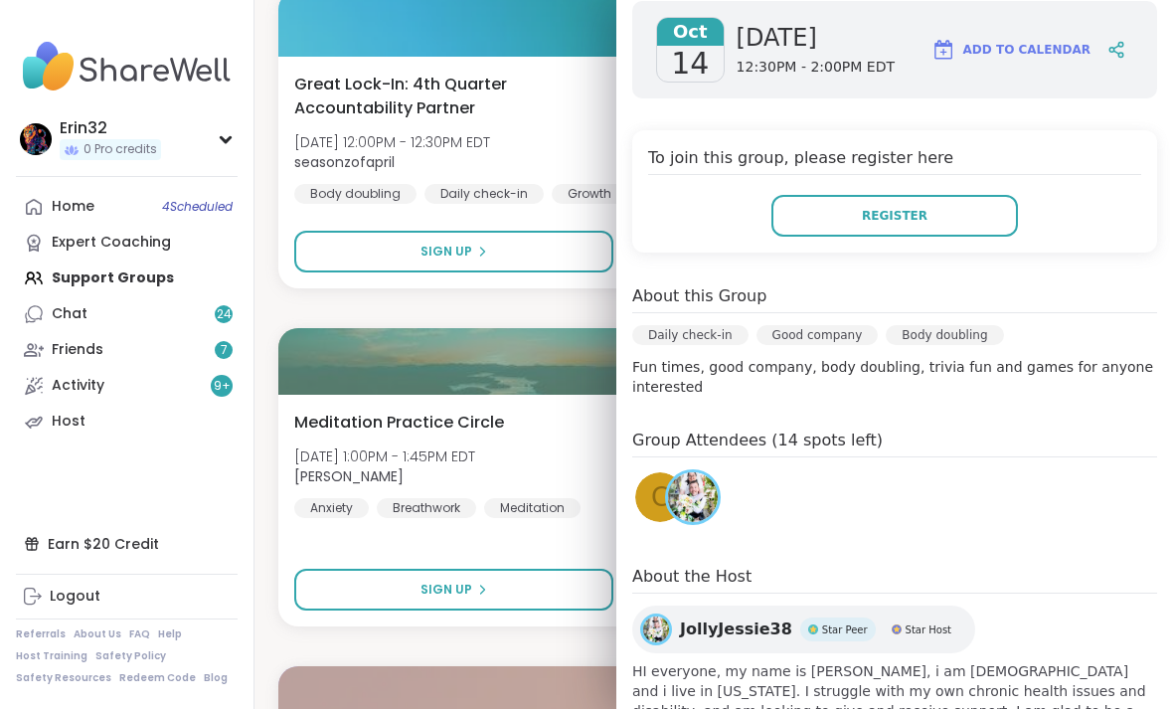
click at [1079, 325] on div "Daily check-in Good company Body doubling" at bounding box center [894, 341] width 525 height 32
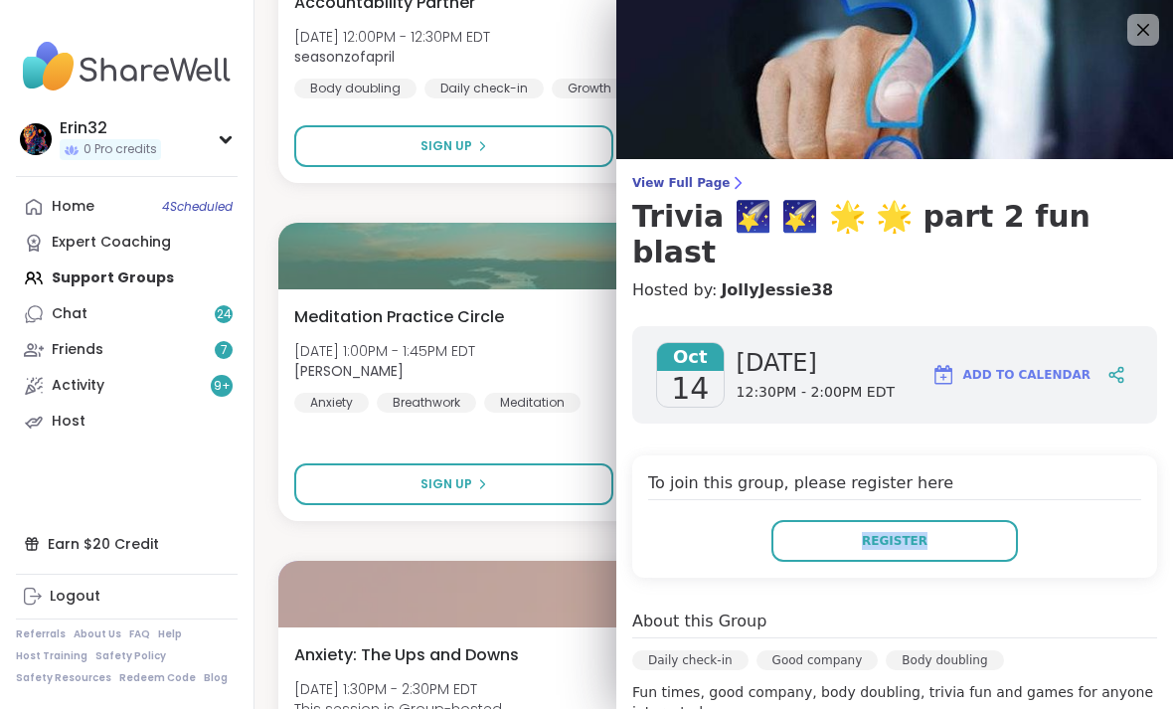
scroll to position [0, 0]
click at [1138, 29] on icon at bounding box center [1143, 30] width 24 height 24
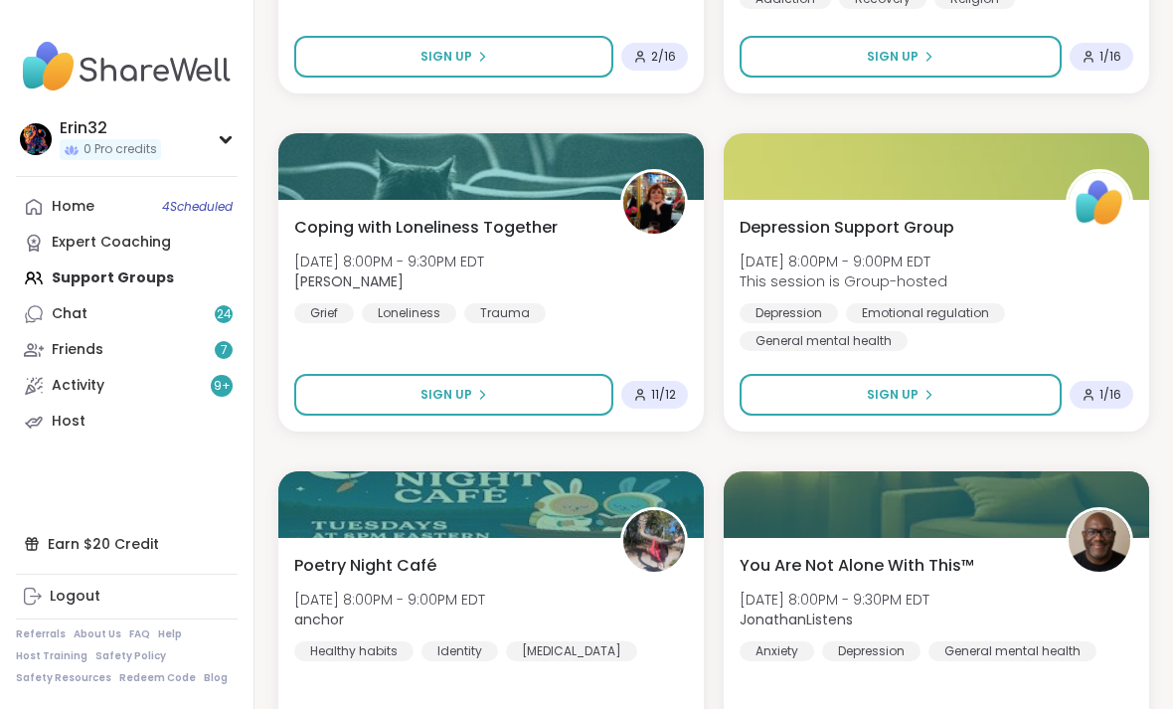
scroll to position [11688, 0]
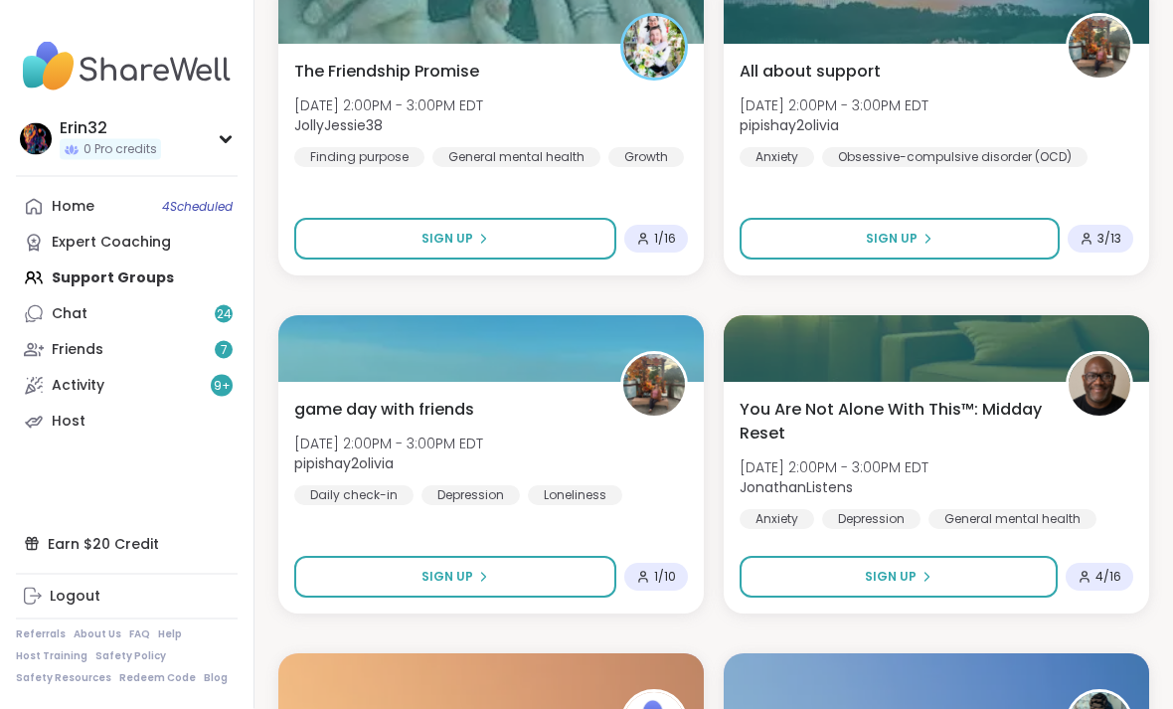
scroll to position [17770, 0]
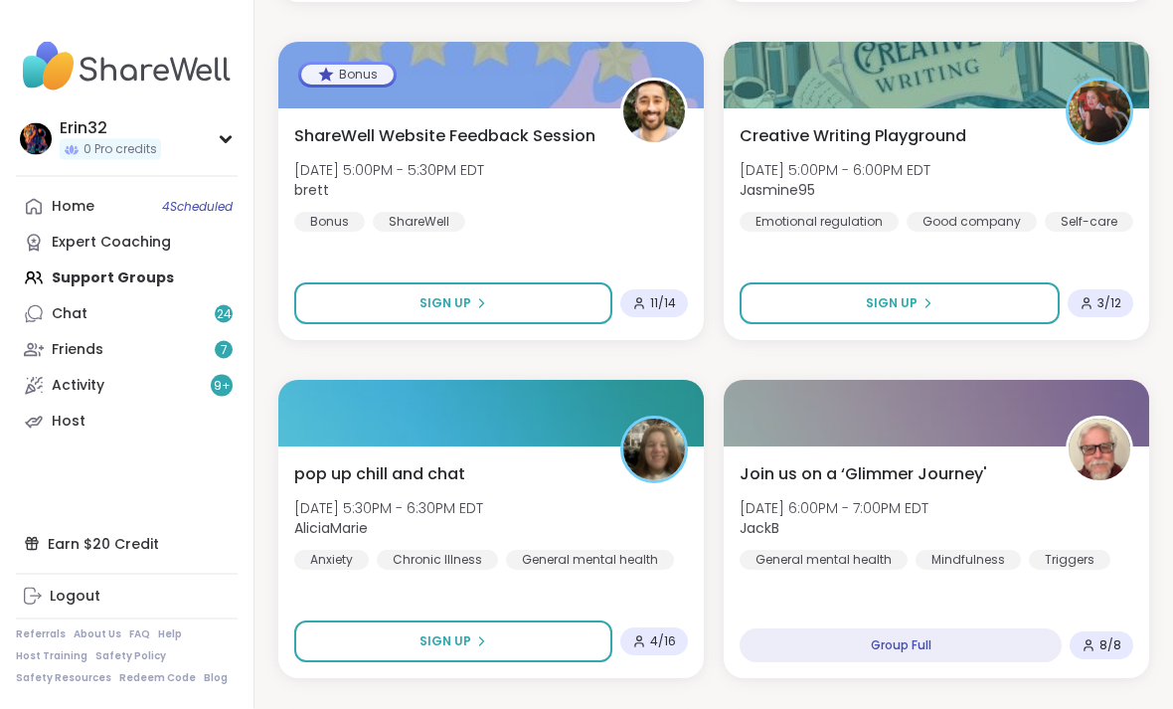
scroll to position [19131, 0]
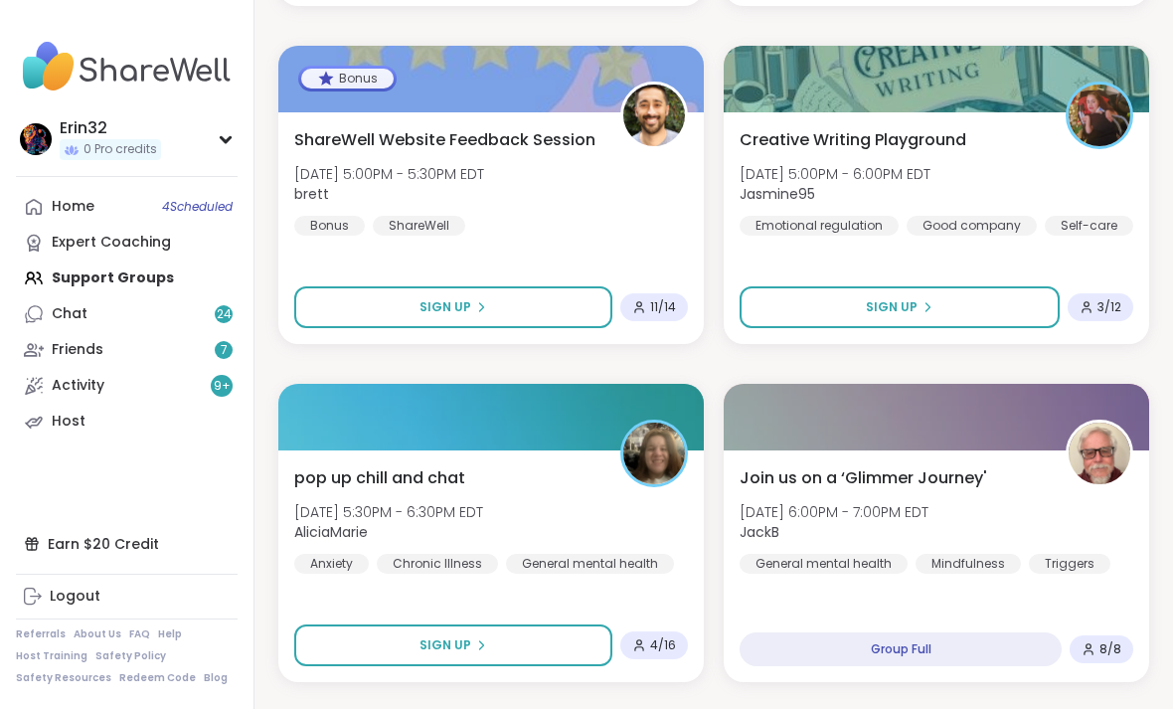
click at [983, 312] on button "Sign Up" at bounding box center [899, 307] width 320 height 42
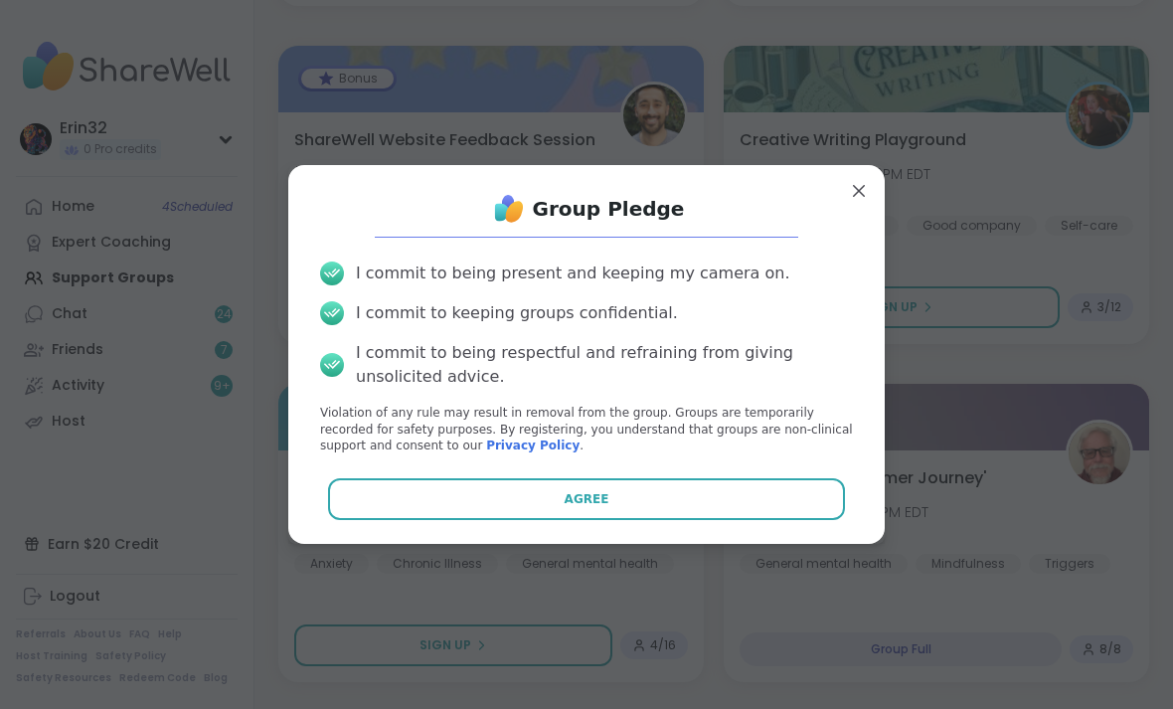
click at [831, 520] on button "Agree" at bounding box center [587, 499] width 518 height 42
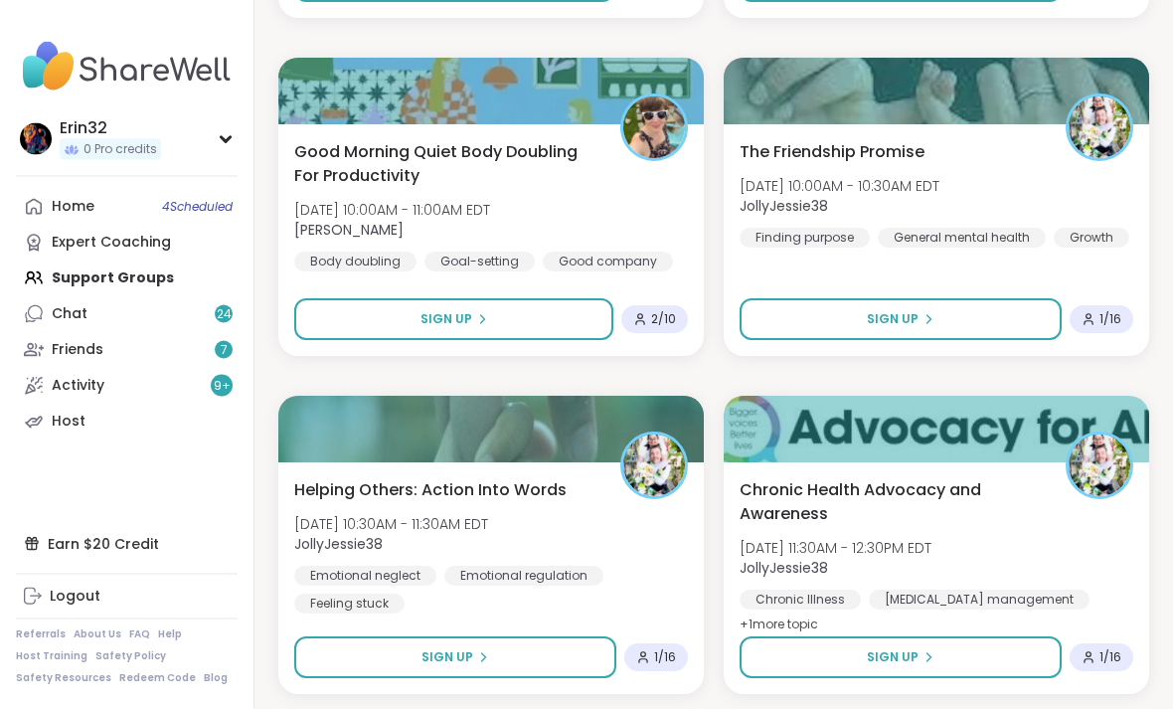
scroll to position [23852, 0]
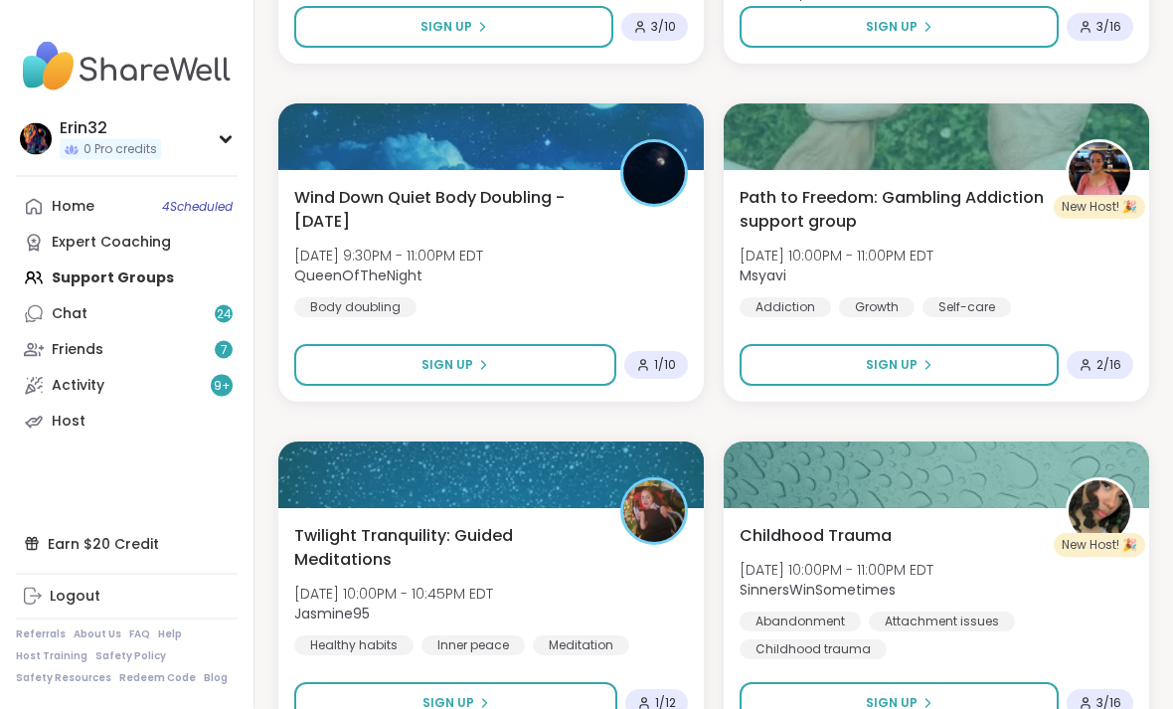
scroll to position [29934, 0]
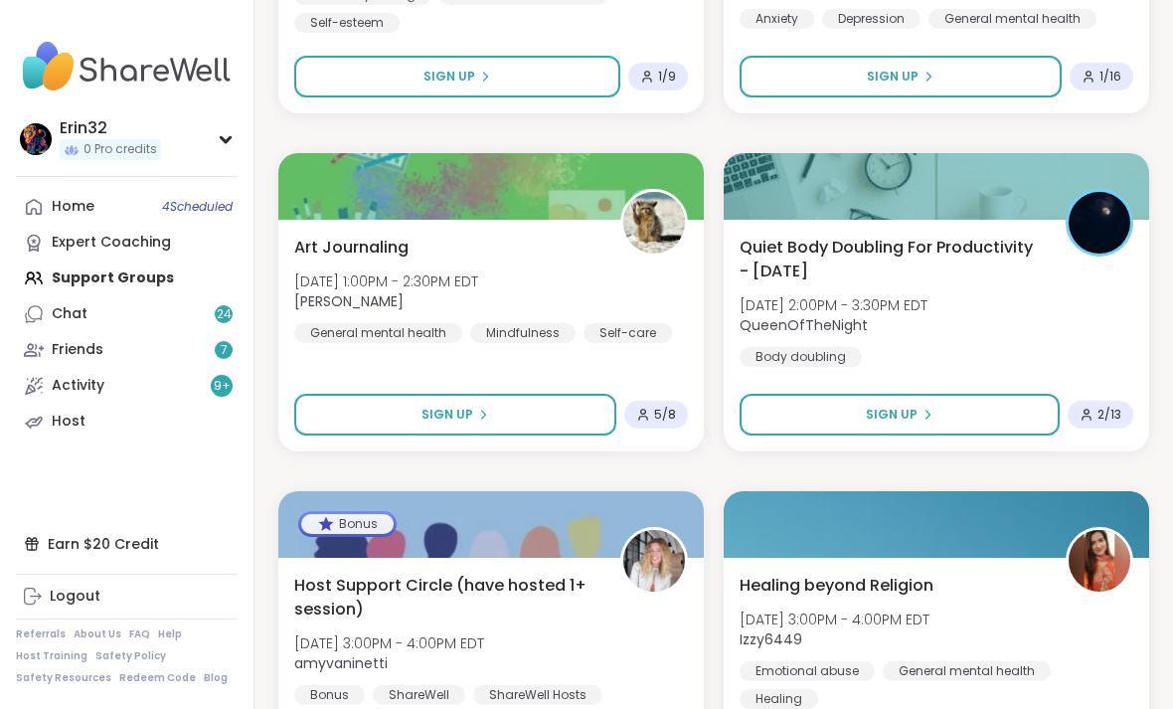
scroll to position [33574, 0]
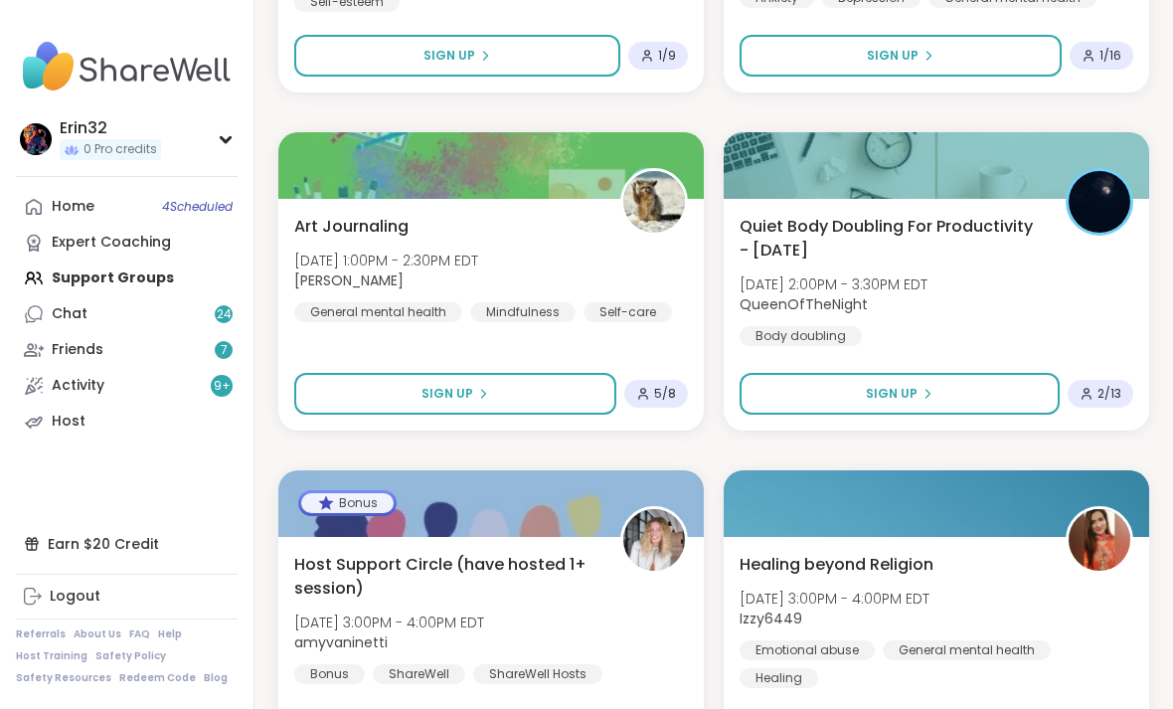
click at [576, 388] on button "Sign Up" at bounding box center [455, 394] width 322 height 42
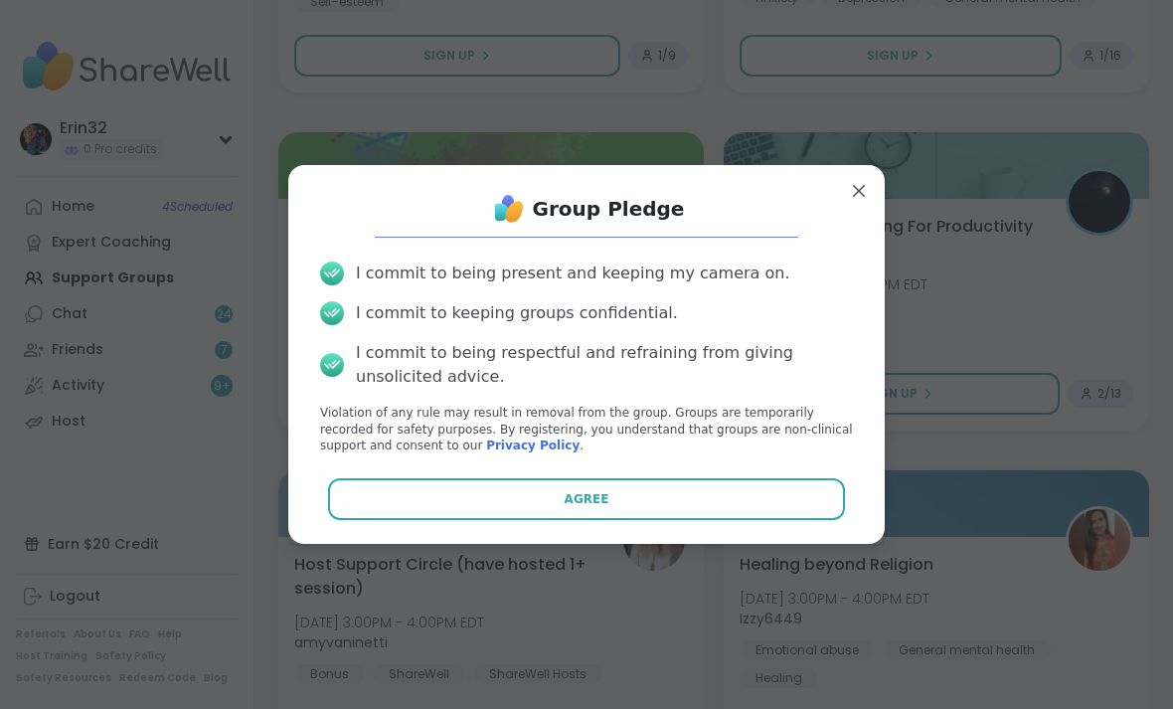
click at [693, 520] on button "Agree" at bounding box center [587, 499] width 518 height 42
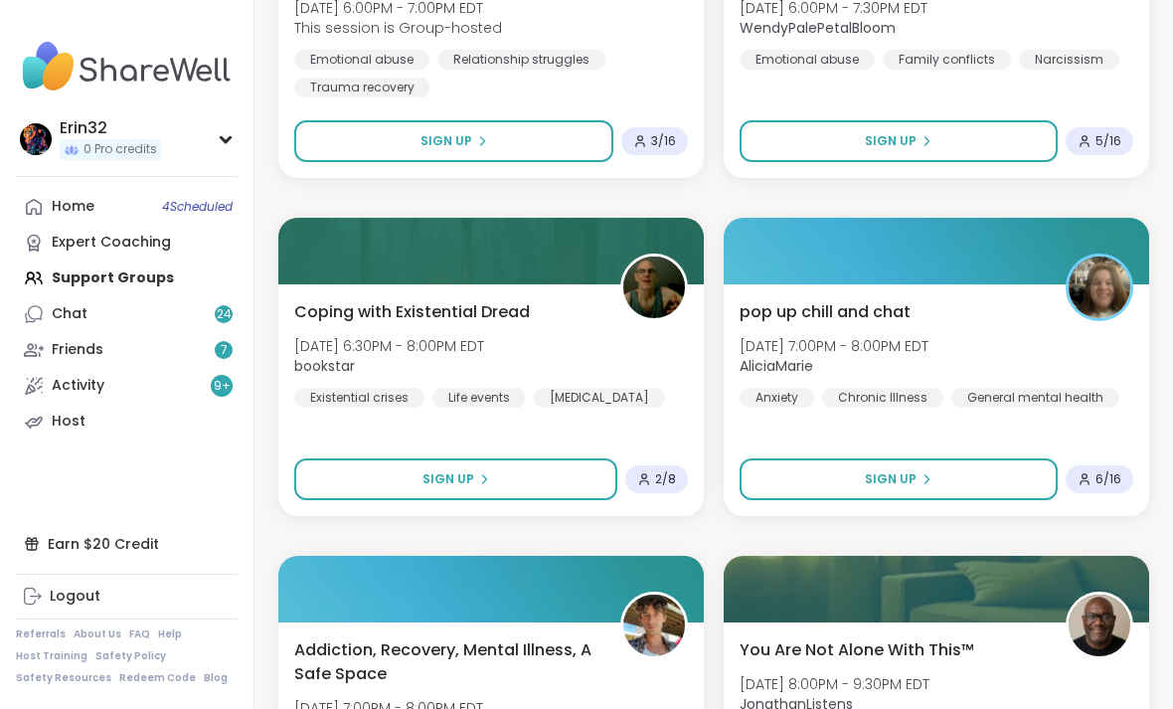
scroll to position [36016, 0]
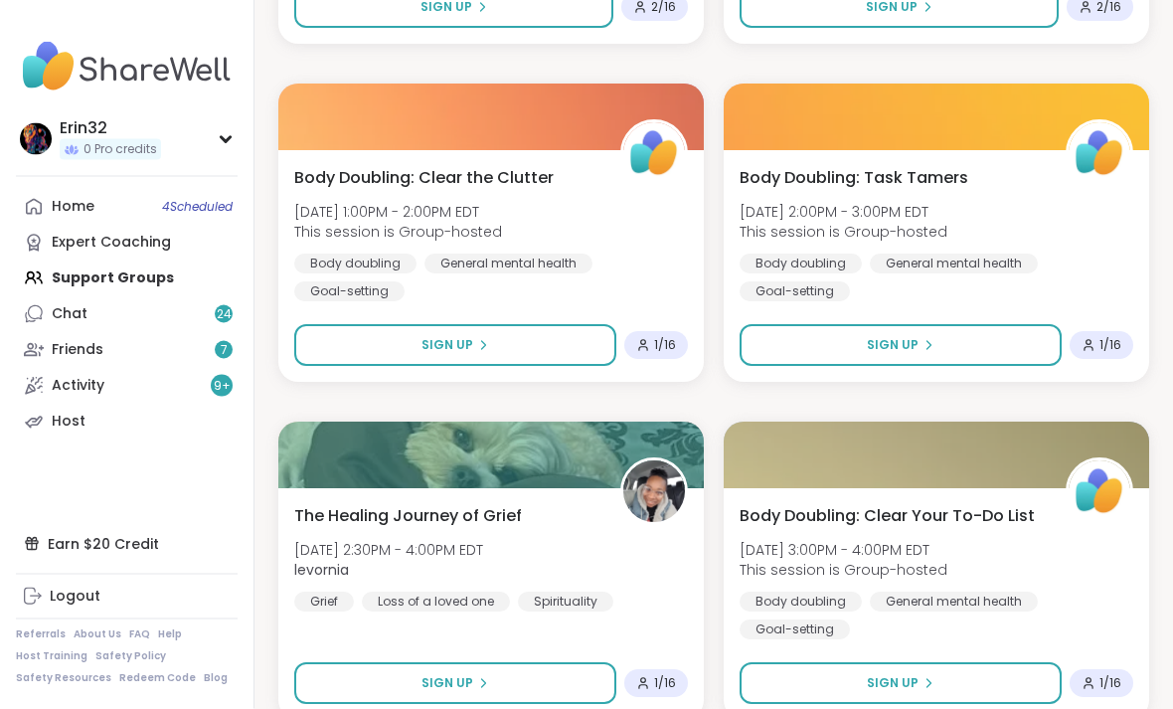
scroll to position [42098, 0]
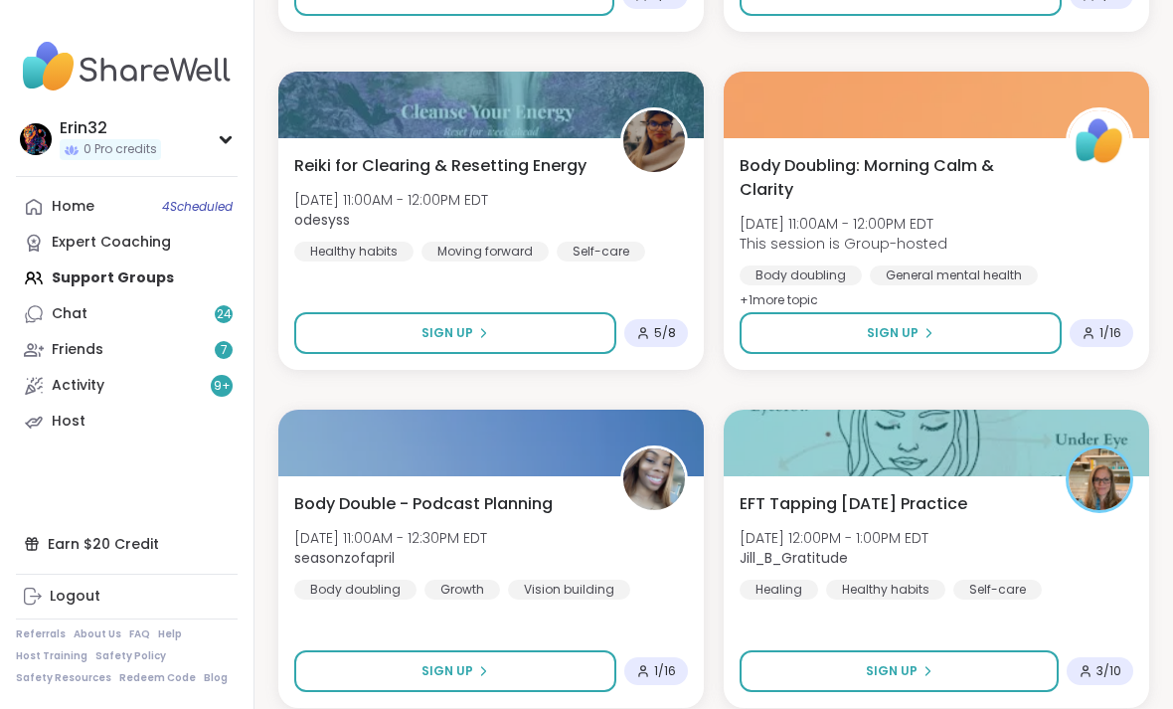
scroll to position [48179, 0]
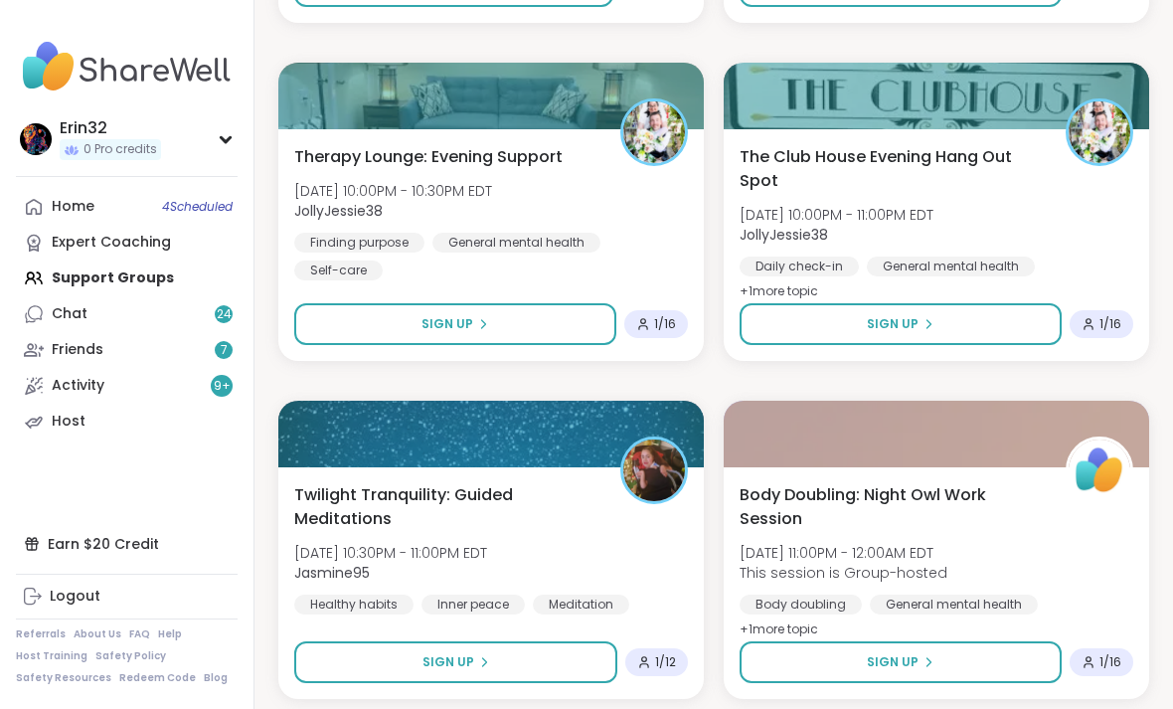
scroll to position [54261, 0]
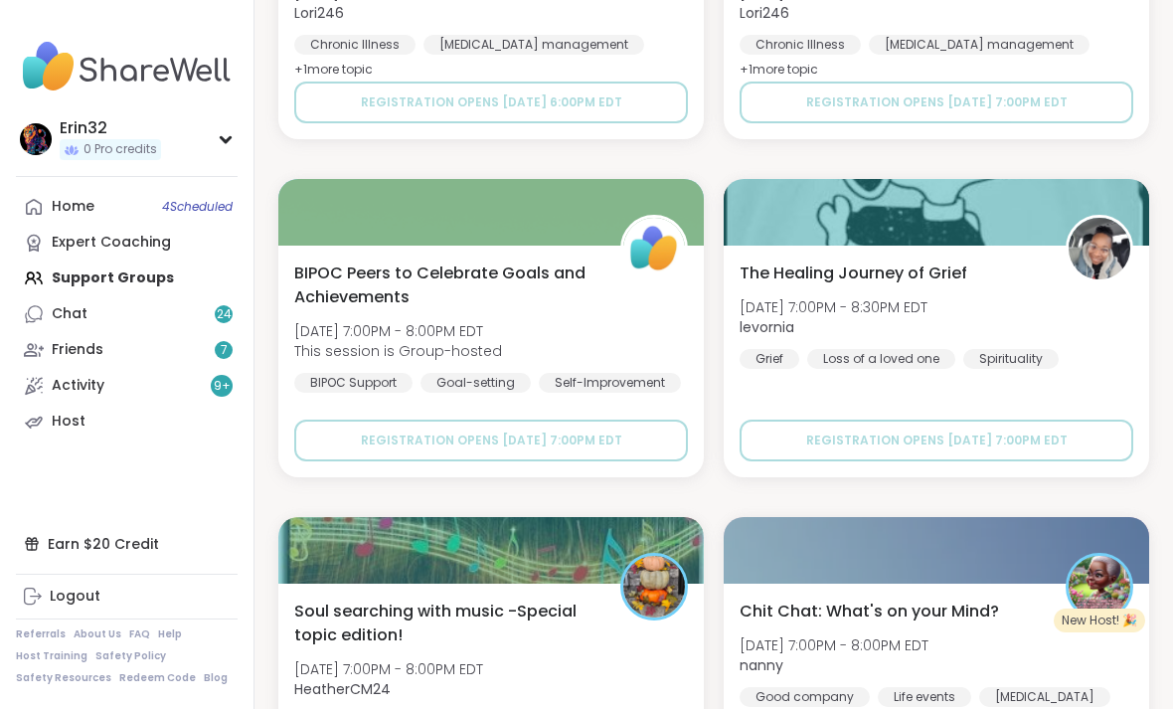
scroll to position [60343, 0]
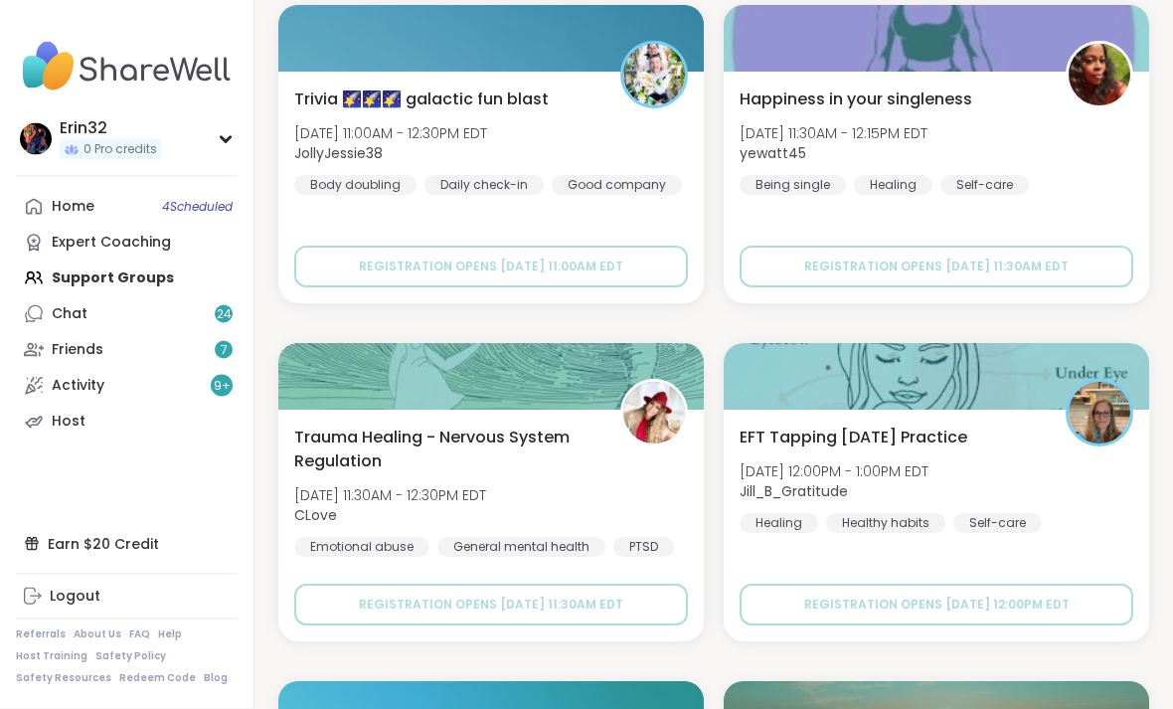
scroll to position [65154, 0]
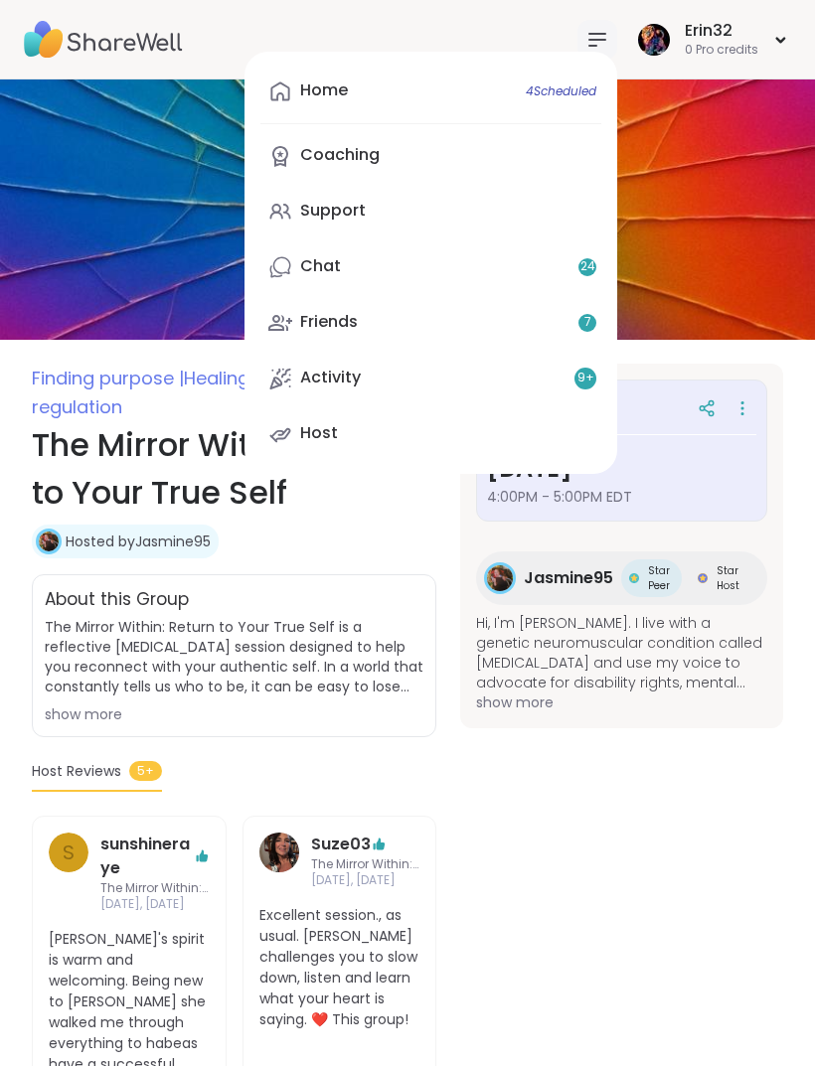
click at [416, 322] on link "Friends 7" at bounding box center [430, 323] width 341 height 48
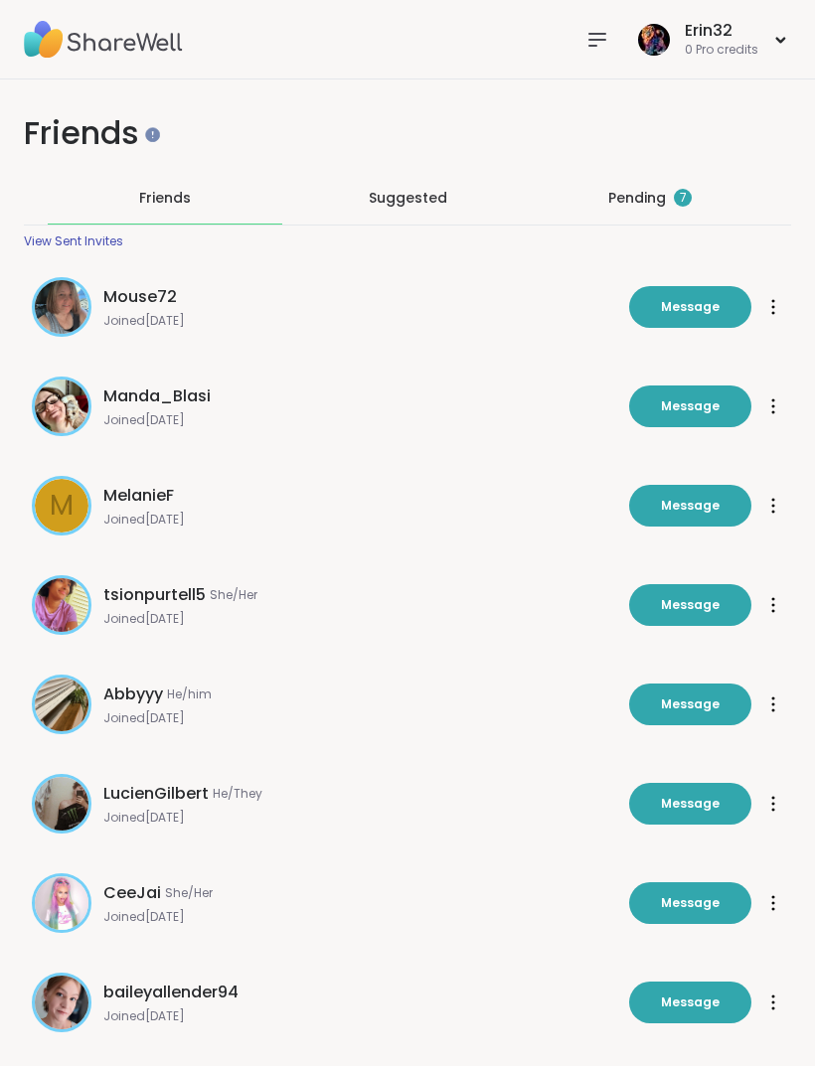
click at [158, 198] on span "Friends" at bounding box center [165, 198] width 52 height 20
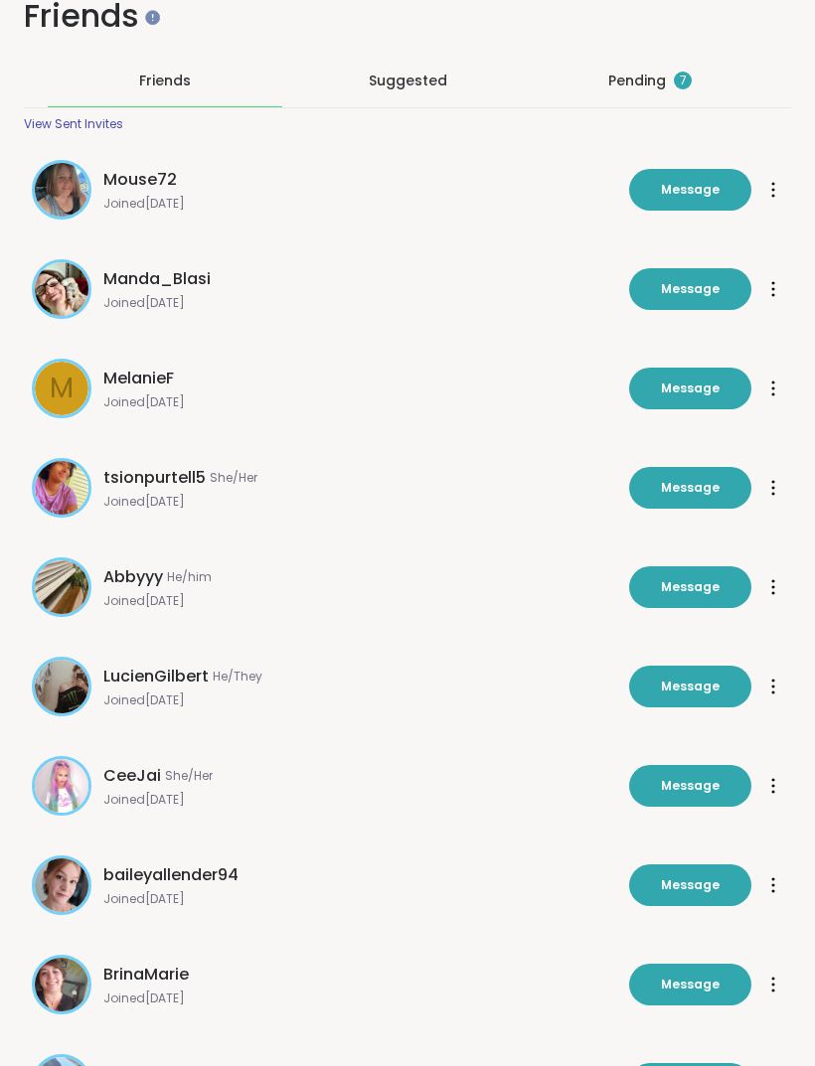
scroll to position [117, 0]
click at [92, 124] on div "View Sent Invites" at bounding box center [73, 124] width 99 height 16
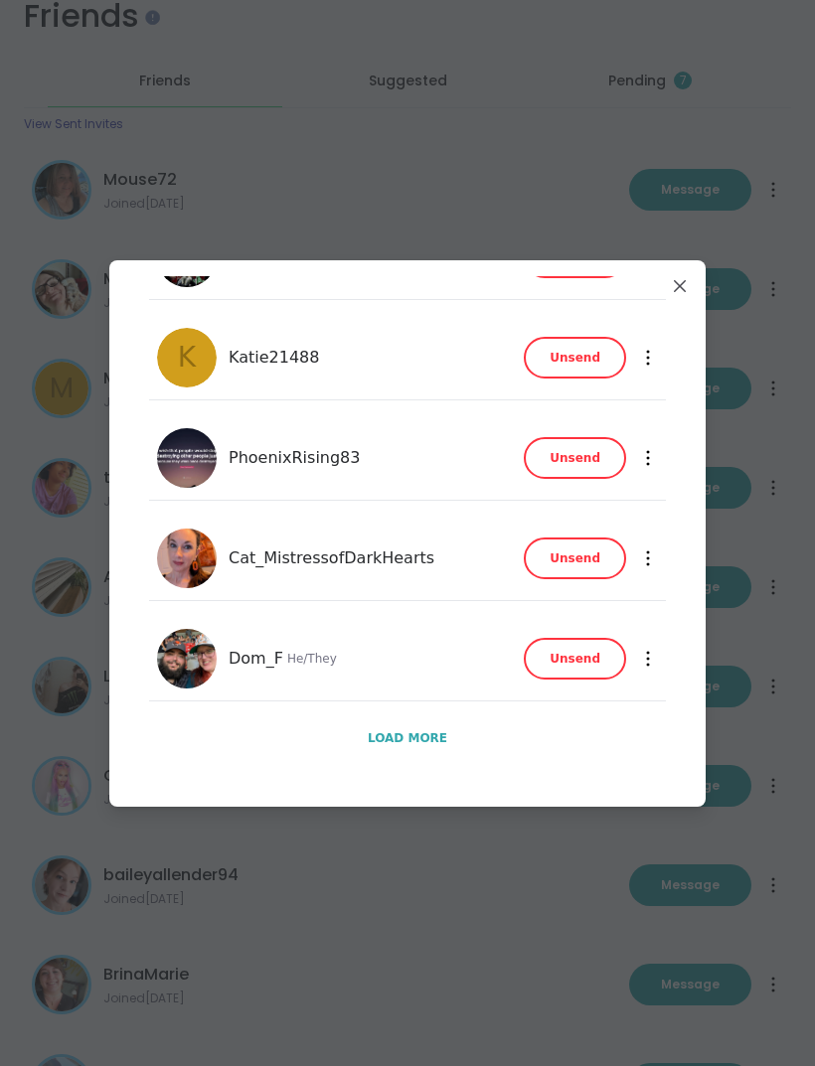
scroll to position [626, 0]
click at [438, 747] on span "Load more" at bounding box center [408, 738] width 80 height 18
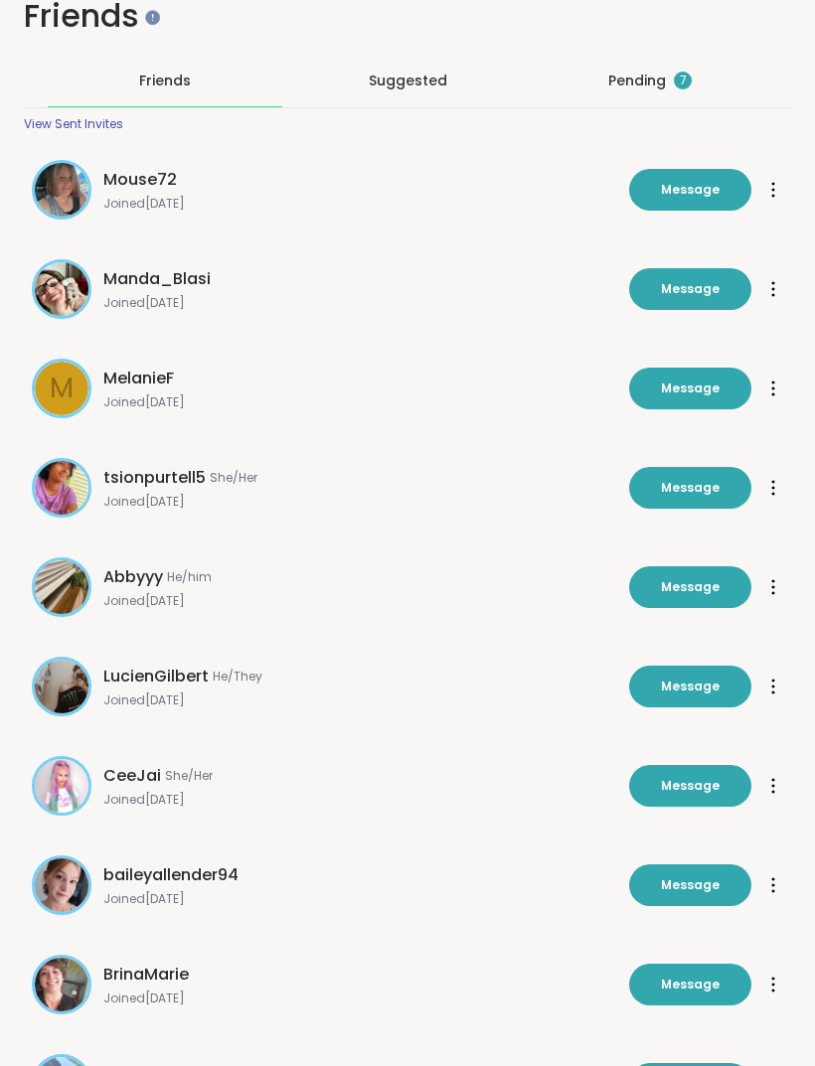
scroll to position [119, 0]
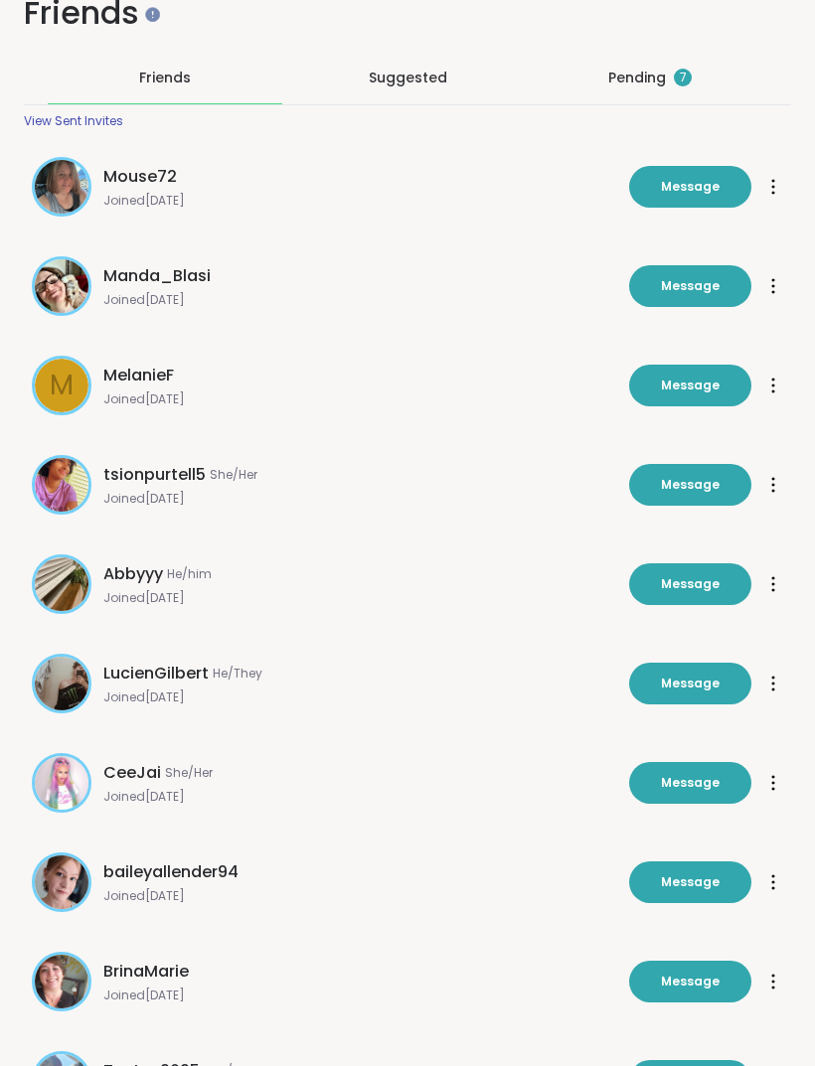
click at [447, 68] on div "Suggested" at bounding box center [407, 79] width 235 height 52
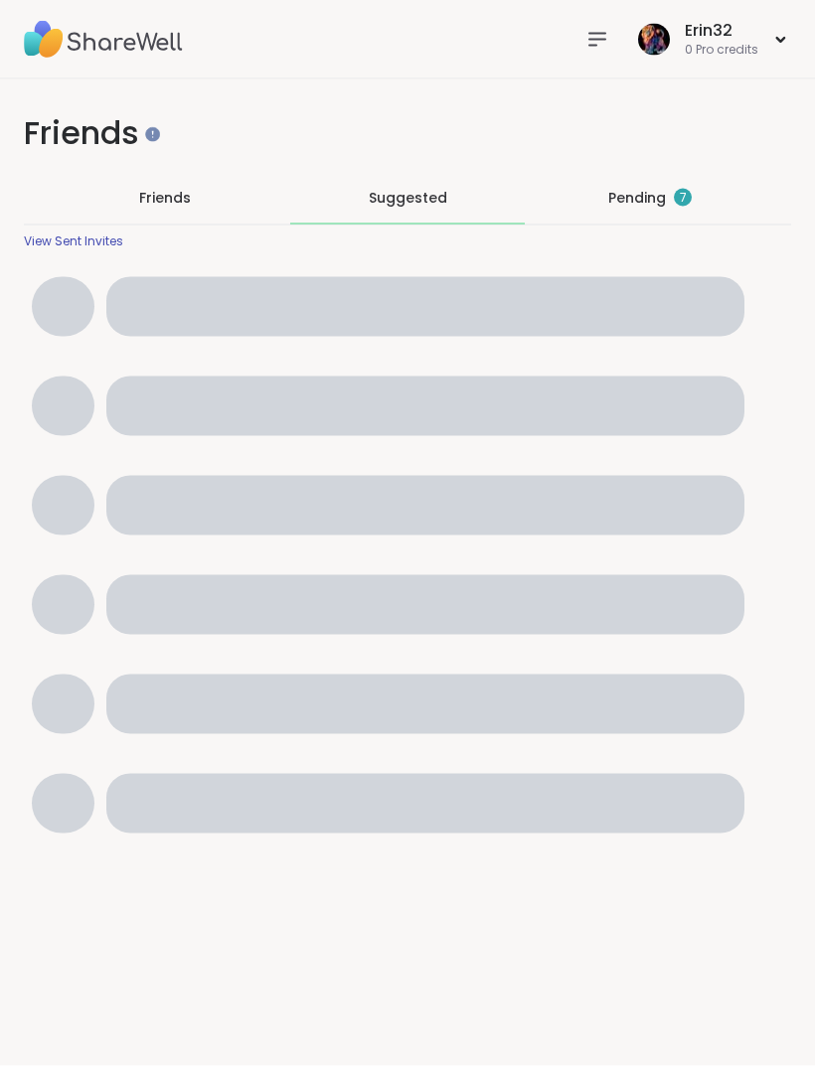
scroll to position [0, 0]
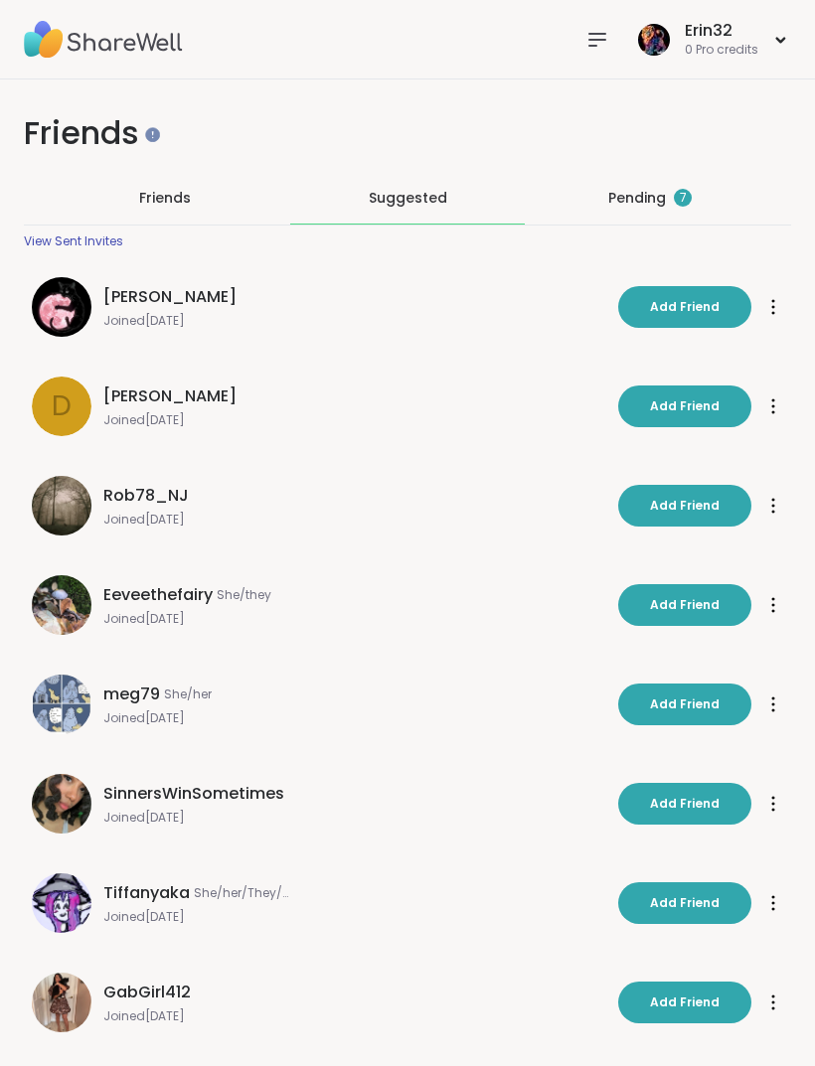
click at [692, 306] on span "Add Friend" at bounding box center [685, 307] width 70 height 18
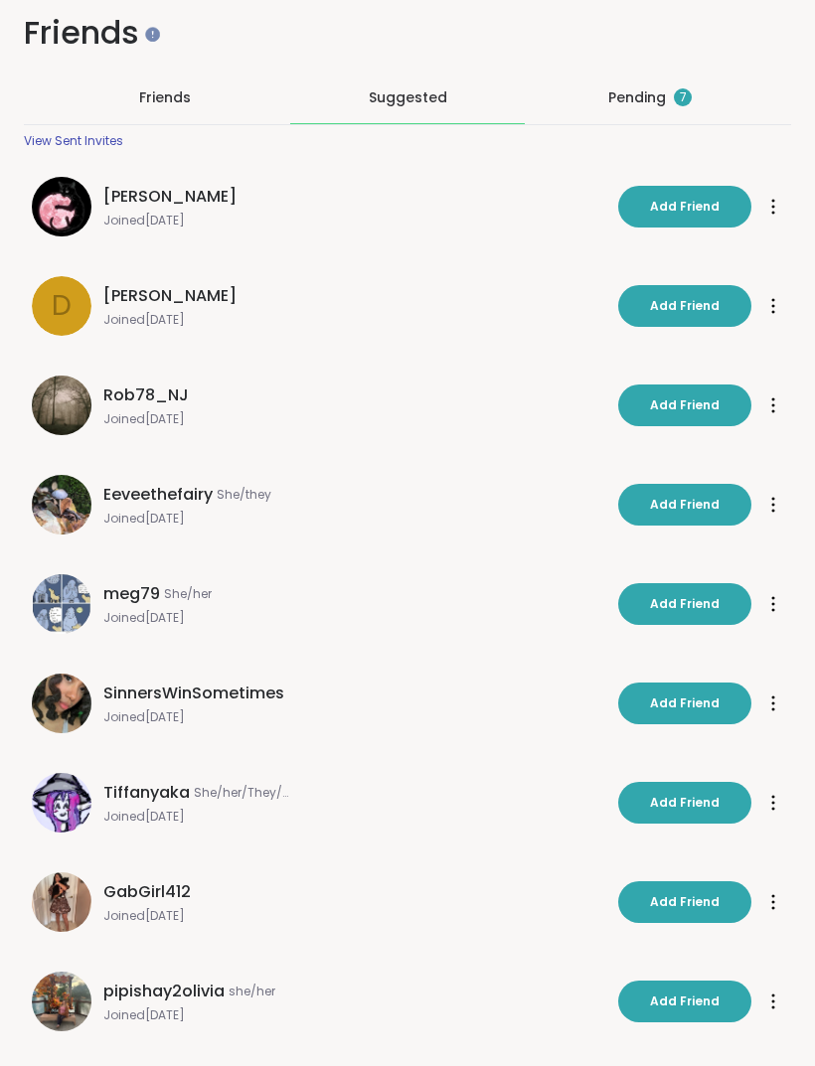
scroll to position [103, 0]
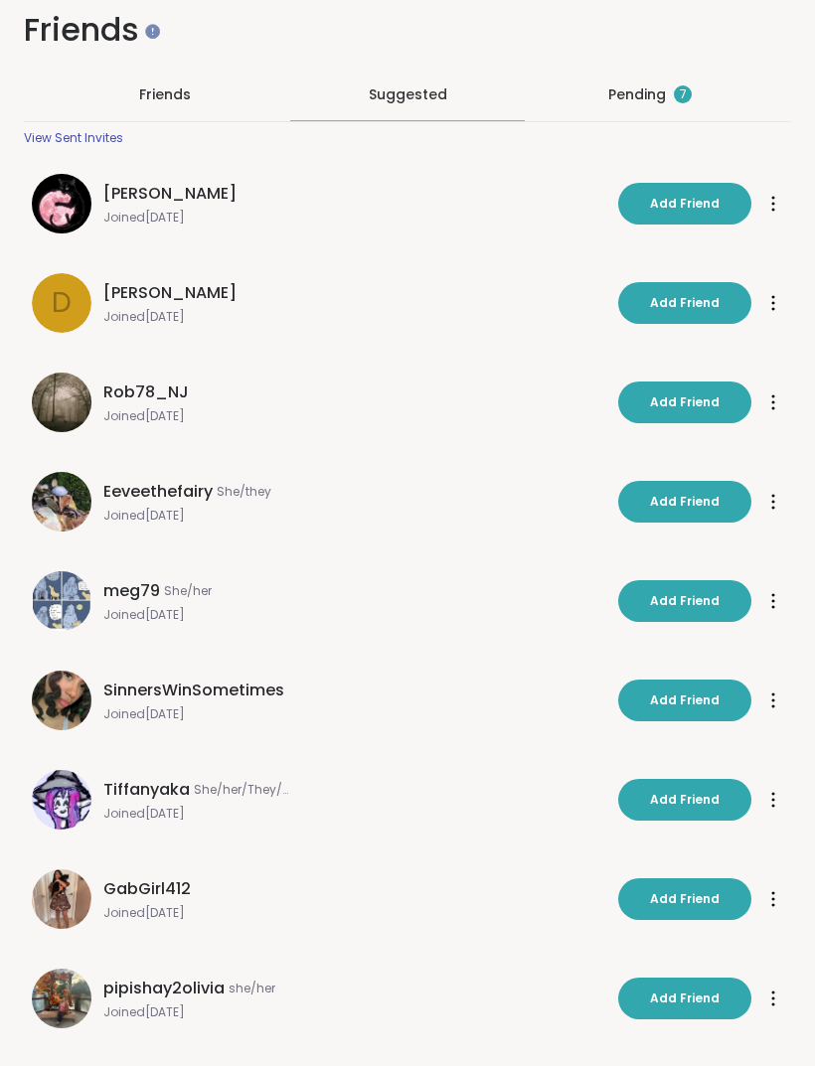
click at [651, 101] on div "Pending 7" at bounding box center [649, 94] width 83 height 20
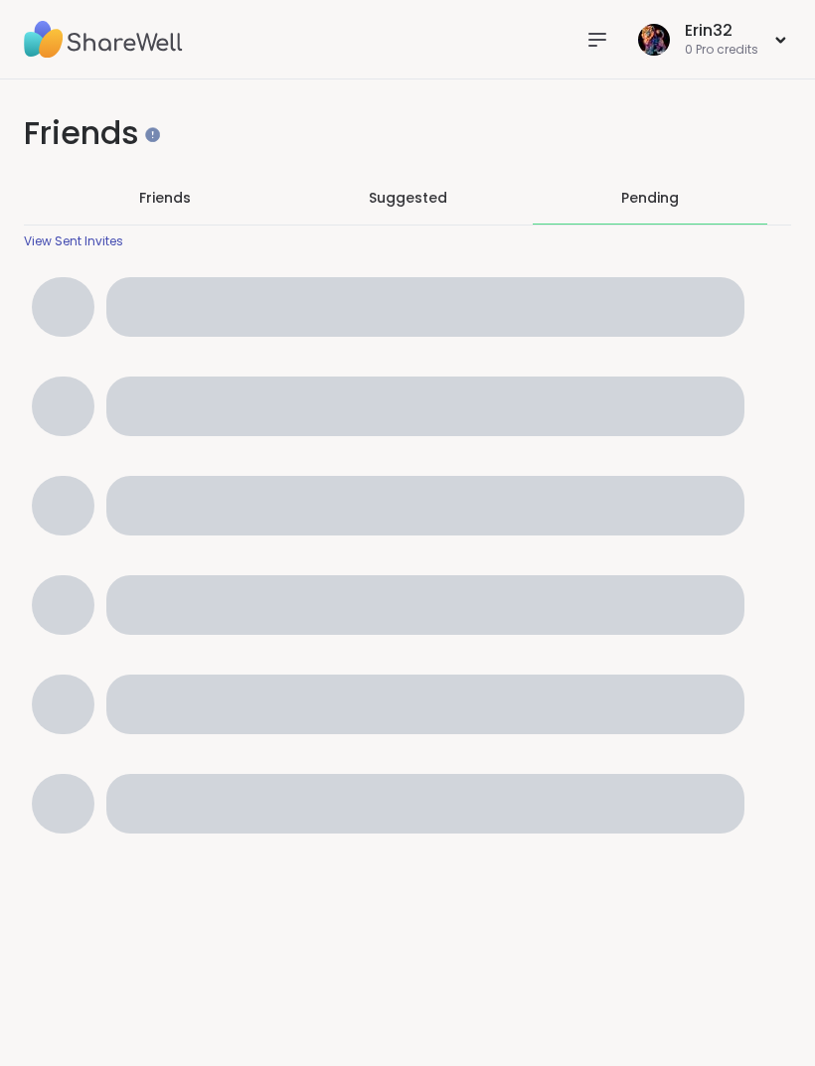
scroll to position [0, 0]
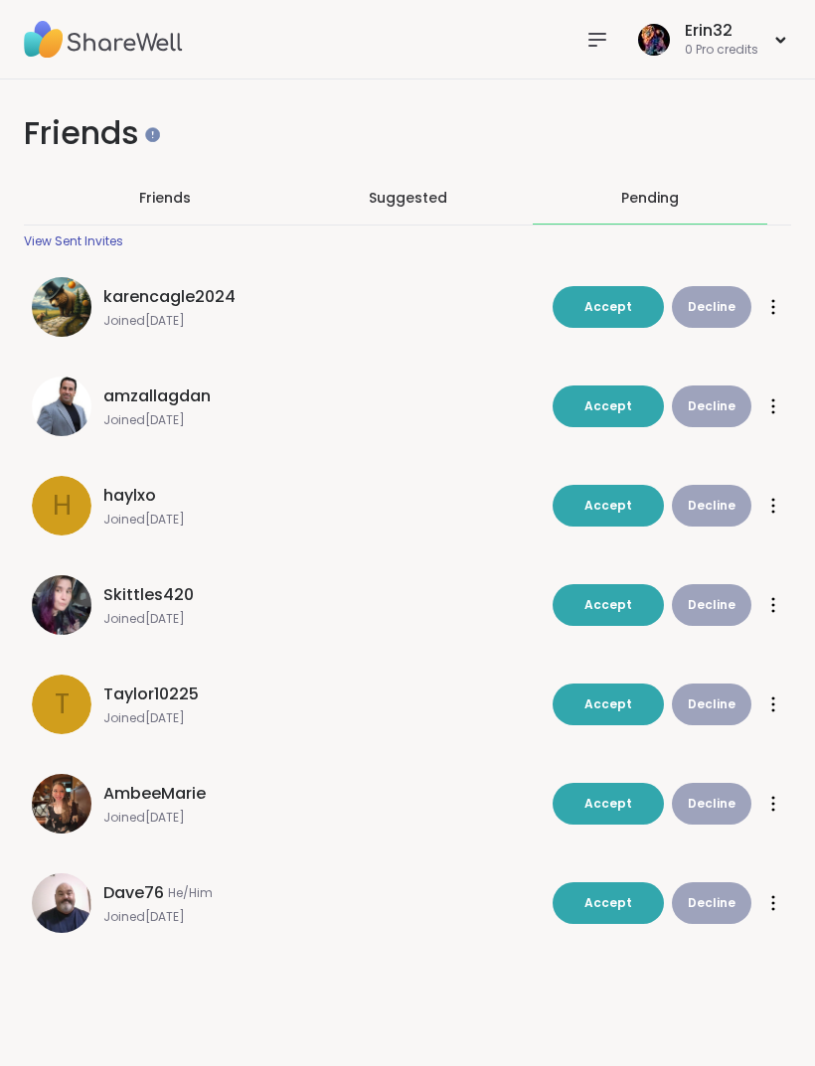
click at [175, 206] on span "Friends" at bounding box center [165, 198] width 52 height 20
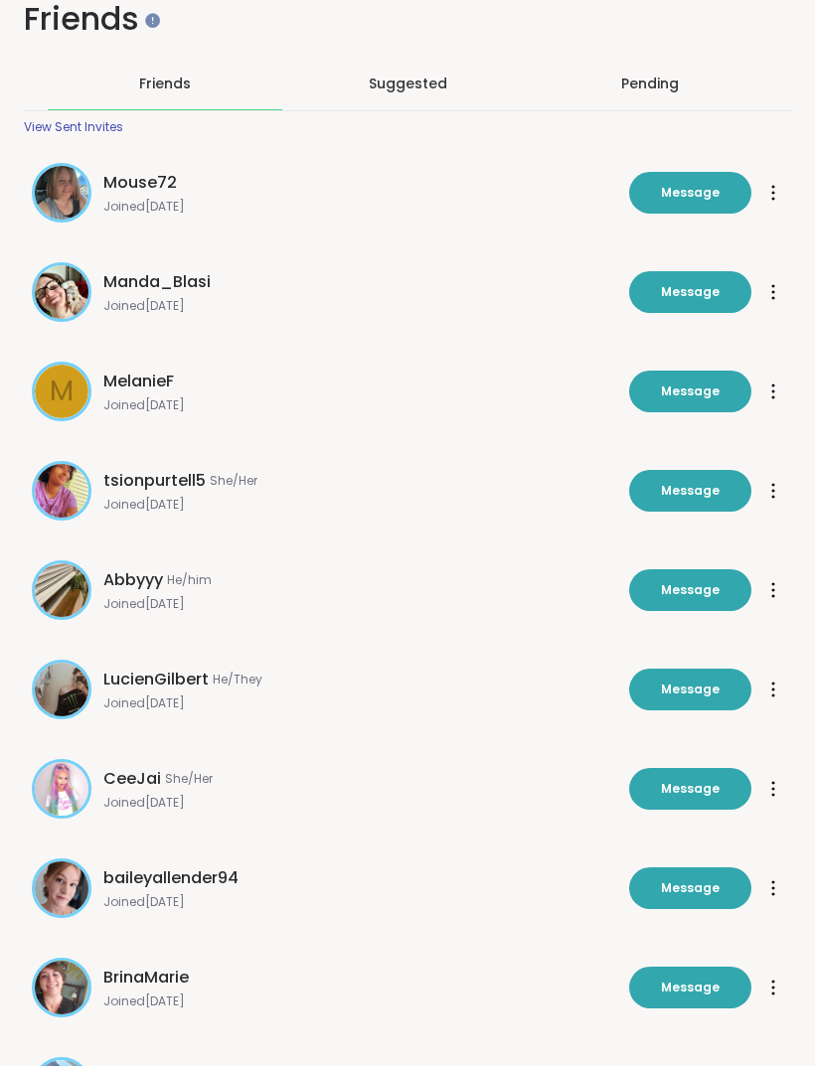
scroll to position [226, 0]
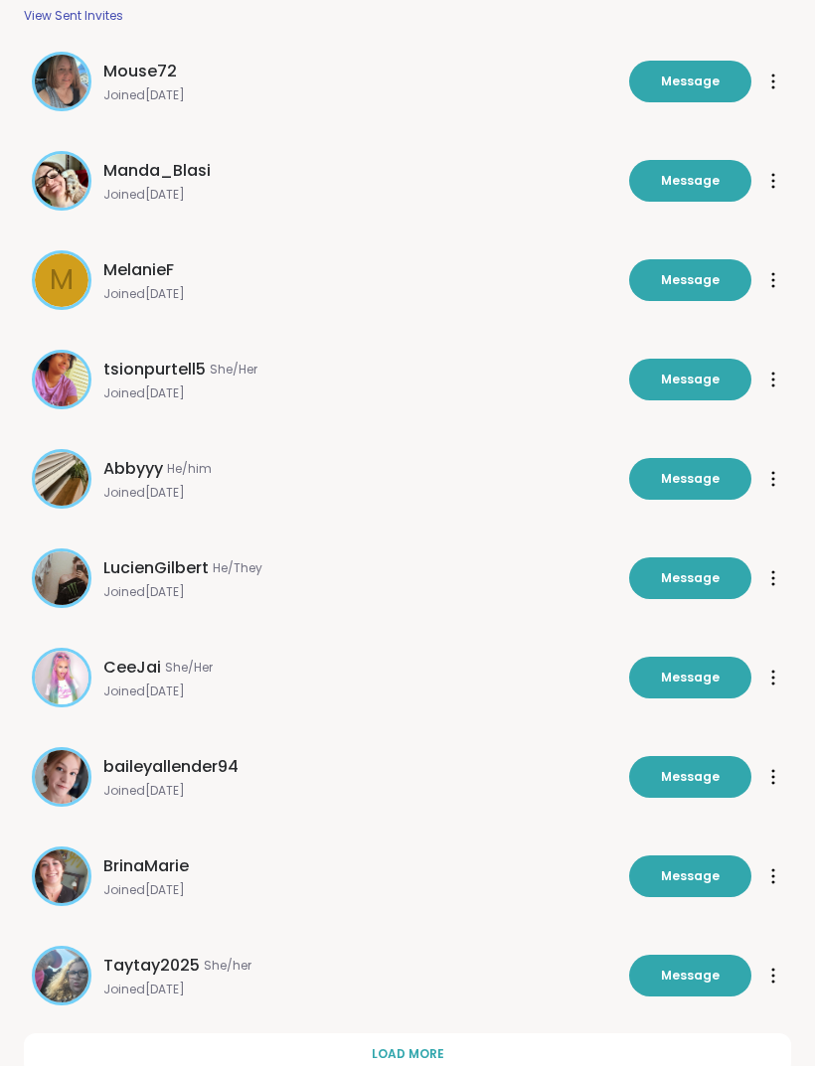
click at [465, 1049] on button "Load more" at bounding box center [407, 1055] width 767 height 42
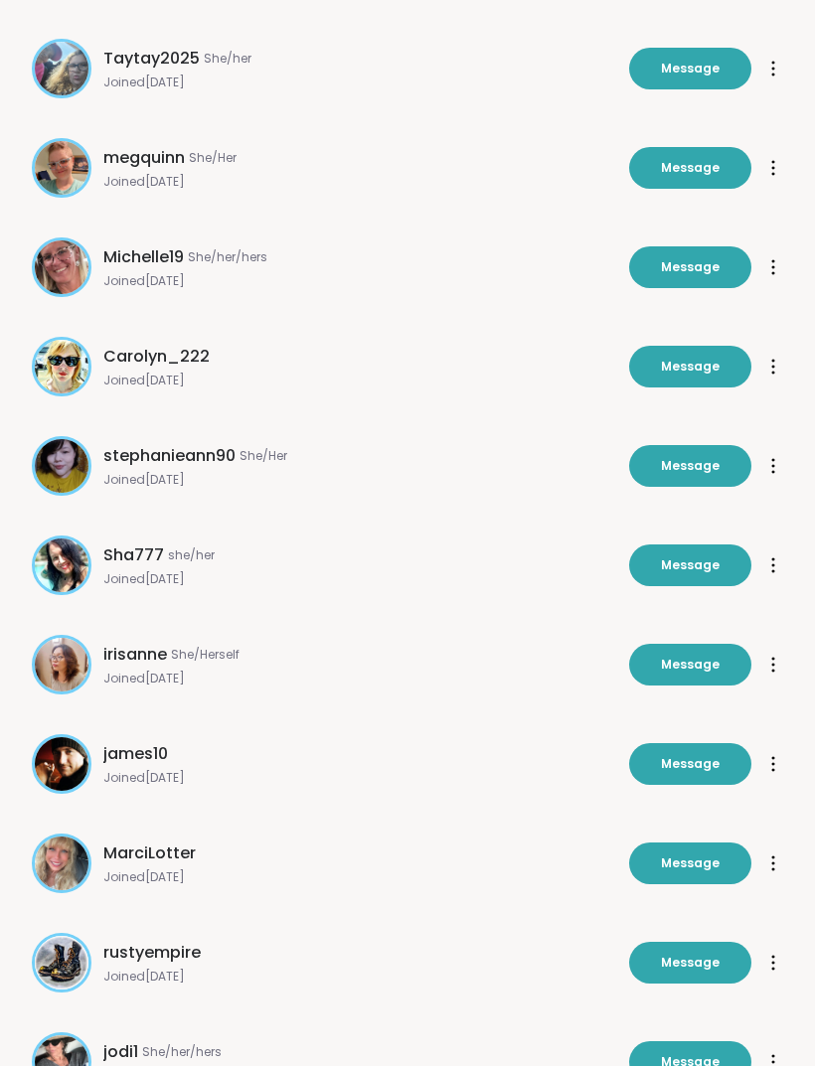
scroll to position [1219, 0]
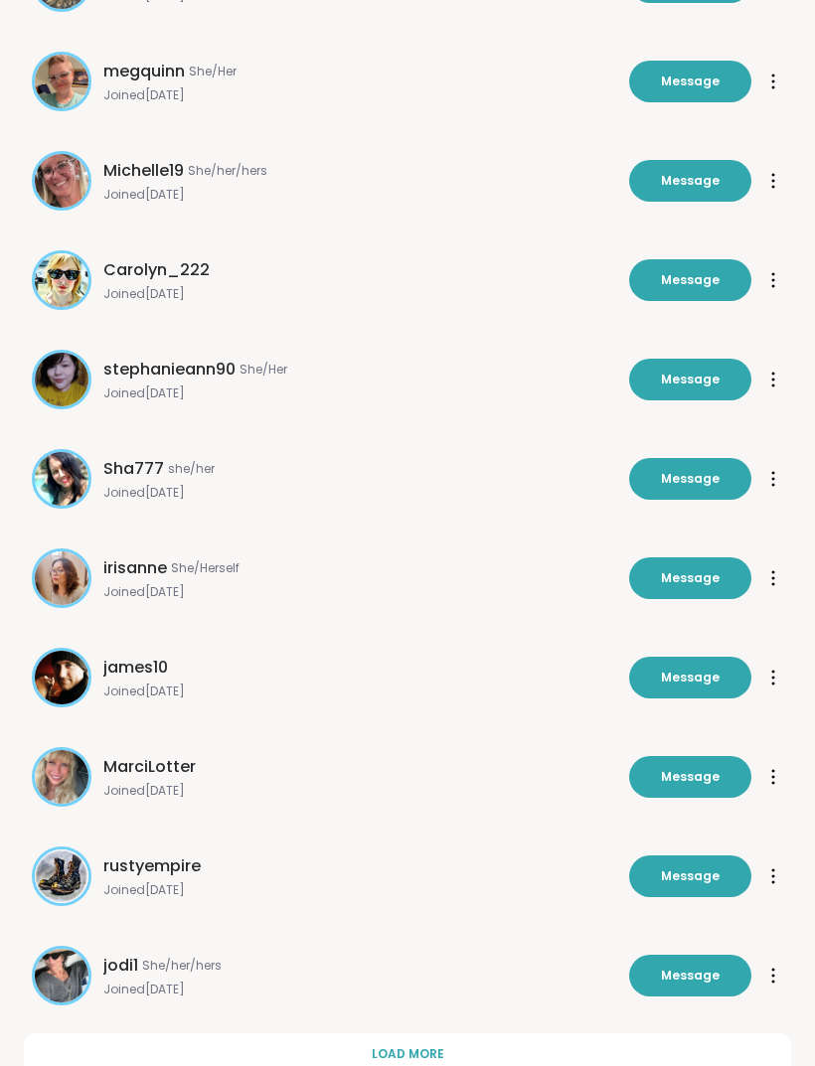
click at [401, 686] on span "Joined Feb 2025" at bounding box center [360, 692] width 514 height 16
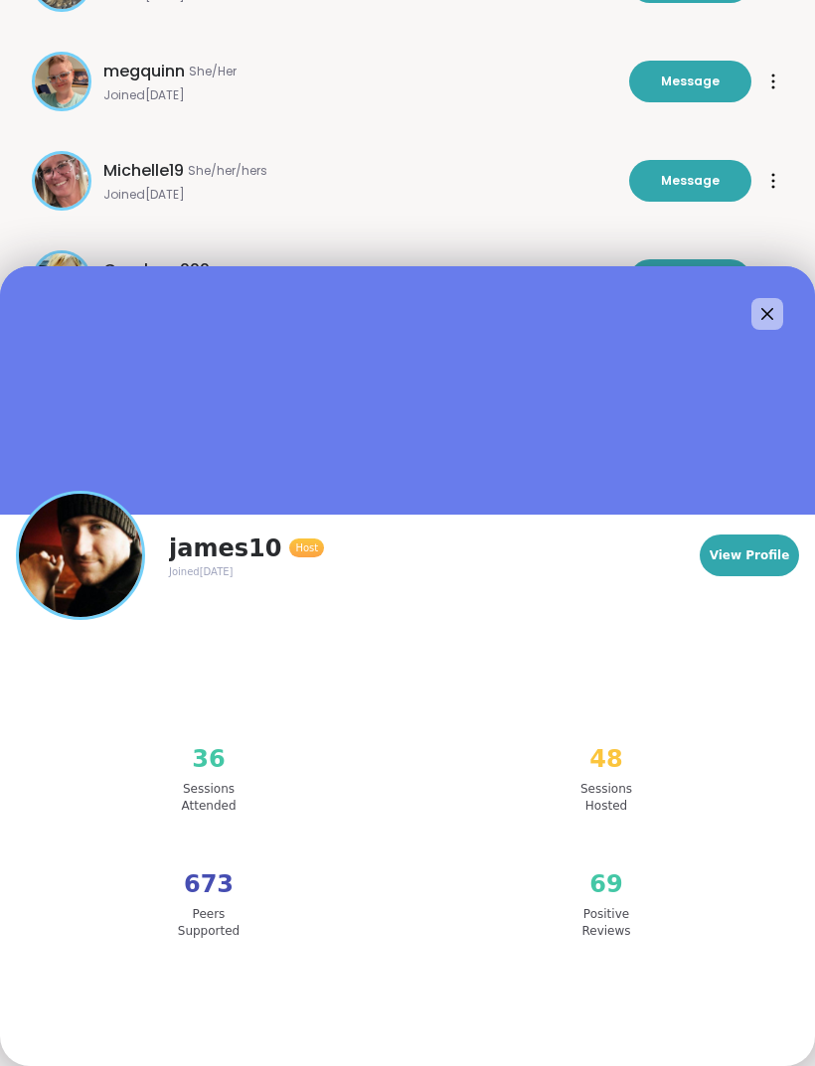
click at [760, 326] on icon at bounding box center [767, 314] width 24 height 24
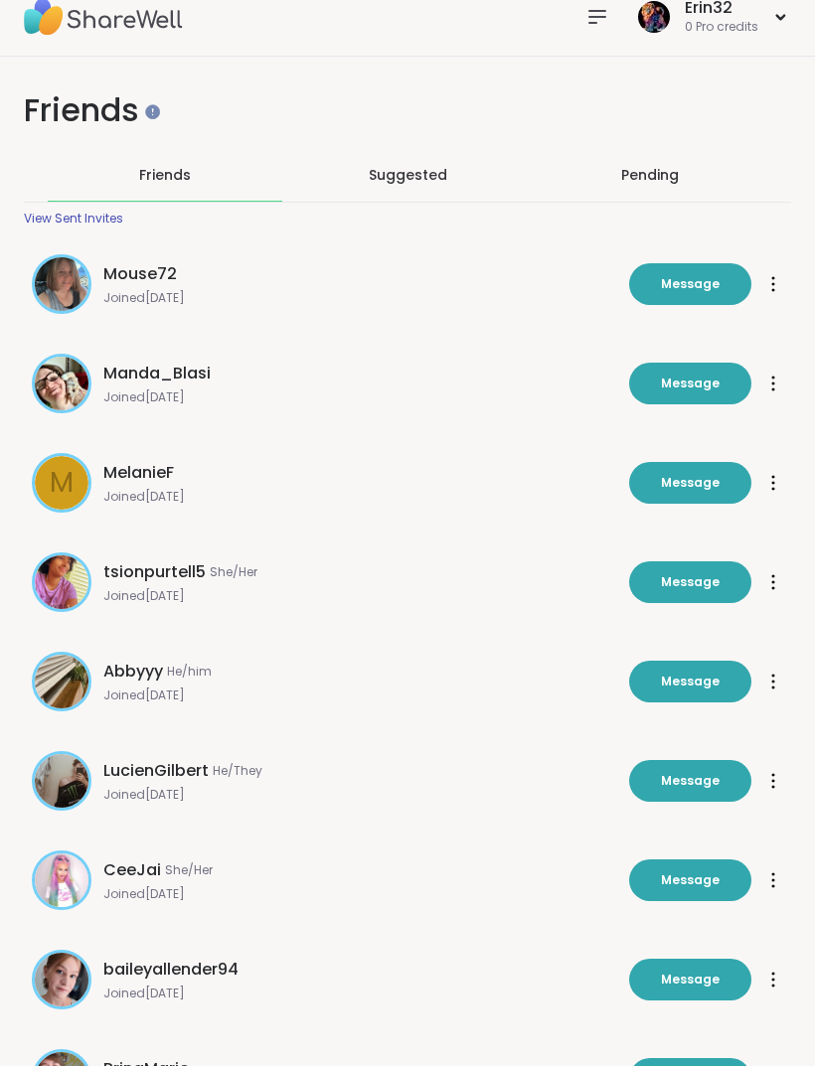
scroll to position [0, 0]
